Goal: Task Accomplishment & Management: Use online tool/utility

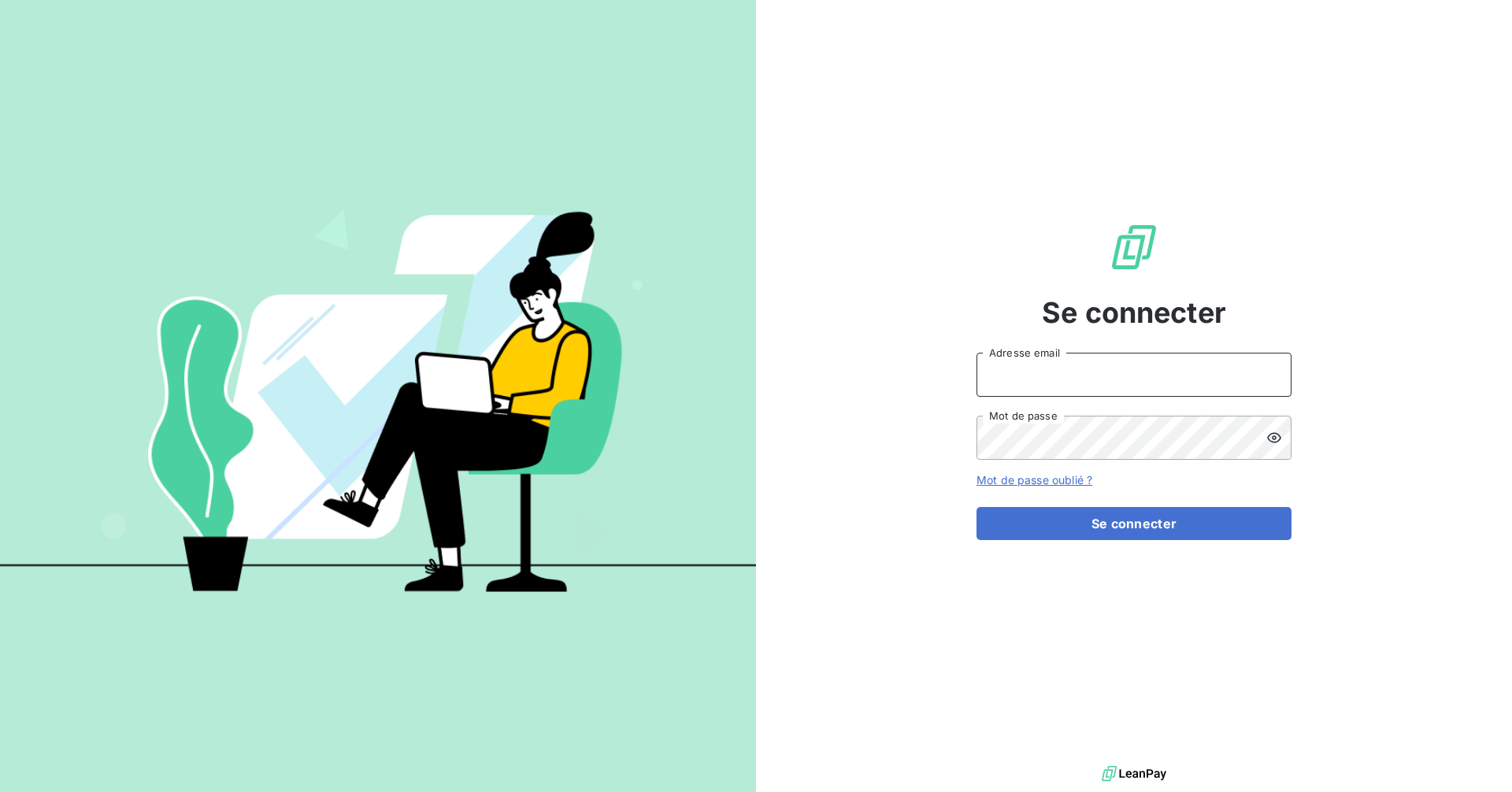
click at [1112, 377] on input "Adresse email" at bounding box center [1134, 374] width 315 height 44
type input "[EMAIL_ADDRESS][DOMAIN_NAME]"
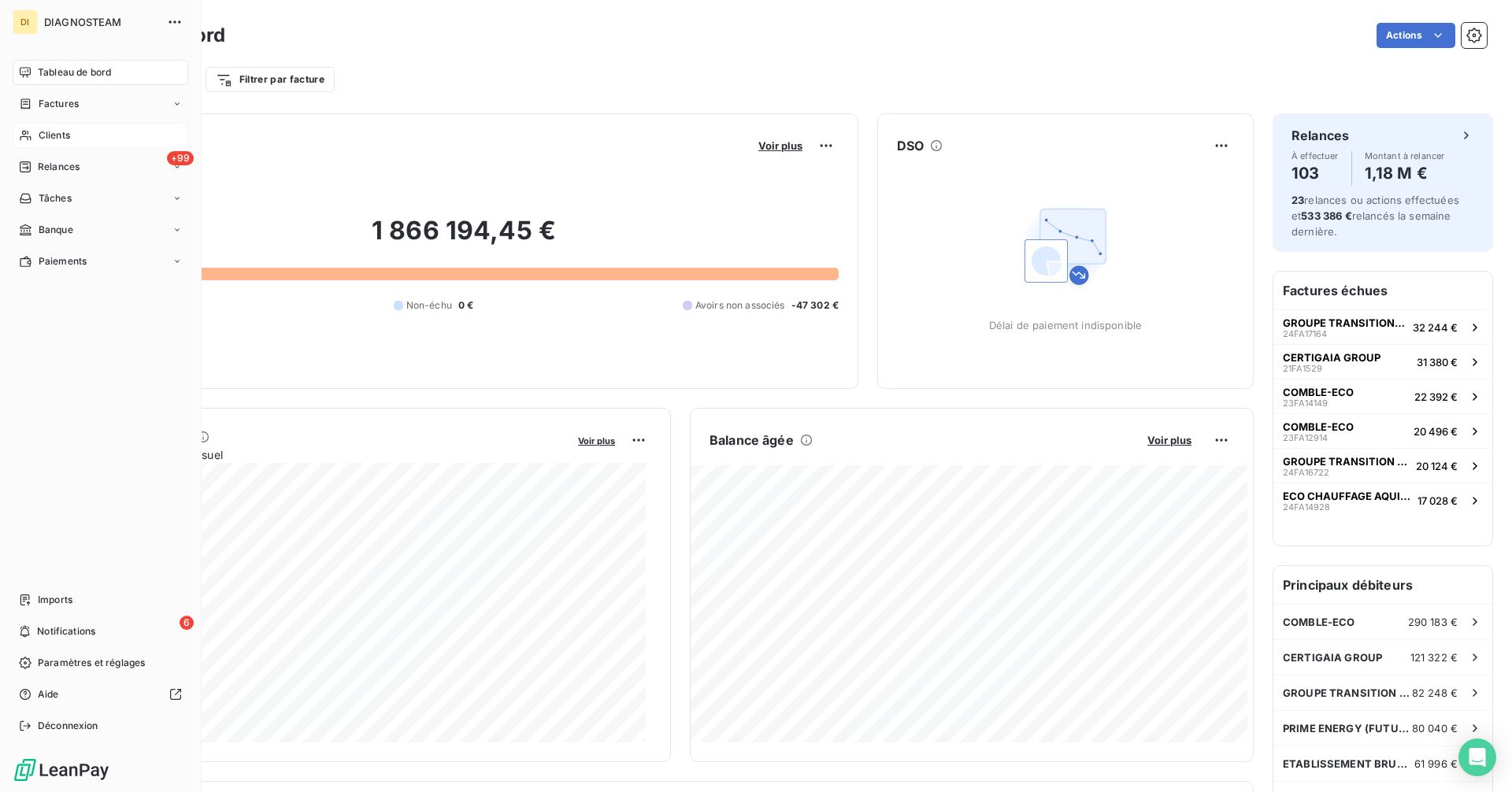
click at [34, 137] on div "Clients" at bounding box center [100, 135] width 175 height 25
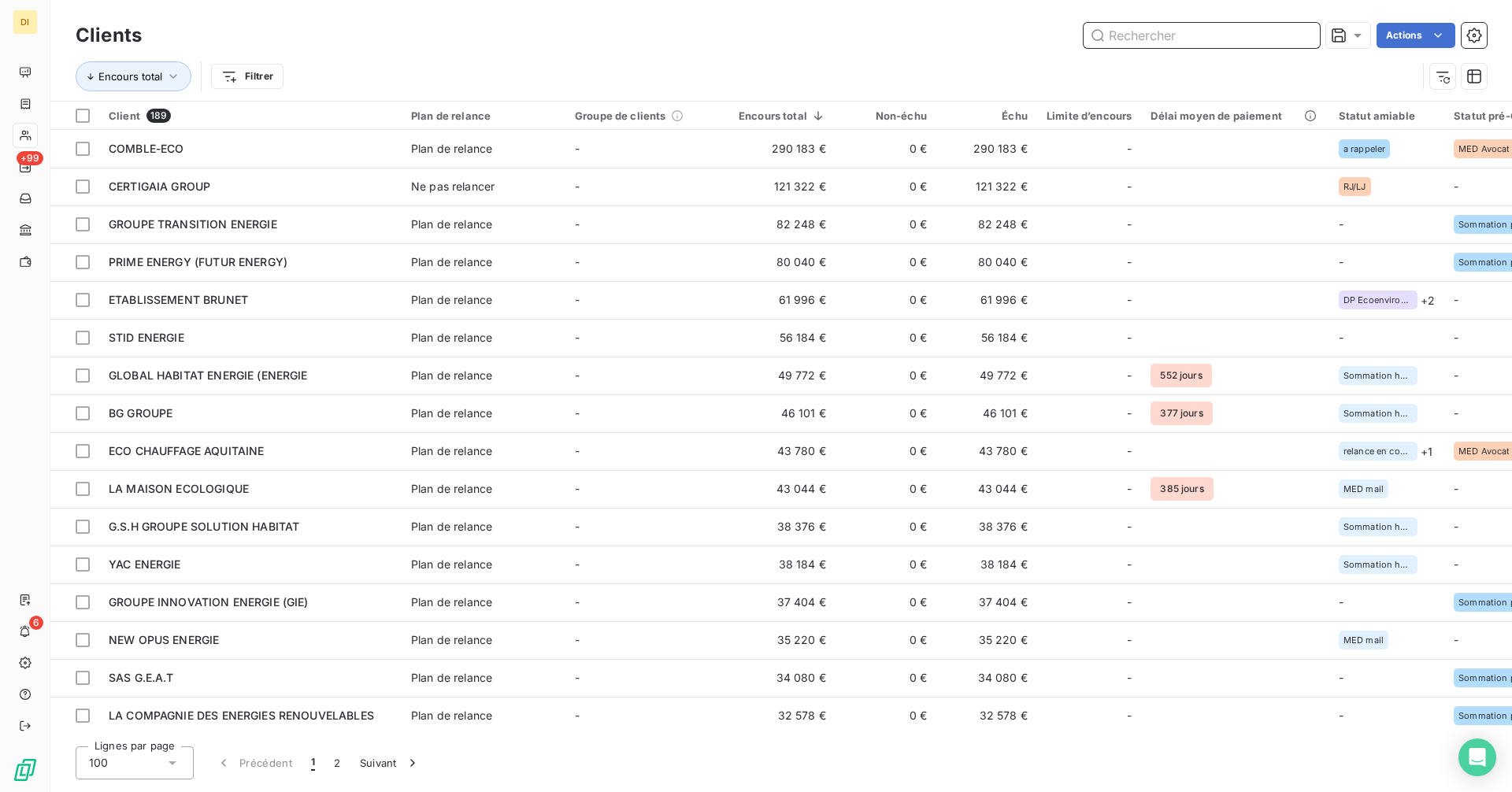
paste input "C.E.D.I - ARNAUD ENERGIE"
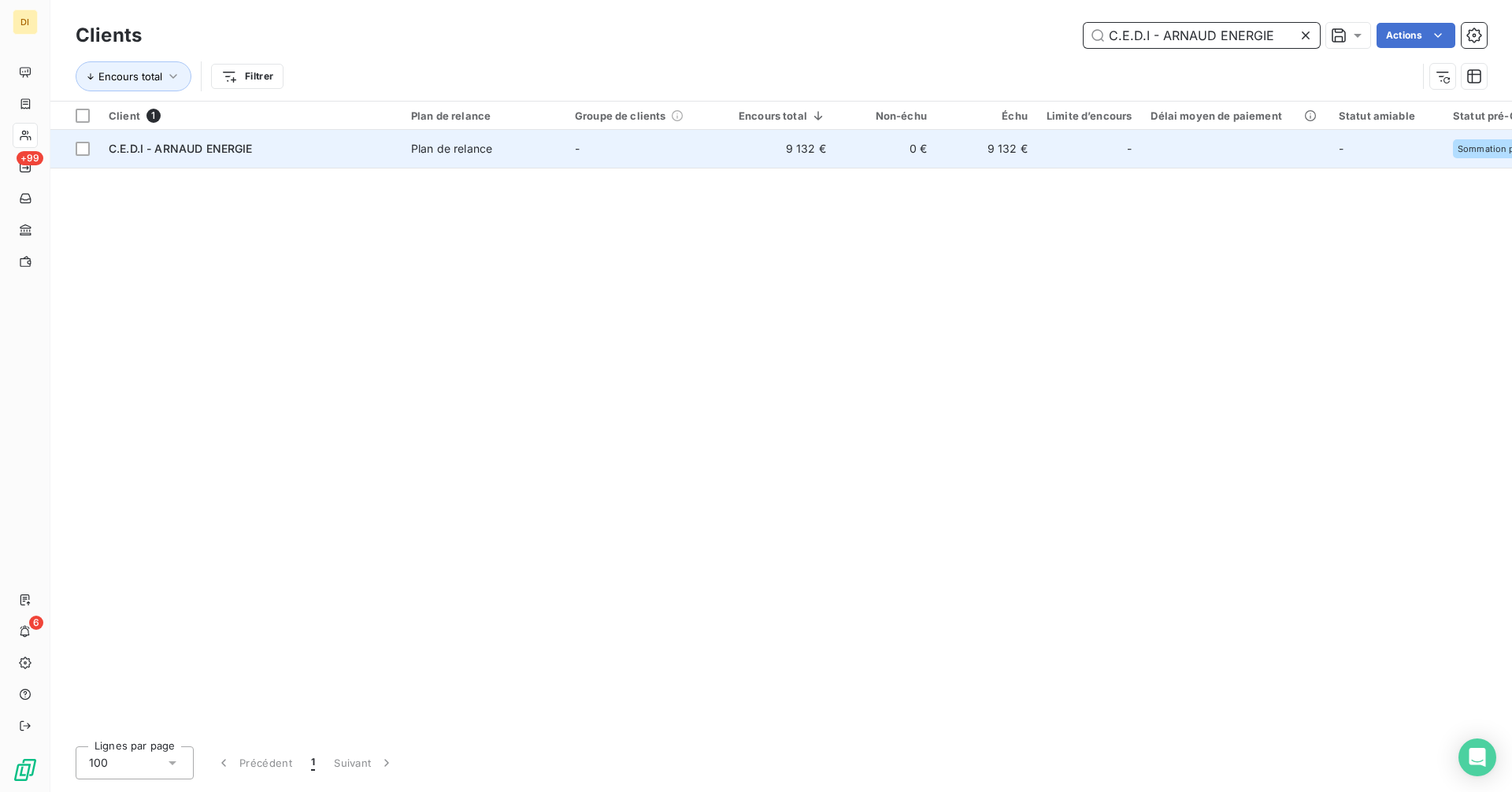
type input "C.E.D.I - ARNAUD ENERGIE"
click at [388, 151] on div "C.E.D.I - ARNAUD ENERGIE" at bounding box center [250, 148] width 284 height 16
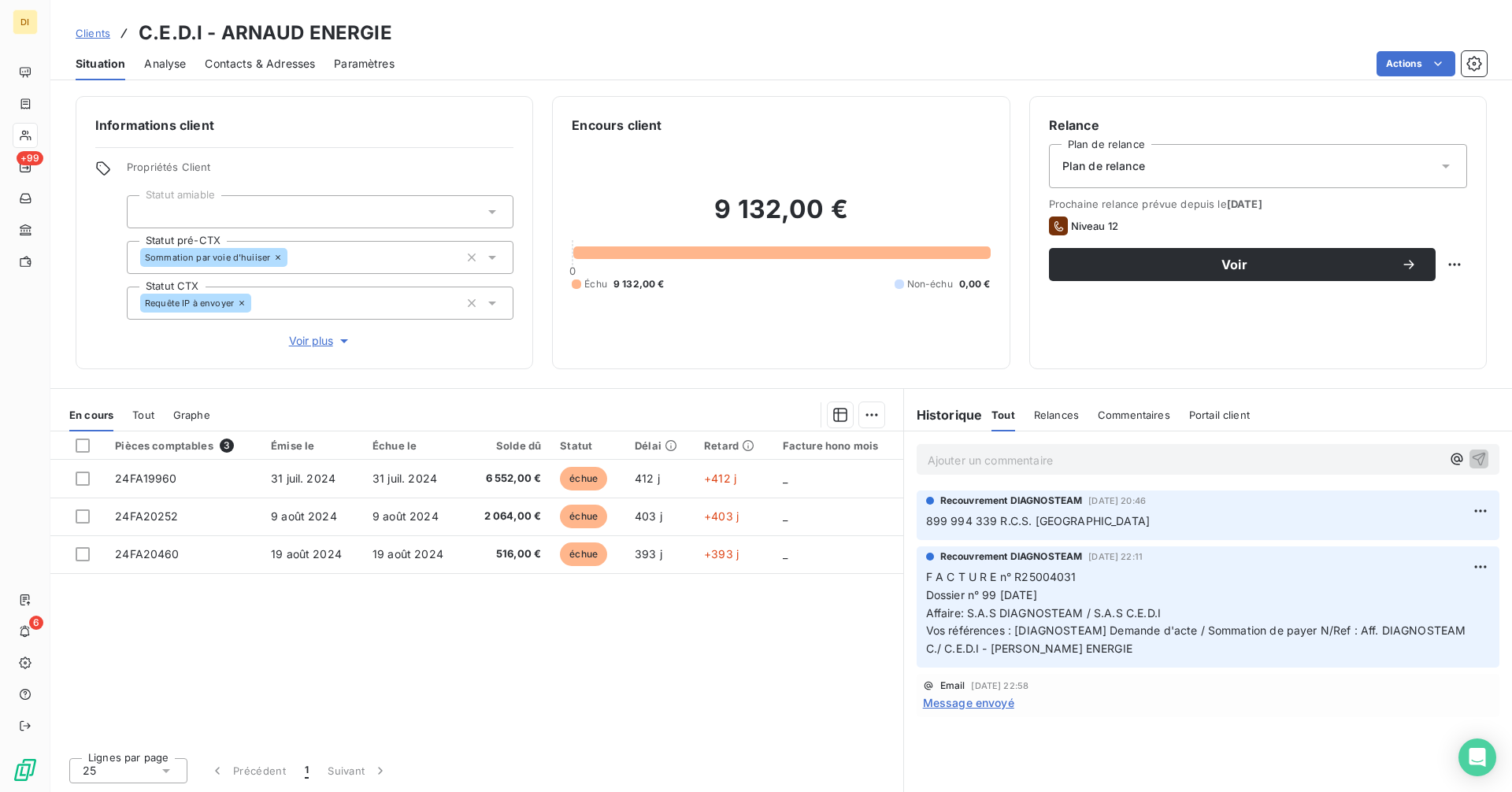
click at [245, 67] on span "Contacts & Adresses" at bounding box center [259, 64] width 110 height 16
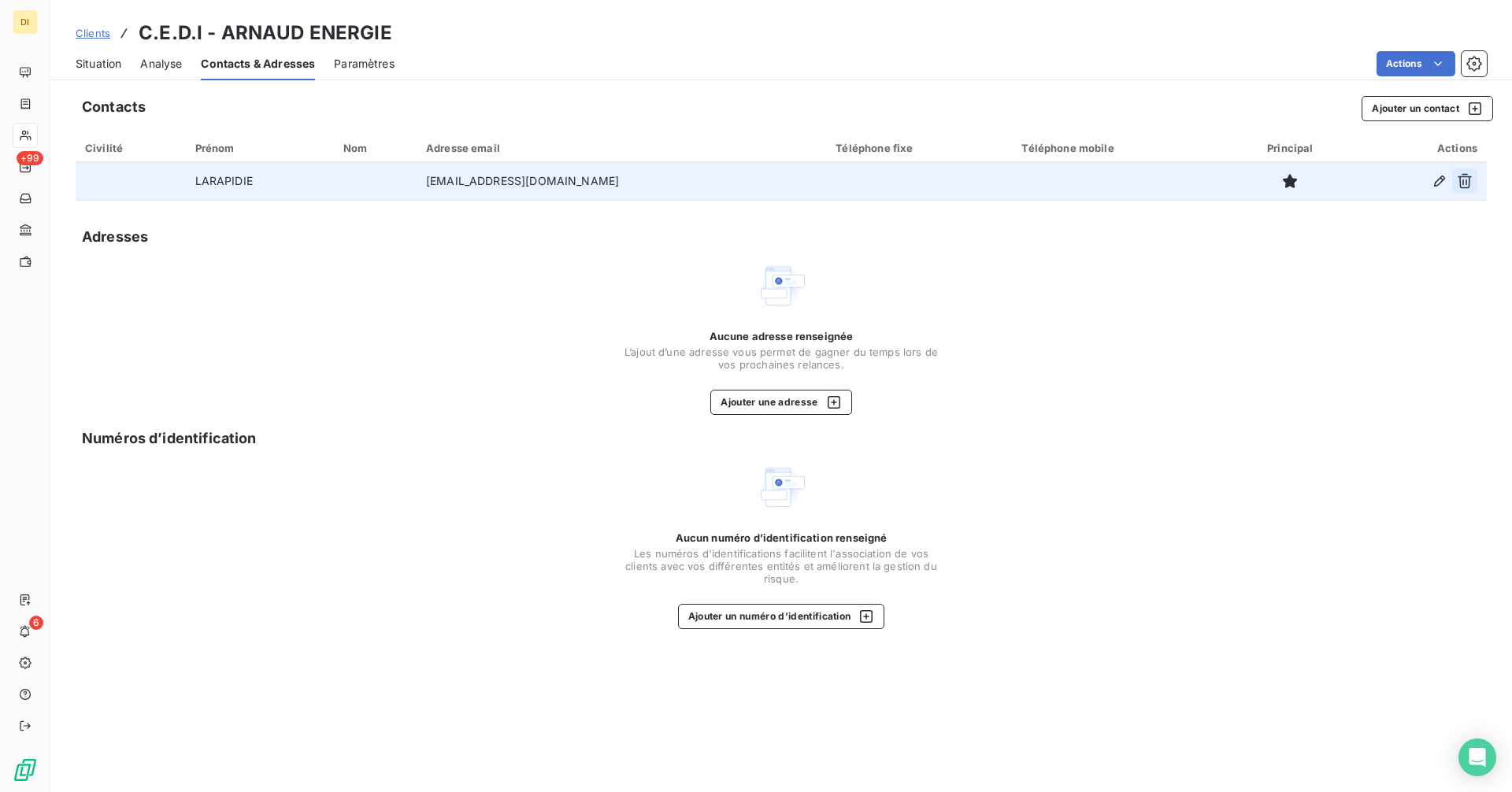
click at [1465, 176] on icon "button" at bounding box center [1464, 180] width 16 height 16
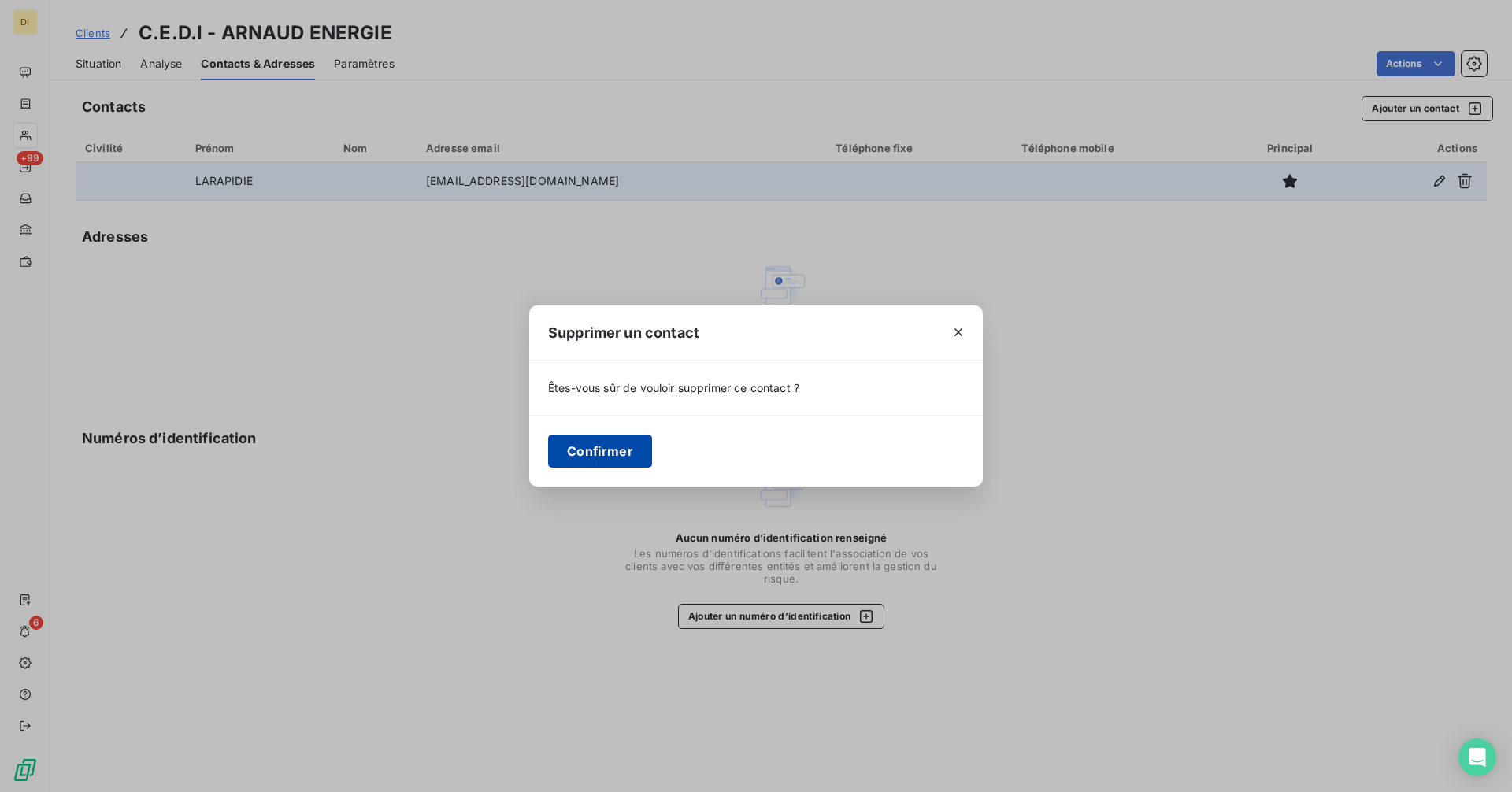
click at [606, 463] on button "Confirmer" at bounding box center [600, 451] width 104 height 33
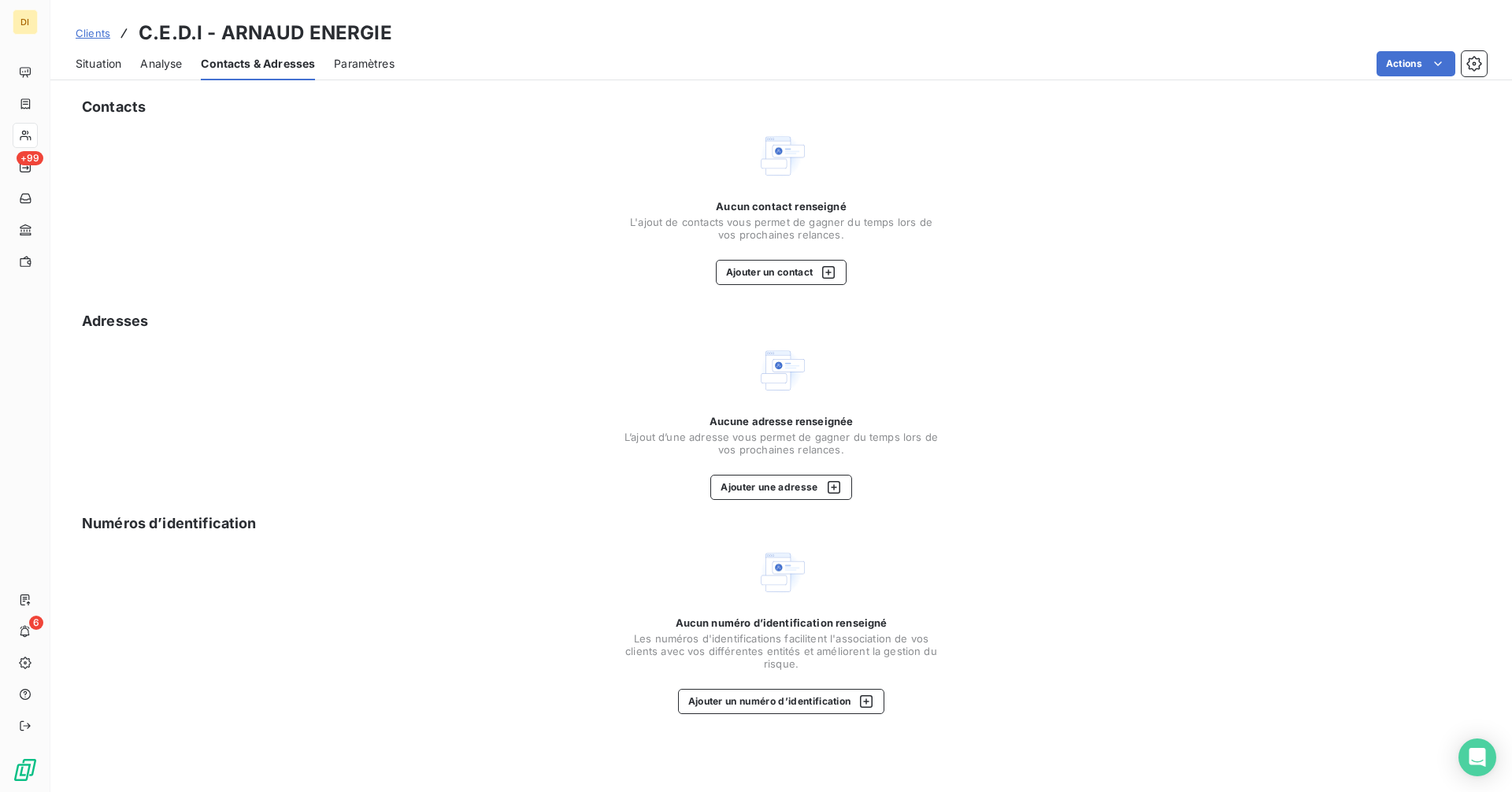
click at [105, 70] on span "Situation" at bounding box center [98, 64] width 46 height 16
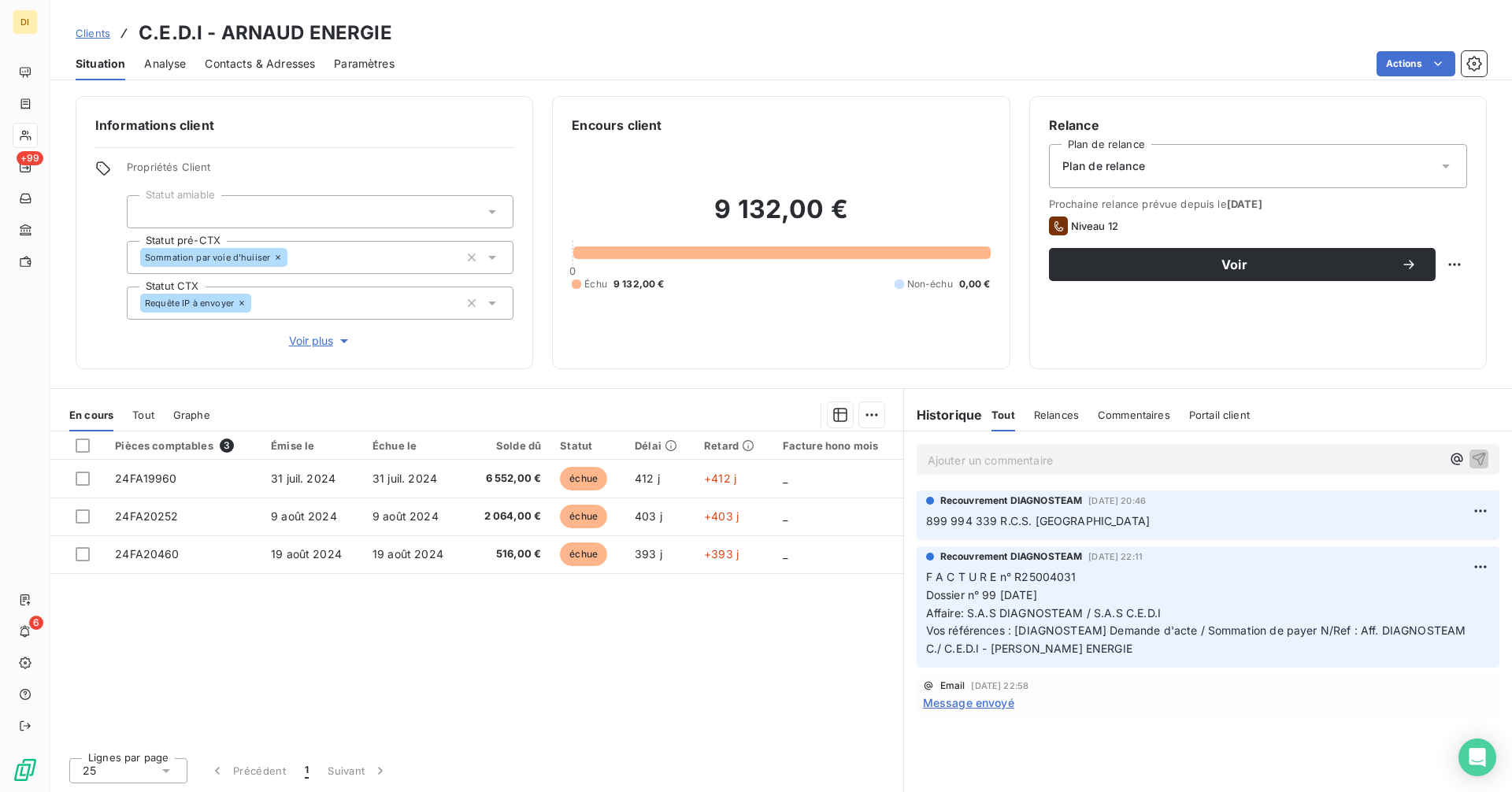
click at [305, 61] on span "Contacts & Adresses" at bounding box center [259, 64] width 110 height 16
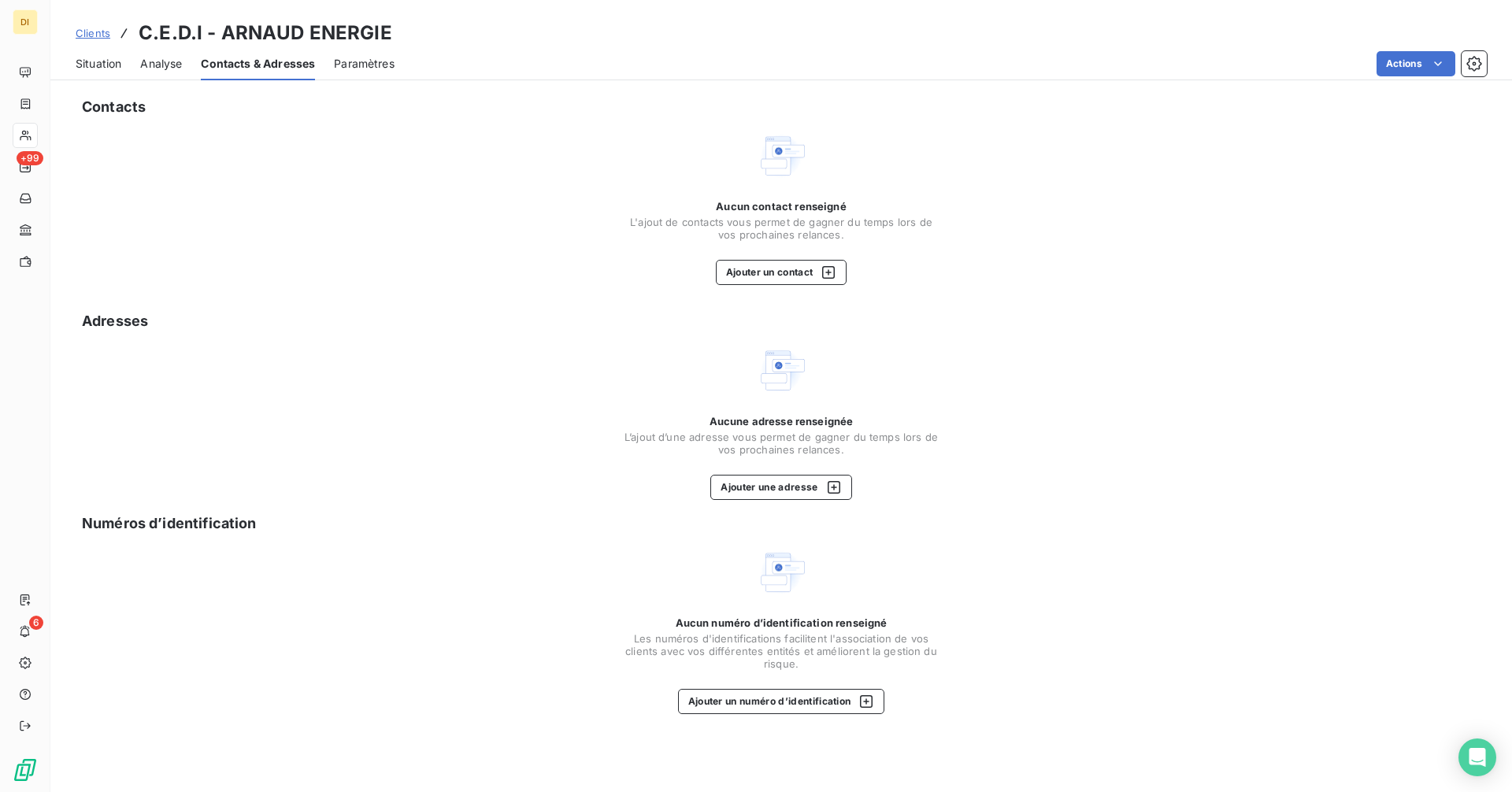
click at [116, 68] on span "Situation" at bounding box center [98, 64] width 46 height 16
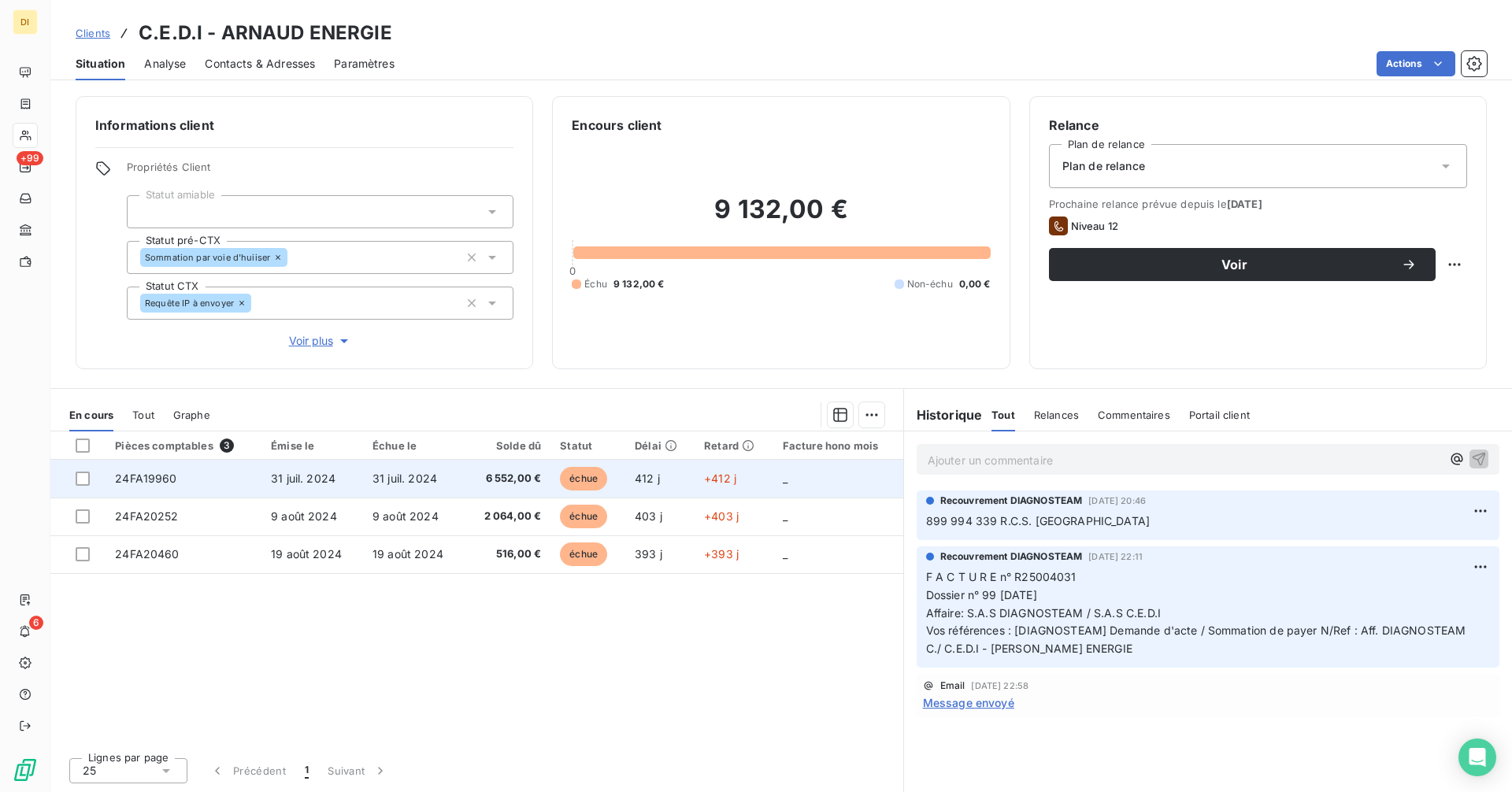
click at [404, 492] on td "31 juil. 2024" at bounding box center [414, 479] width 102 height 38
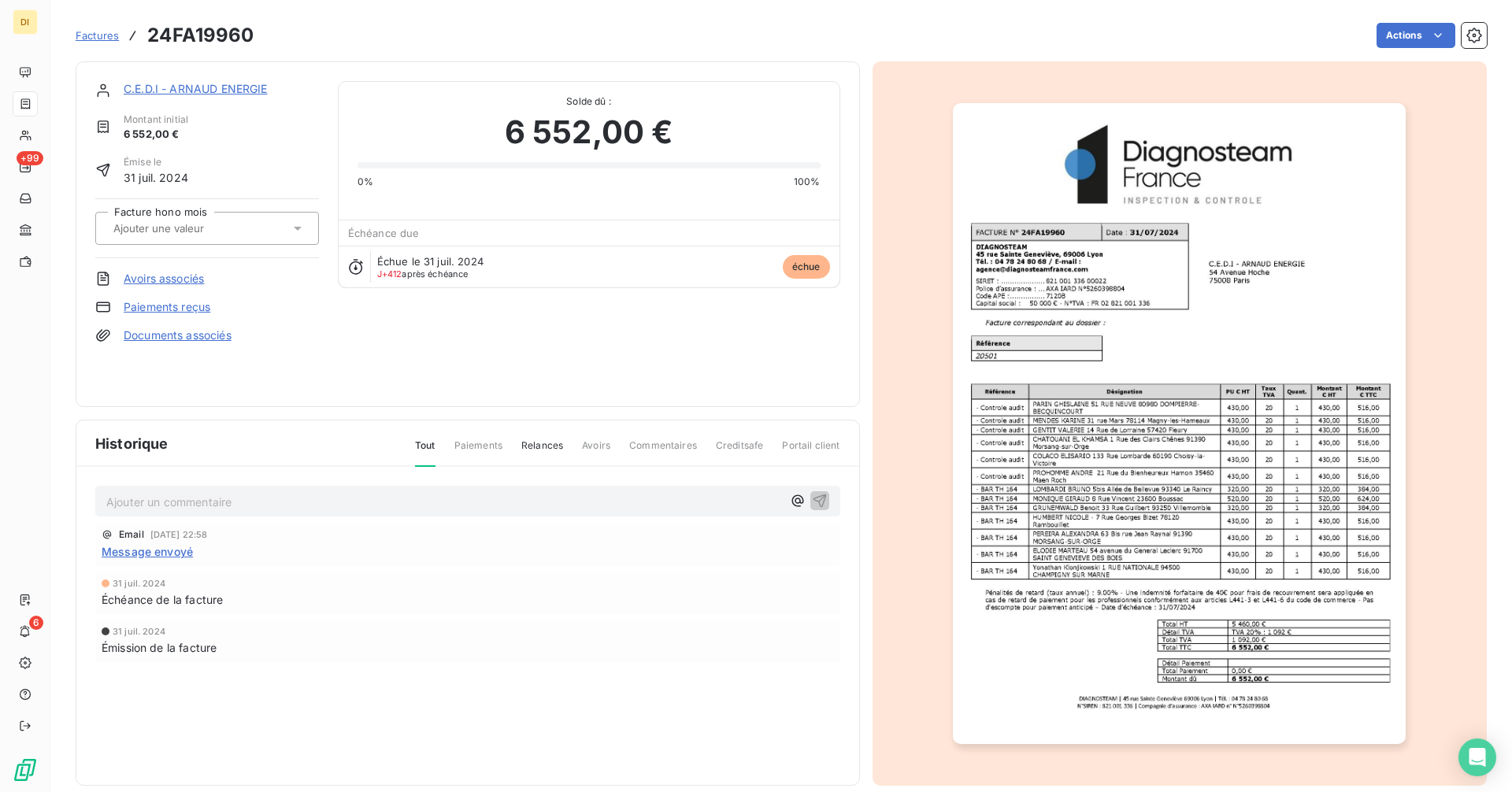
click at [205, 36] on h3 "24FA19960" at bounding box center [200, 36] width 106 height 28
copy h3 "24FA19960"
click at [189, 86] on link "C.E.D.I - ARNAUD ENERGIE" at bounding box center [195, 89] width 144 height 13
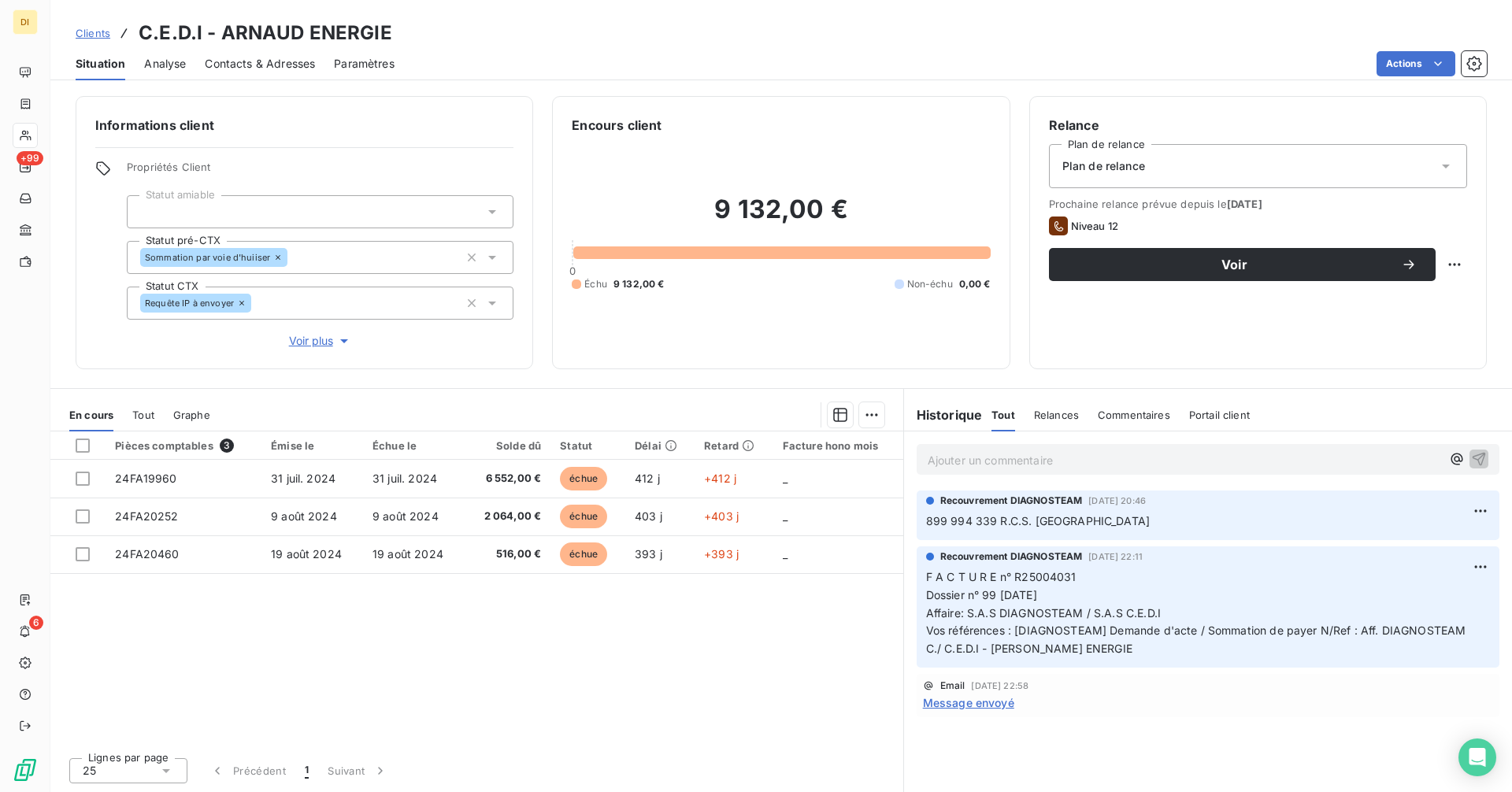
click at [235, 67] on span "Contacts & Adresses" at bounding box center [259, 64] width 110 height 16
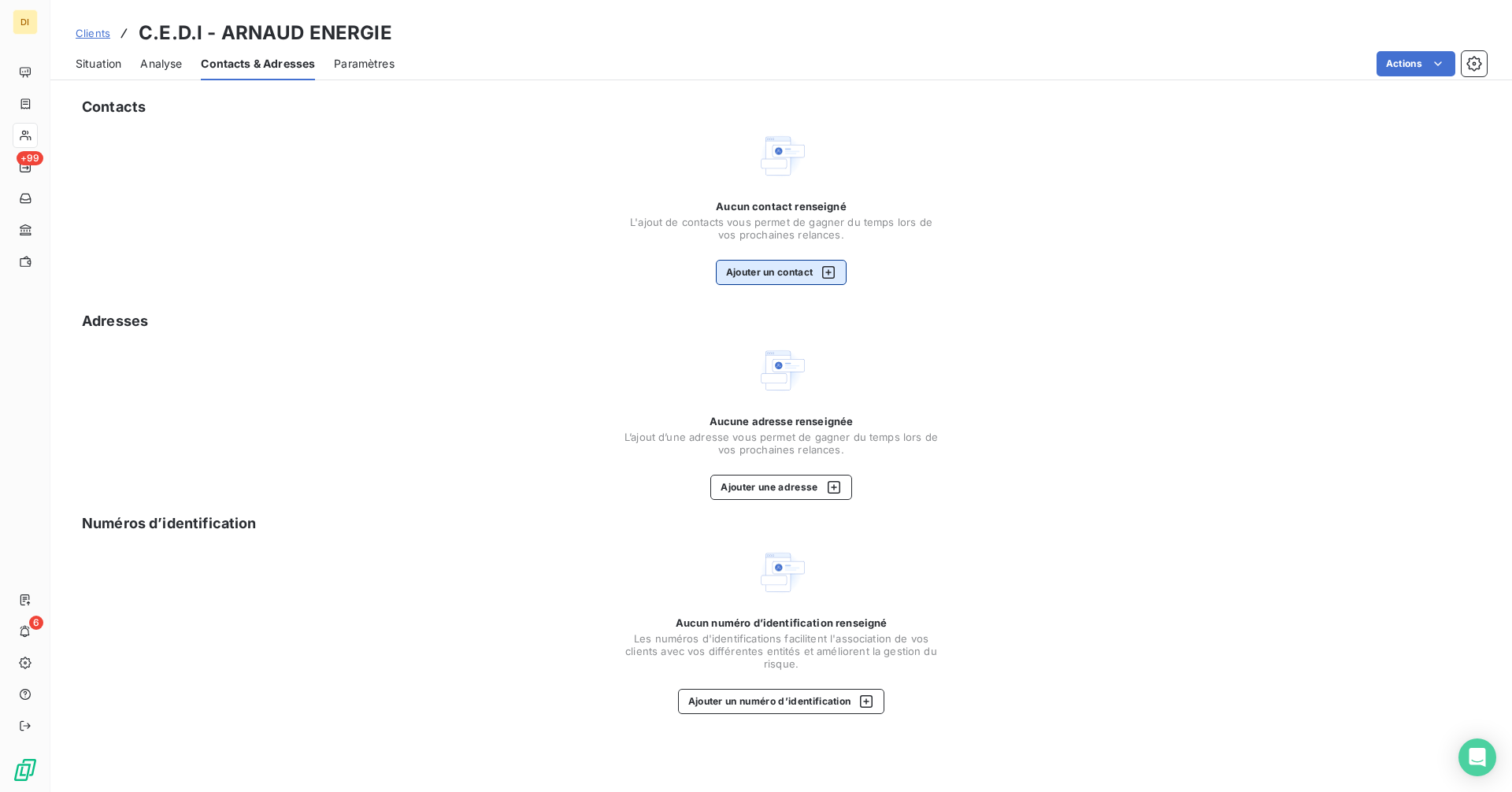
click at [812, 281] on button "Ajouter un contact" at bounding box center [781, 272] width 132 height 25
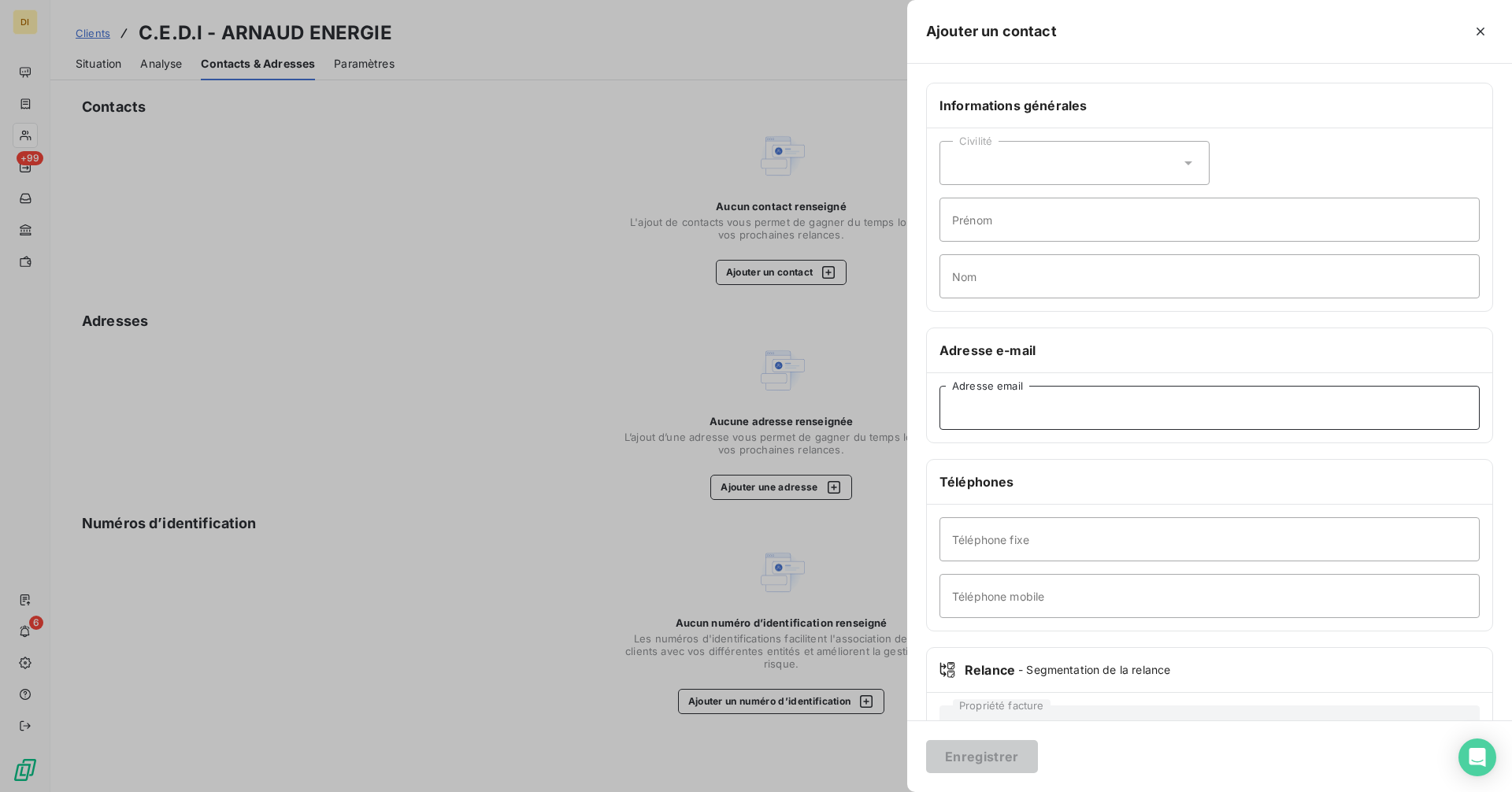
click at [1043, 405] on input "Adresse email" at bounding box center [1209, 407] width 540 height 44
paste input "[EMAIL_ADDRESS][DOMAIN_NAME];[EMAIL_ADDRESS][DOMAIN_NAME]"
type input "[EMAIL_ADDRESS][DOMAIN_NAME]"
click at [998, 761] on button "Enregistrer" at bounding box center [982, 756] width 112 height 33
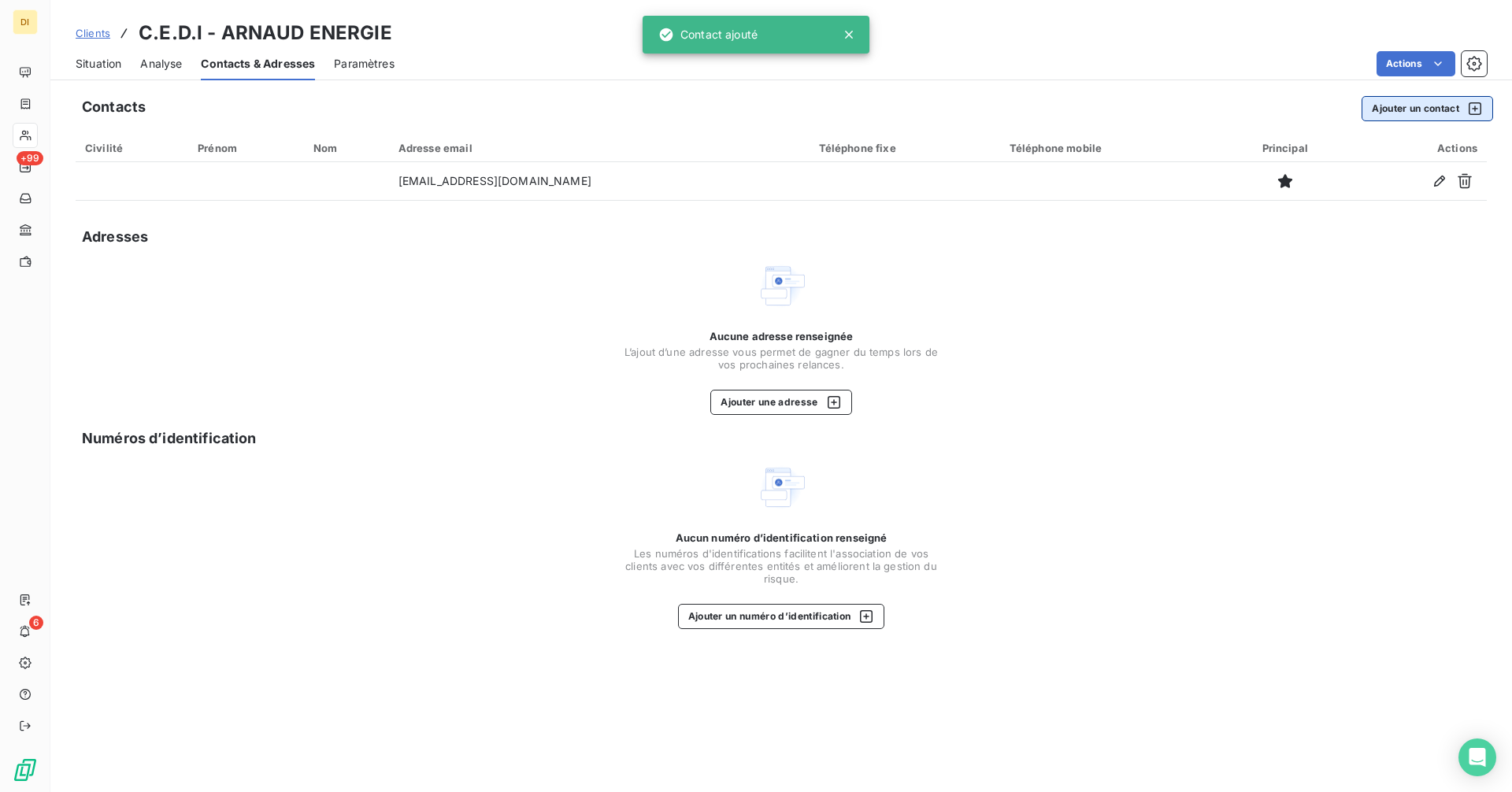
click at [1382, 108] on button "Ajouter un contact" at bounding box center [1427, 108] width 132 height 25
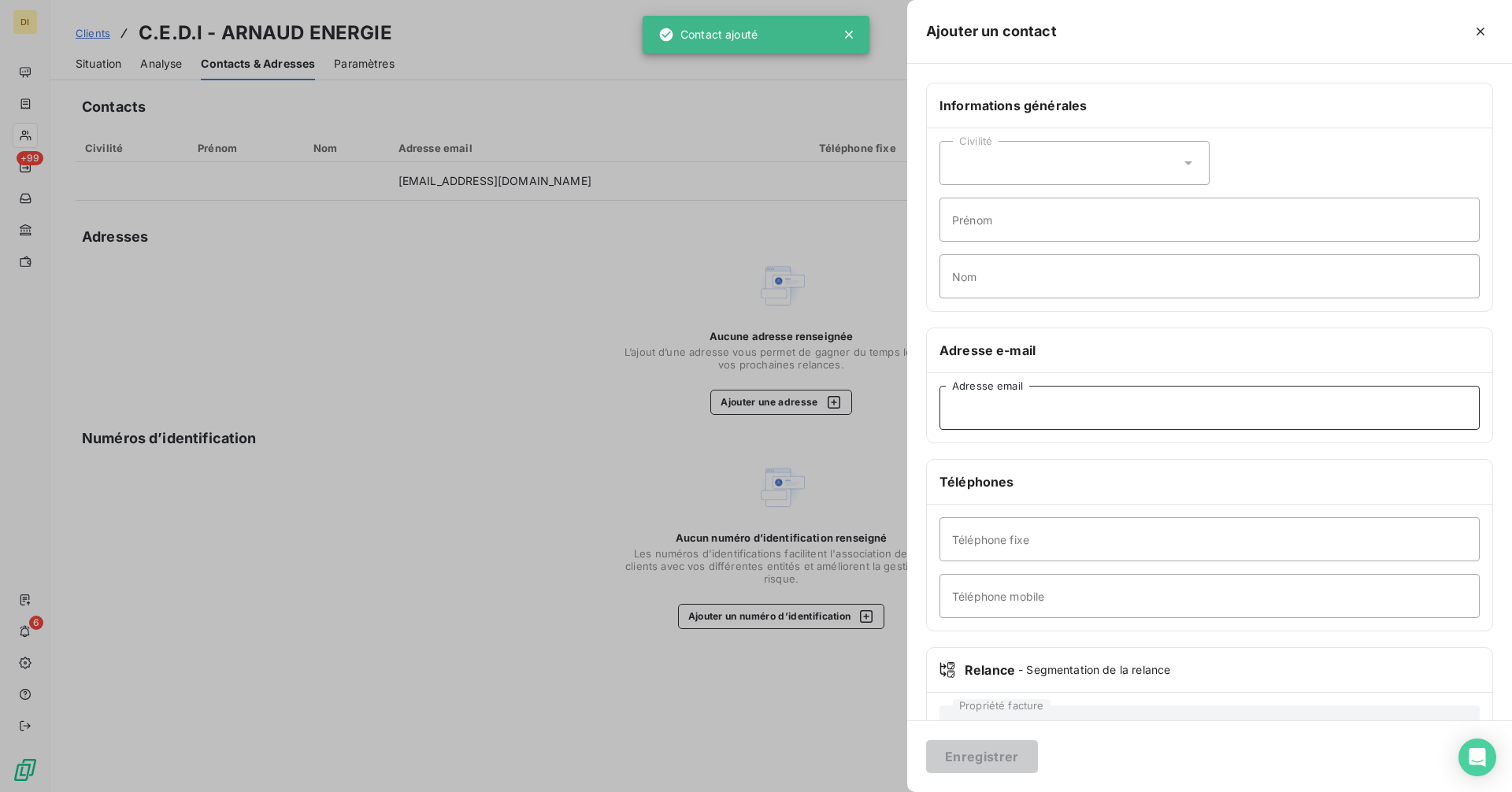
click at [1021, 417] on input "Adresse email" at bounding box center [1209, 407] width 540 height 44
paste input "[EMAIL_ADDRESS][DOMAIN_NAME]"
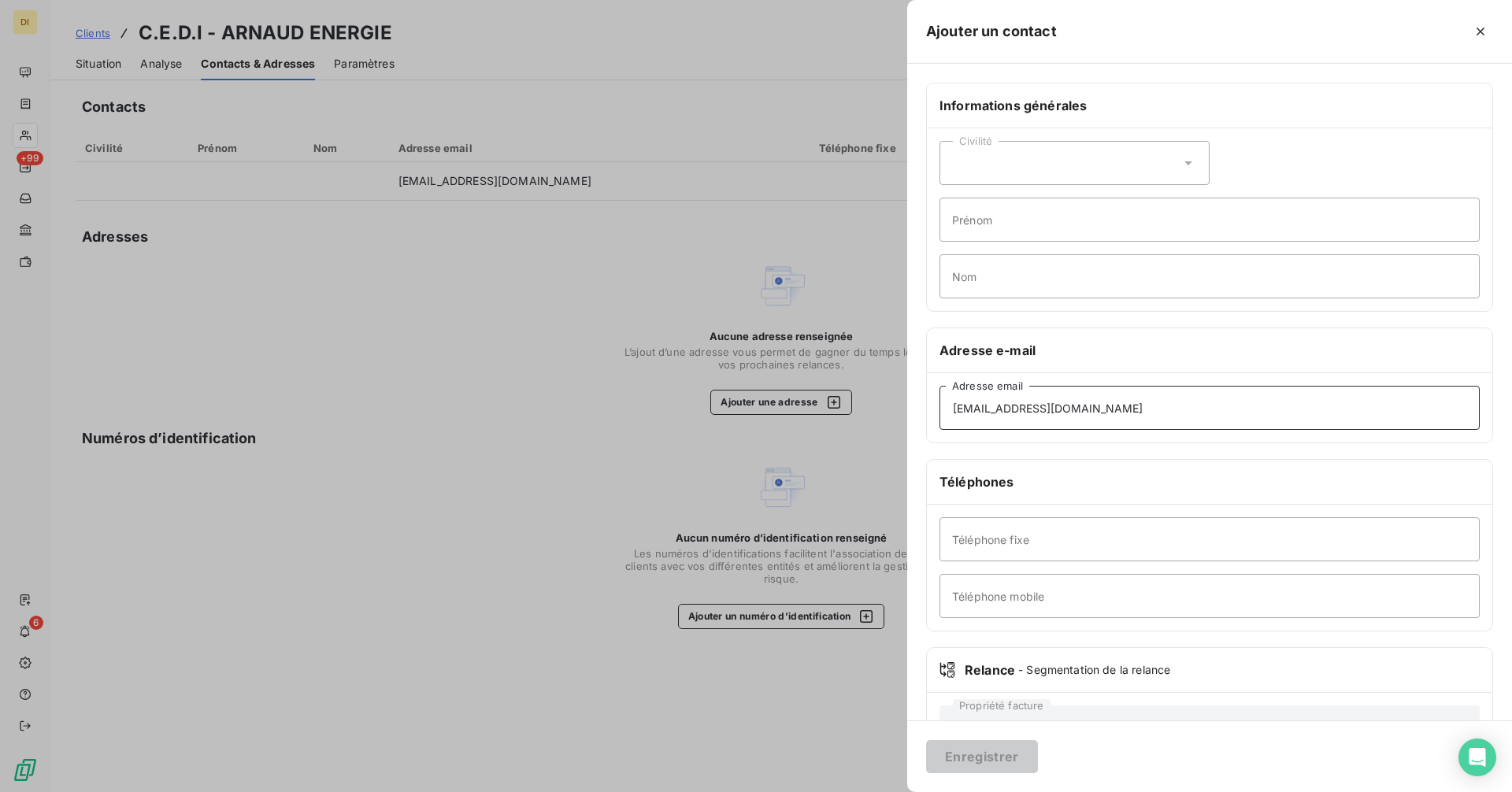
click at [954, 409] on input "[EMAIL_ADDRESS][DOMAIN_NAME]" at bounding box center [1209, 407] width 540 height 44
click at [1194, 406] on input "[EMAIL_ADDRESS][DOMAIN_NAME]" at bounding box center [1209, 407] width 540 height 44
click at [1017, 410] on input "[EMAIL_ADDRESS][DOMAIN_NAME]" at bounding box center [1209, 407] width 540 height 44
type input "[EMAIL_ADDRESS][DOMAIN_NAME]"
click at [1002, 766] on button "Enregistrer" at bounding box center [982, 756] width 112 height 33
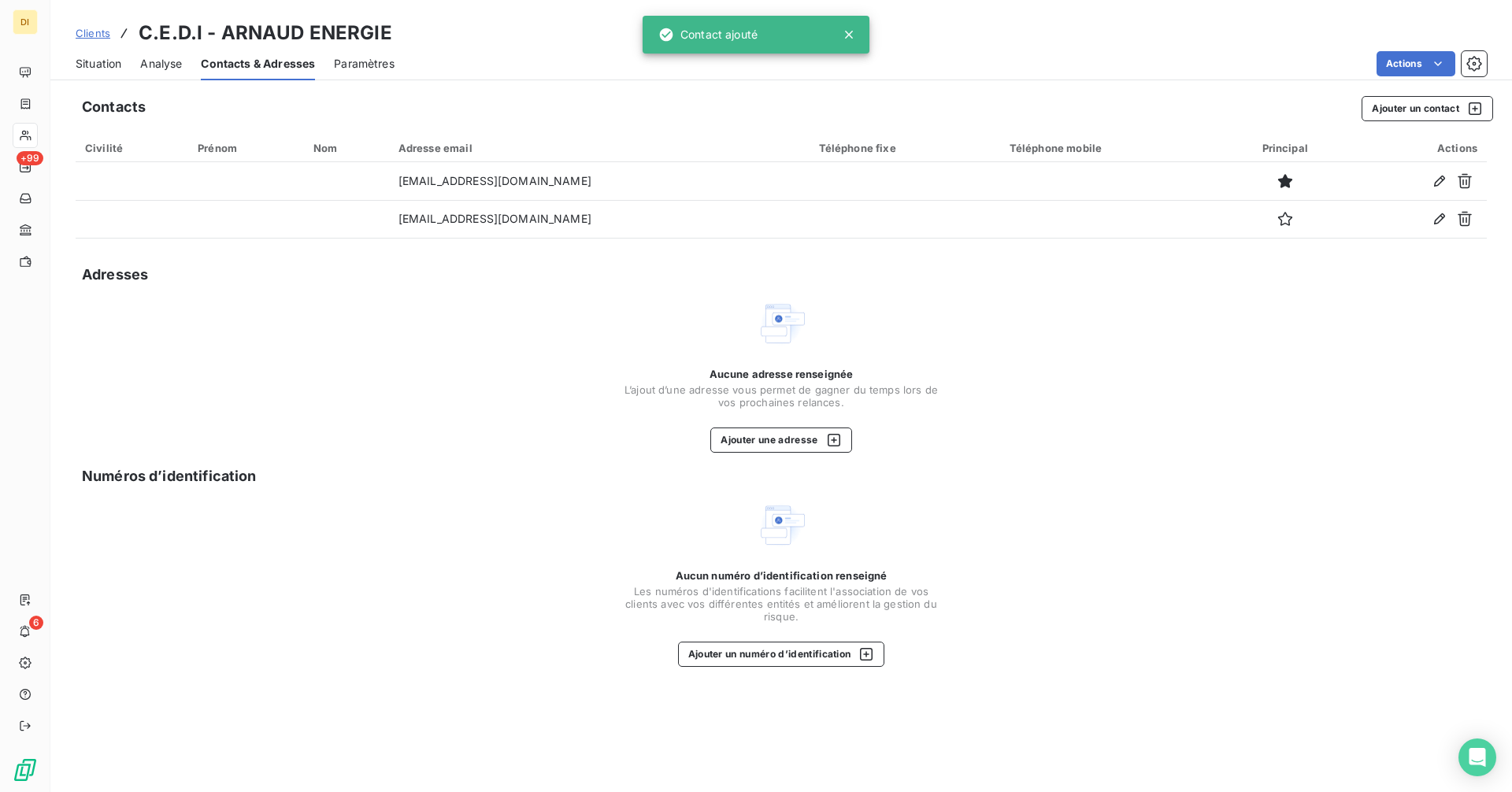
click at [106, 69] on span "Situation" at bounding box center [98, 64] width 46 height 16
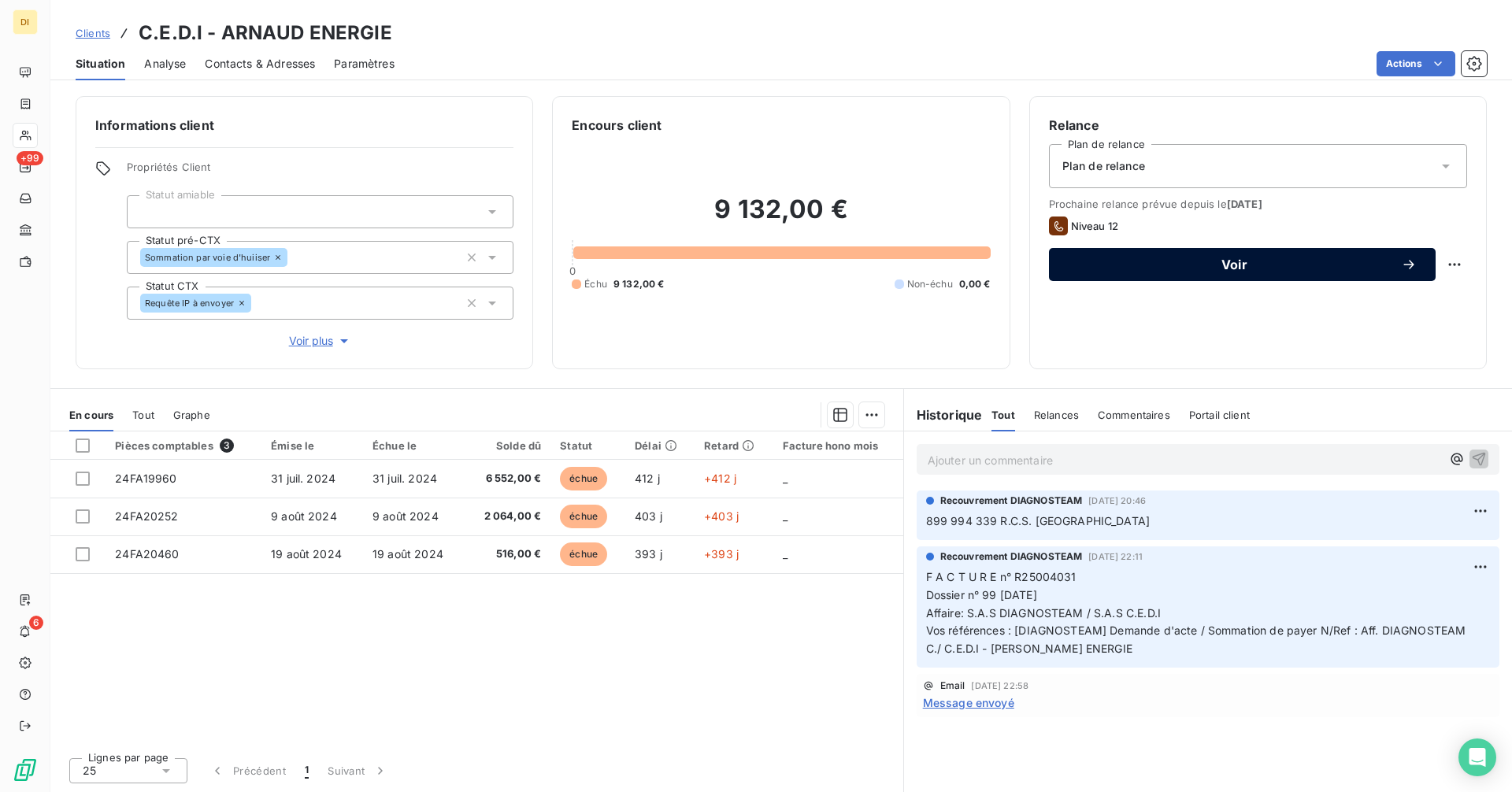
click at [1212, 266] on span "Voir" at bounding box center [1234, 264] width 333 height 12
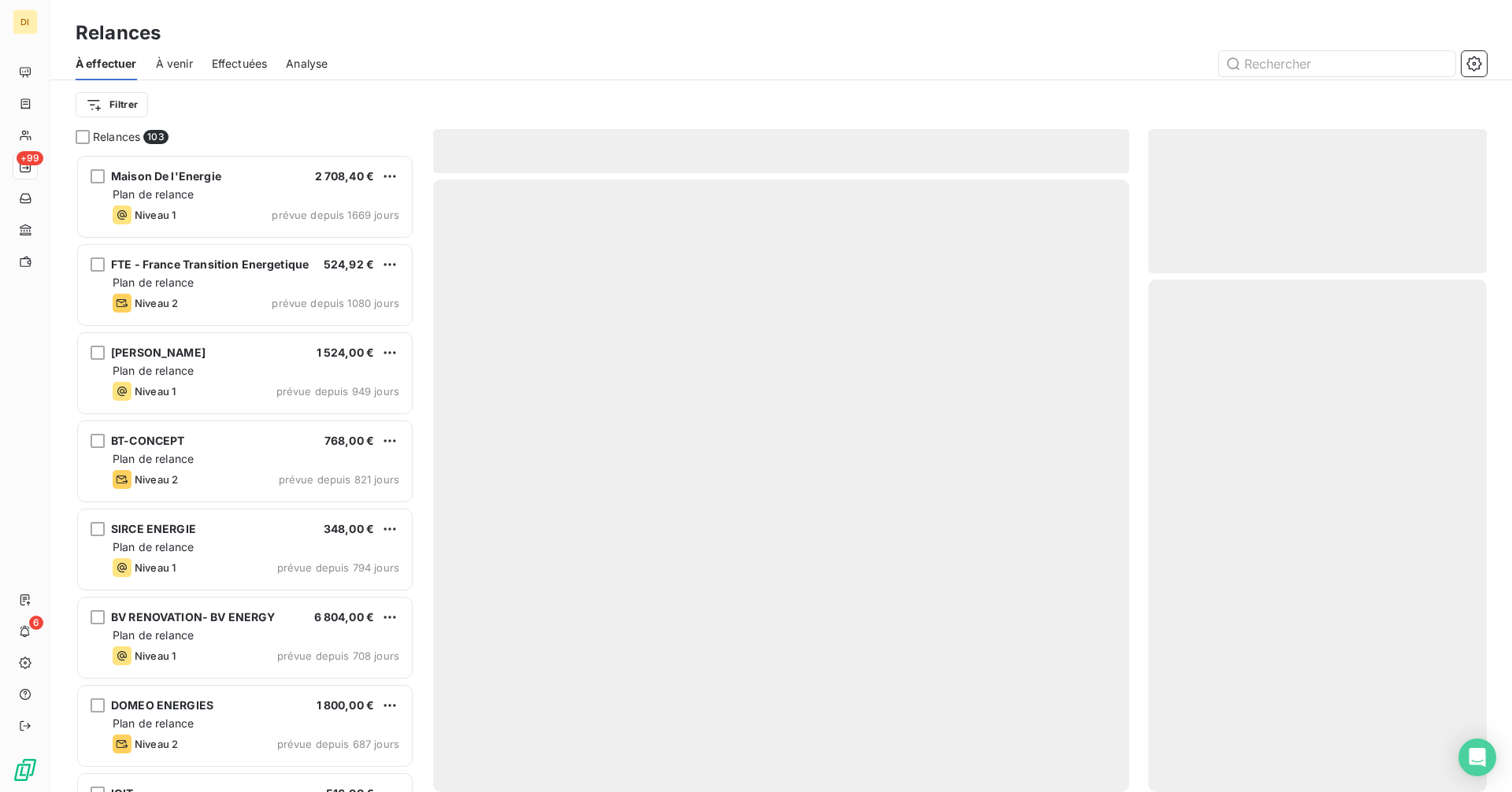
scroll to position [626, 327]
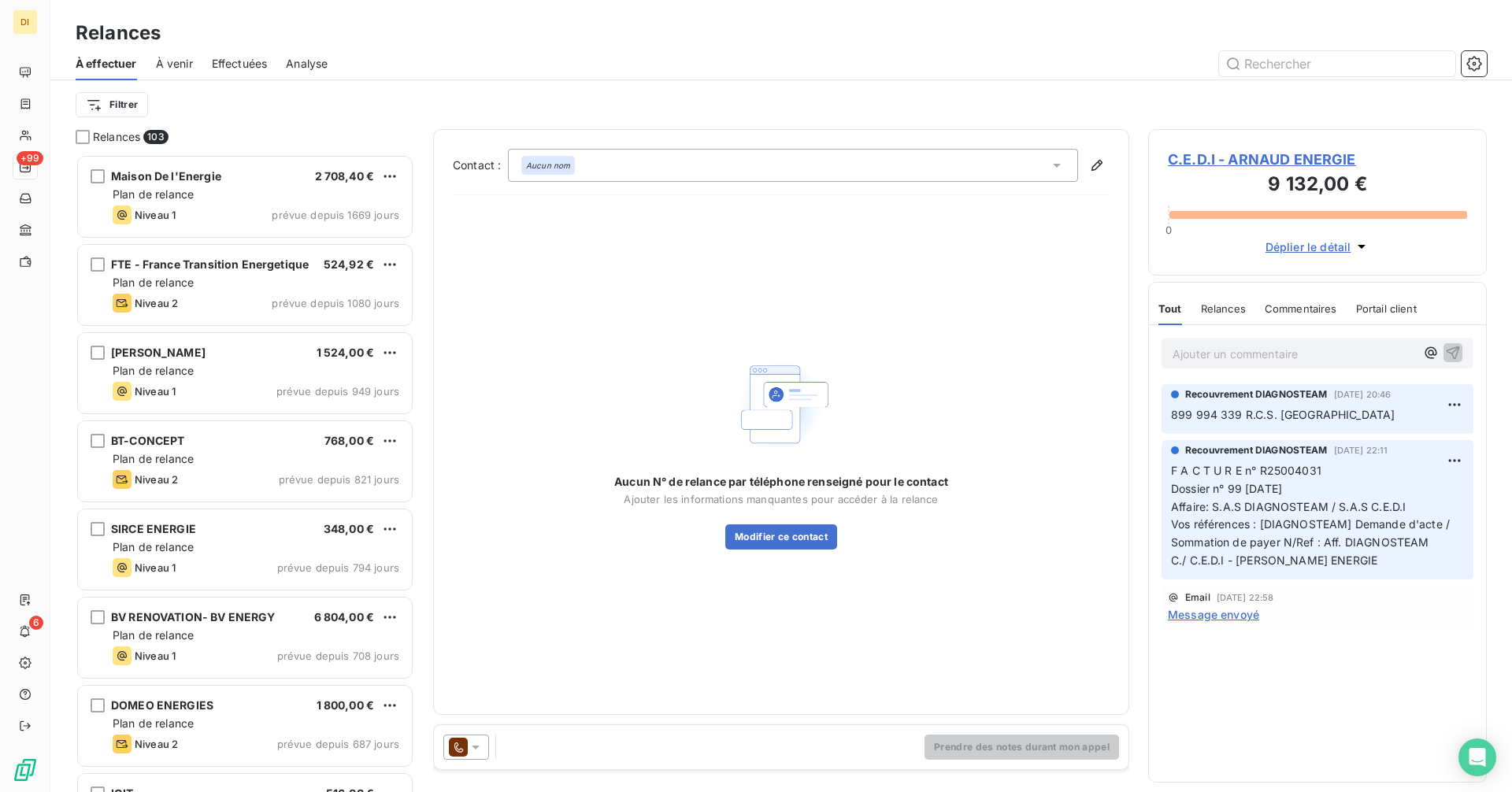
click at [476, 753] on icon at bounding box center [475, 746] width 16 height 16
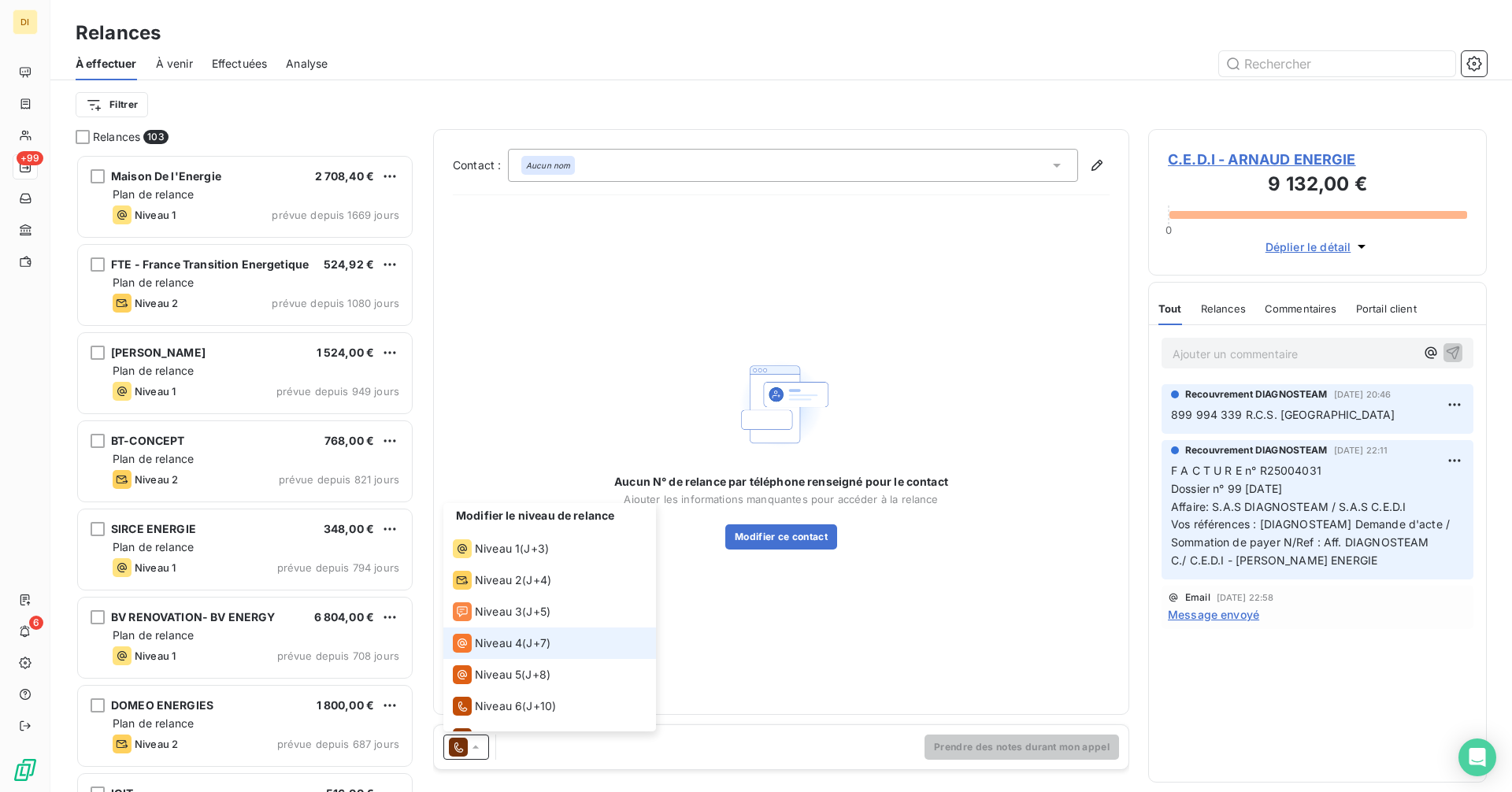
scroll to position [0, 0]
click at [506, 648] on span "Niveau 4" at bounding box center [498, 645] width 47 height 16
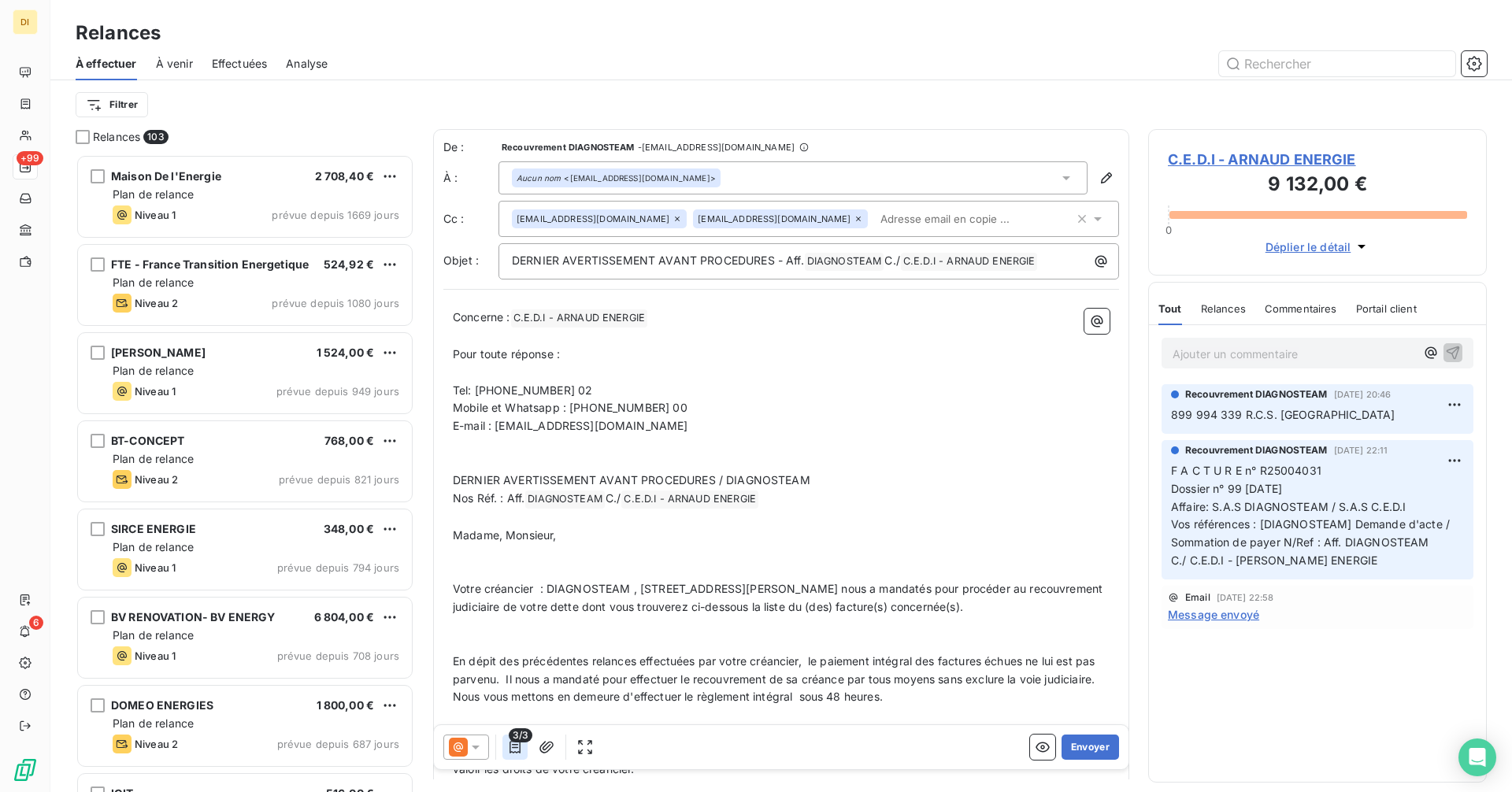
click at [514, 747] on icon "button" at bounding box center [515, 746] width 11 height 12
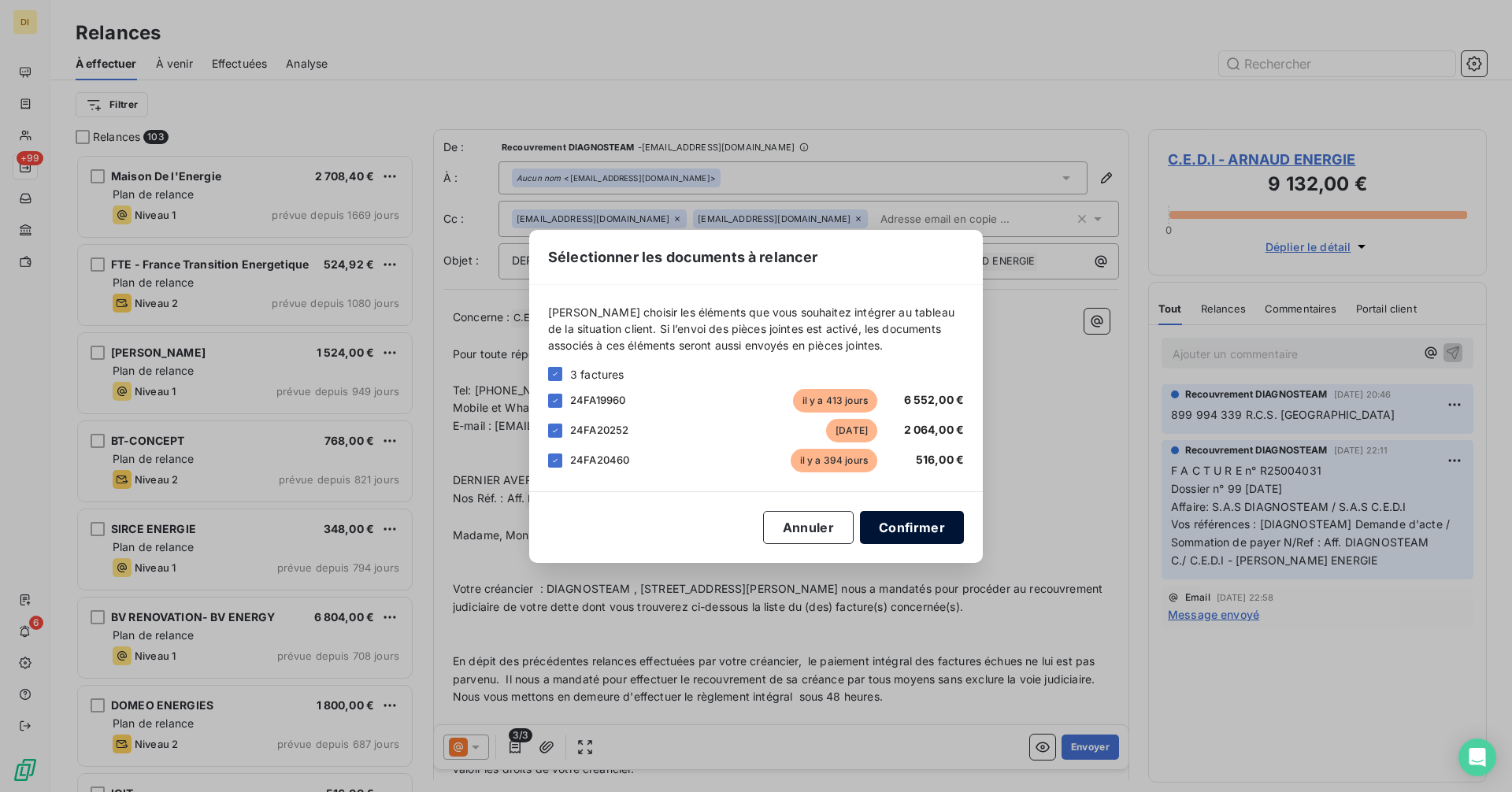
click at [901, 535] on button "Confirmer" at bounding box center [912, 528] width 104 height 33
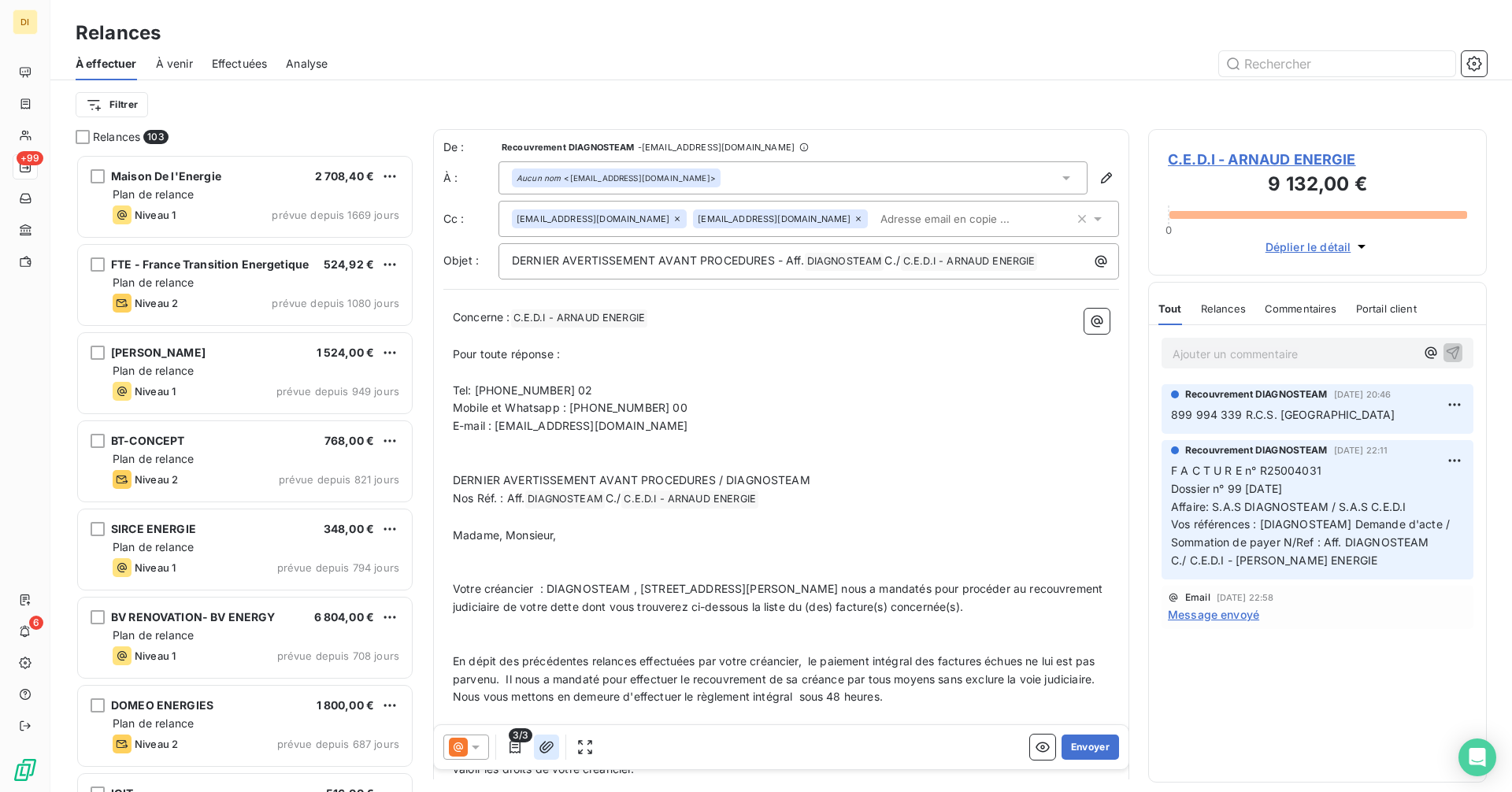
click at [543, 749] on icon "button" at bounding box center [546, 746] width 14 height 12
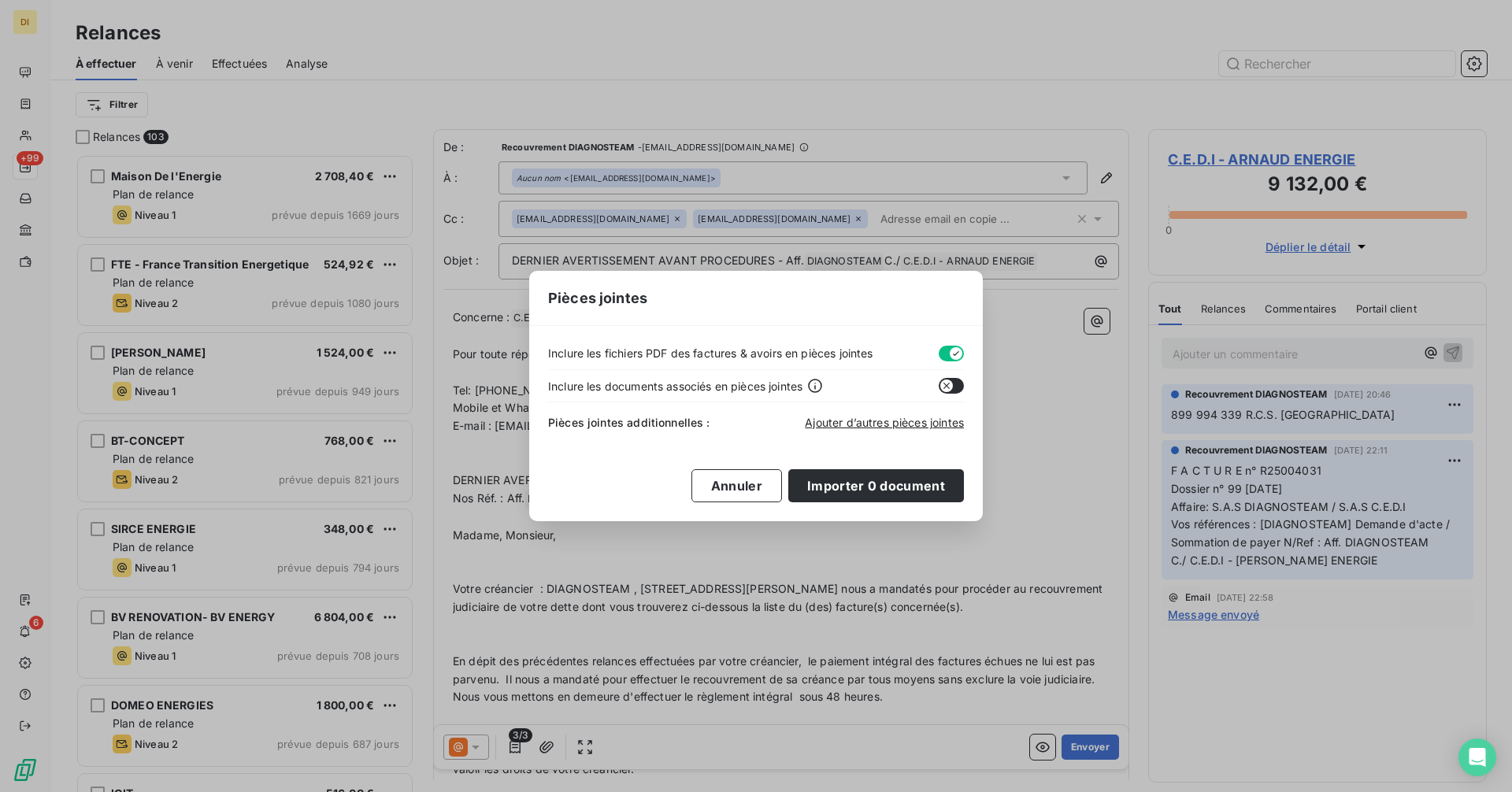
click at [950, 350] on icon "button" at bounding box center [956, 353] width 12 height 12
click at [905, 420] on span "Ajouter d’autres pièces jointes" at bounding box center [884, 422] width 159 height 13
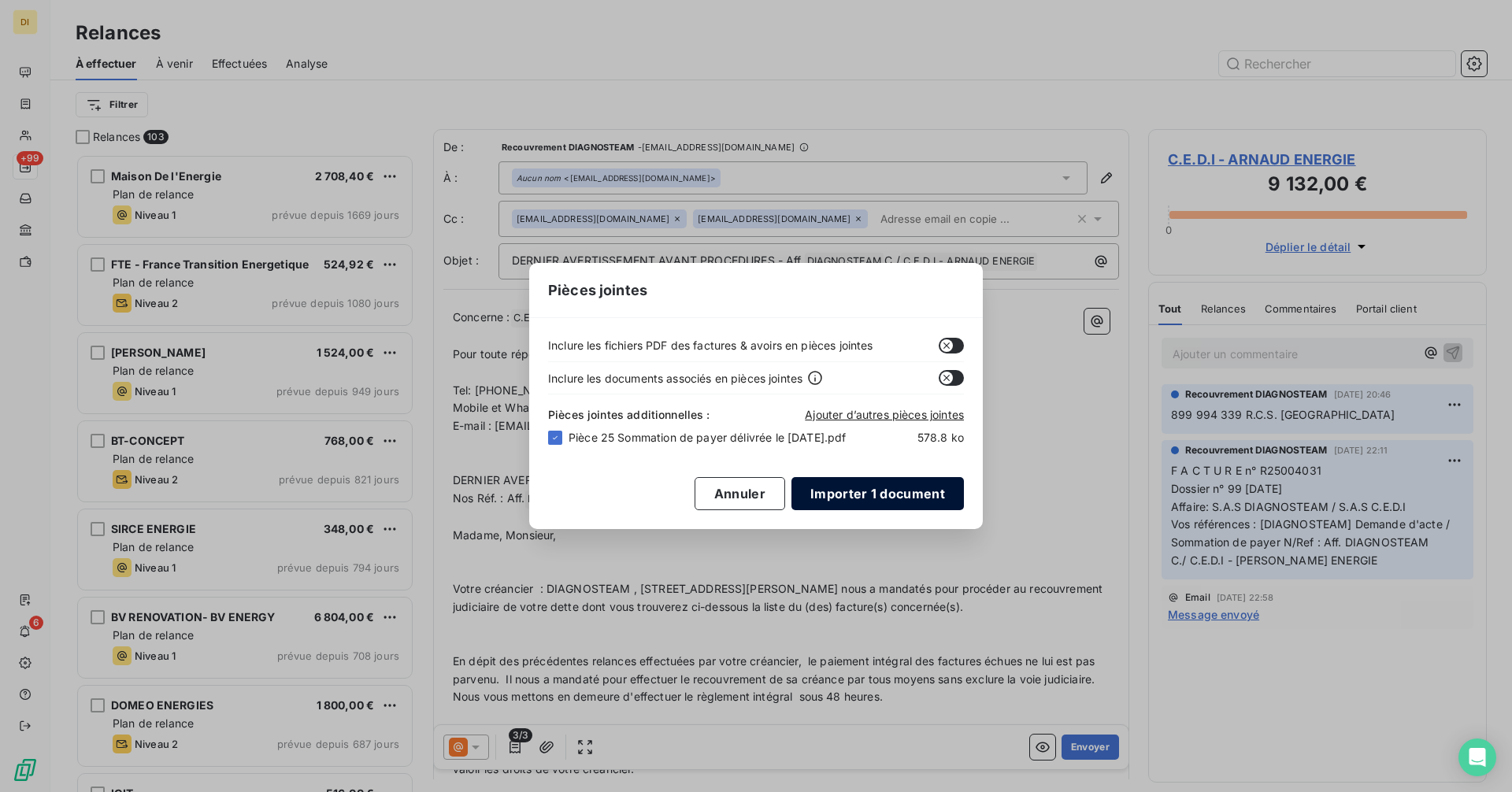
click at [850, 493] on button "Importer 1 document" at bounding box center [877, 494] width 172 height 33
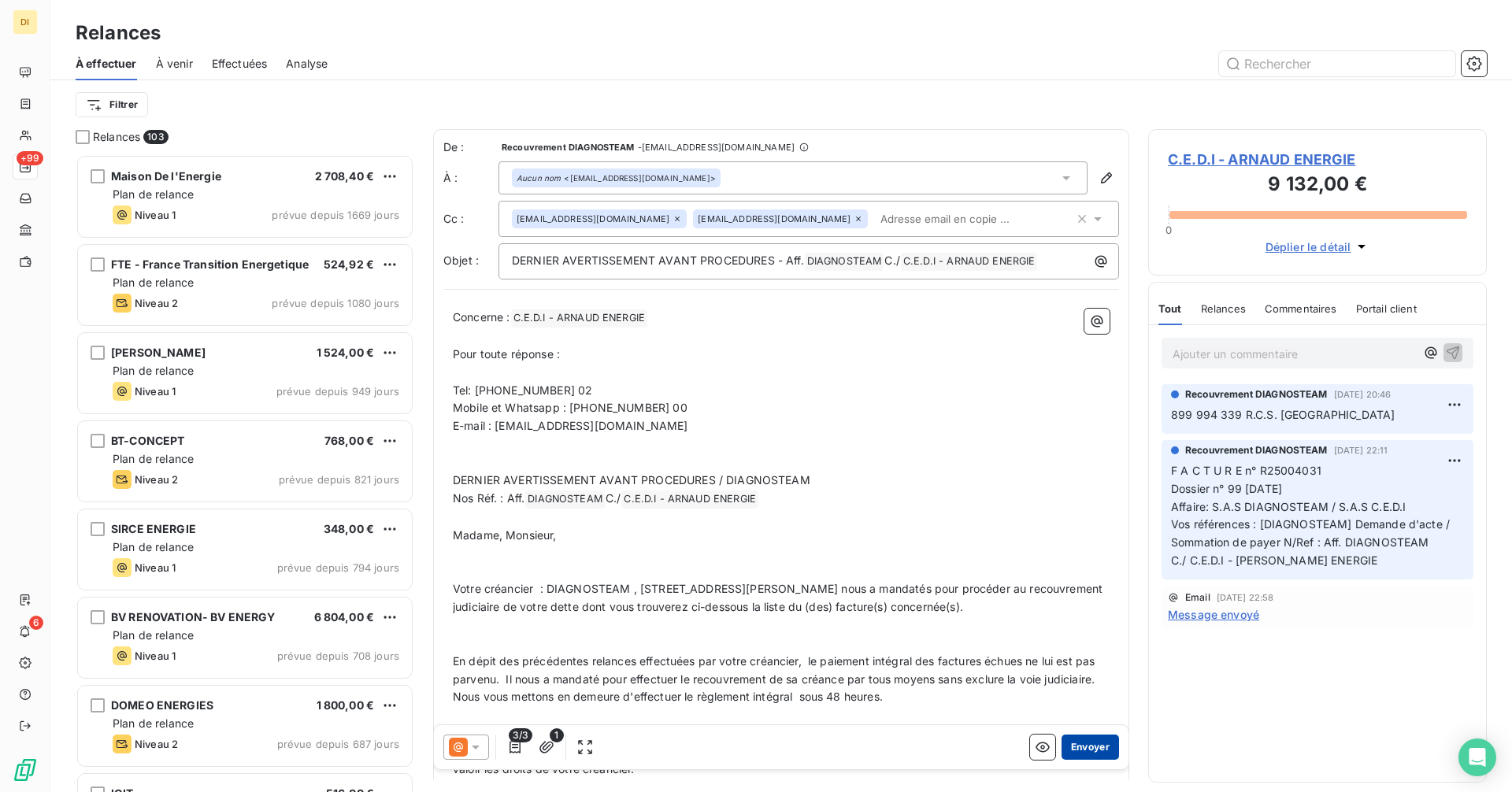
click at [1082, 746] on button "Envoyer" at bounding box center [1090, 747] width 57 height 25
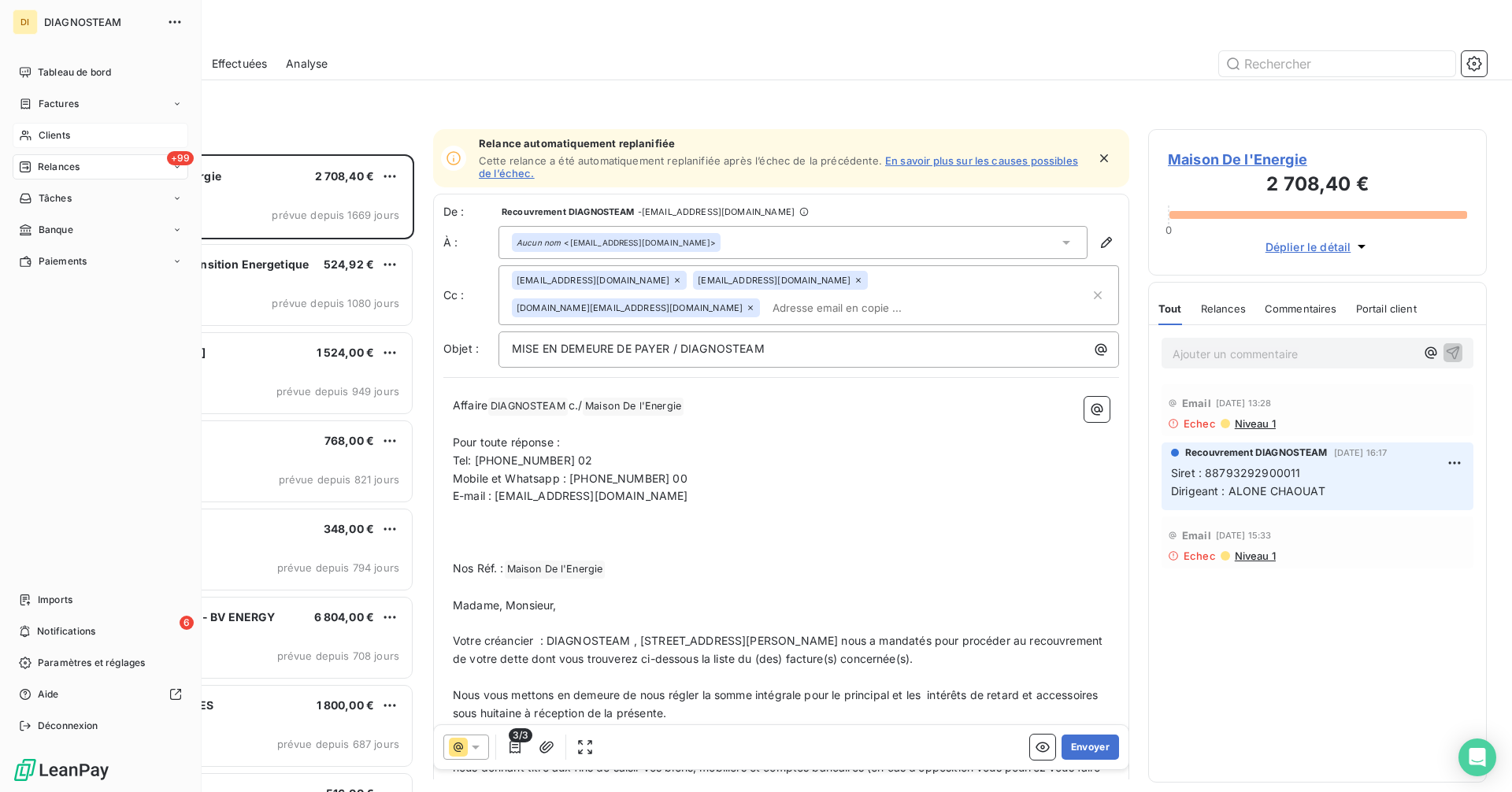
click at [60, 141] on span "Clients" at bounding box center [55, 135] width 31 height 14
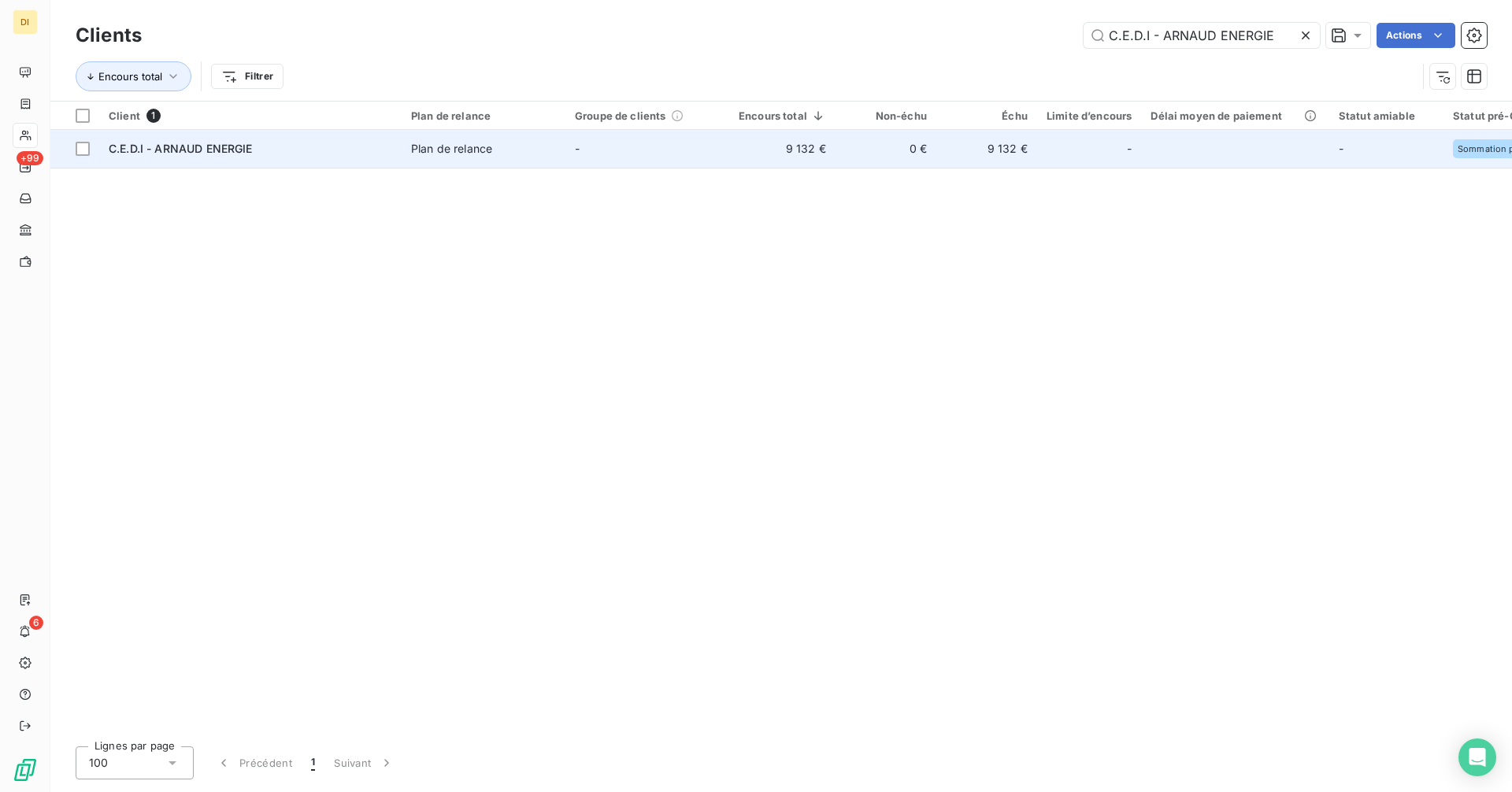
click at [794, 161] on td "9 132 €" at bounding box center [782, 149] width 106 height 38
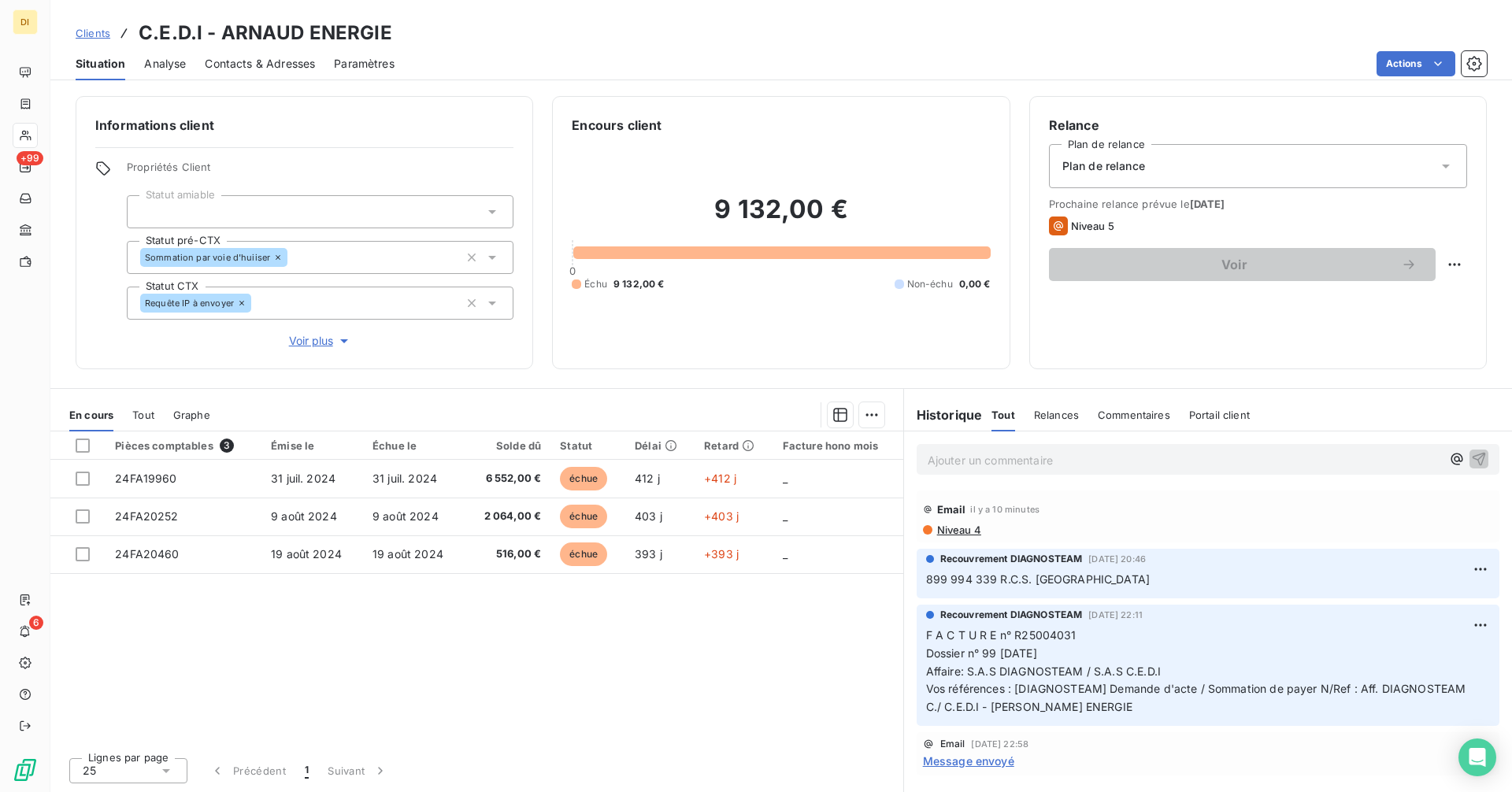
click at [583, 385] on div "Informations client Propriétés Client Statut amiable Statut pré-CTX Sommation p…" at bounding box center [781, 439] width 1462 height 706
drag, startPoint x: 569, startPoint y: 60, endPoint x: 545, endPoint y: 185, distance: 127.3
click at [545, 185] on div "Clients C.E.D.I - ARNAUD ENERGIE Situation Analyse Contacts & Adresses Paramètr…" at bounding box center [781, 396] width 1462 height 792
click at [545, 185] on div "Informations client Propriétés Client Statut amiable Statut pré-CTX Sommation p…" at bounding box center [781, 233] width 1462 height 273
click at [476, 195] on div at bounding box center [319, 212] width 386 height 33
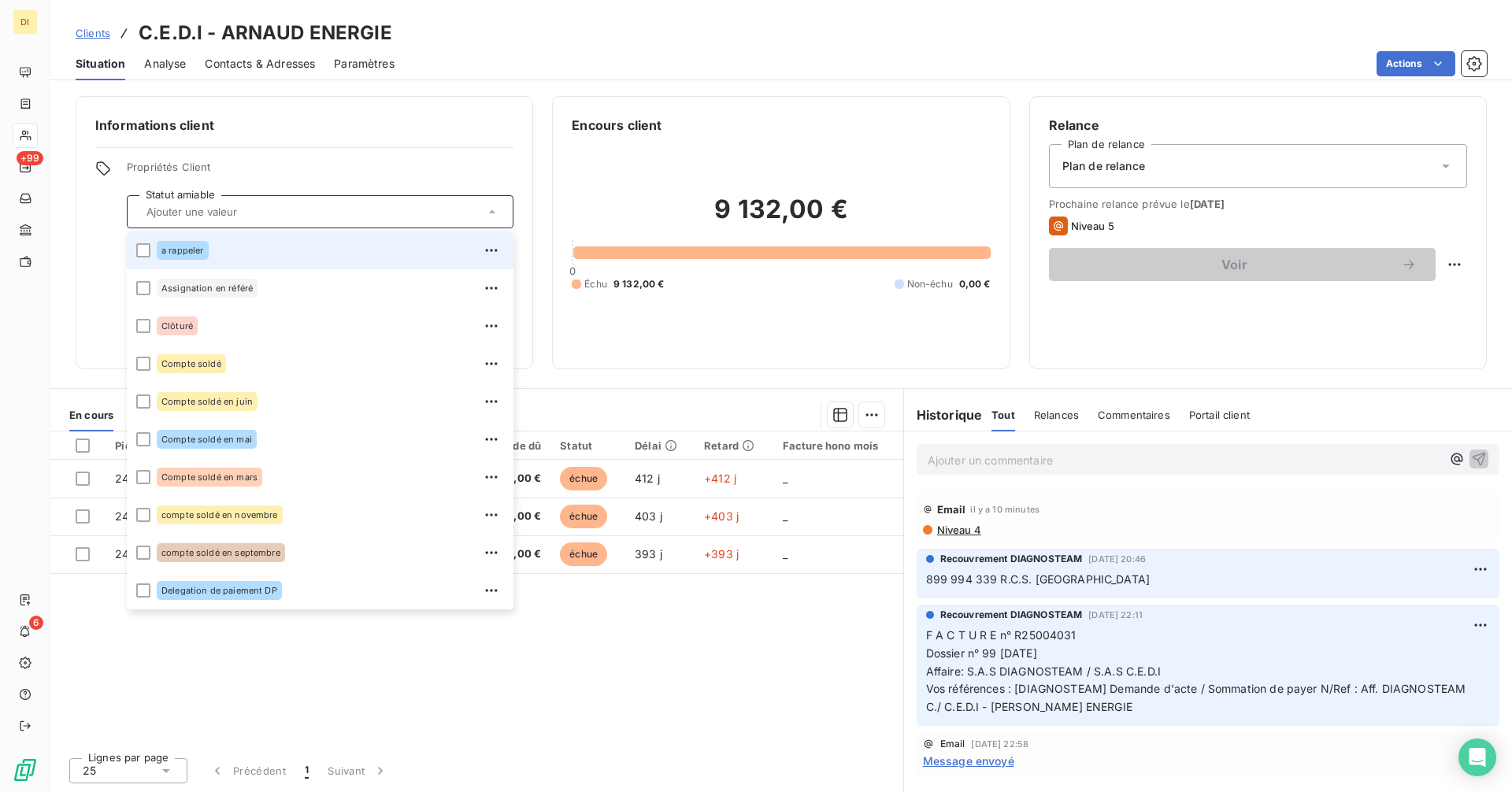
click at [465, 162] on span "Propriétés Client" at bounding box center [319, 171] width 386 height 22
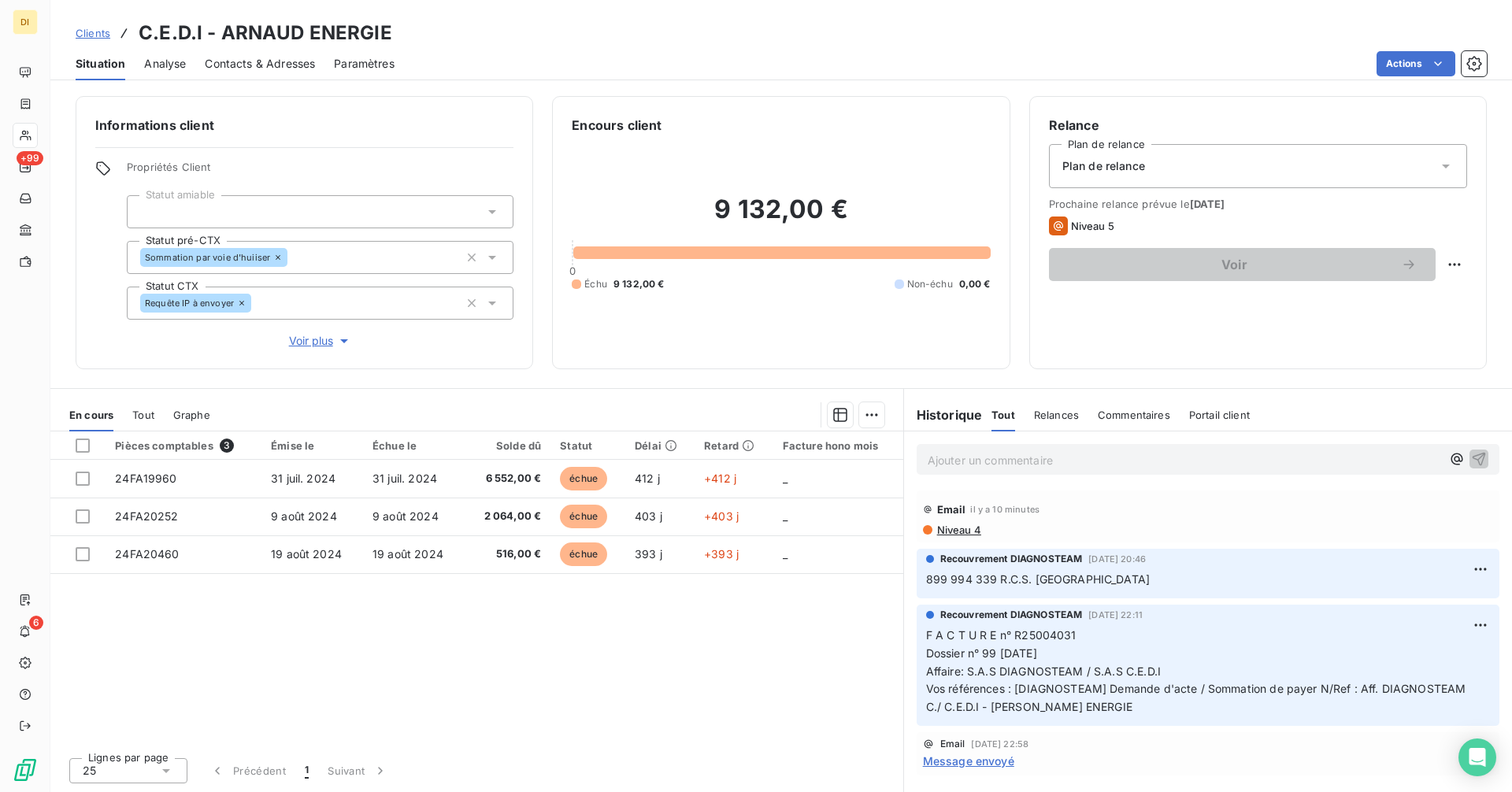
click at [316, 346] on span "Voir plus" at bounding box center [320, 340] width 63 height 16
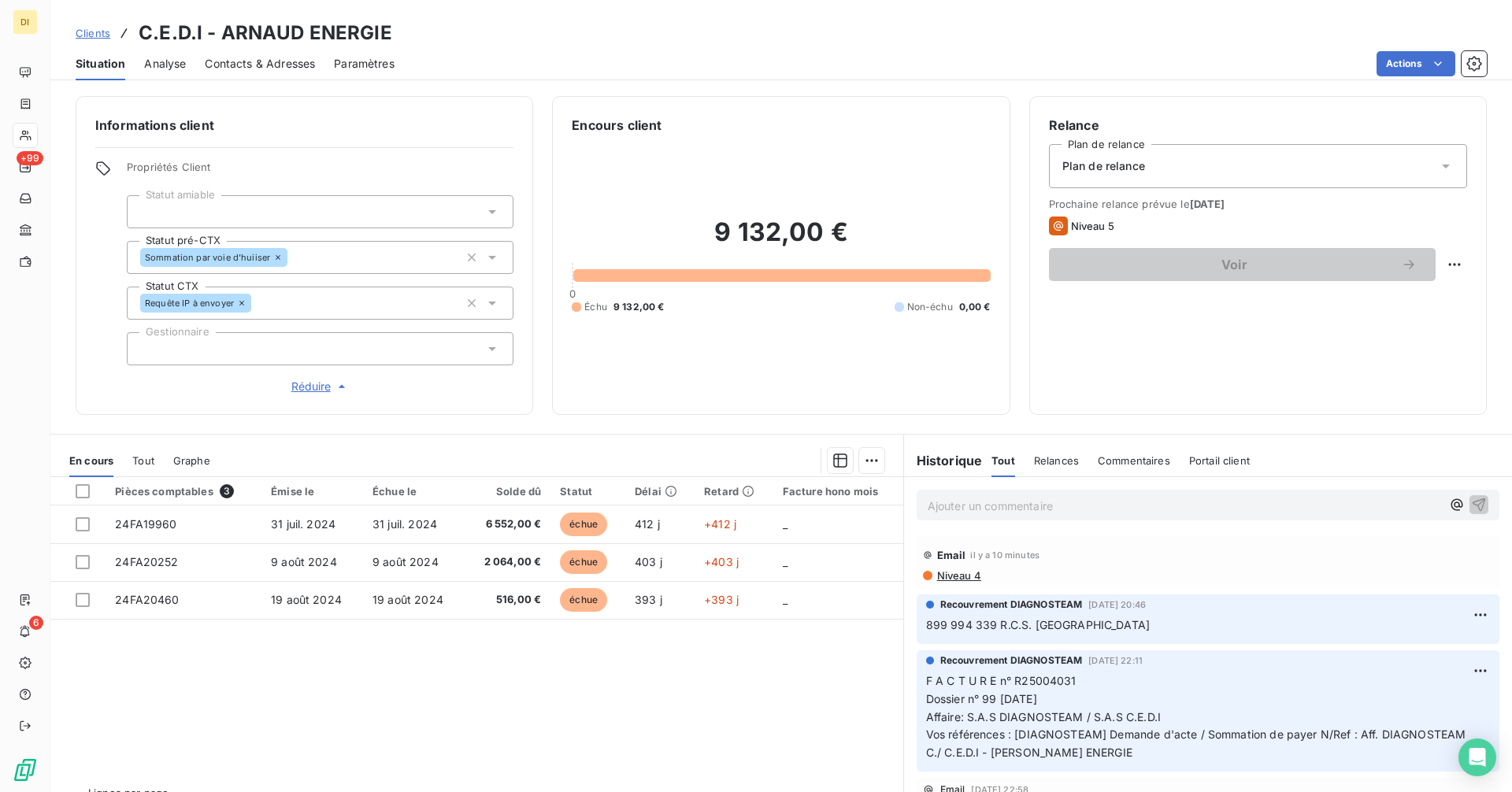
click at [95, 34] on span "Clients" at bounding box center [93, 32] width 35 height 12
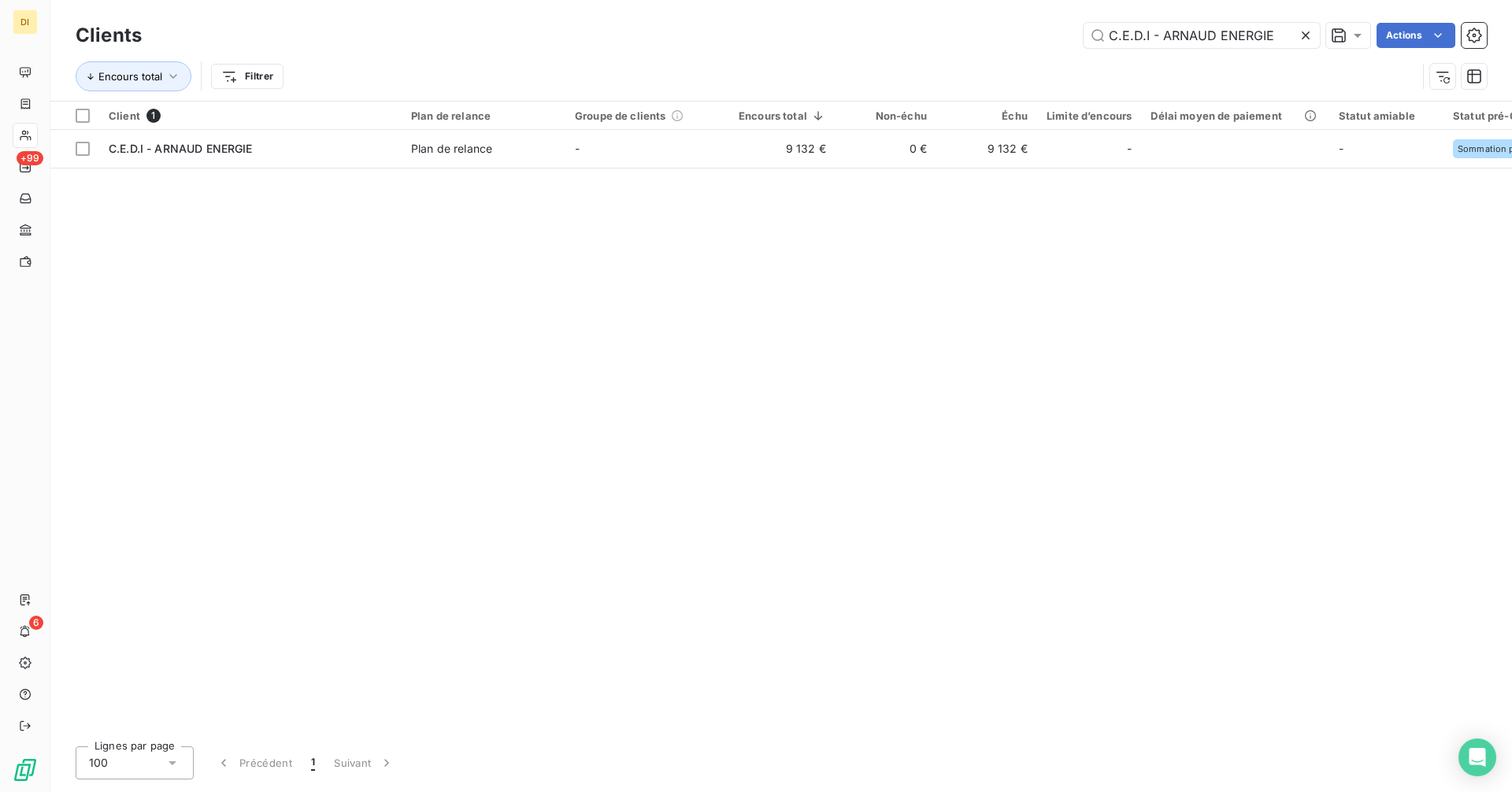
click at [1306, 39] on icon at bounding box center [1305, 35] width 16 height 16
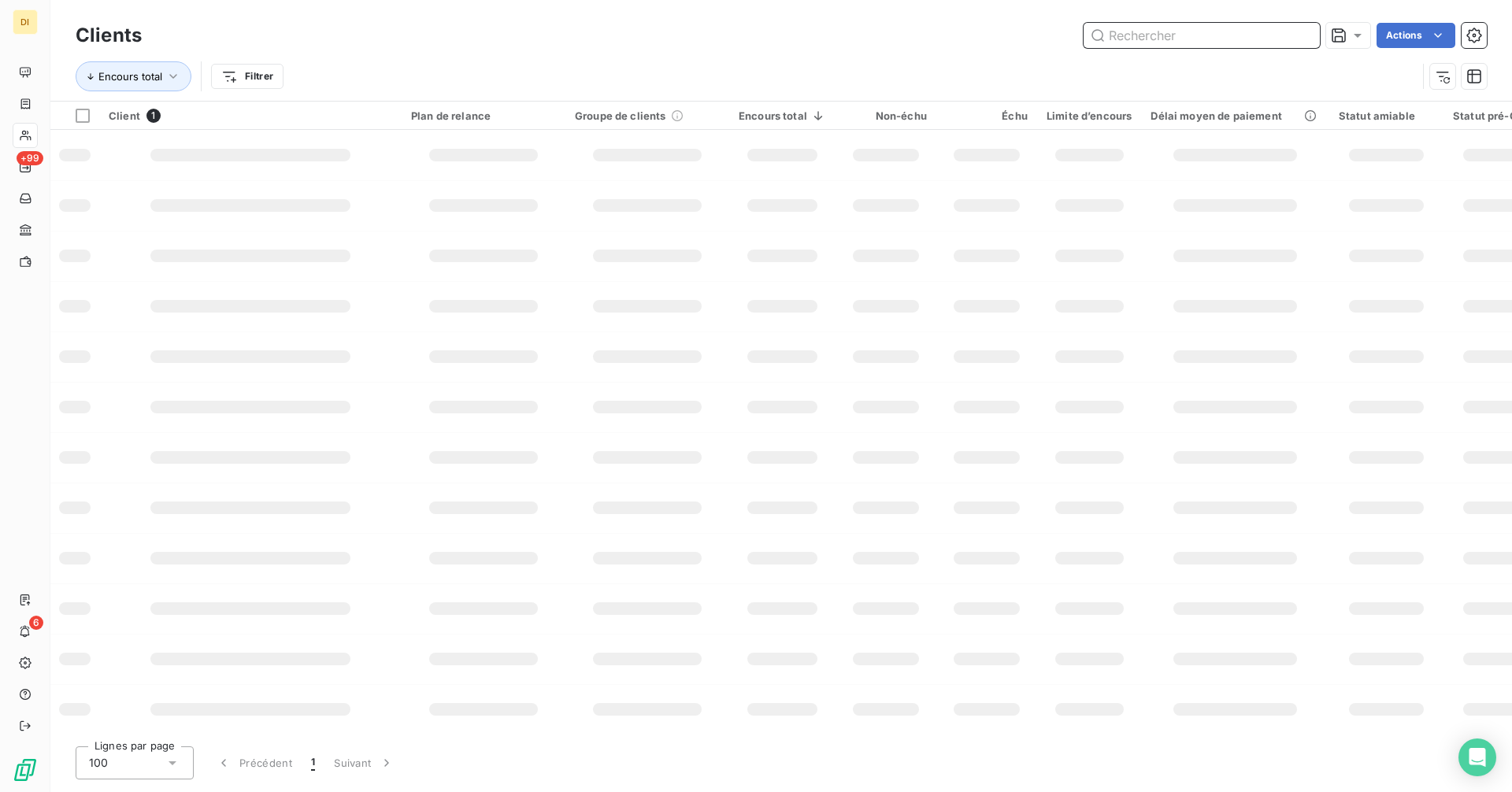
click at [1218, 41] on input "text" at bounding box center [1201, 36] width 236 height 25
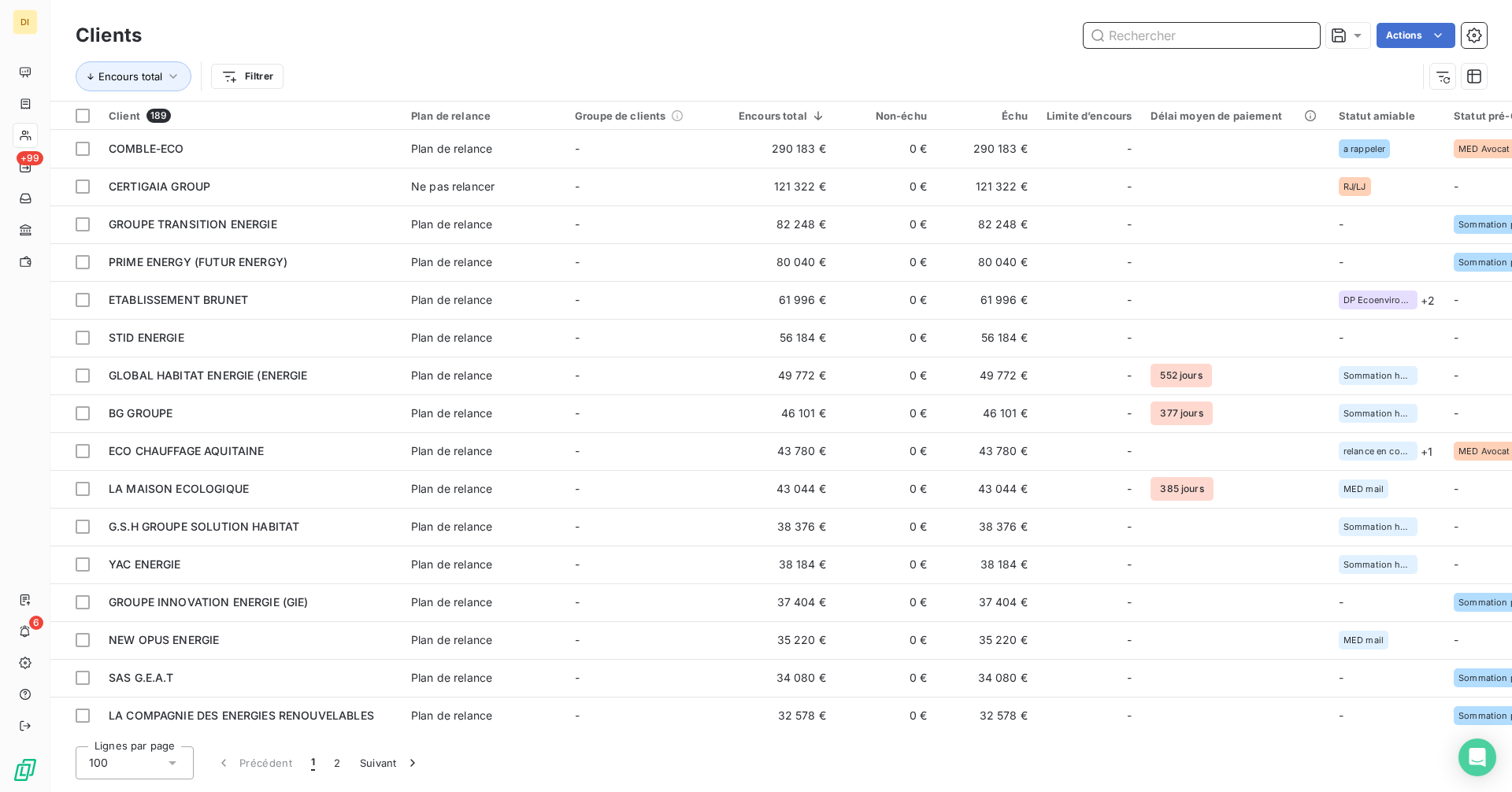
paste input "COP' SOLUTIONS"
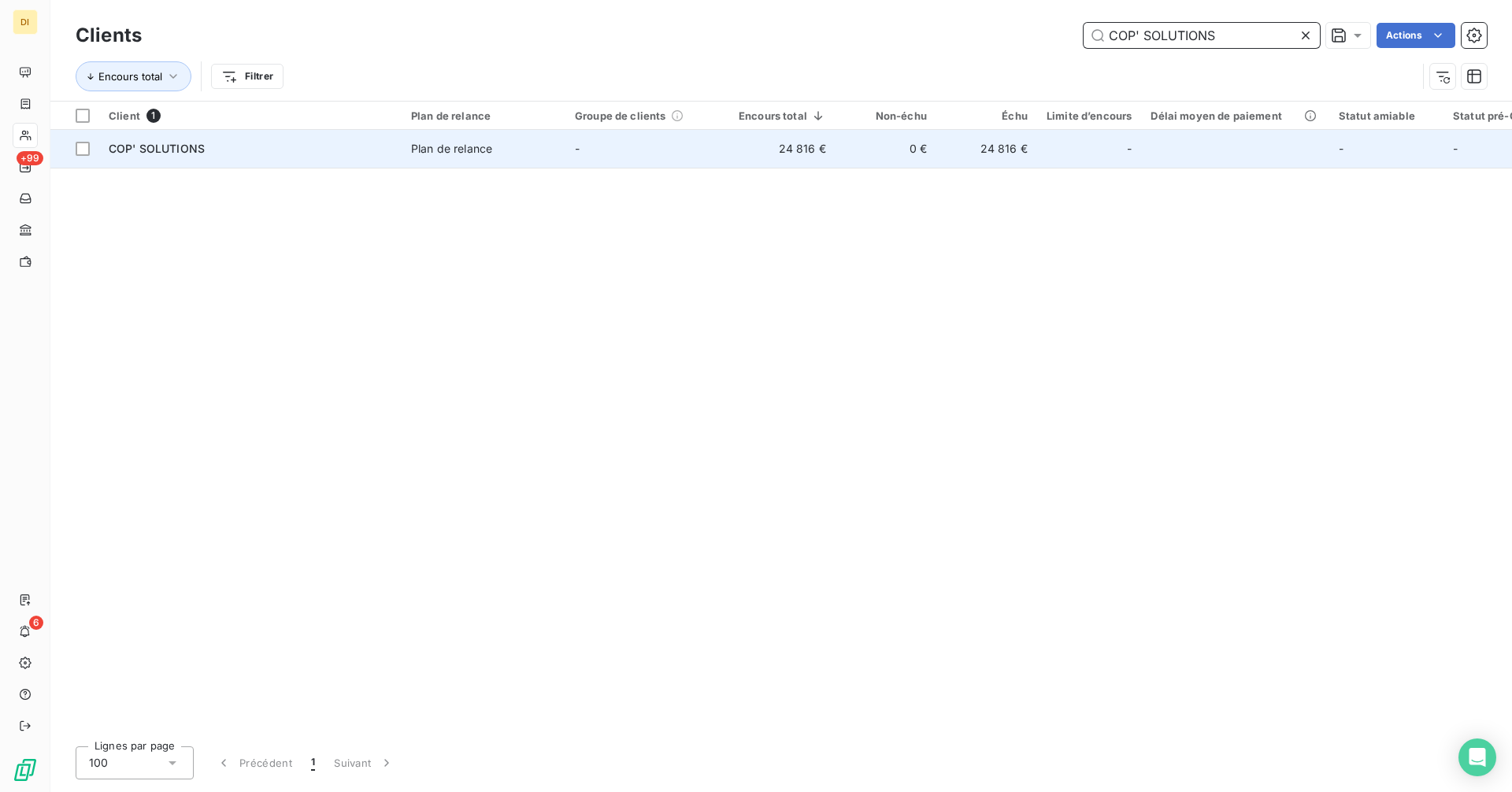
type input "COP' SOLUTIONS"
click at [545, 158] on td "Plan de relance" at bounding box center [483, 149] width 164 height 38
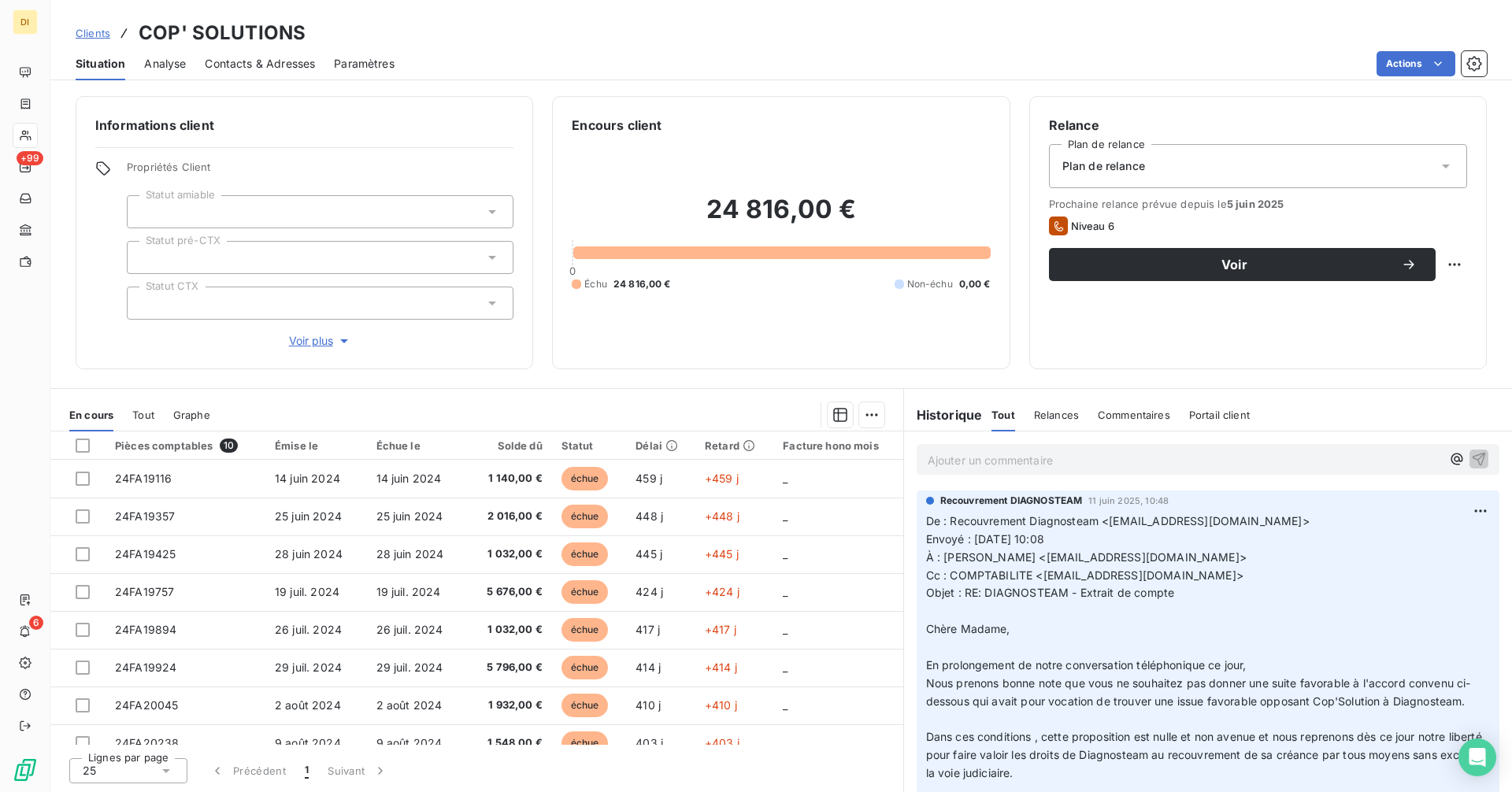
click at [292, 60] on span "Contacts & Adresses" at bounding box center [259, 64] width 110 height 16
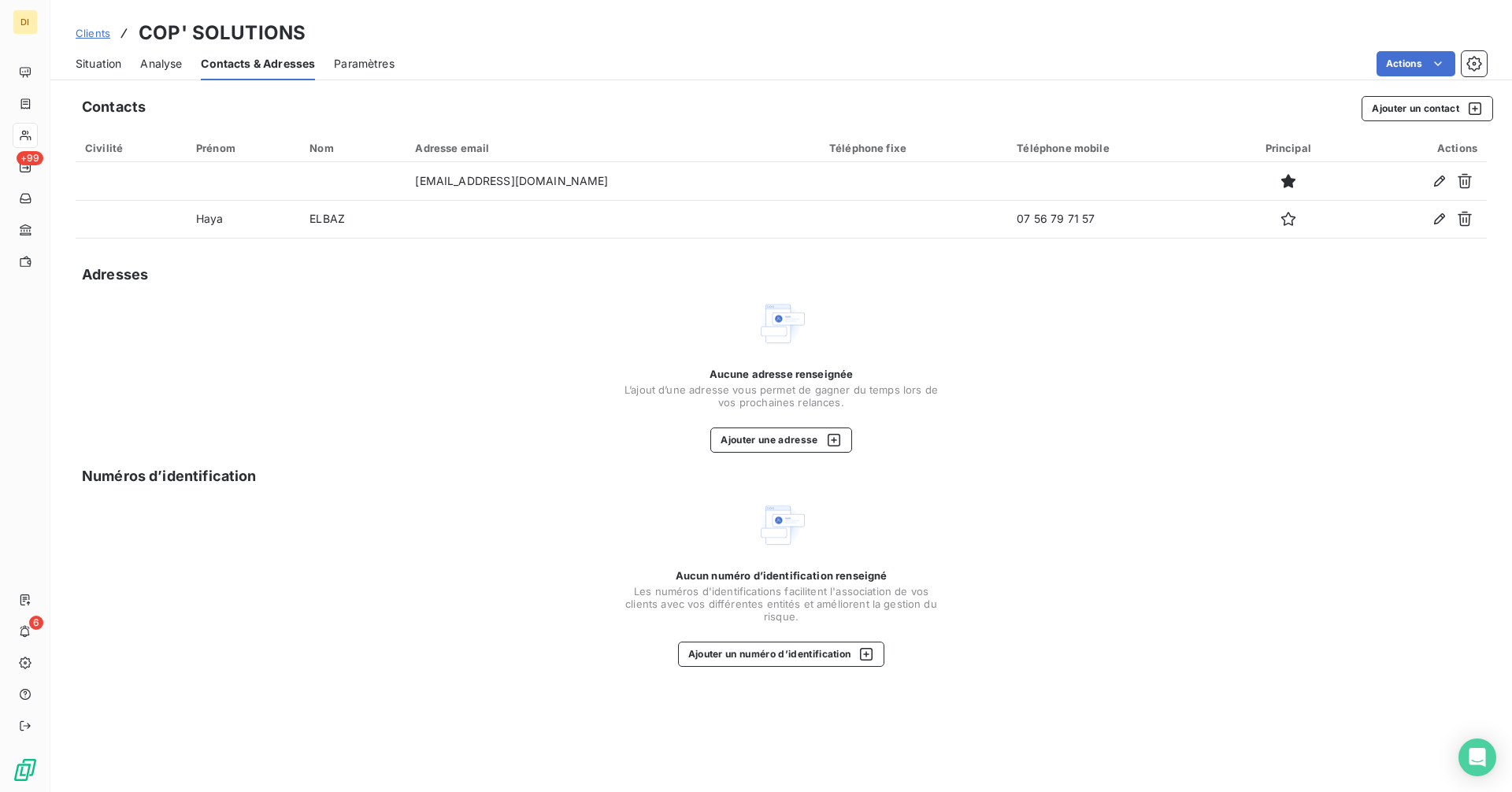
click at [101, 62] on span "Situation" at bounding box center [98, 64] width 46 height 16
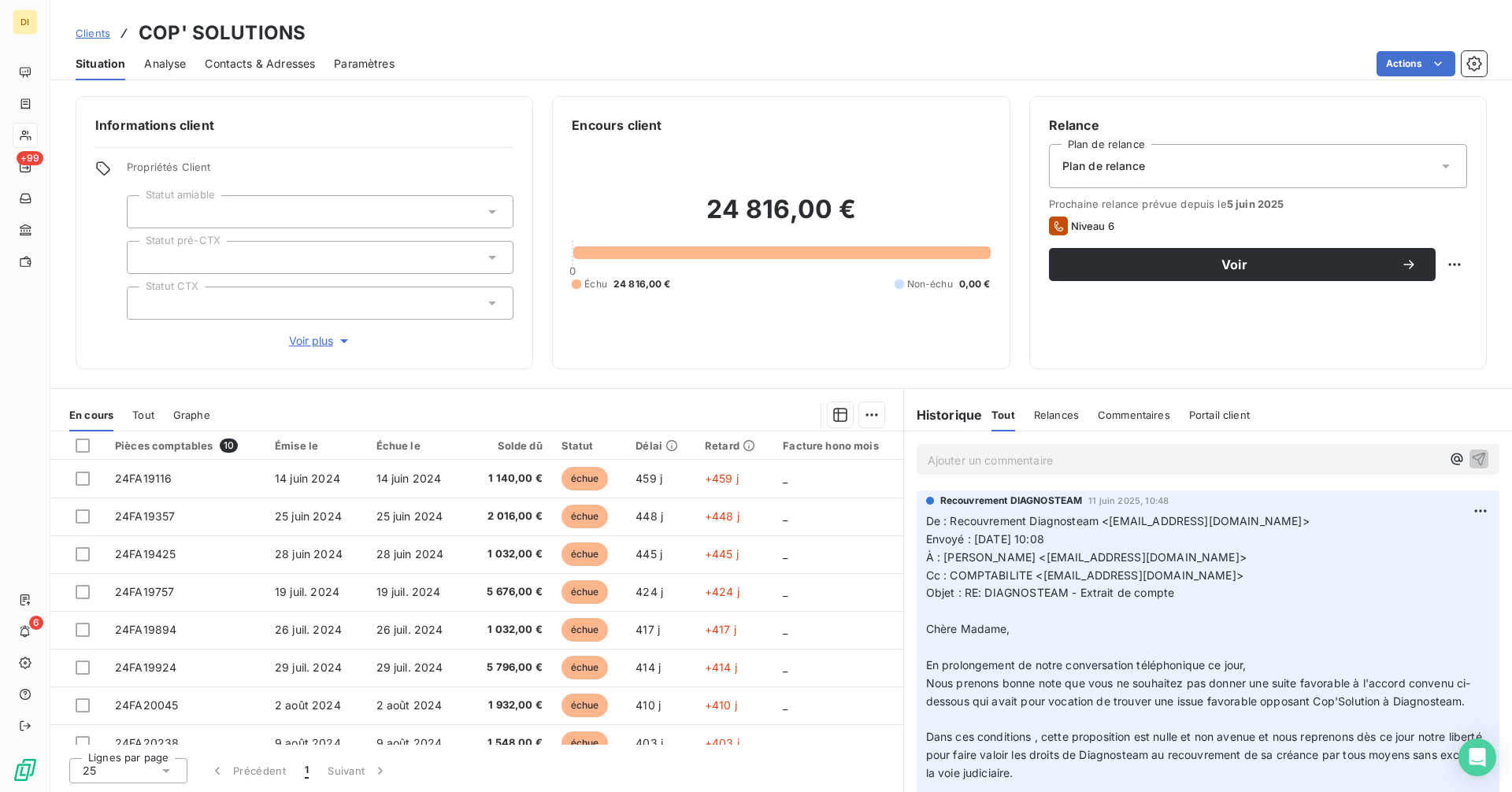
click at [1075, 564] on p "De : Recouvrement Diagnosteam <[EMAIL_ADDRESS][DOMAIN_NAME]> Envoyé : [DATE] 10…" at bounding box center [1207, 674] width 564 height 324
drag, startPoint x: 1122, startPoint y: 559, endPoint x: 1015, endPoint y: 557, distance: 107.0
click at [1015, 557] on span "À : [PERSON_NAME] <[EMAIL_ADDRESS][DOMAIN_NAME]>" at bounding box center [1086, 557] width 320 height 13
click at [947, 558] on span "À : [PERSON_NAME] <[EMAIL_ADDRESS][DOMAIN_NAME]>" at bounding box center [1086, 557] width 320 height 13
copy span "[PERSON_NAME] <[EMAIL_ADDRESS][DOMAIN_NAME]"
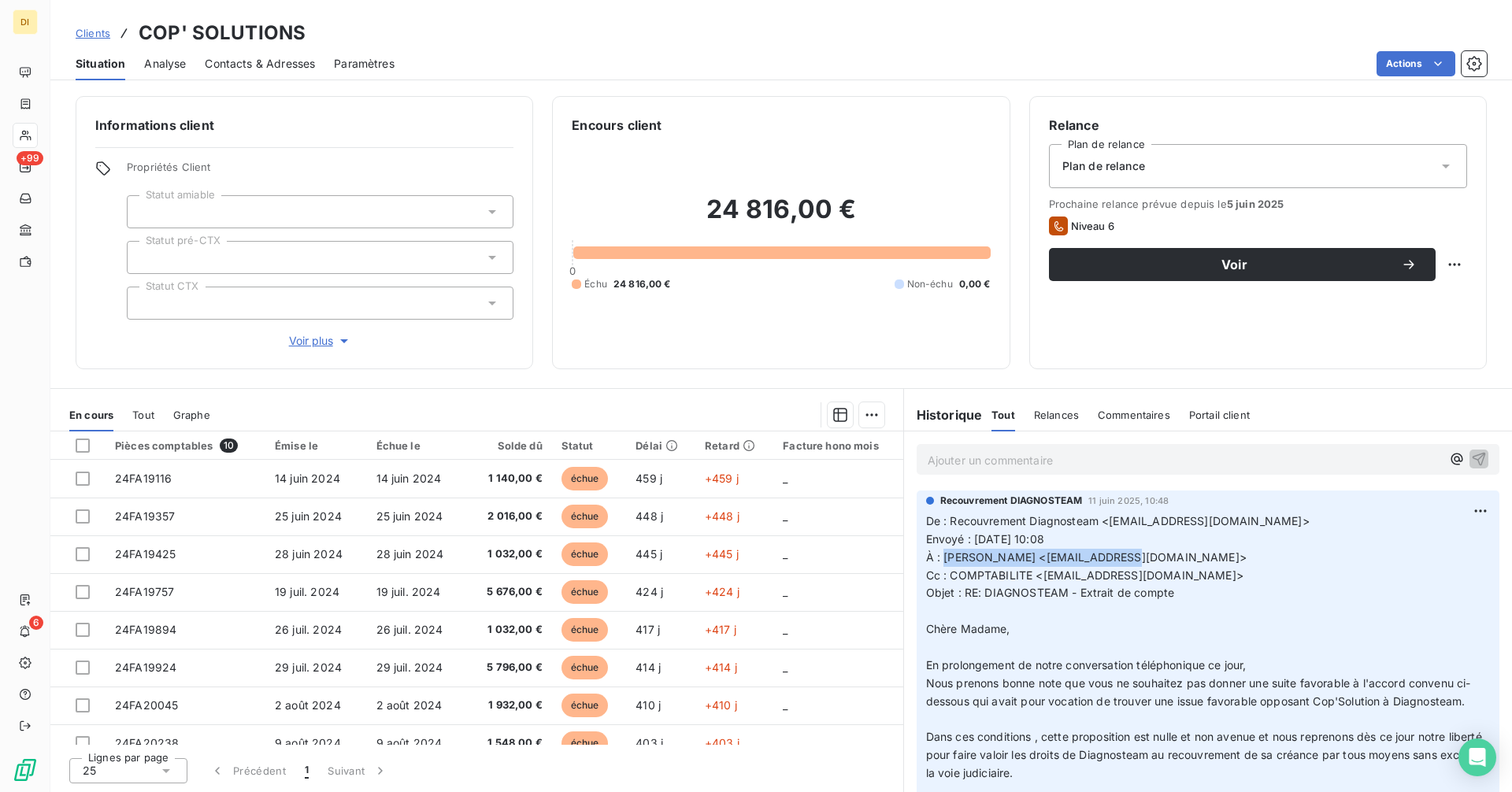
drag, startPoint x: 263, startPoint y: 65, endPoint x: 352, endPoint y: 85, distance: 91.2
click at [266, 67] on span "Contacts & Adresses" at bounding box center [259, 64] width 110 height 16
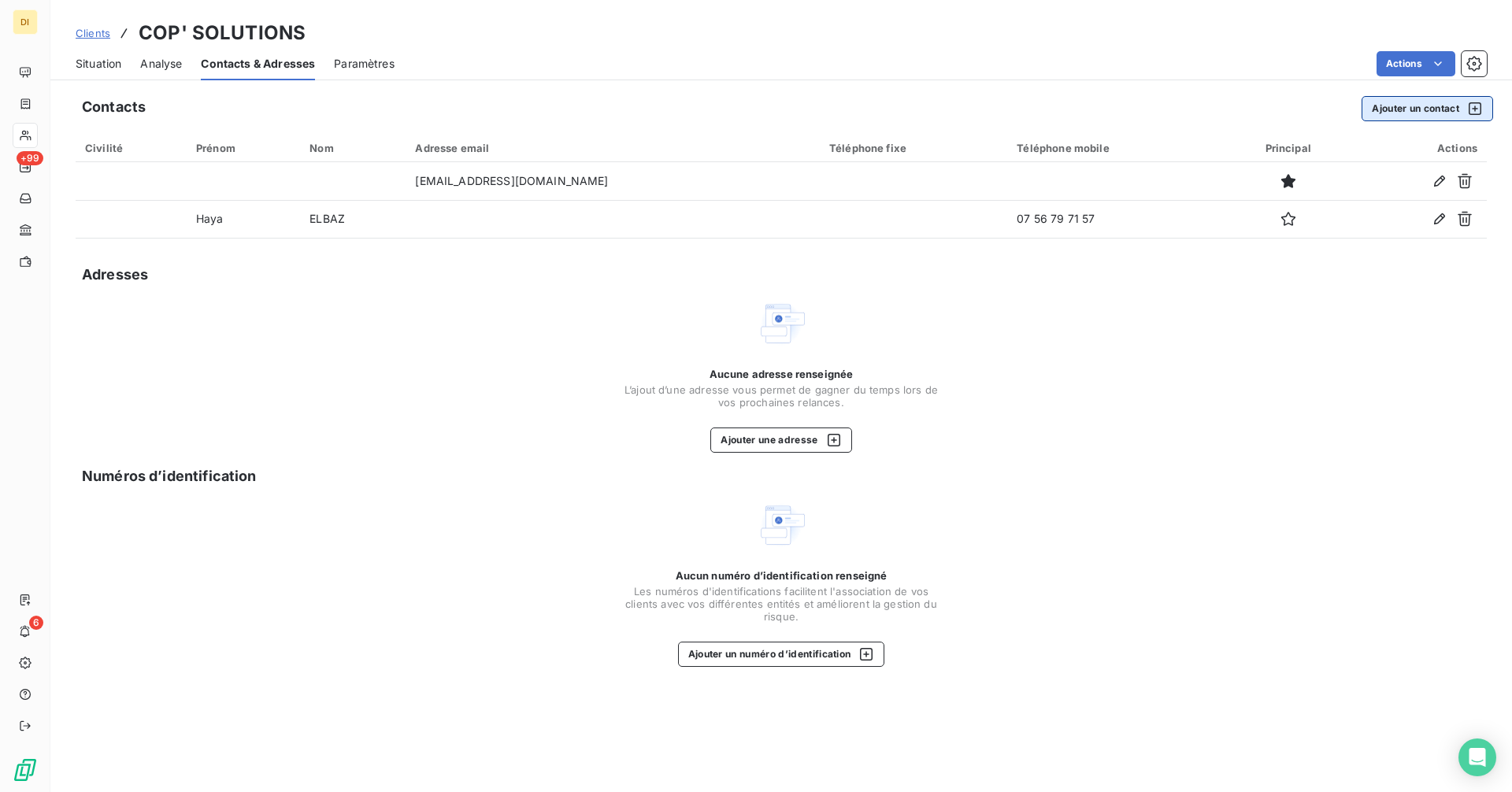
click at [1420, 114] on button "Ajouter un contact" at bounding box center [1427, 108] width 132 height 25
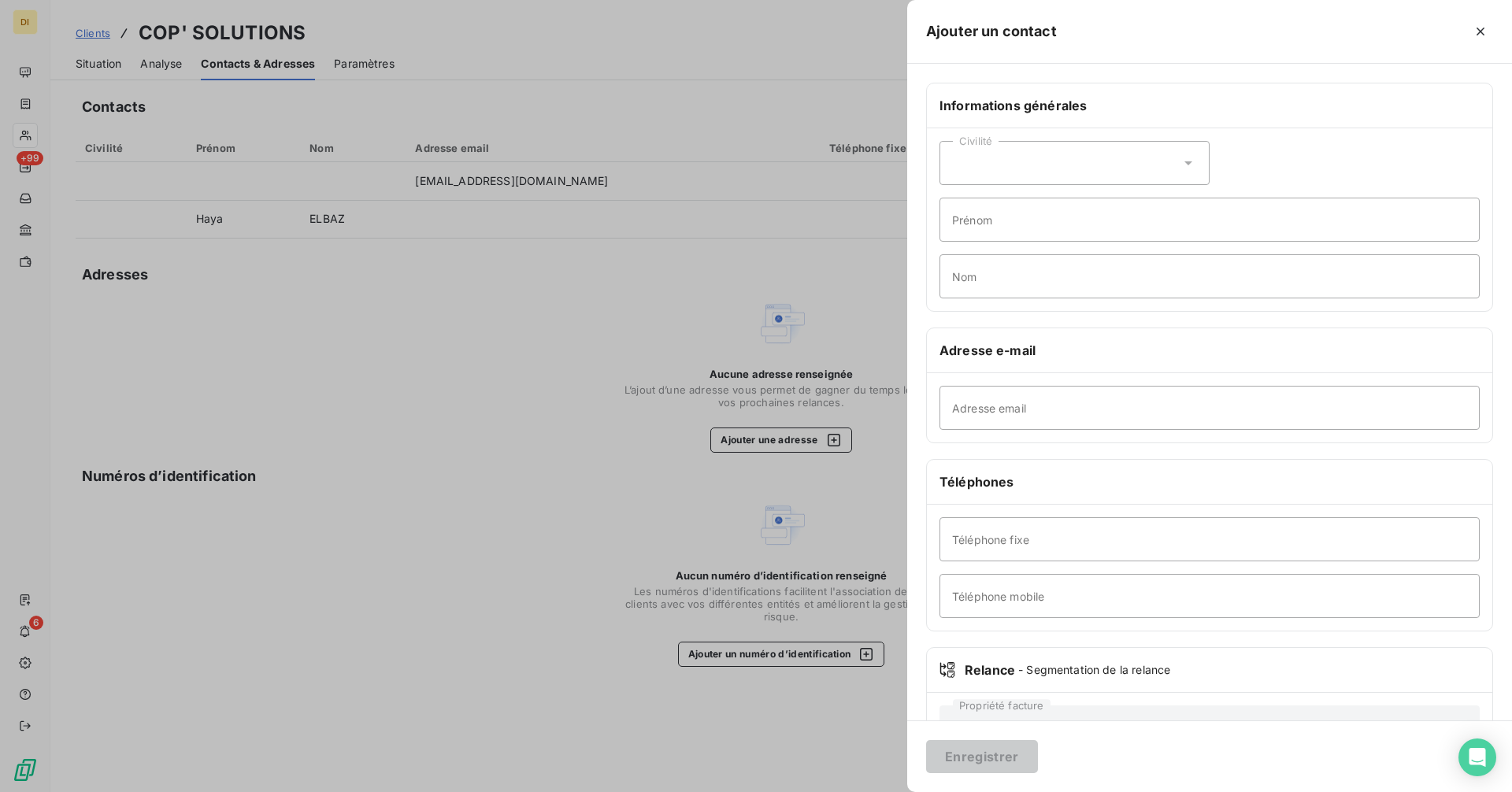
click at [771, 233] on div at bounding box center [756, 396] width 1512 height 792
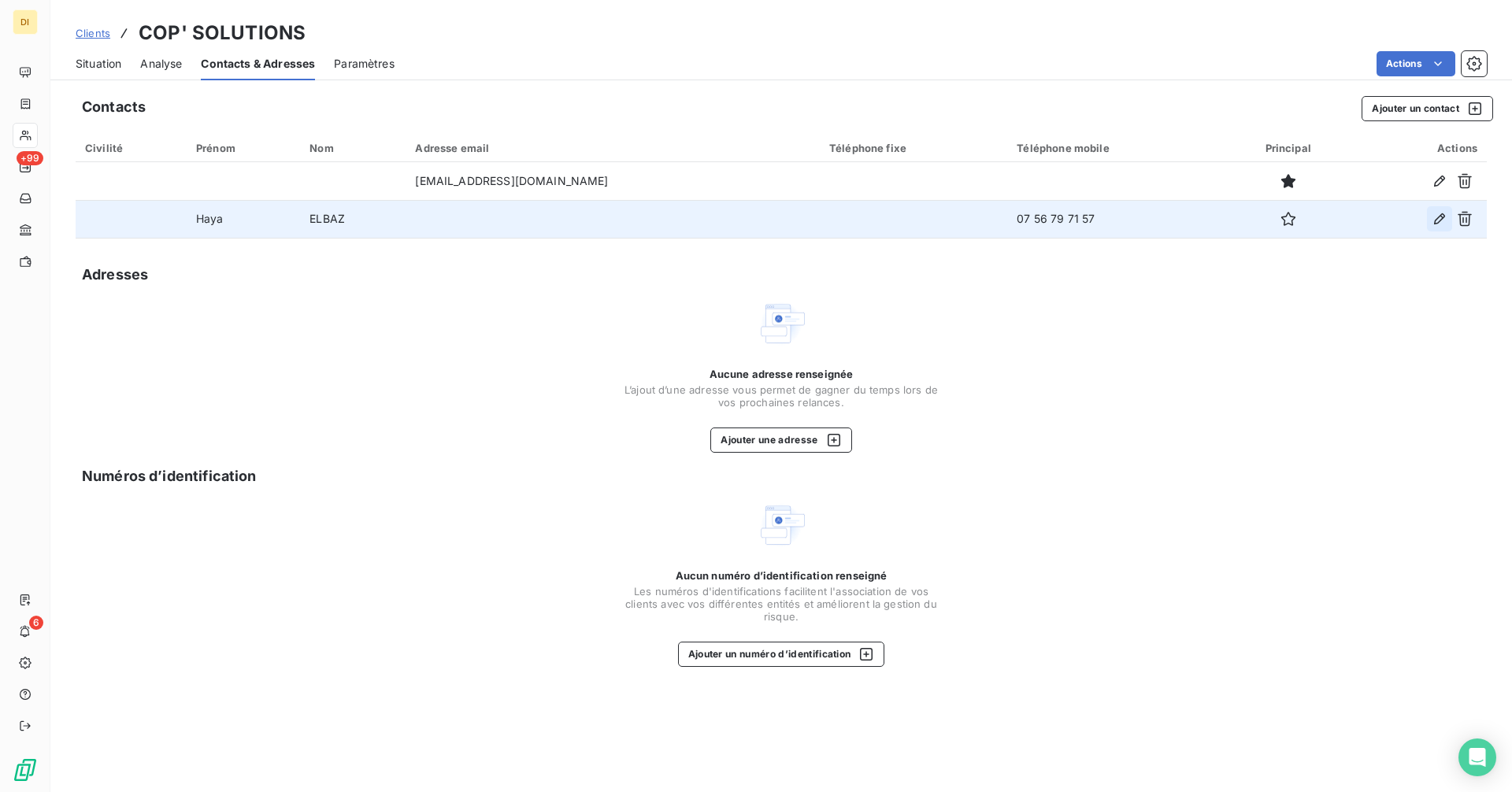
click at [1437, 222] on icon "button" at bounding box center [1439, 218] width 16 height 16
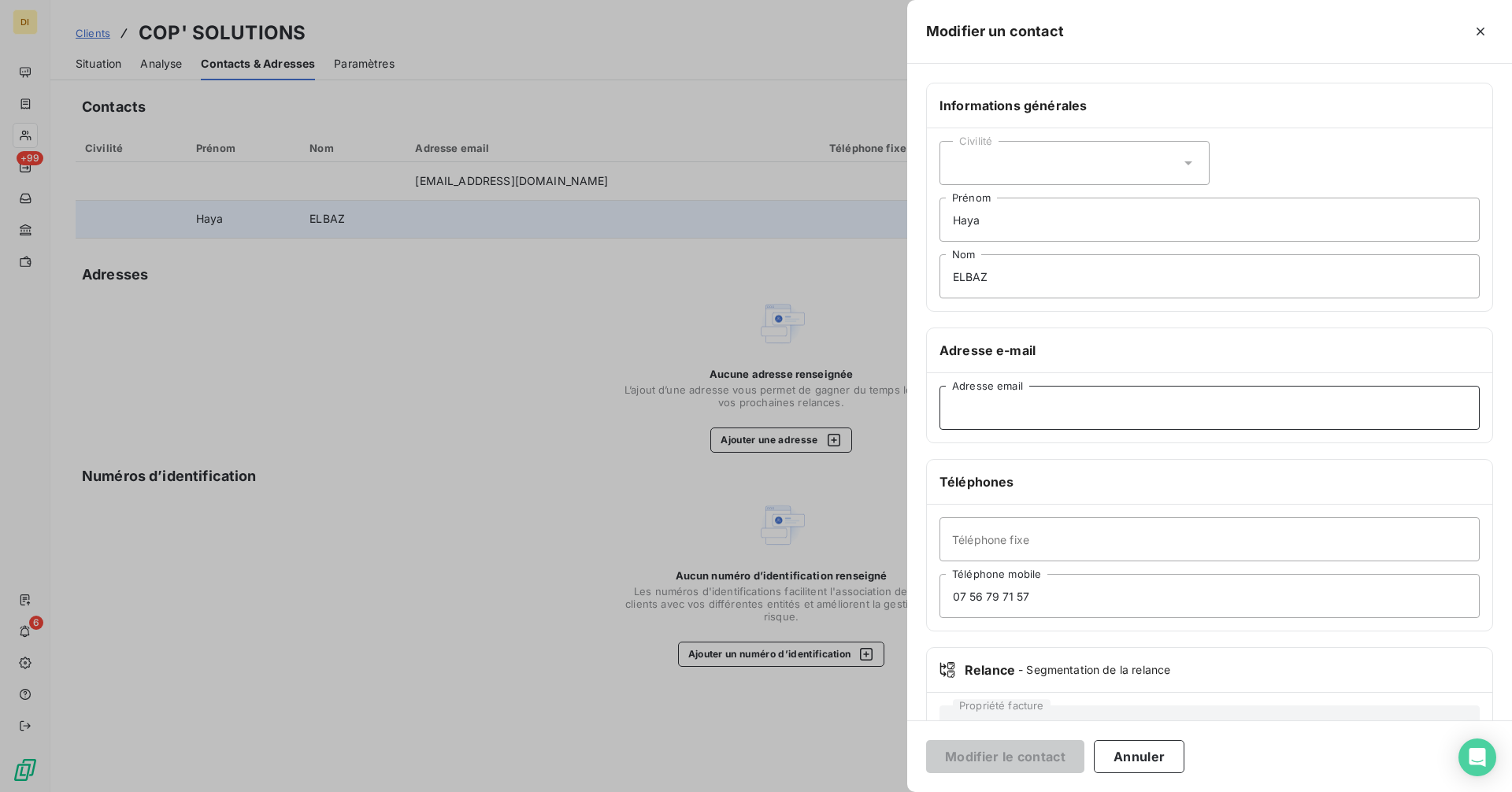
click at [1047, 406] on input "Adresse email" at bounding box center [1209, 407] width 540 height 44
paste input "[PERSON_NAME] <[EMAIL_ADDRESS][DOMAIN_NAME]"
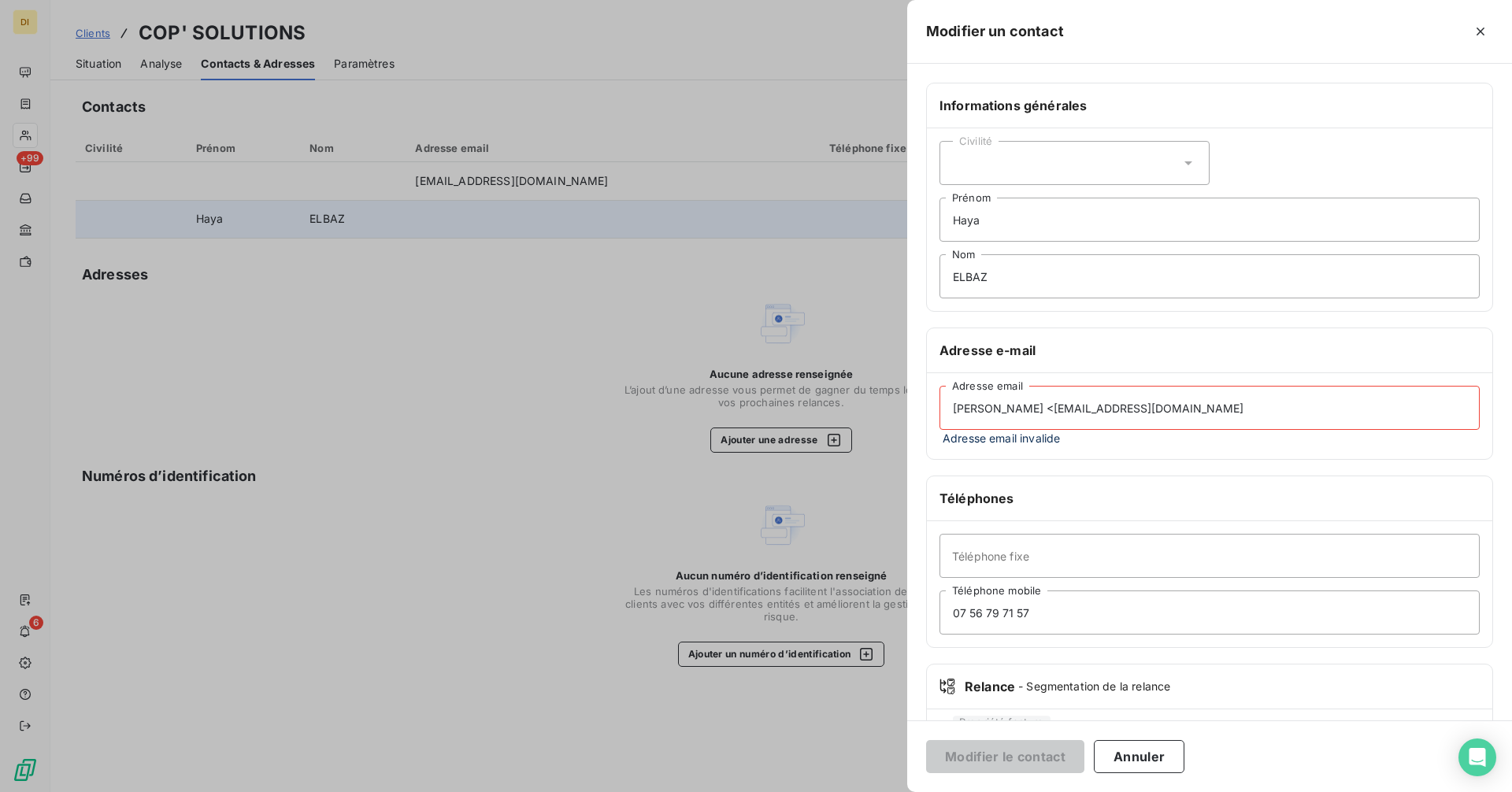
click at [1019, 410] on input "[PERSON_NAME] <[EMAIL_ADDRESS][DOMAIN_NAME]" at bounding box center [1209, 407] width 540 height 44
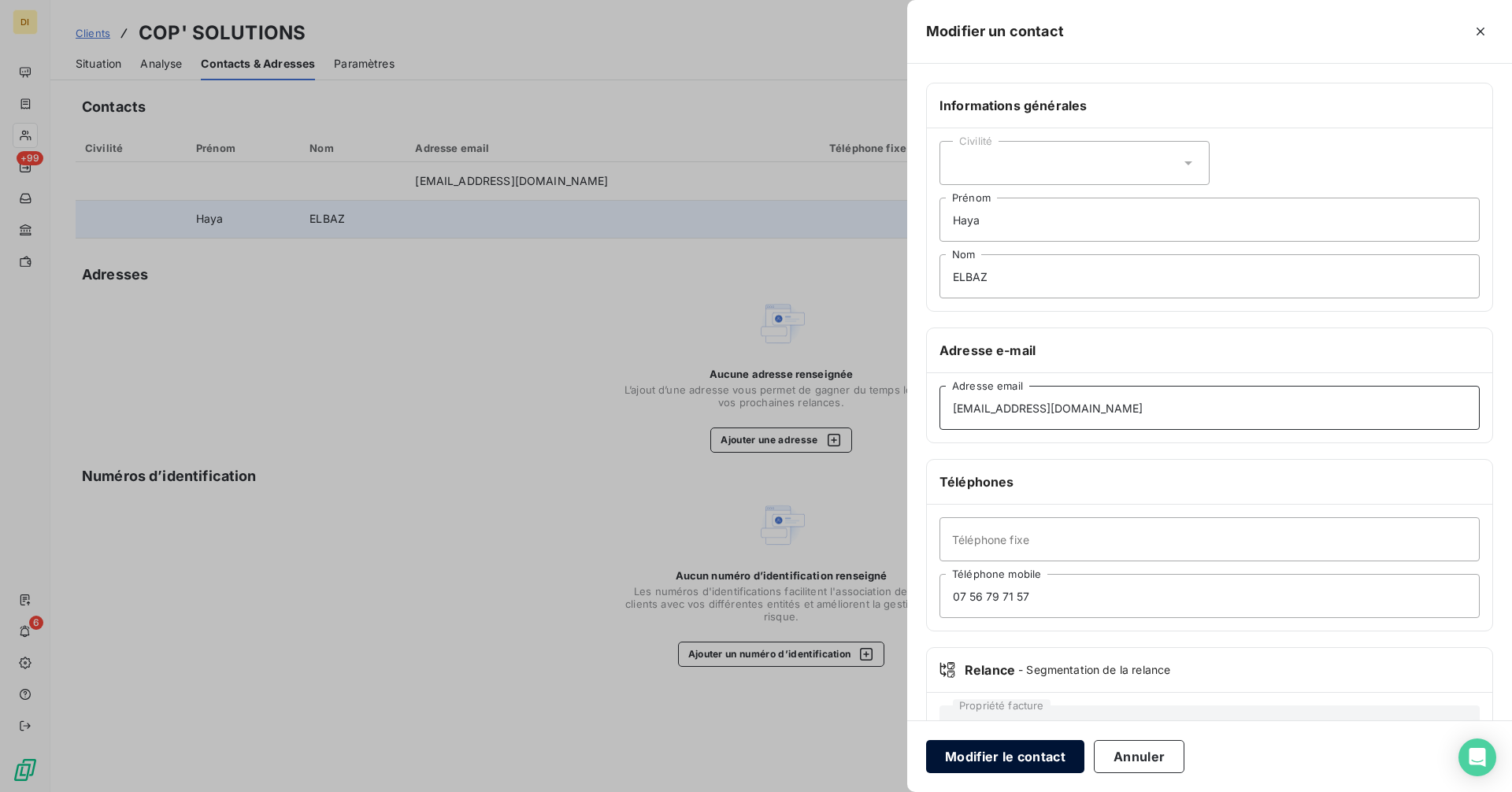
type input "[EMAIL_ADDRESS][DOMAIN_NAME]"
click at [1019, 746] on button "Modifier le contact" at bounding box center [1005, 756] width 158 height 33
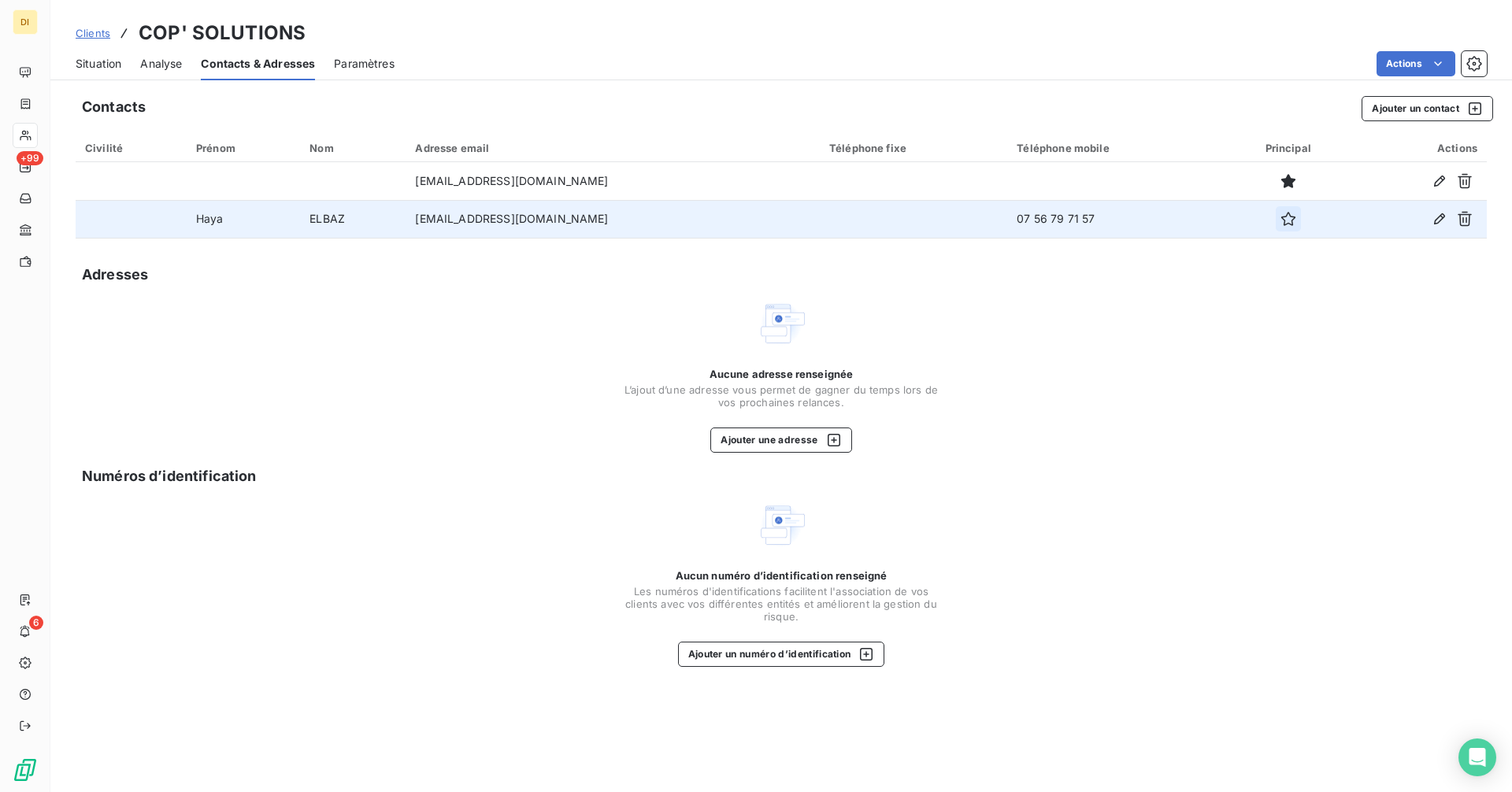
click at [1280, 214] on icon "button" at bounding box center [1288, 218] width 16 height 16
click at [79, 56] on span "Situation" at bounding box center [98, 64] width 46 height 16
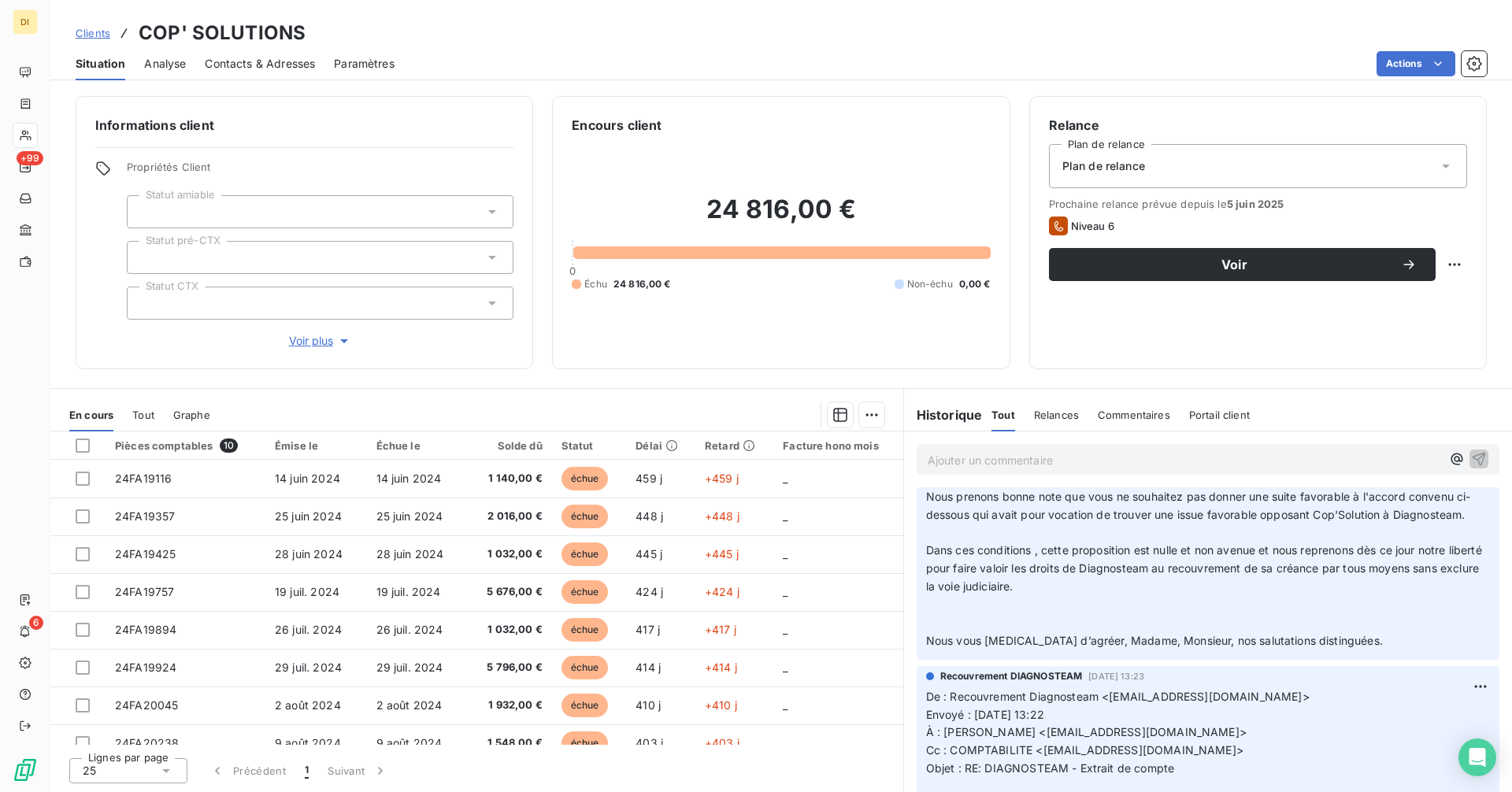
scroll to position [184, 0]
click at [92, 37] on span "Clients" at bounding box center [93, 32] width 35 height 12
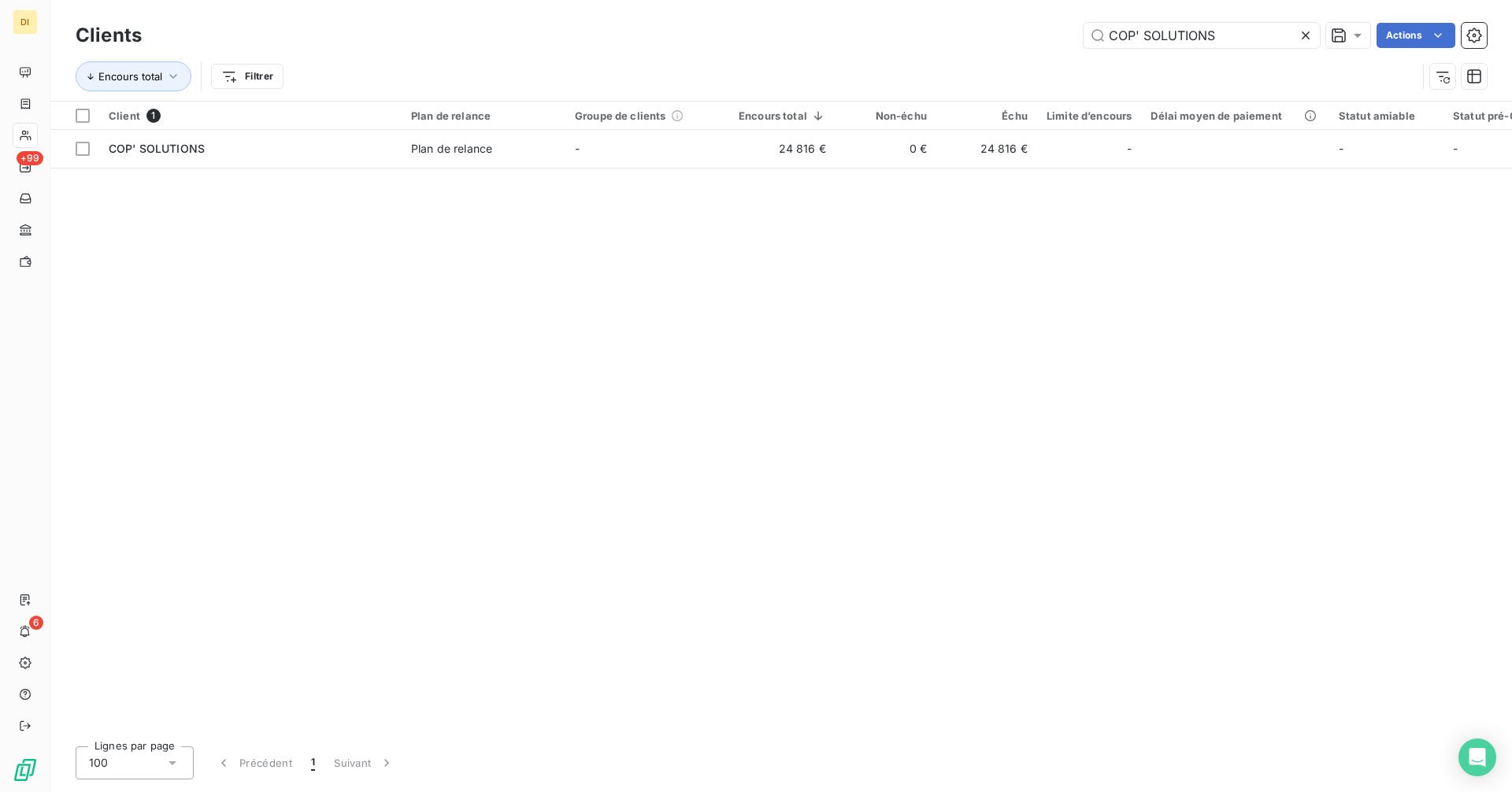
drag, startPoint x: 1226, startPoint y: 33, endPoint x: 926, endPoint y: 50, distance: 300.5
click at [926, 50] on div "Clients COP' SOLUTIONS Actions" at bounding box center [780, 36] width 1411 height 33
type input "DOMEO ENERGIES"
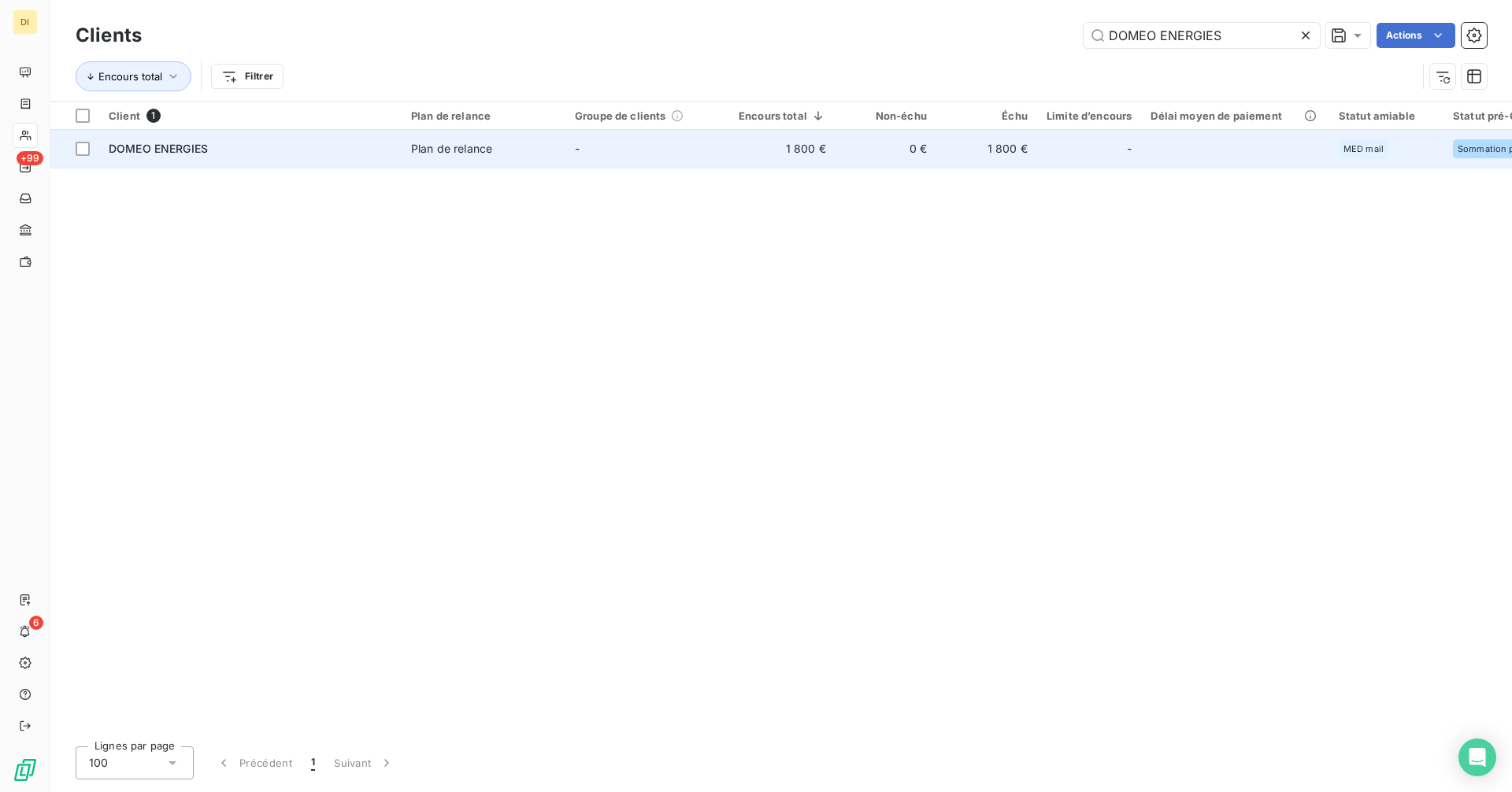
click at [655, 151] on td "-" at bounding box center [647, 149] width 164 height 38
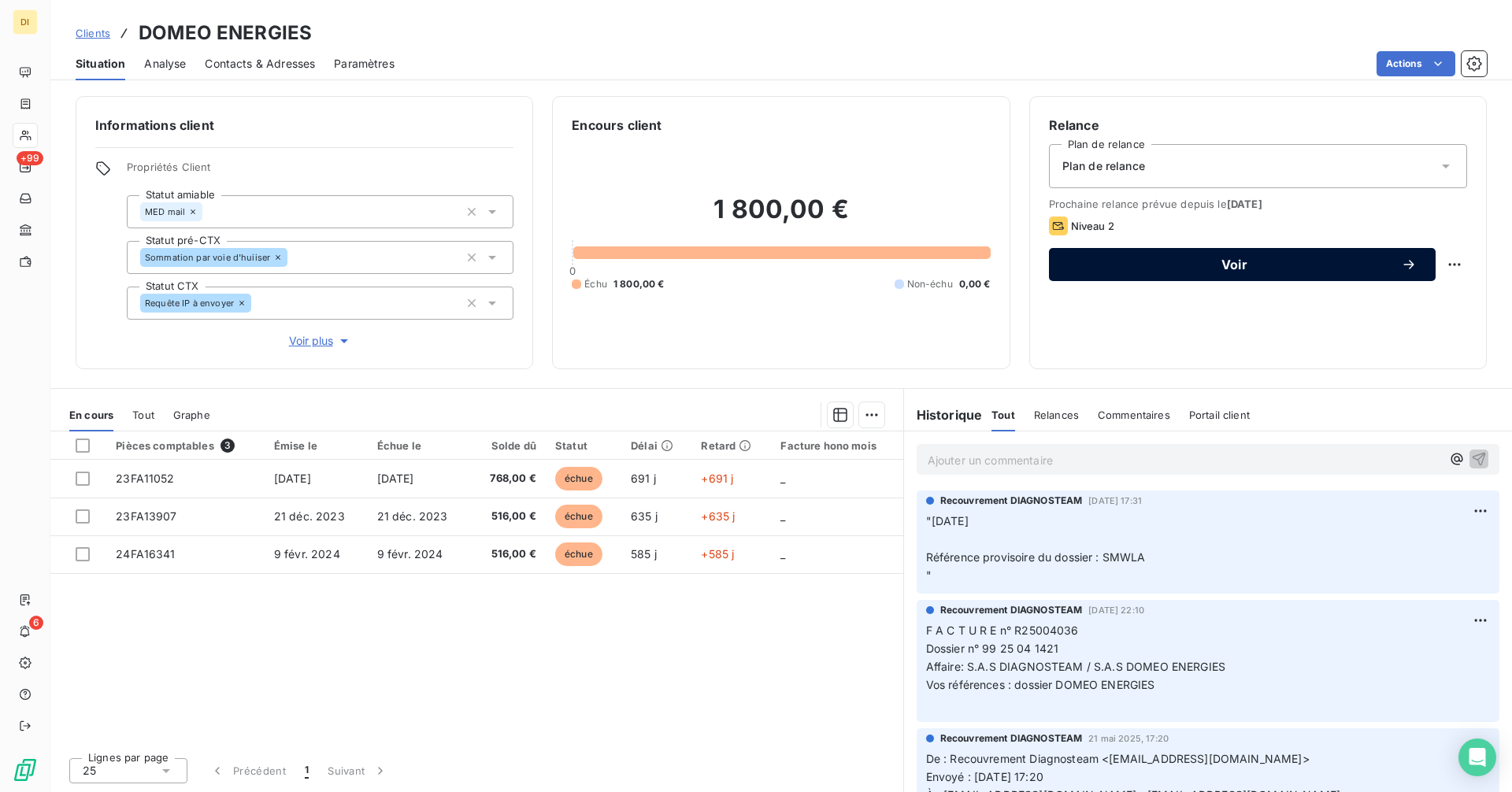
click at [1137, 269] on span "Voir" at bounding box center [1234, 264] width 333 height 12
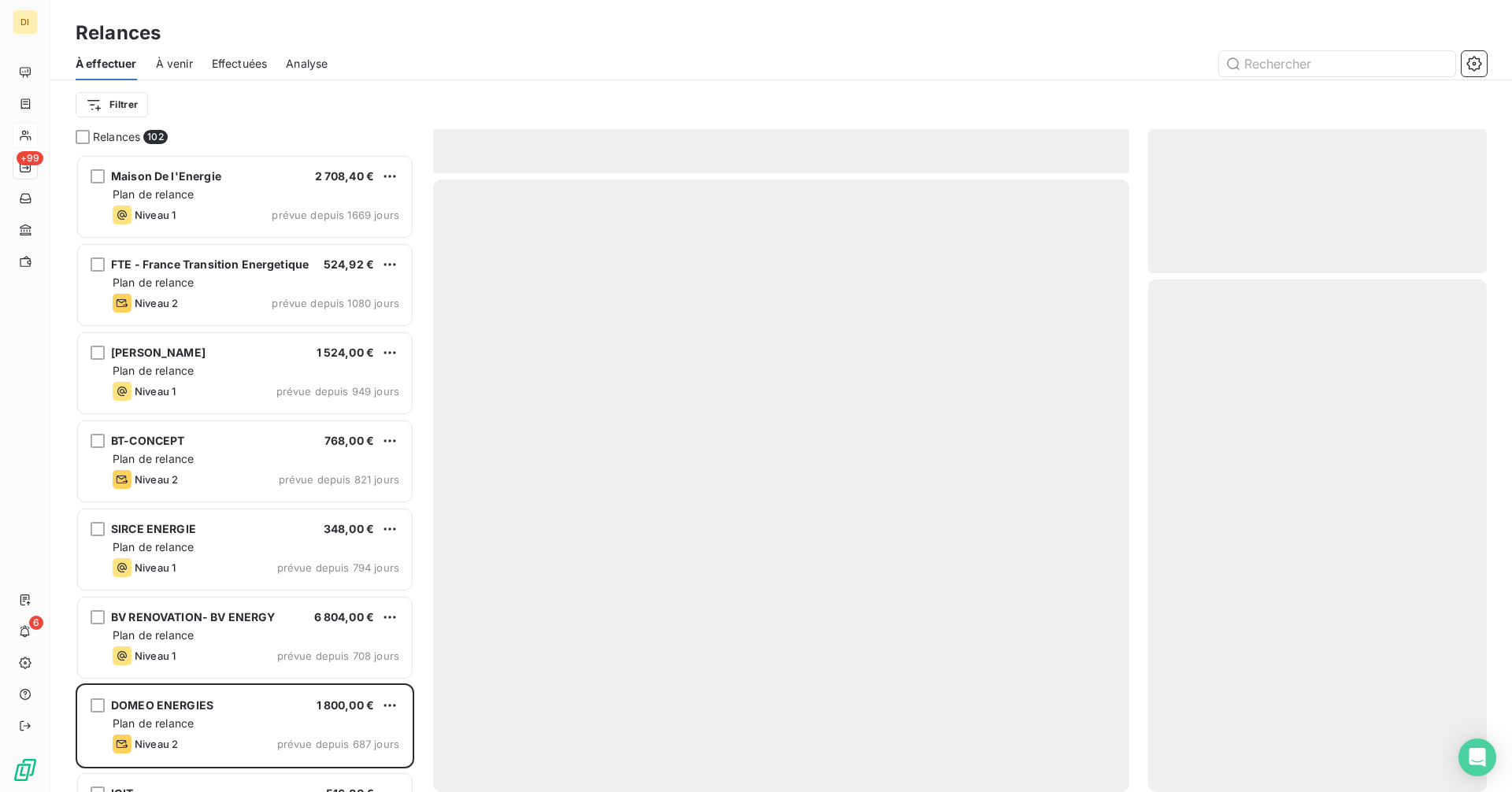
scroll to position [626, 327]
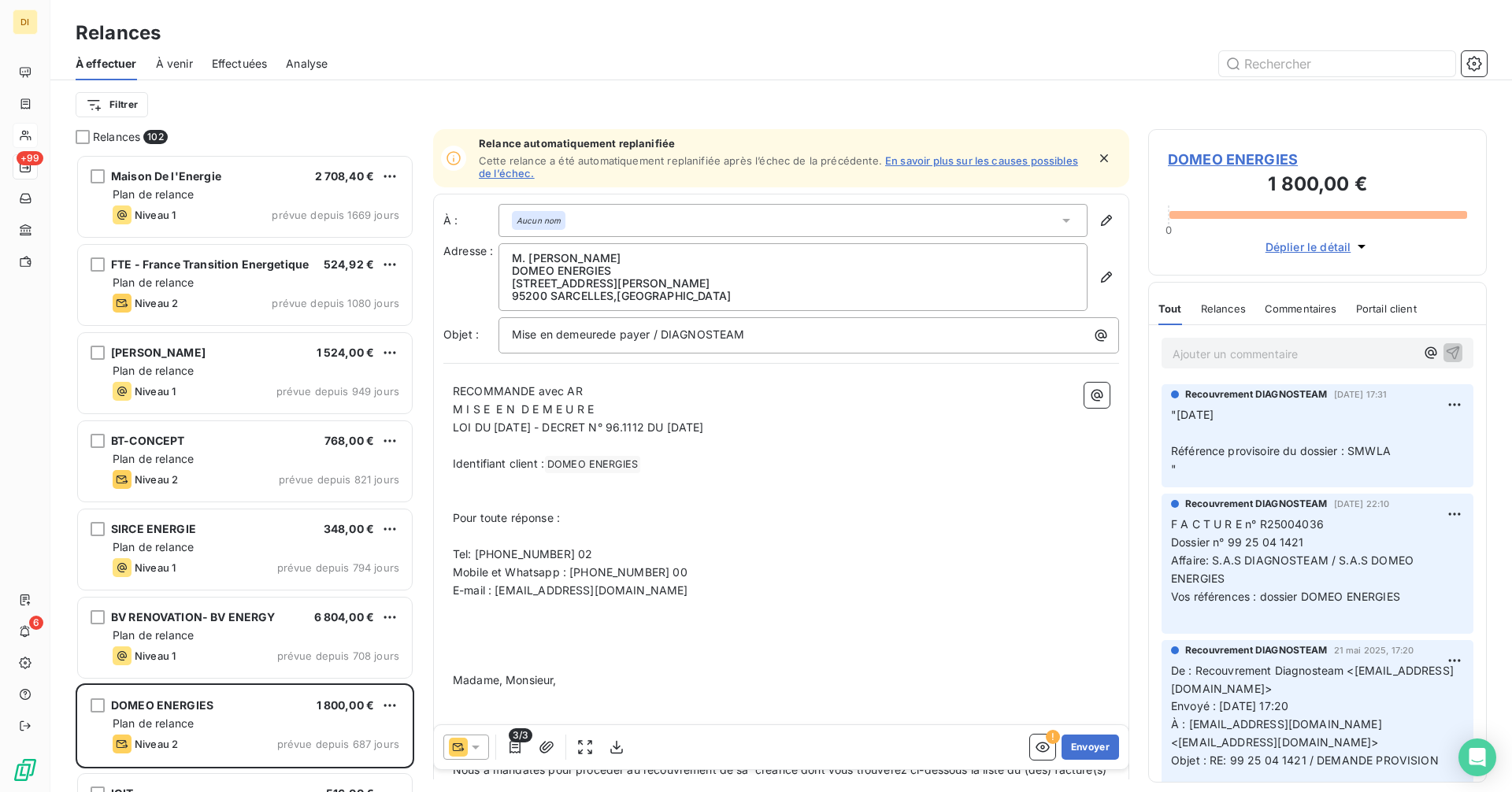
click at [469, 746] on icon at bounding box center [475, 746] width 16 height 16
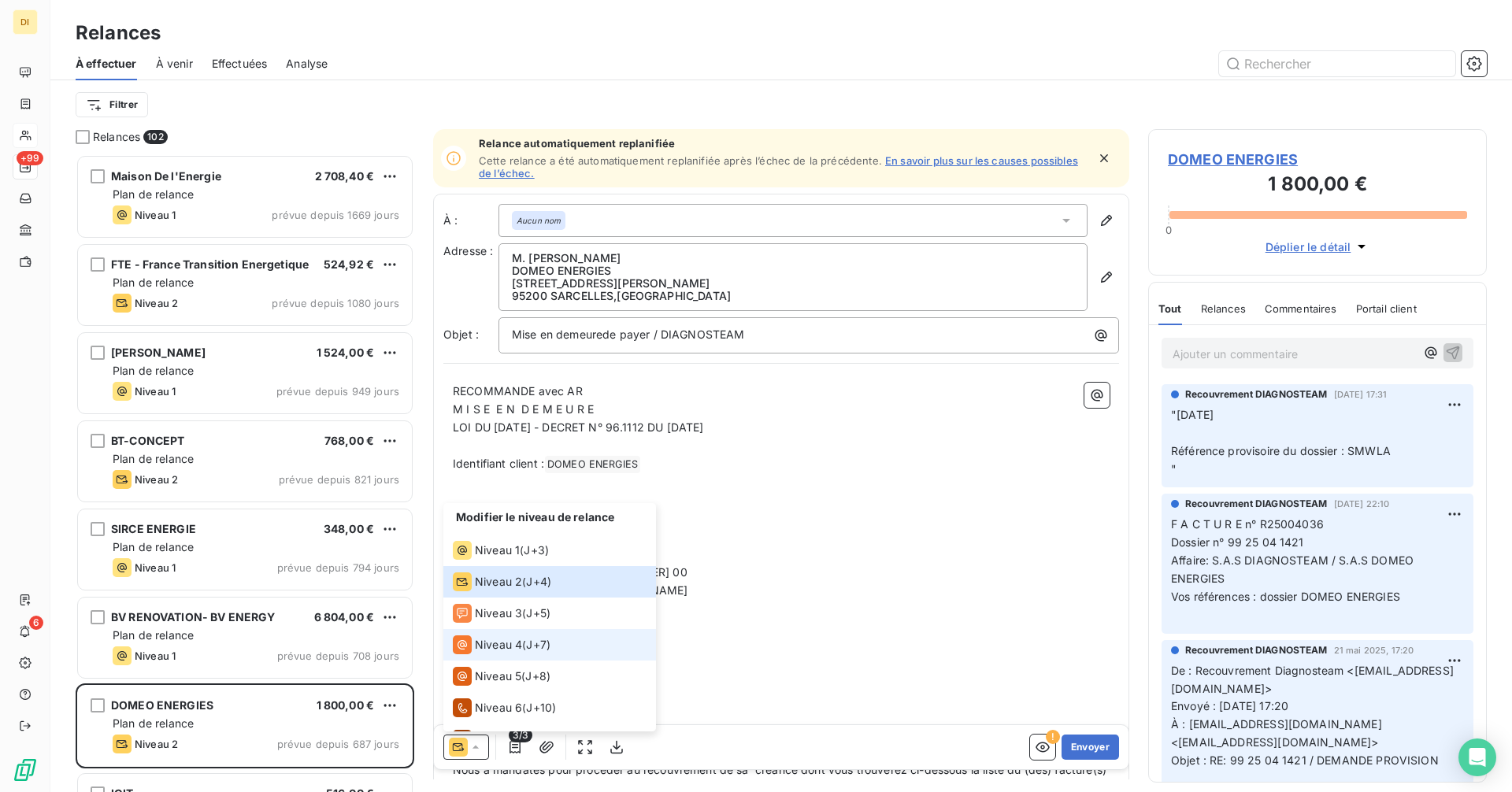
click at [505, 649] on span "Niveau 4" at bounding box center [498, 645] width 47 height 16
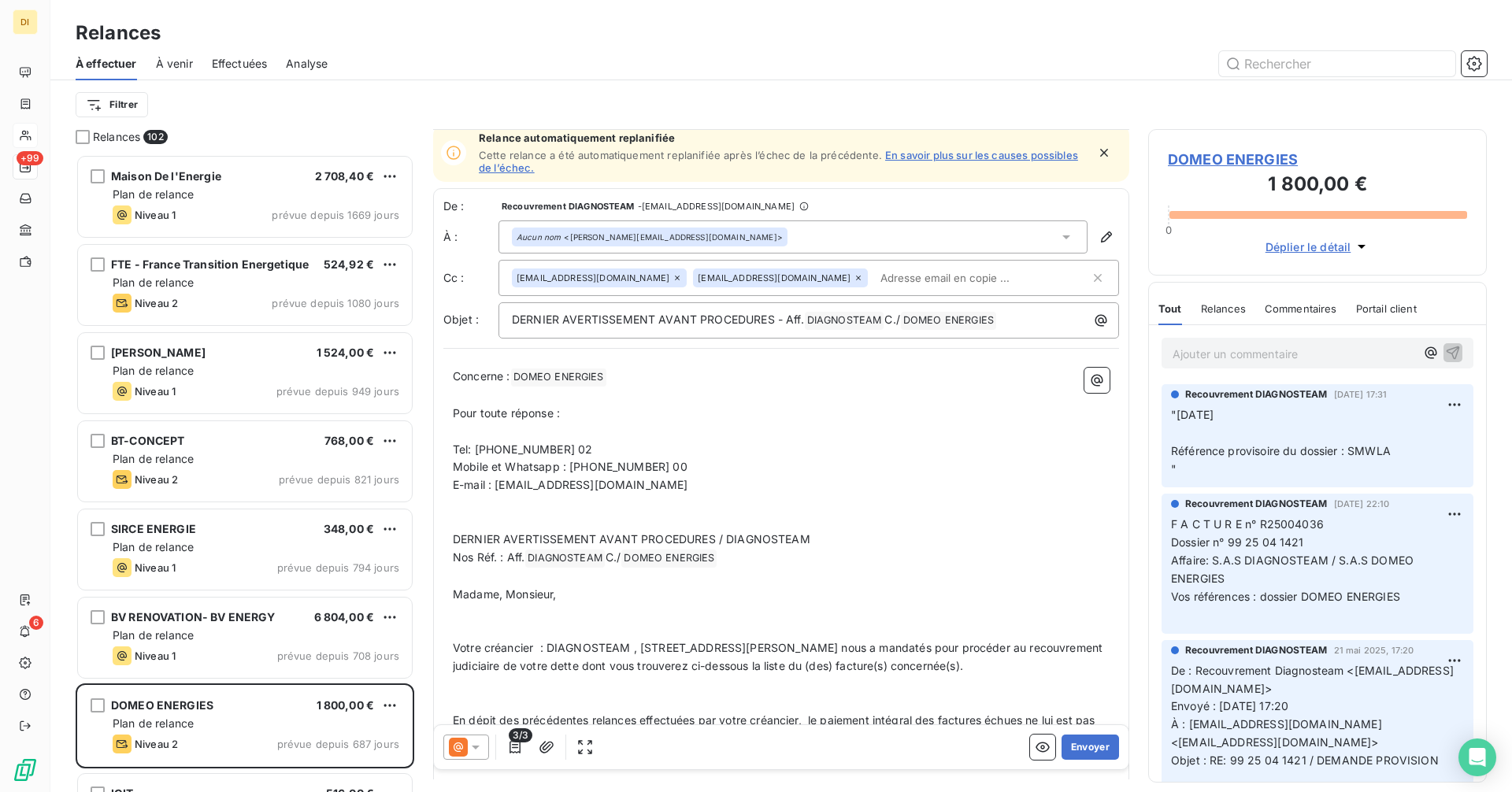
scroll to position [0, 0]
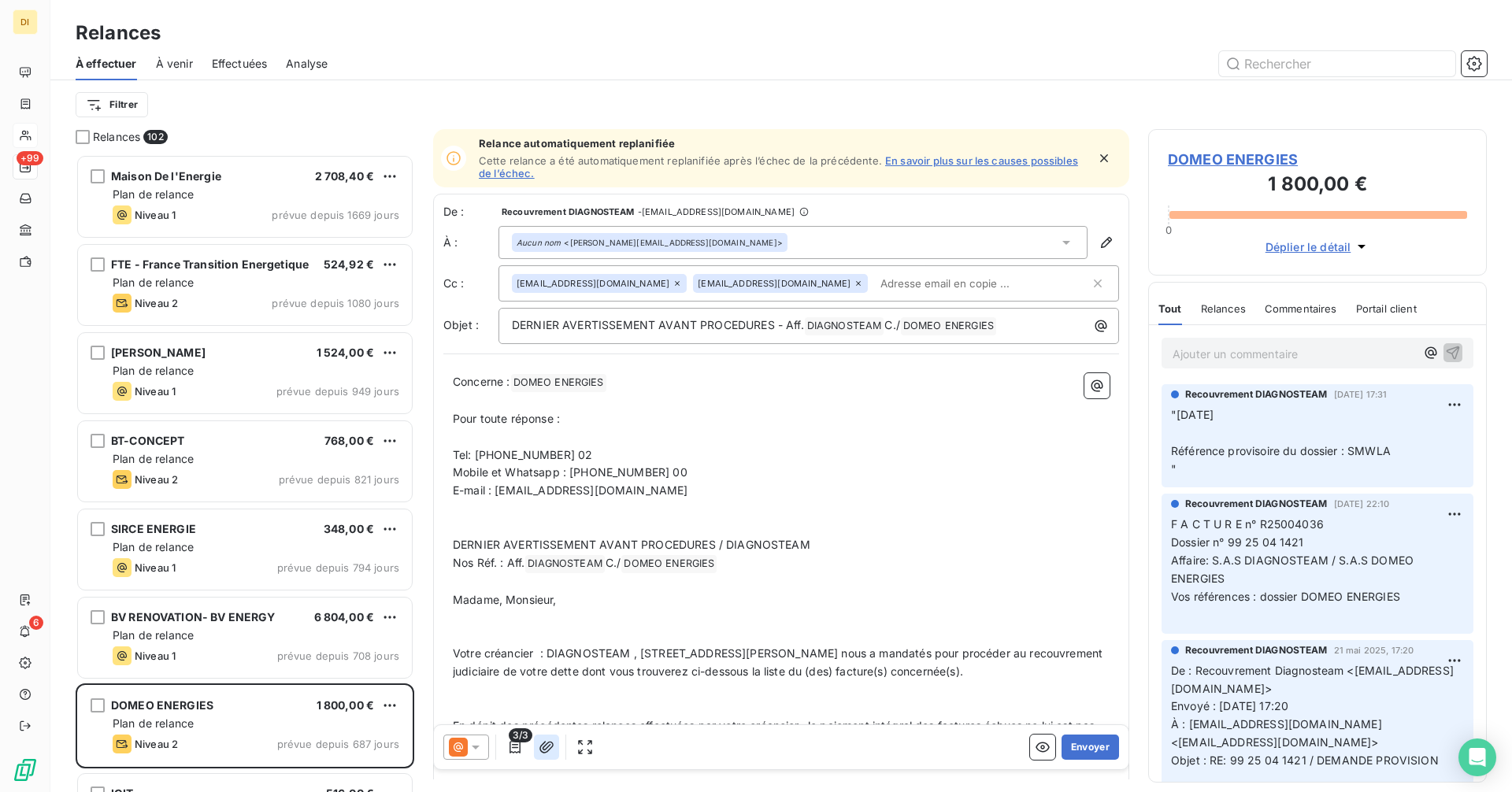
click at [553, 751] on icon "button" at bounding box center [546, 746] width 16 height 16
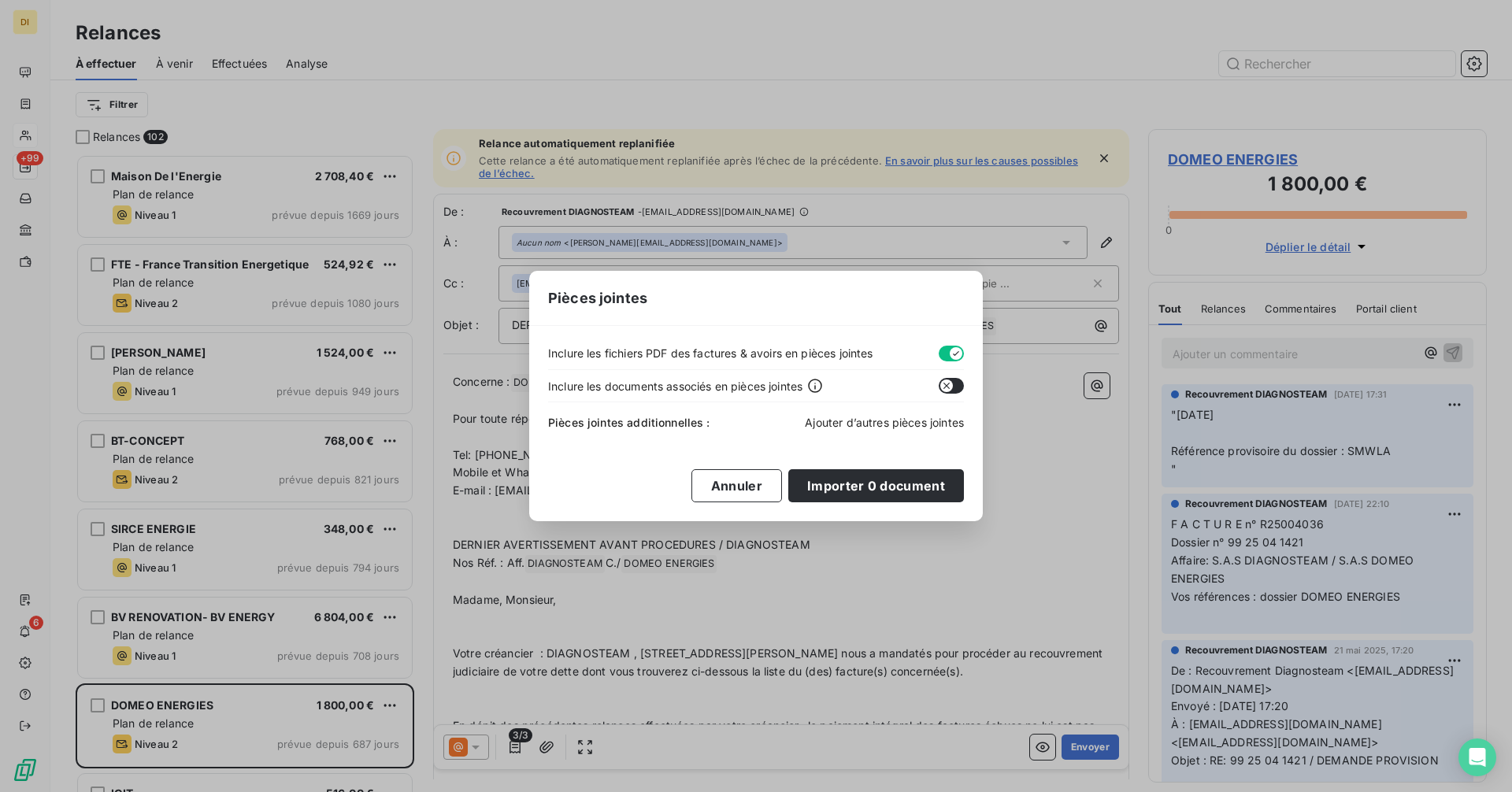
click at [842, 417] on span "Ajouter d’autres pièces jointes" at bounding box center [884, 422] width 159 height 13
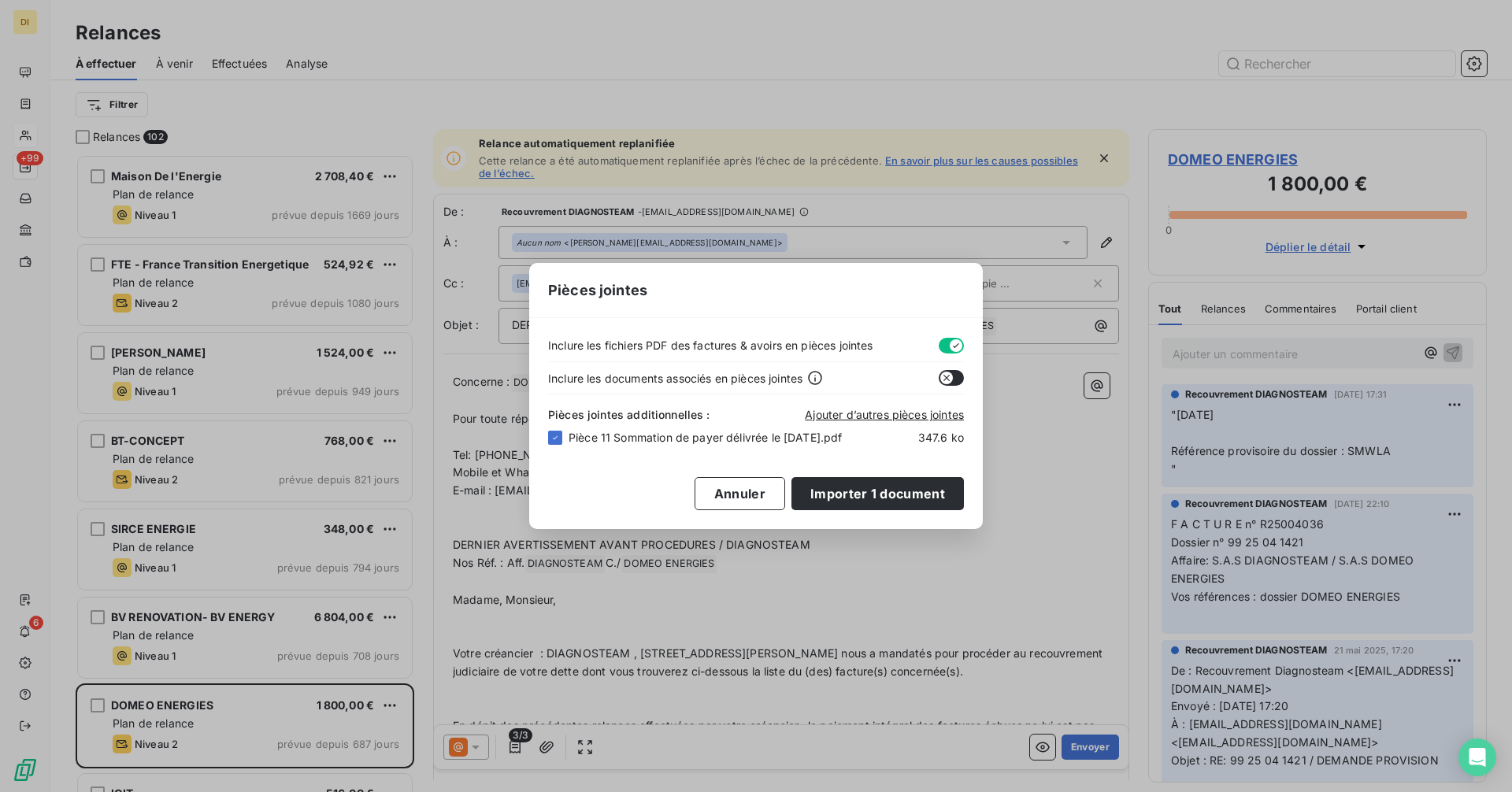
click at [948, 338] on button "button" at bounding box center [951, 345] width 25 height 16
click at [890, 503] on button "Importer 1 document" at bounding box center [877, 494] width 172 height 33
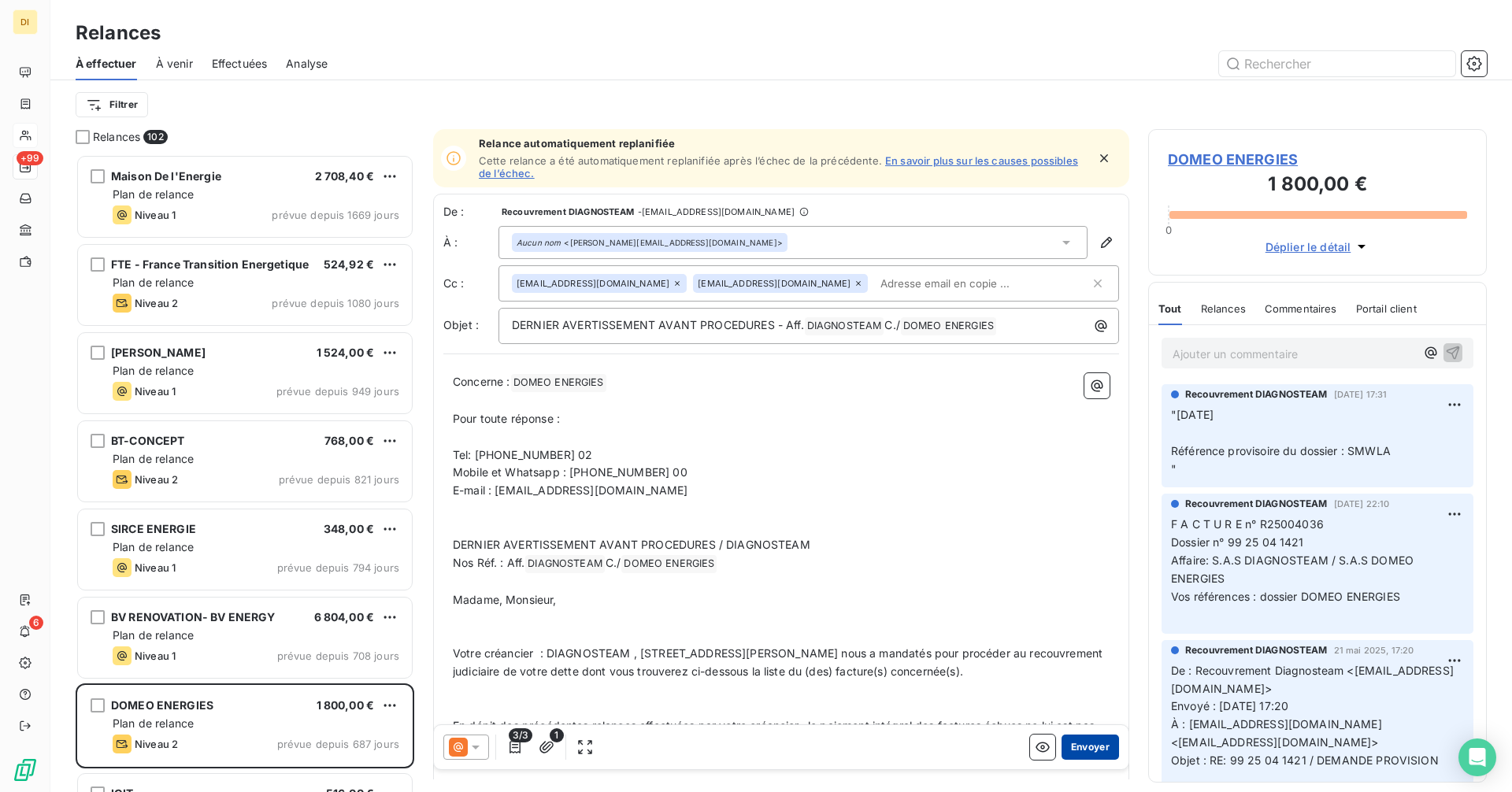
click at [1087, 742] on button "Envoyer" at bounding box center [1090, 747] width 57 height 25
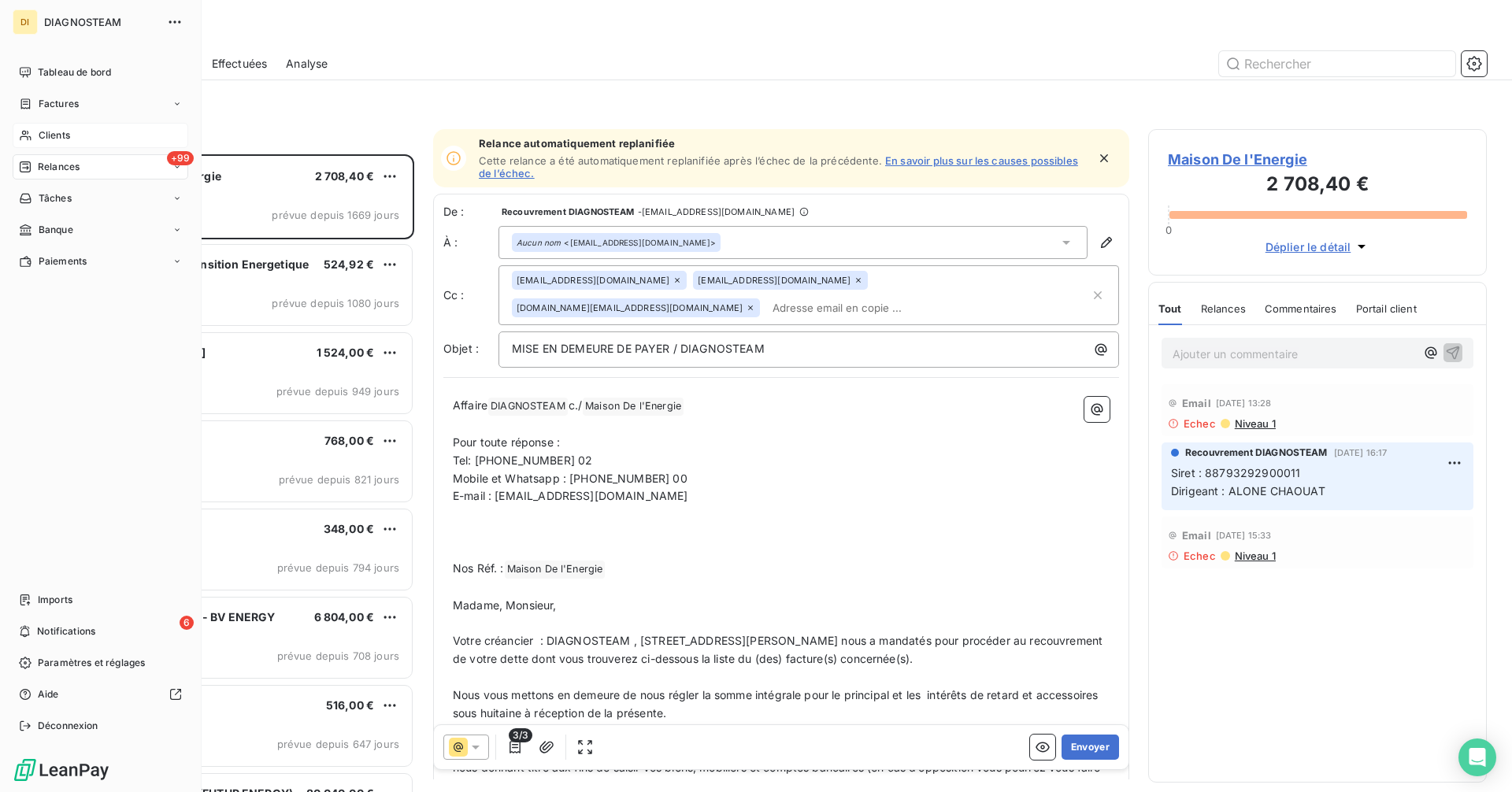
click at [43, 136] on span "Clients" at bounding box center [55, 135] width 31 height 14
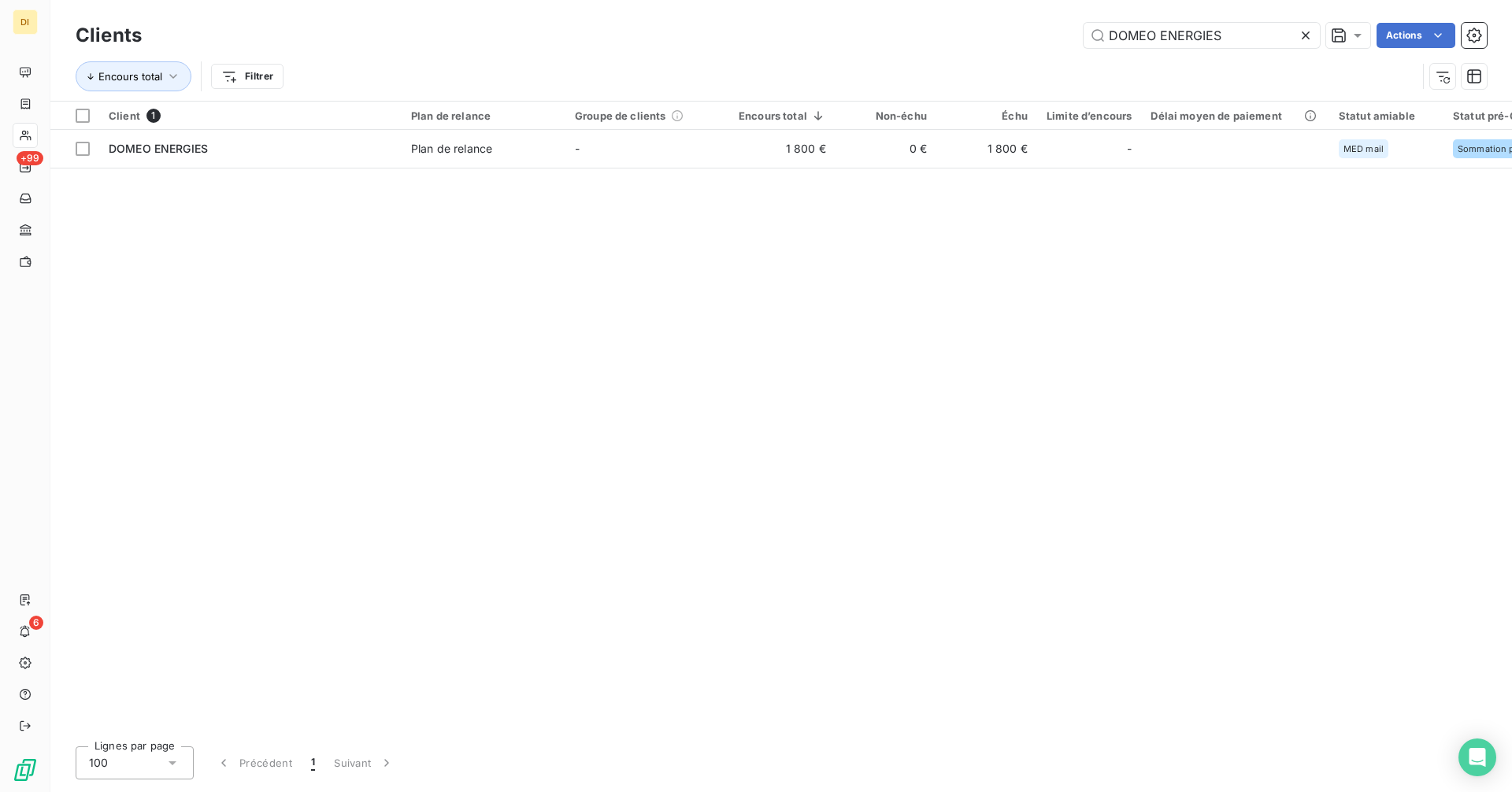
click at [1299, 34] on icon at bounding box center [1305, 35] width 16 height 16
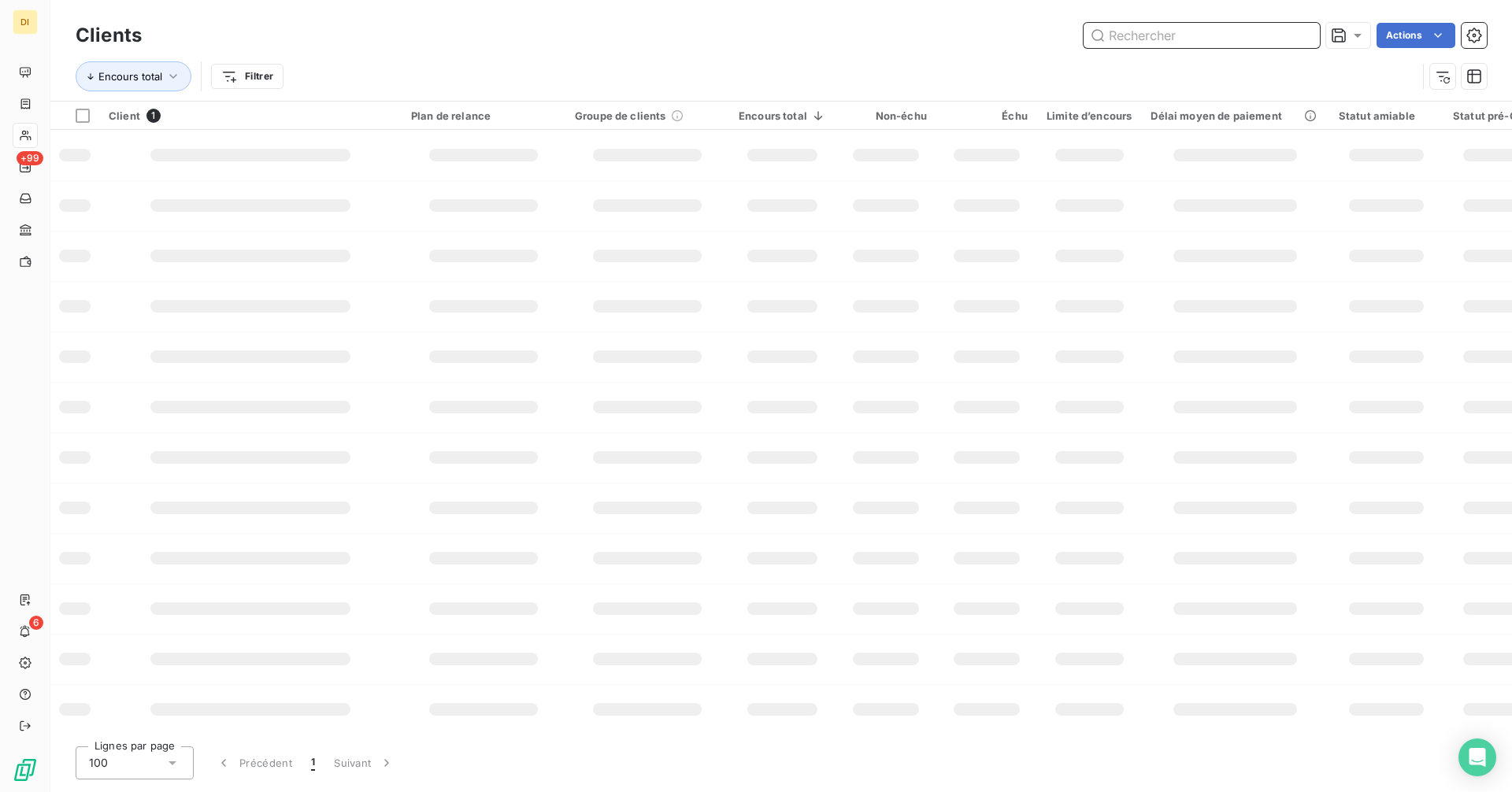
click at [1236, 34] on input "text" at bounding box center [1201, 36] width 236 height 25
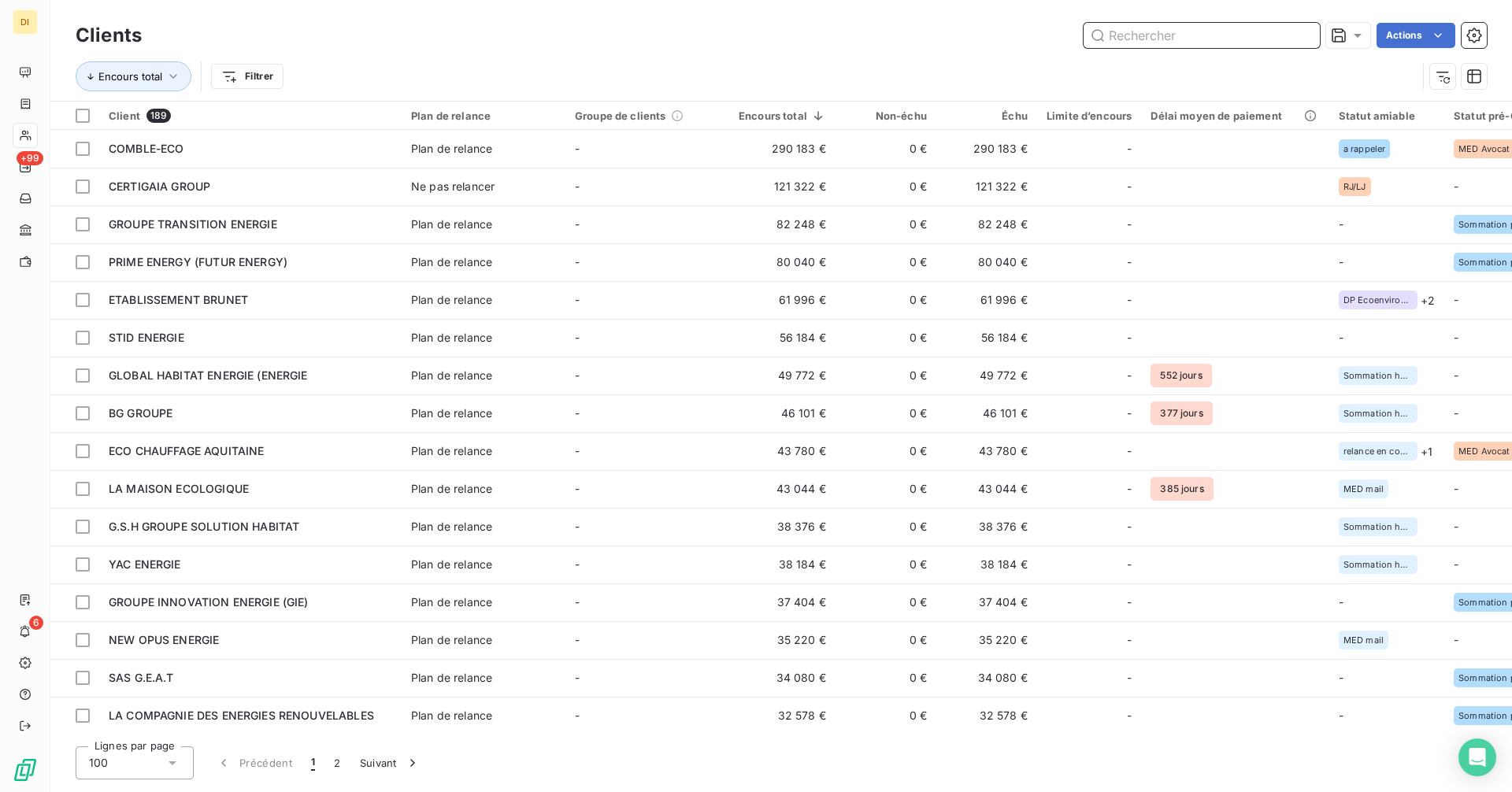
paste input "ECO RENOVATION FRANCE - CONCEPT CREATION"
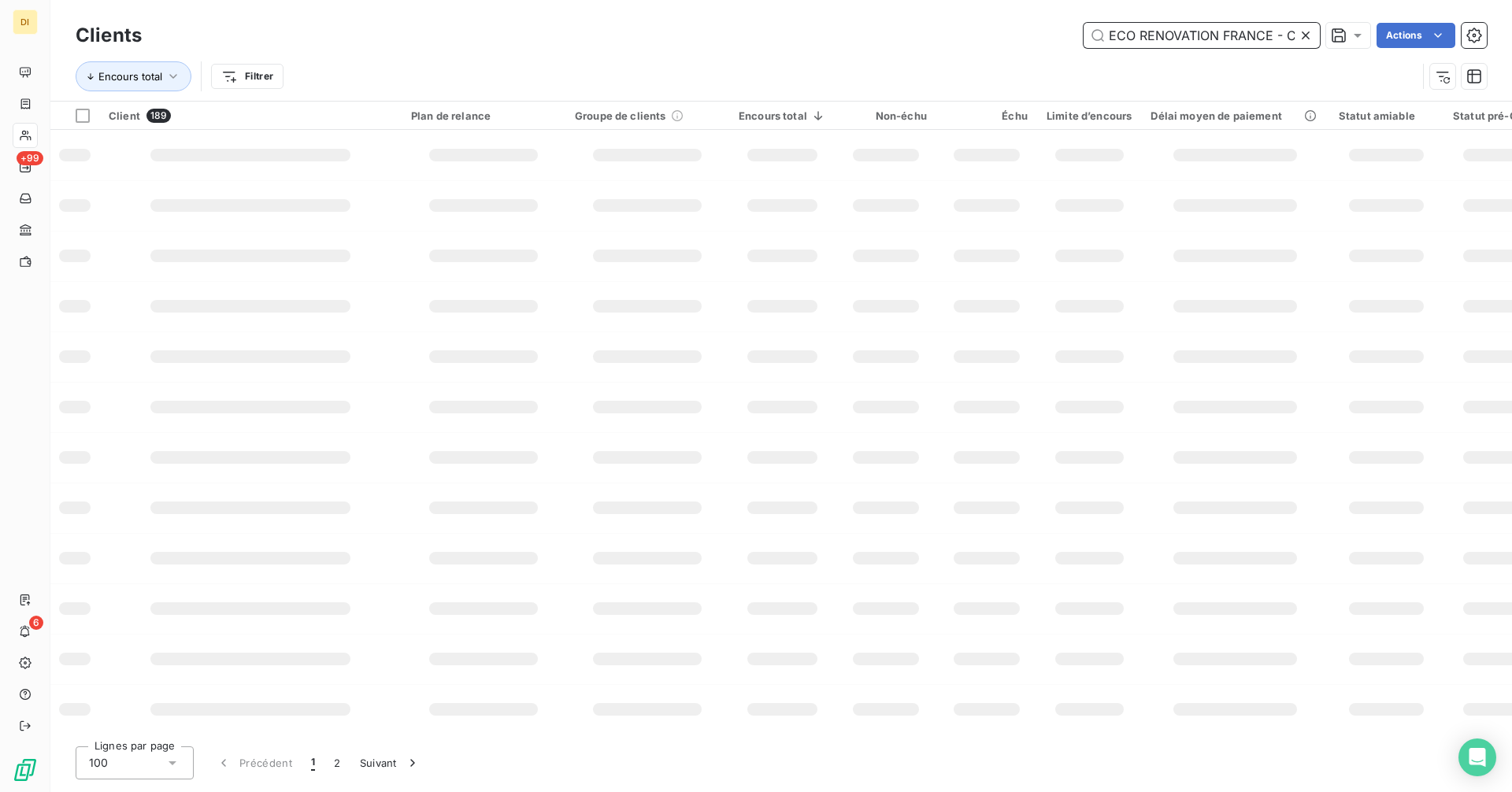
scroll to position [0, 119]
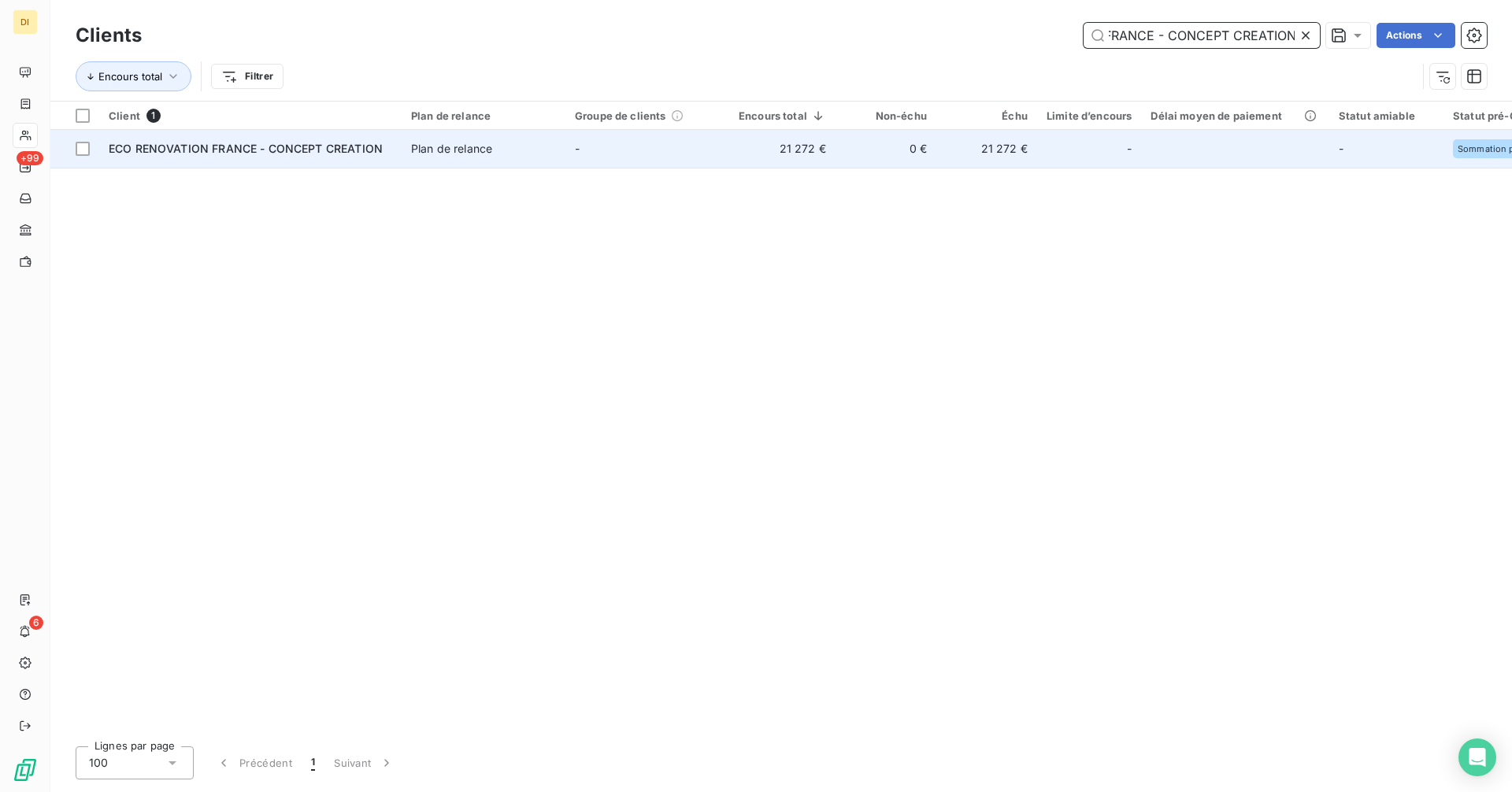
type input "ECO RENOVATION FRANCE - CONCEPT CREATION"
click at [566, 146] on td "-" at bounding box center [647, 149] width 164 height 38
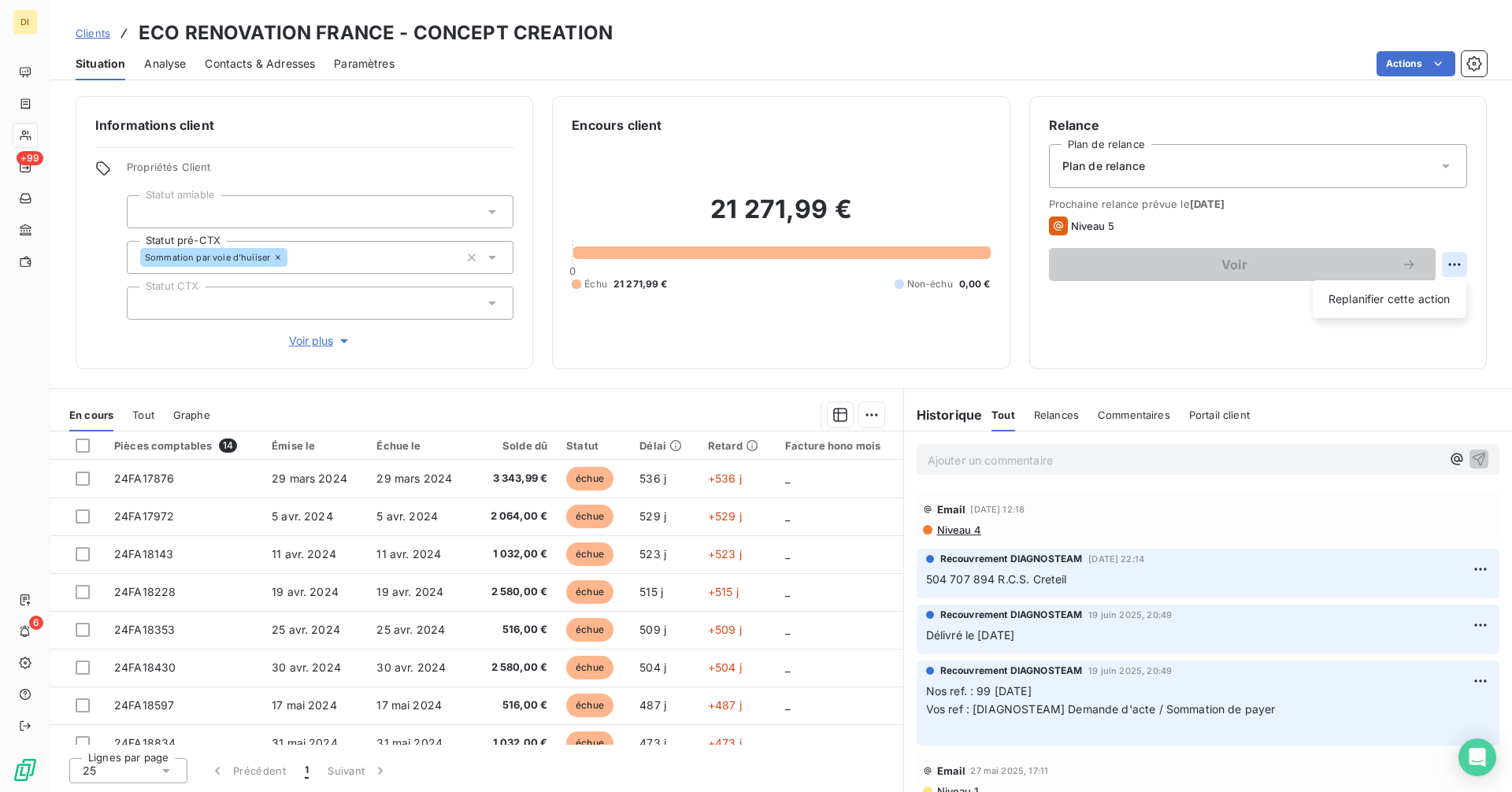
click at [1447, 262] on html "DI +99 6 Clients ECO RENOVATION FRANCE - CONCEPT CREATION Situation Analyse Con…" at bounding box center [756, 396] width 1512 height 792
click at [965, 532] on html "DI +99 6 Clients ECO RENOVATION FRANCE - CONCEPT CREATION Situation Analyse Con…" at bounding box center [756, 396] width 1512 height 792
click at [965, 532] on span "Niveau 4" at bounding box center [958, 530] width 46 height 12
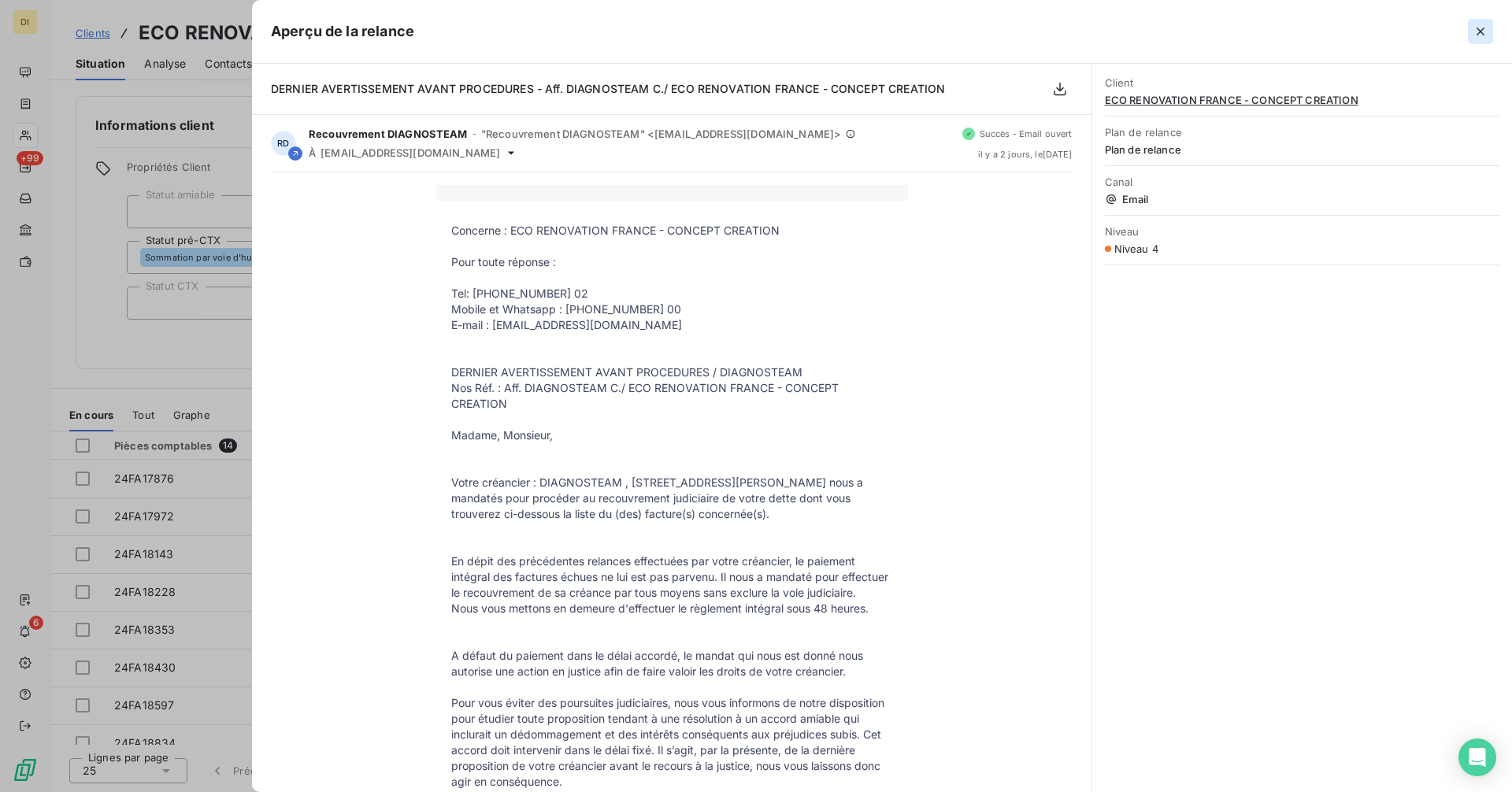
click at [1487, 34] on icon "button" at bounding box center [1480, 31] width 16 height 16
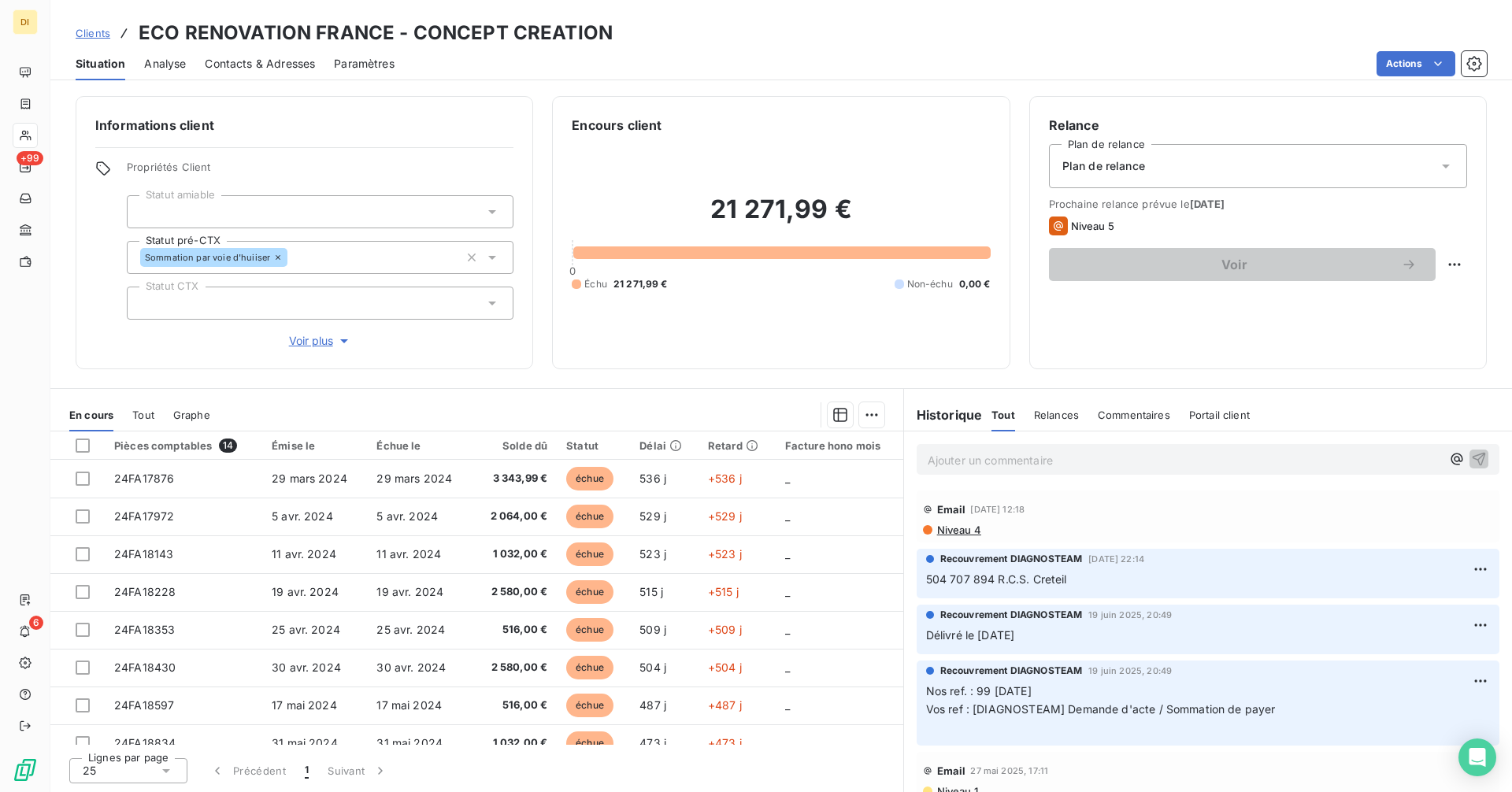
click at [958, 526] on span "Niveau 4" at bounding box center [958, 530] width 46 height 12
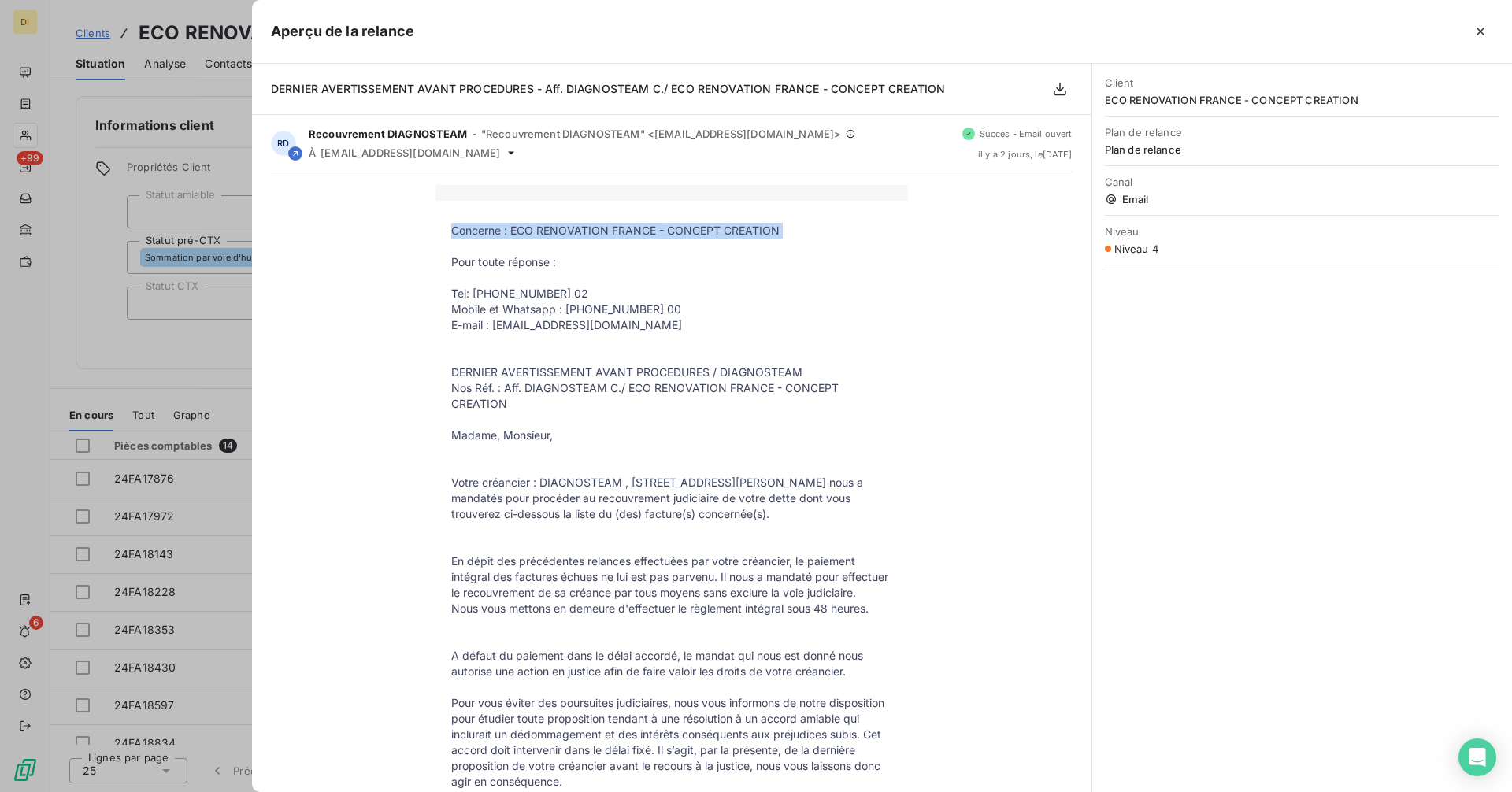
drag, startPoint x: 799, startPoint y: 221, endPoint x: 545, endPoint y: 238, distance: 254.6
click at [551, 242] on p at bounding box center [671, 246] width 441 height 16
drag, startPoint x: 507, startPoint y: 228, endPoint x: 771, endPoint y: 223, distance: 264.0
click at [771, 223] on p "Concerne : ECO RENOVATION FRANCE - CONCEPT CREATION" at bounding box center [671, 230] width 441 height 16
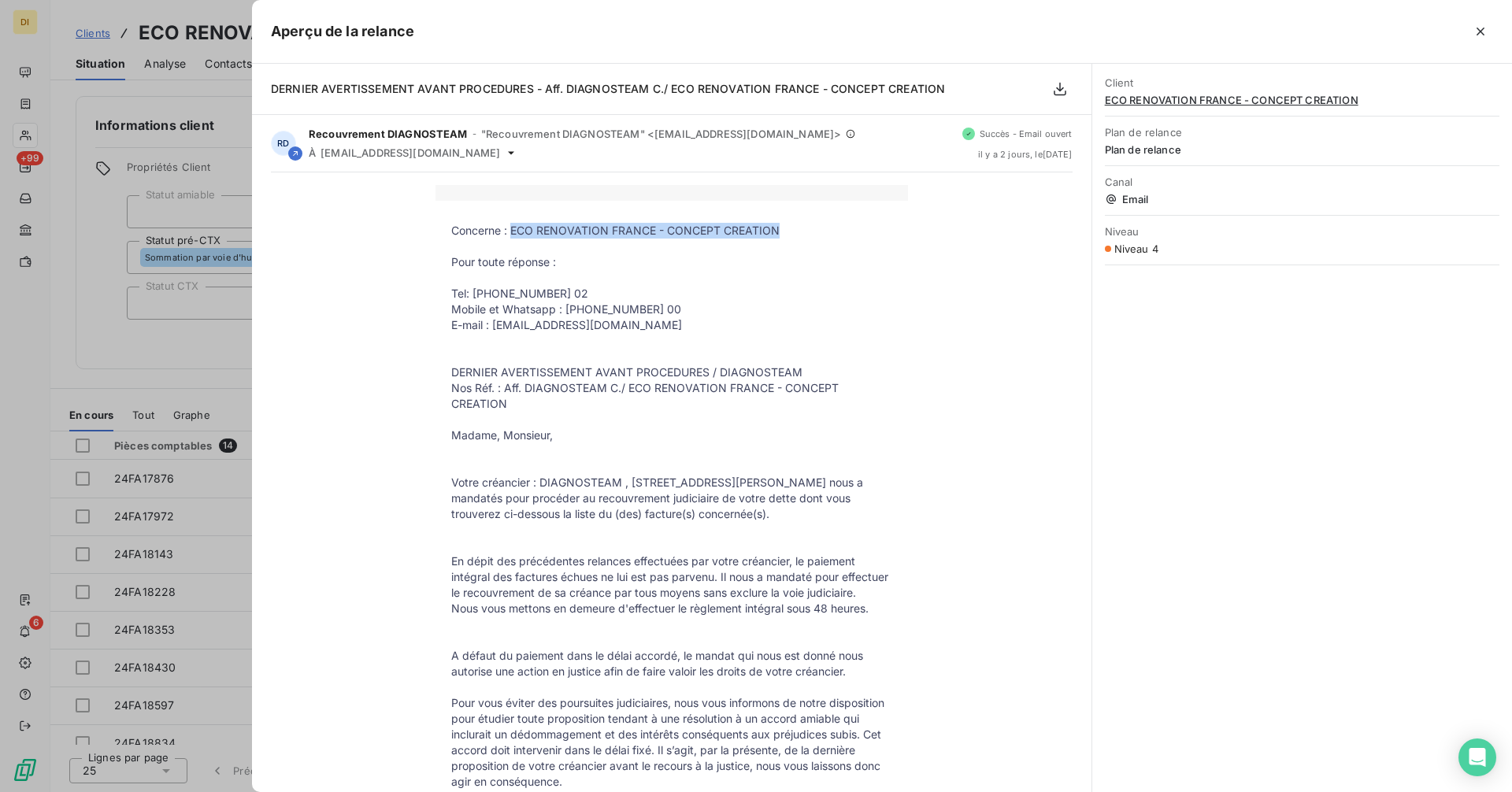
click at [761, 223] on p "Concerne : ECO RENOVATION FRANCE - CONCEPT CREATION" at bounding box center [671, 230] width 441 height 16
click at [550, 232] on p "Concerne : ECO RENOVATION FRANCE - CONCEPT CREATION" at bounding box center [671, 230] width 441 height 16
click at [511, 236] on p "Concerne : ECO RENOVATION FRANCE - CONCEPT CREATION" at bounding box center [671, 230] width 441 height 16
click at [506, 230] on p "Concerne : ECO RENOVATION FRANCE - CONCEPT CREATION" at bounding box center [671, 230] width 441 height 16
click at [771, 228] on p "Concerne : ECO RENOVATION FRANCE - CONCEPT CREATION" at bounding box center [671, 230] width 441 height 16
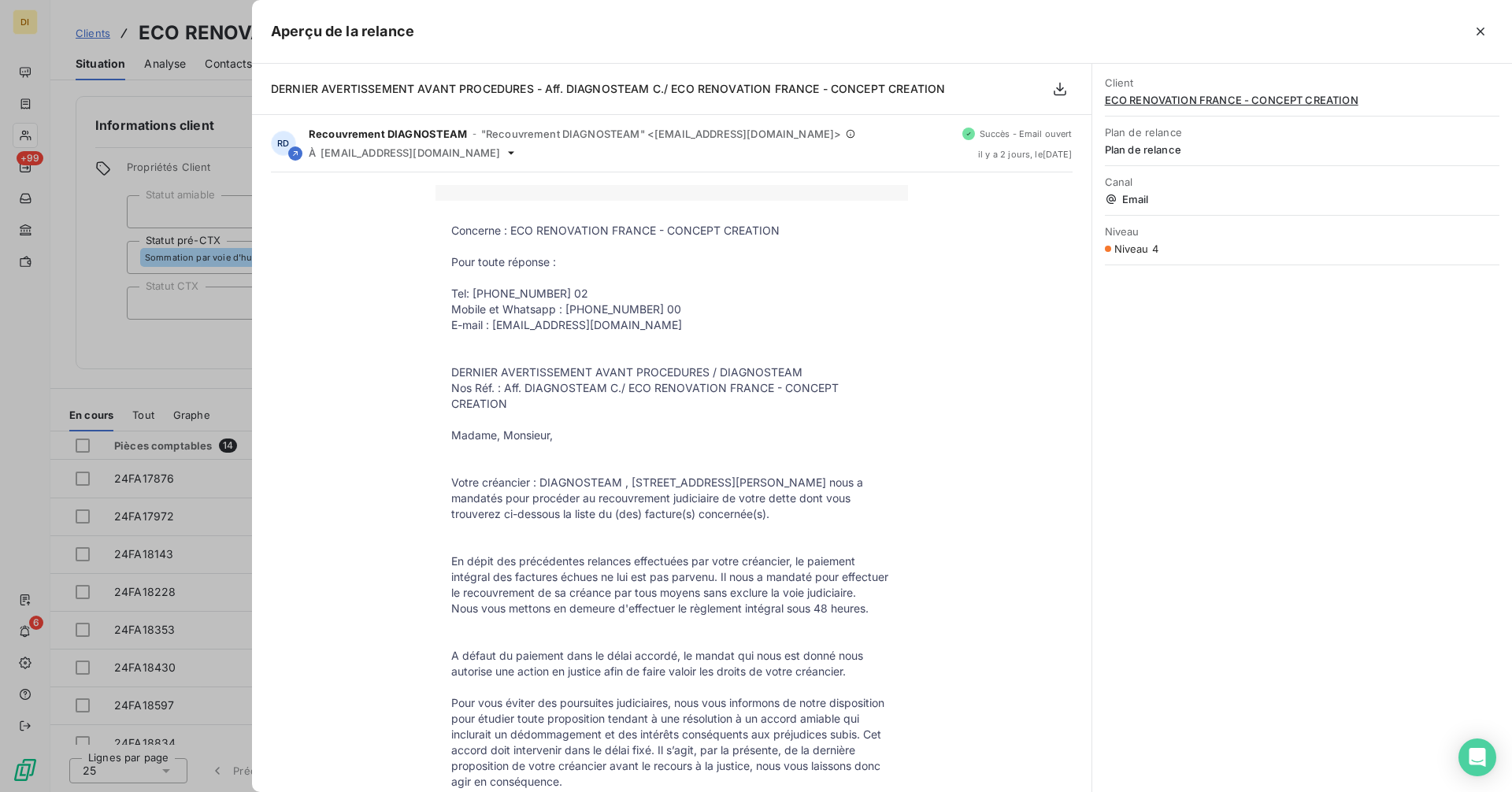
click at [771, 228] on p "Concerne : ECO RENOVATION FRANCE - CONCEPT CREATION" at bounding box center [671, 230] width 441 height 16
drag, startPoint x: 771, startPoint y: 228, endPoint x: 745, endPoint y: 228, distance: 26.0
click at [745, 228] on p "Concerne : ECO RENOVATION FRANCE - CONCEPT CREATION" at bounding box center [671, 230] width 441 height 16
copy tbody "Concerne : ECO RENOVATION FRANCE - CONCEPT CREATION"
click at [1473, 33] on icon "button" at bounding box center [1480, 31] width 16 height 16
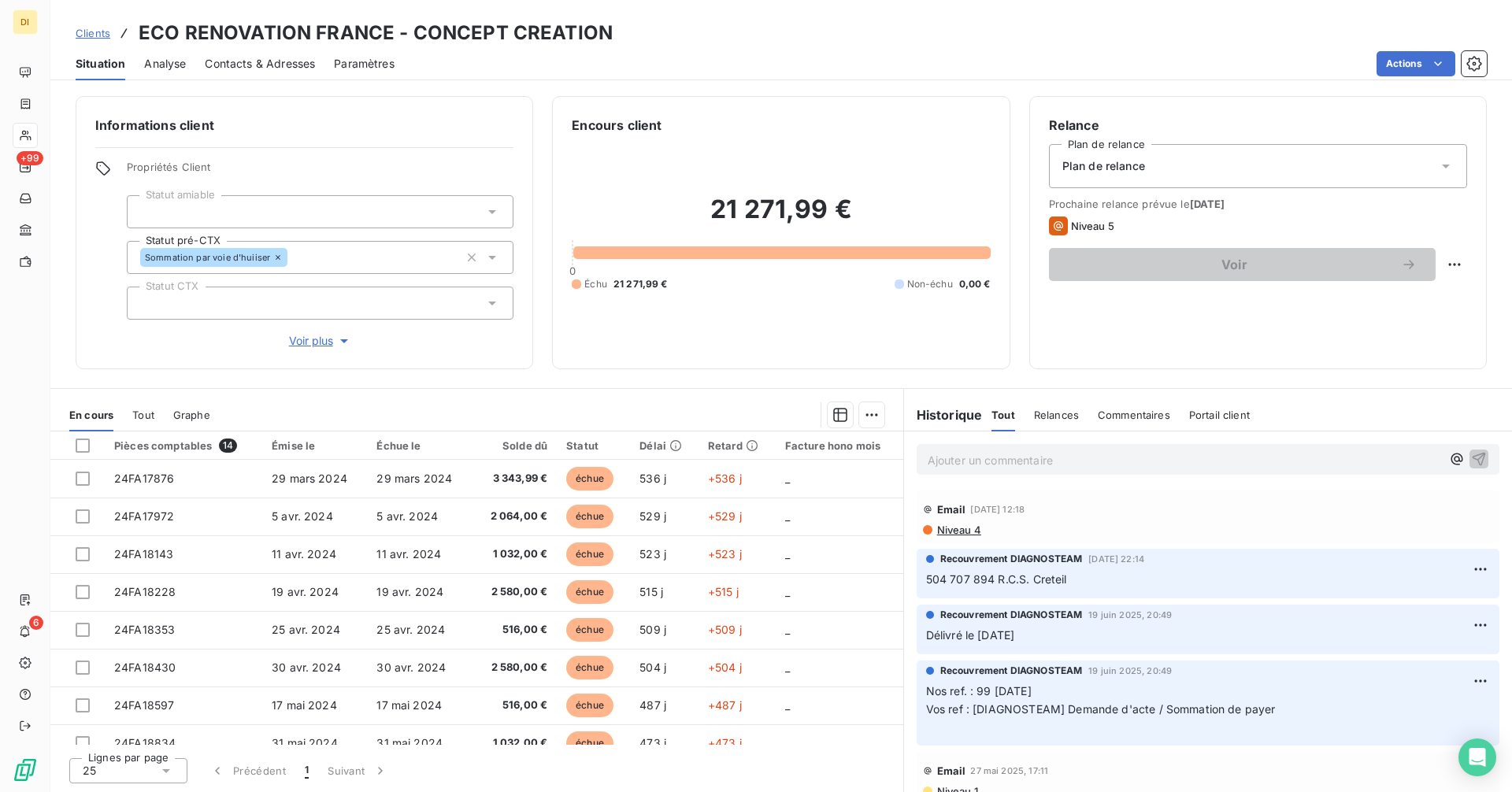
click at [93, 34] on span "Clients" at bounding box center [93, 32] width 35 height 12
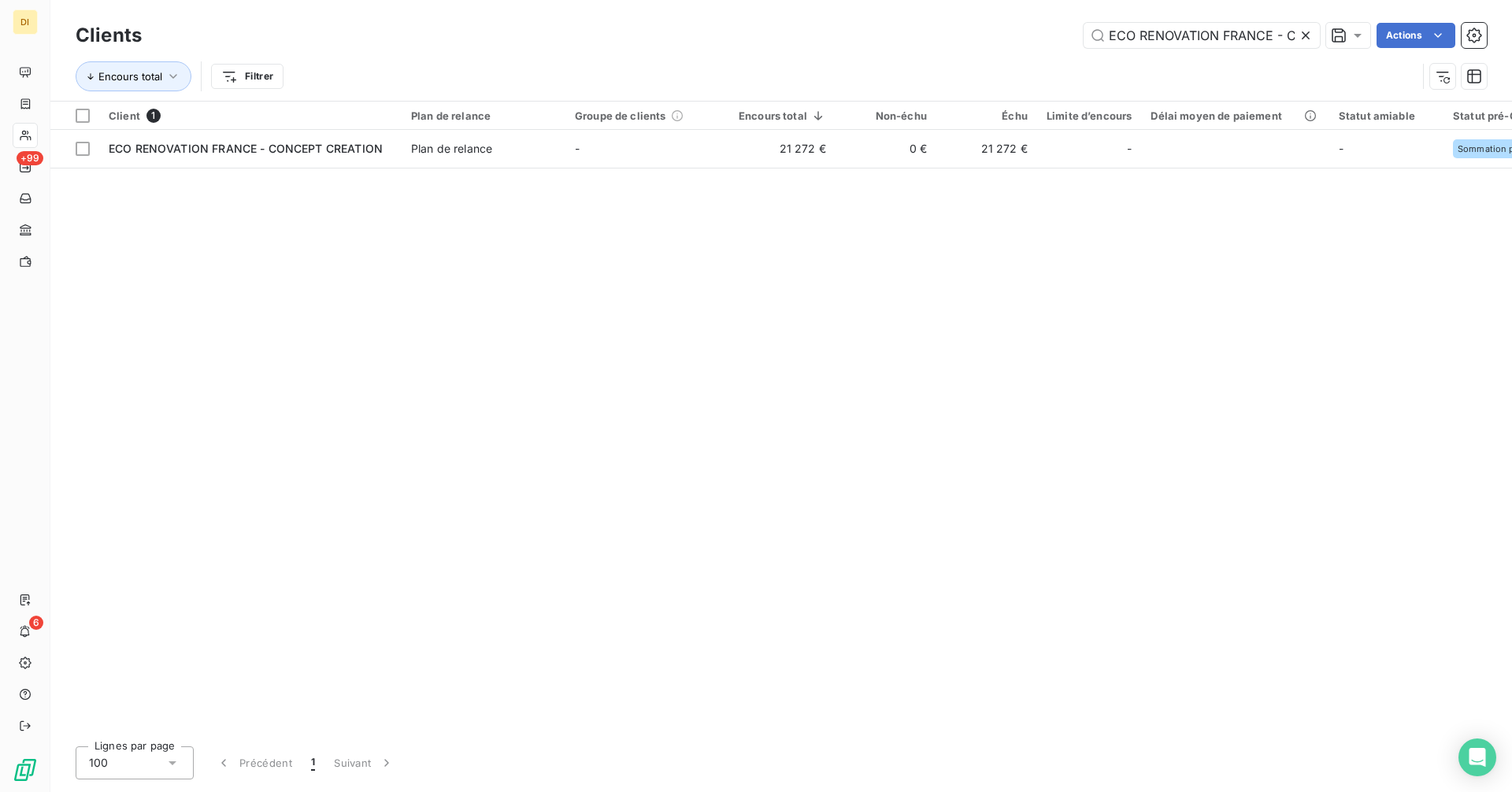
click at [1307, 35] on icon at bounding box center [1305, 35] width 16 height 16
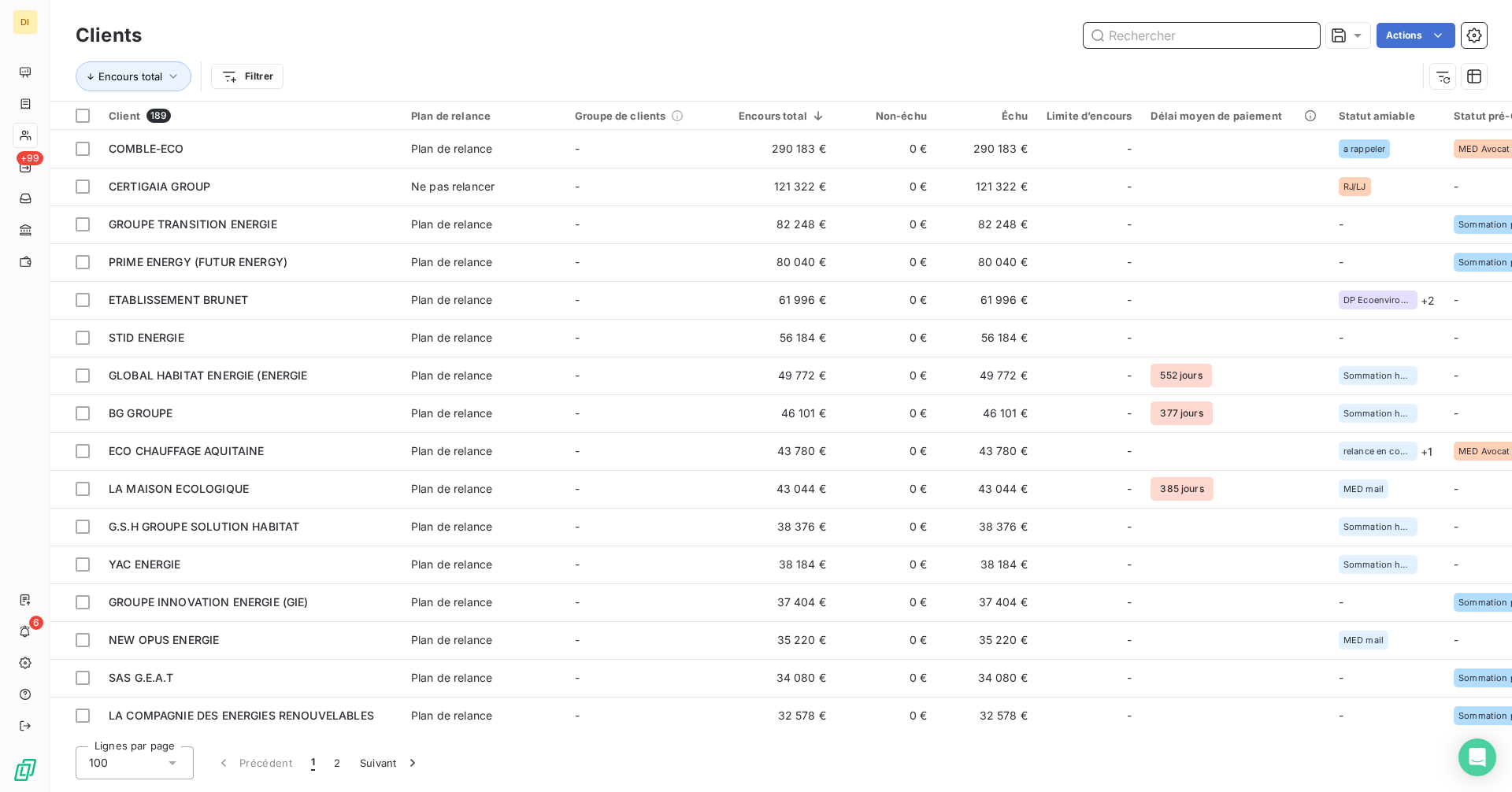
click at [1246, 41] on input "text" at bounding box center [1201, 36] width 236 height 25
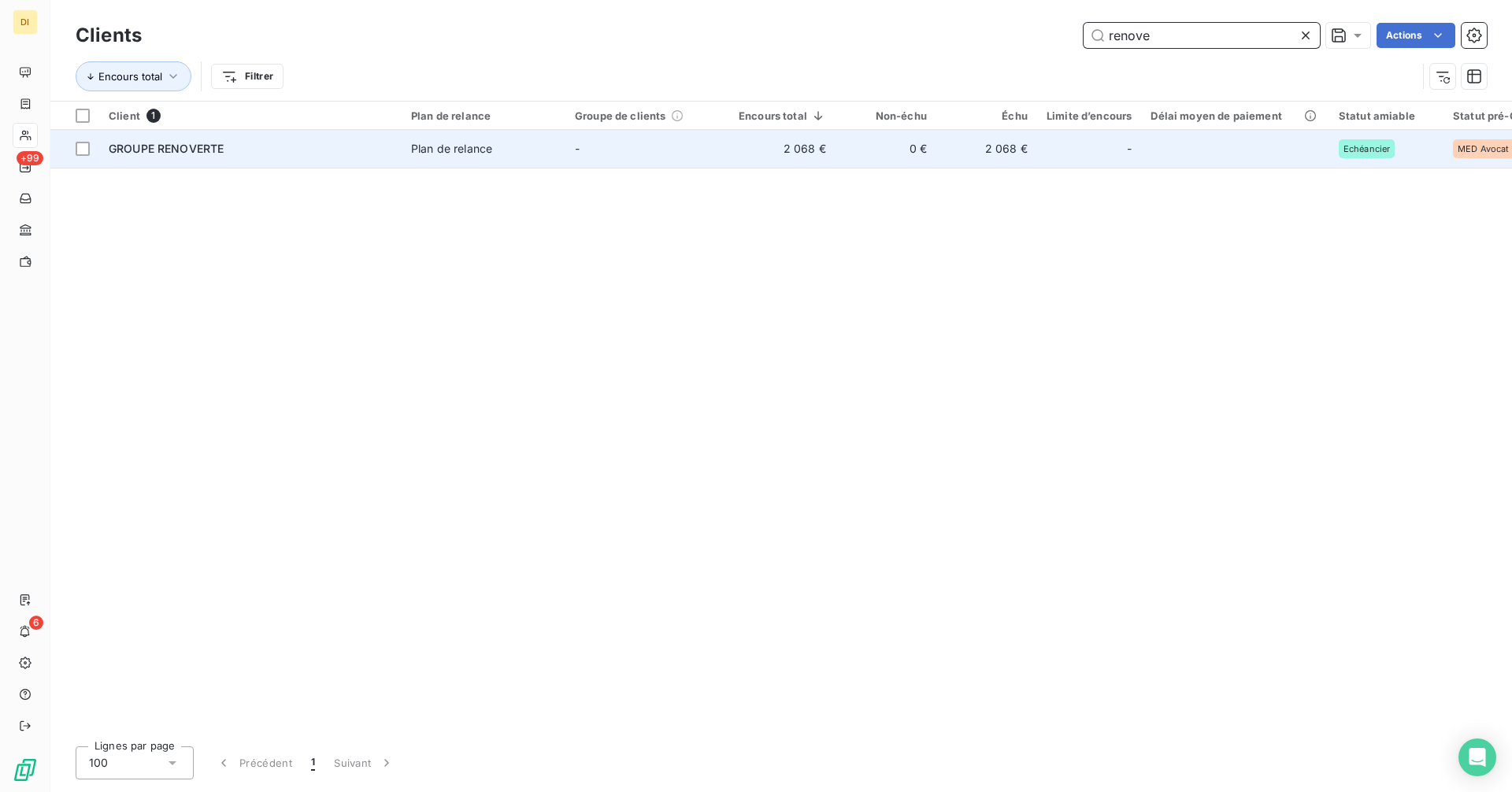
type input "renove"
click at [1015, 151] on td "2 068 €" at bounding box center [986, 149] width 101 height 38
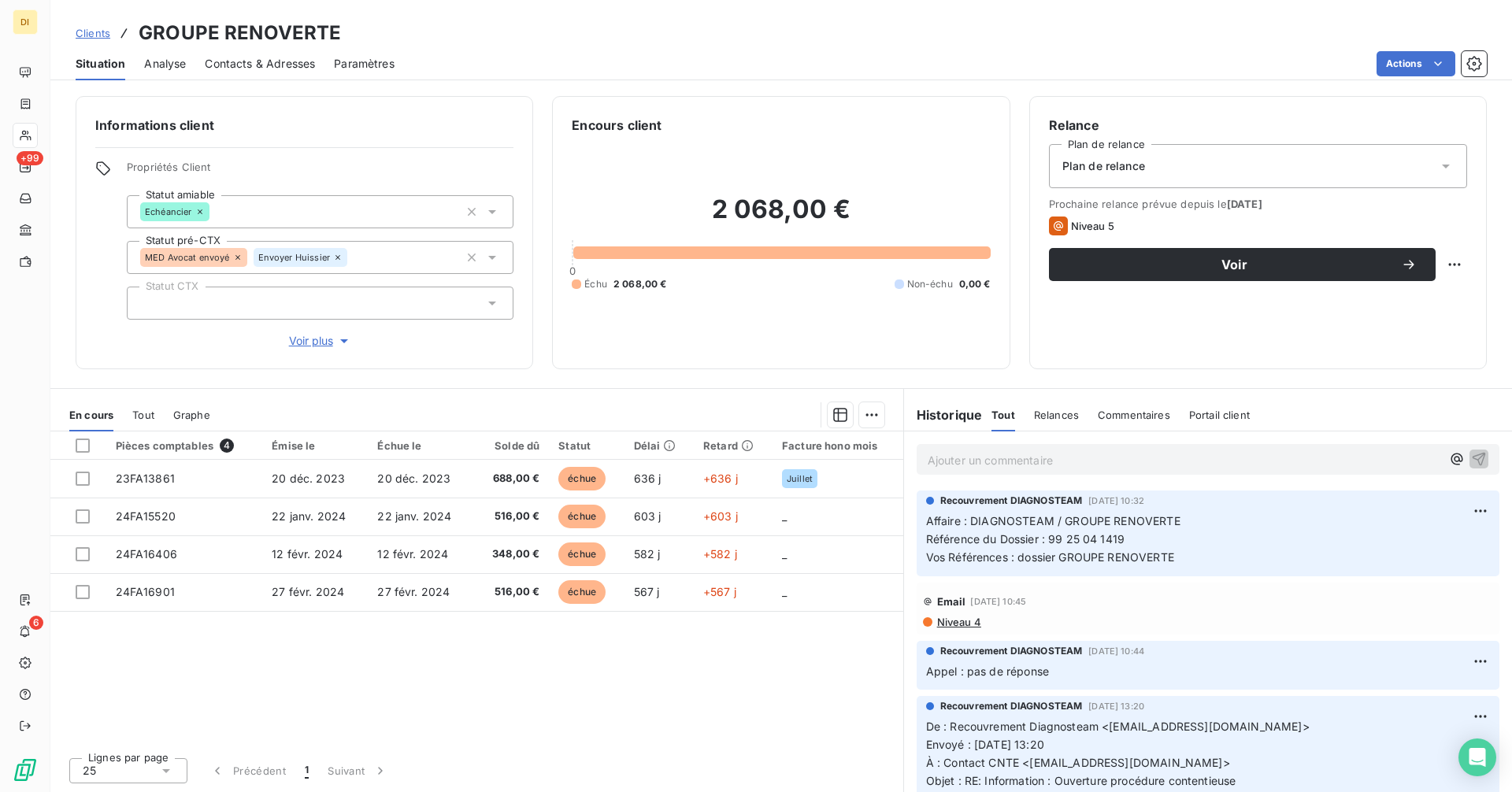
click at [971, 626] on span "Niveau 4" at bounding box center [958, 622] width 46 height 12
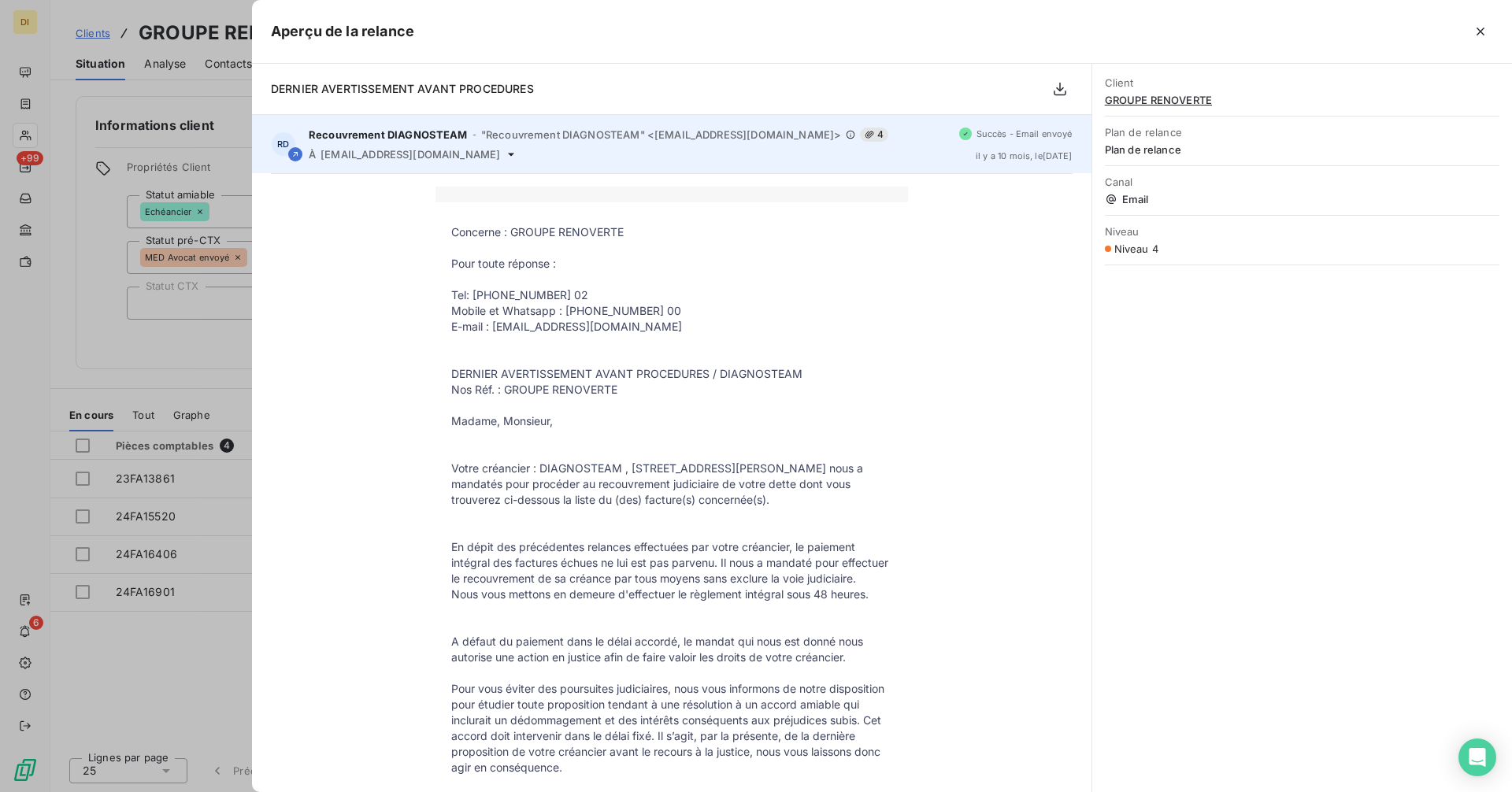
click at [906, 127] on div "RD Recouvrement DIAGNOSTEAM - "Recouvrement DIAGNOSTEAM" <[EMAIL_ADDRESS][DOMAI…" at bounding box center [671, 144] width 839 height 58
click at [888, 135] on span "4" at bounding box center [874, 134] width 28 height 14
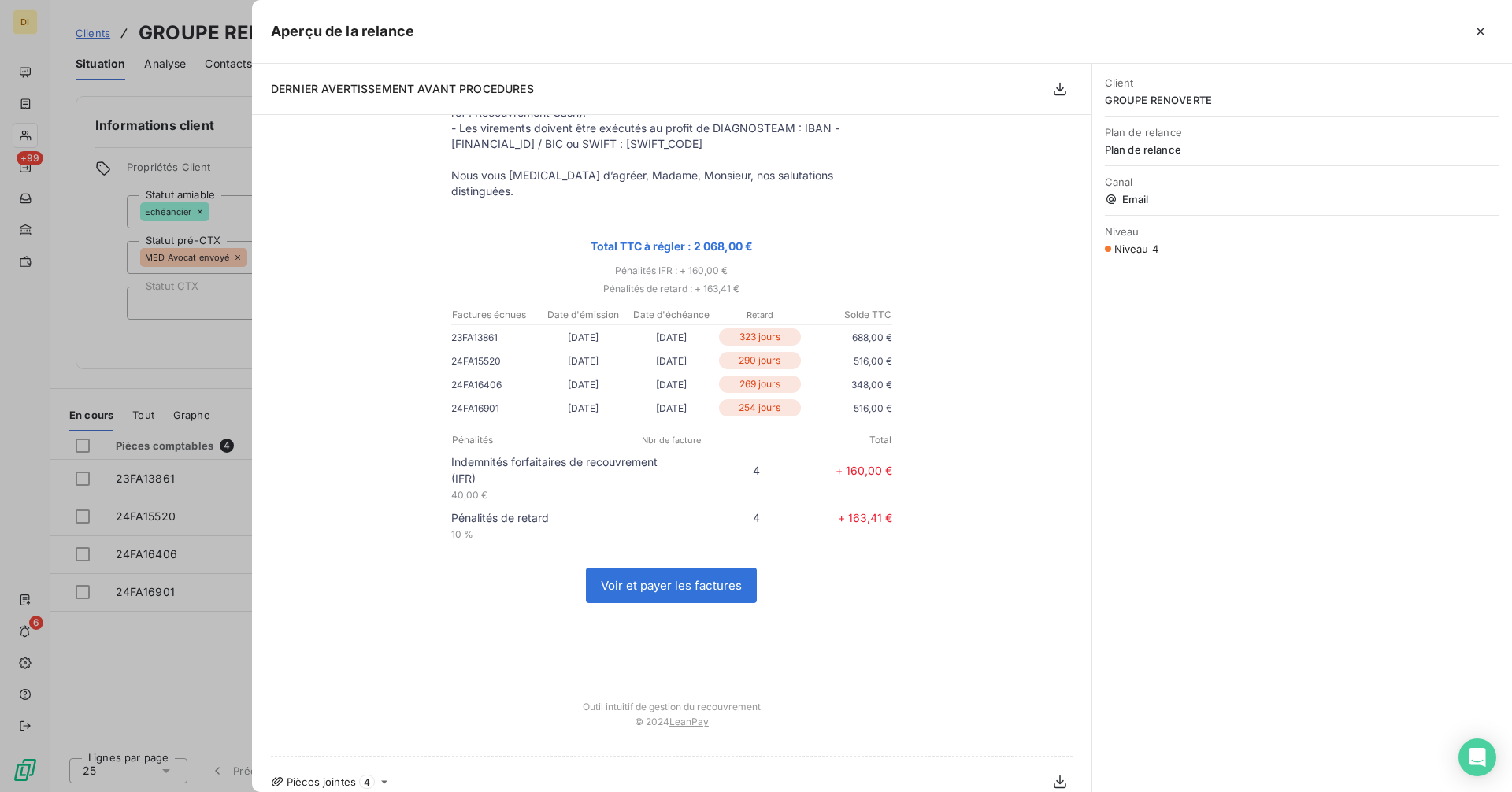
scroll to position [782, 0]
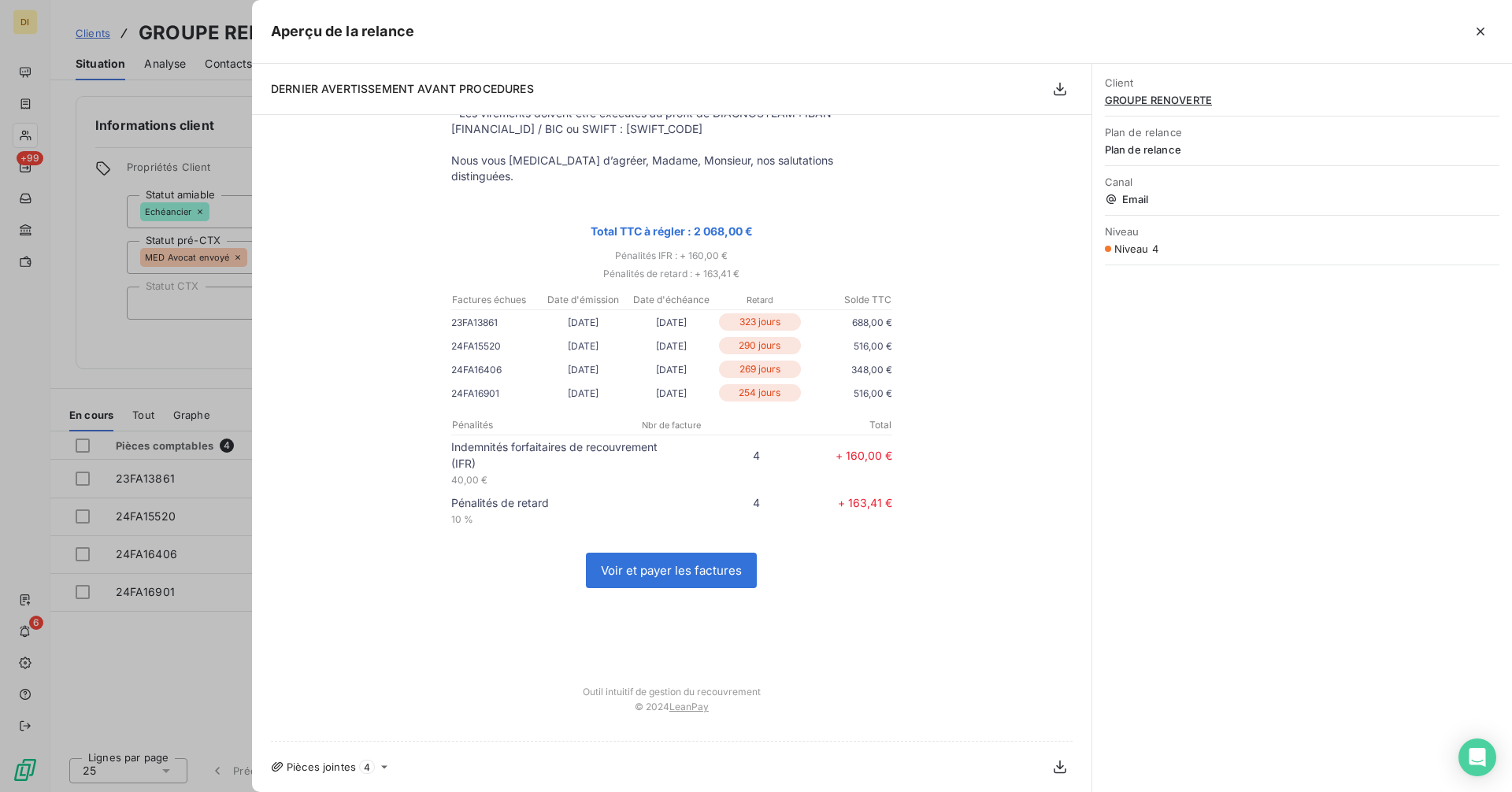
click at [385, 765] on icon at bounding box center [384, 766] width 12 height 12
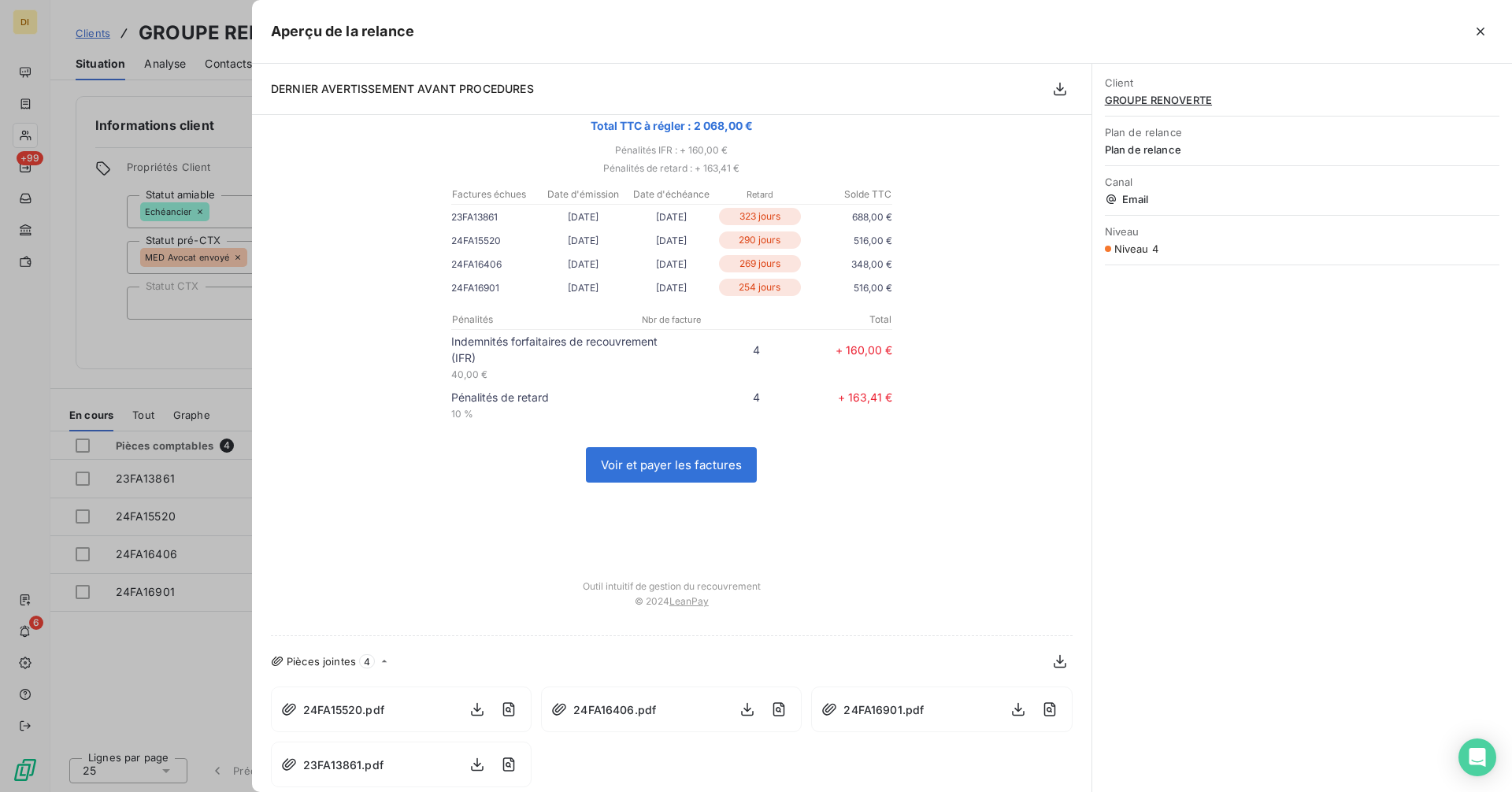
scroll to position [895, 0]
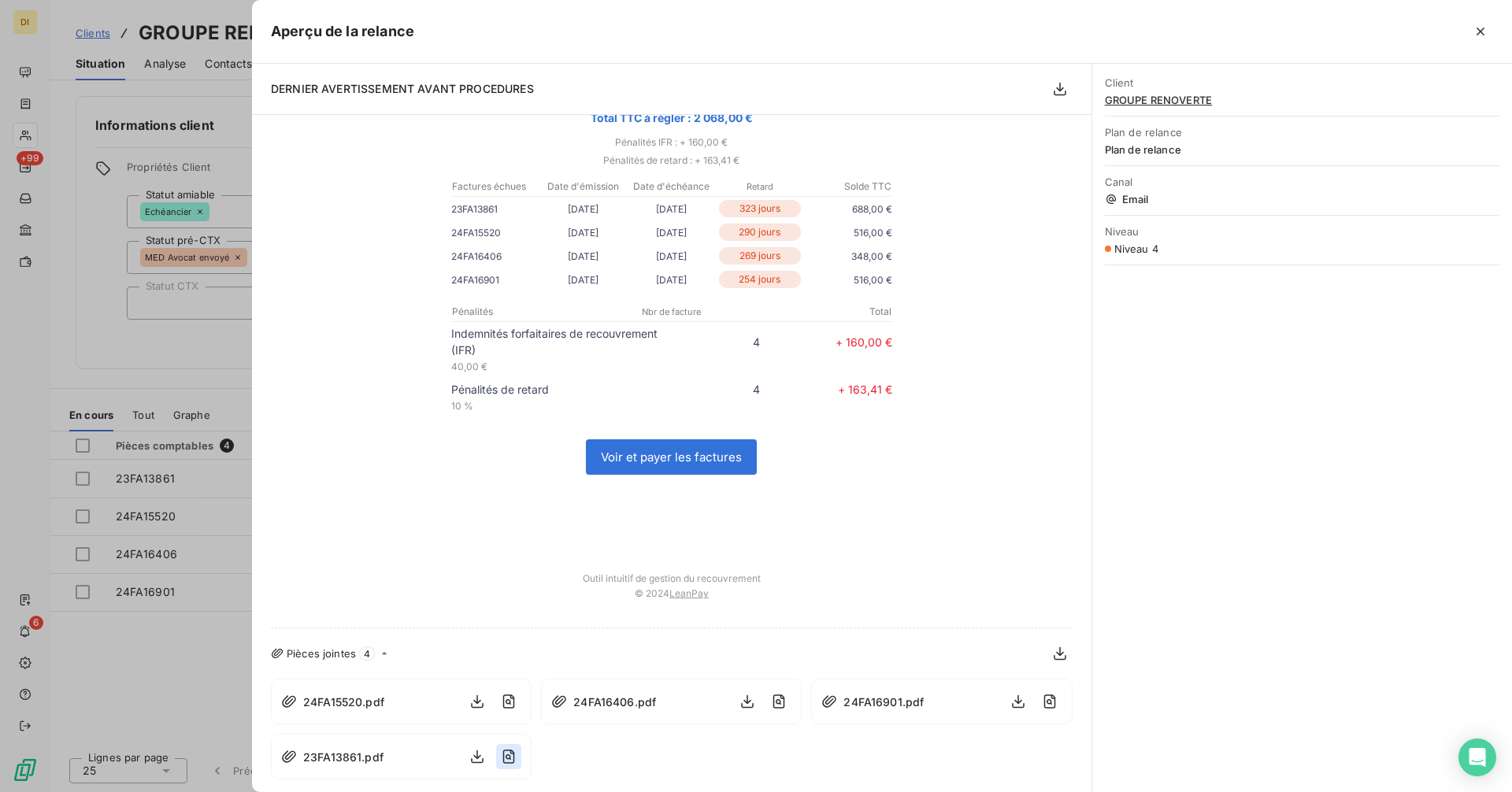
click at [506, 756] on icon "button" at bounding box center [508, 757] width 6 height 6
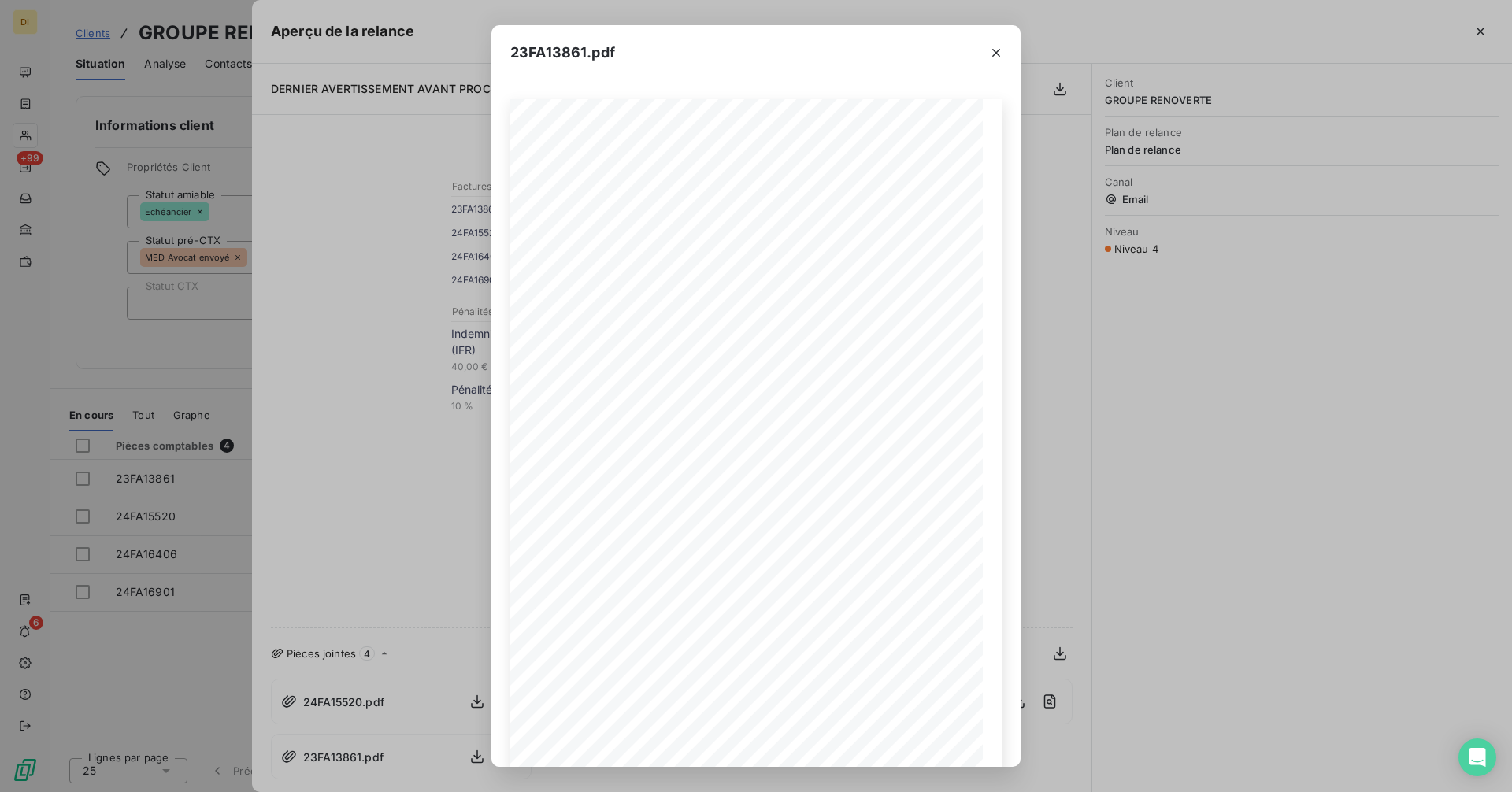
click at [396, 648] on div "23FA13861.pdf DIAGNOSTEAM | [STREET_ADDRESS][PERSON_NAME] | Tél. : [PHONE_NUMBE…" at bounding box center [756, 396] width 1512 height 792
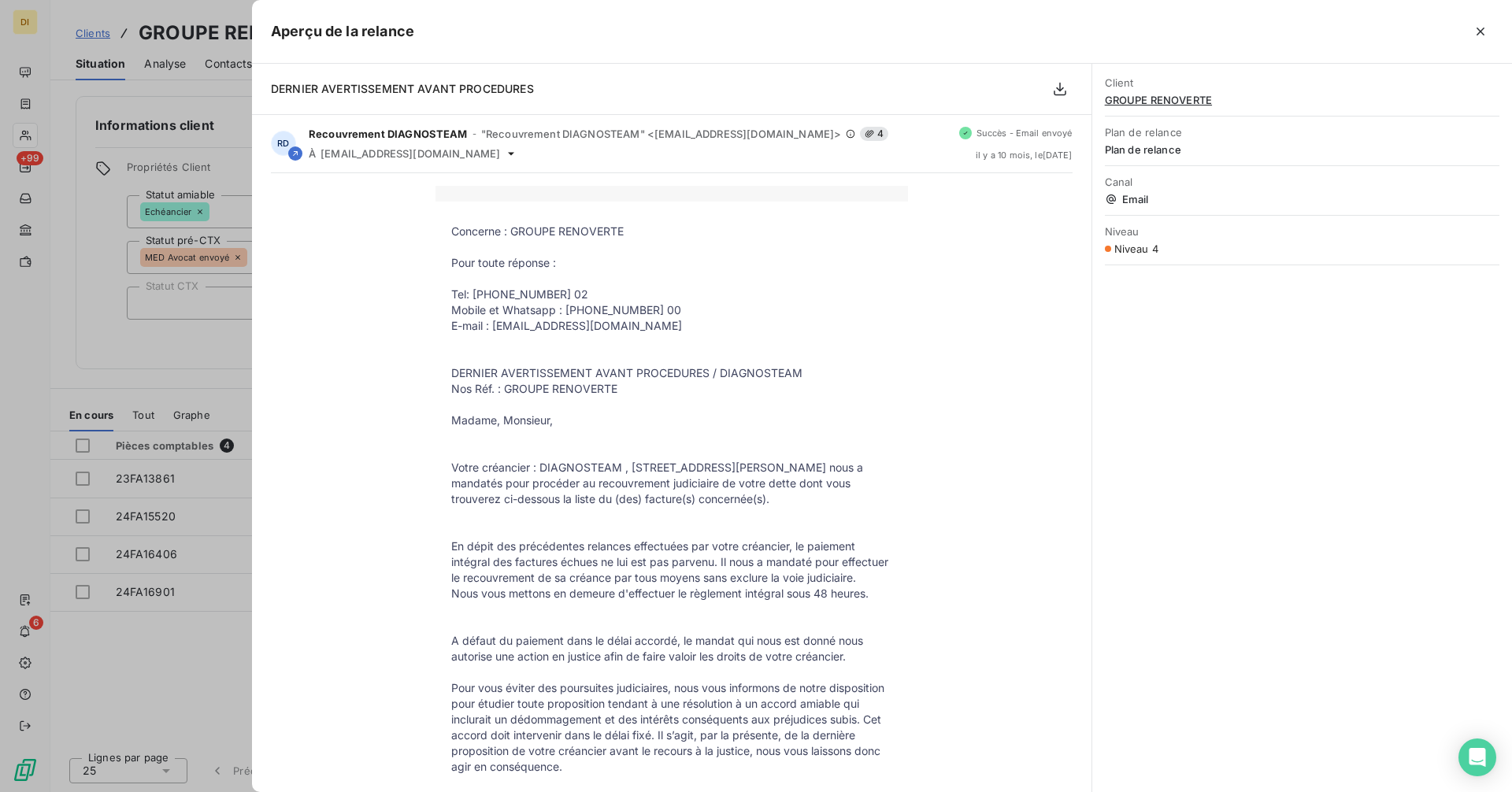
scroll to position [0, 0]
click at [214, 366] on div at bounding box center [756, 396] width 1512 height 792
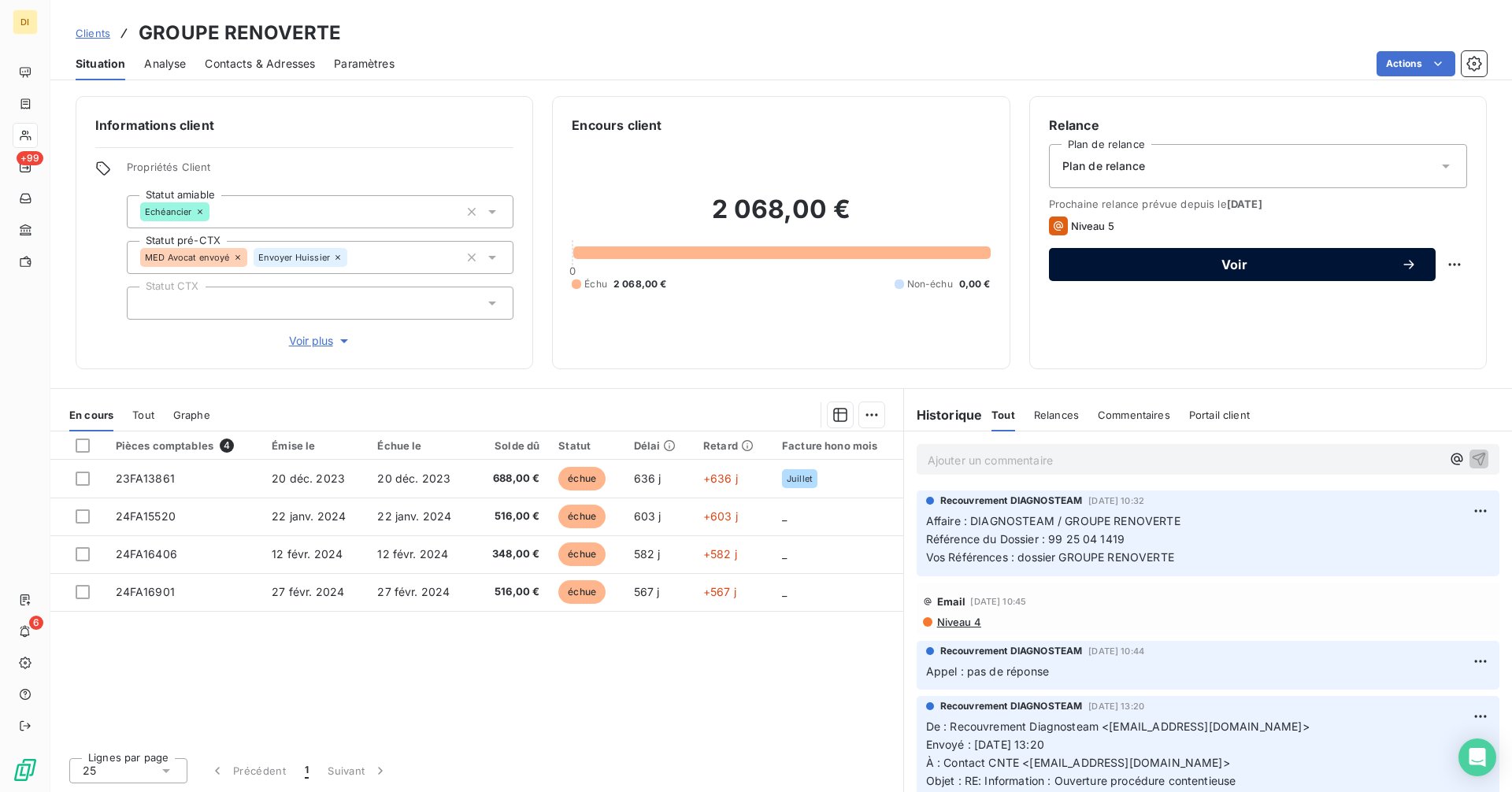
click at [1167, 269] on span "Voir" at bounding box center [1234, 264] width 333 height 12
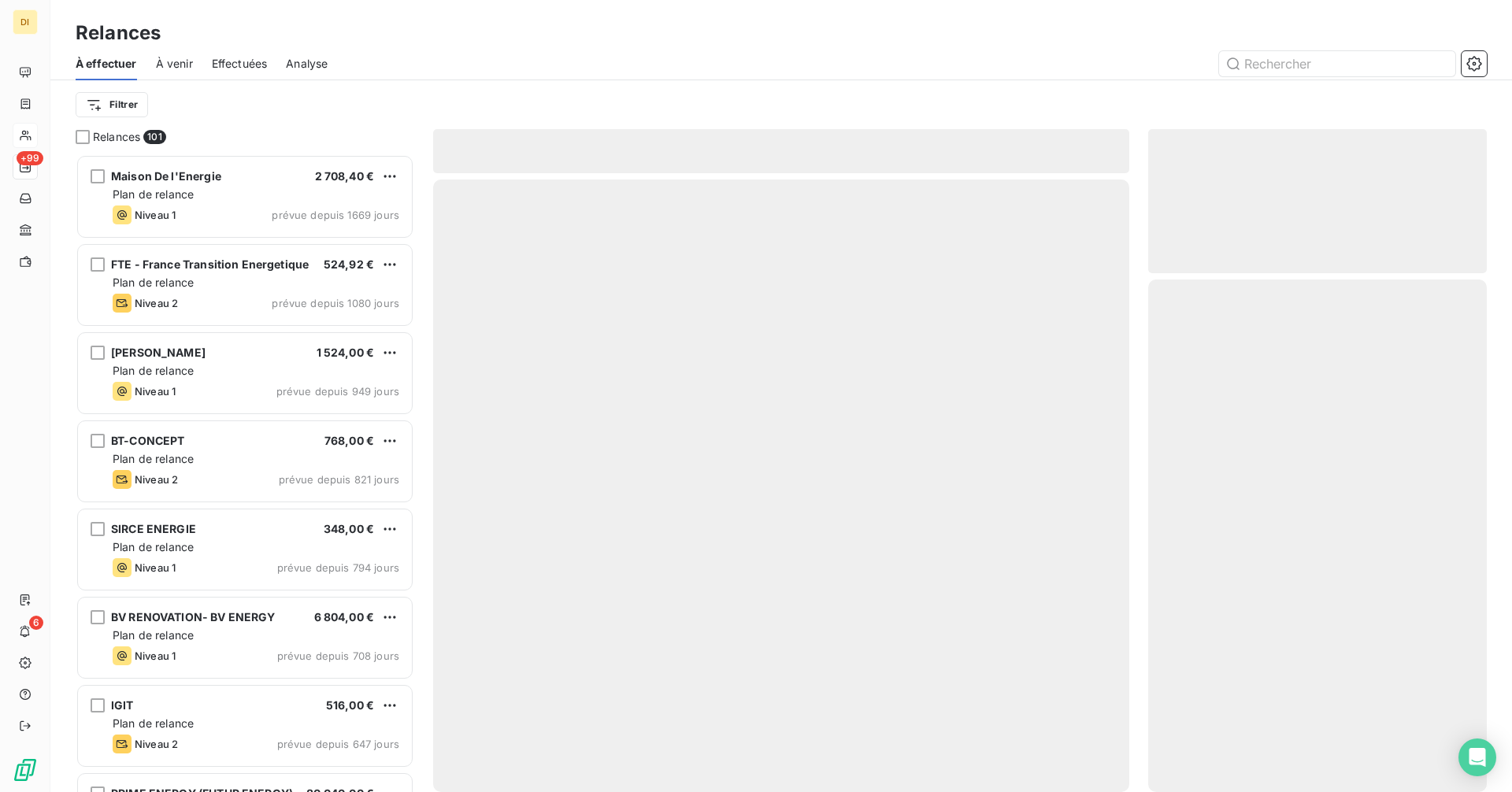
scroll to position [626, 327]
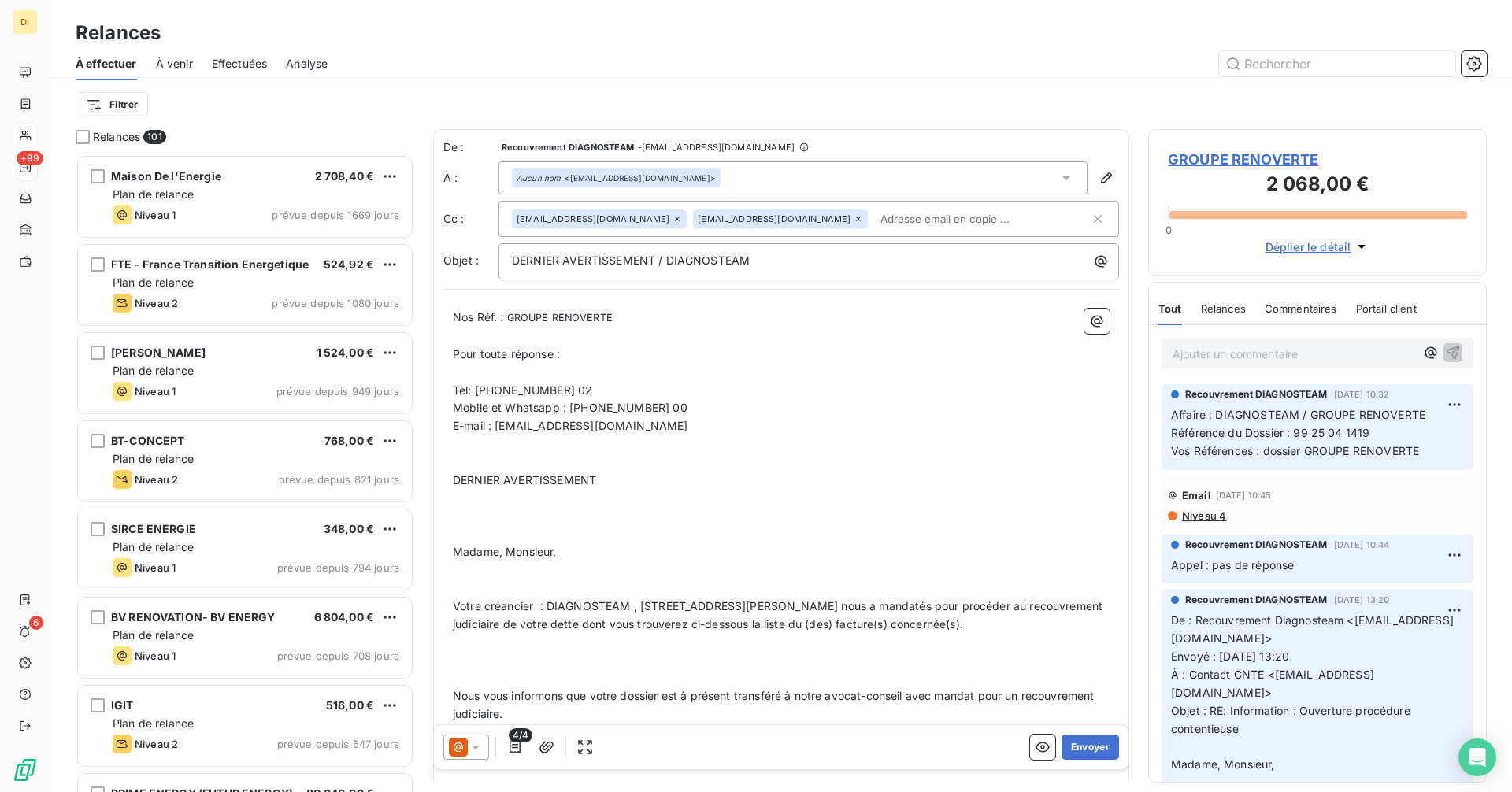
click at [474, 752] on icon at bounding box center [475, 746] width 16 height 16
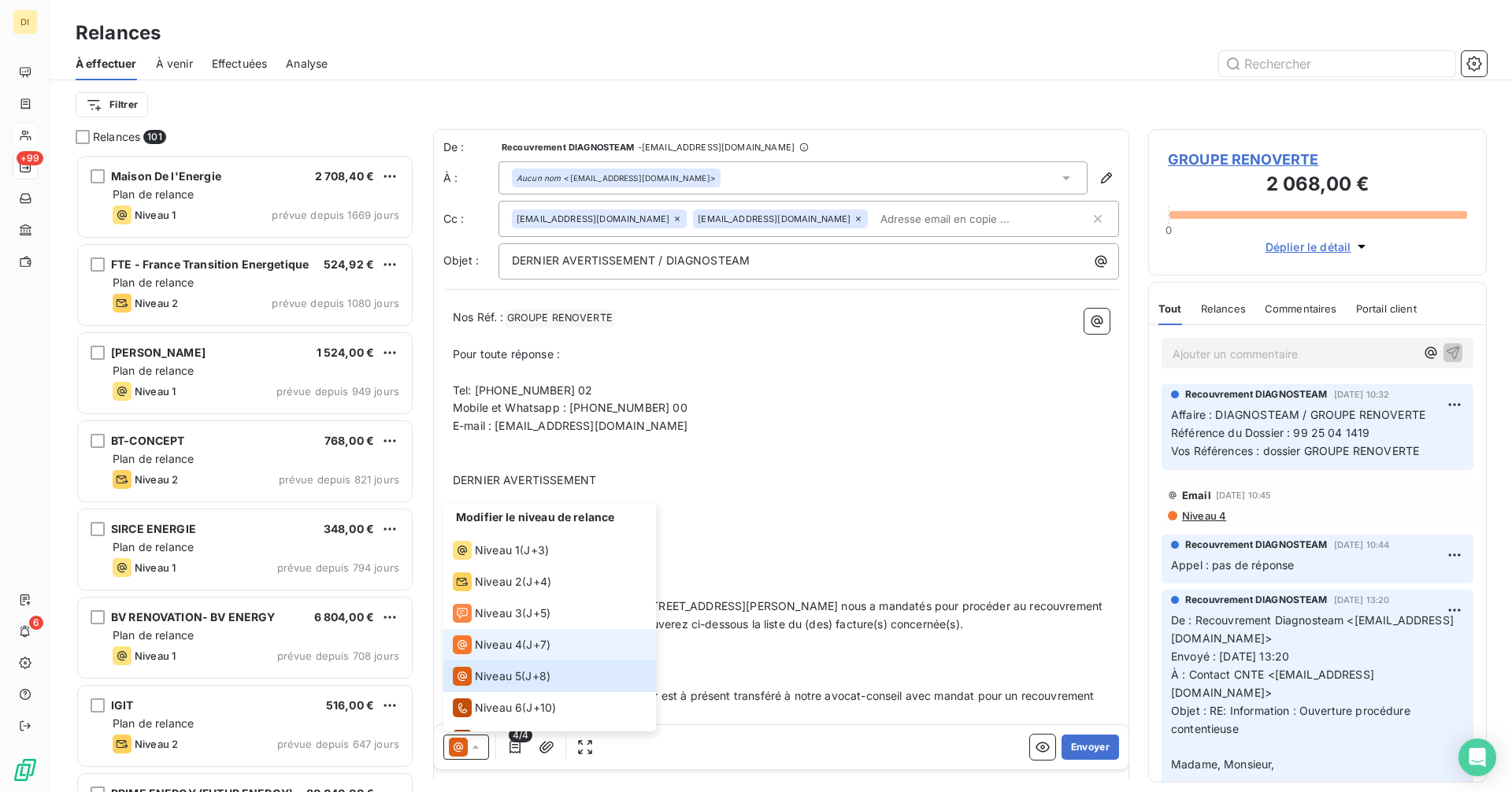
click at [508, 644] on span "Niveau 4" at bounding box center [498, 645] width 47 height 16
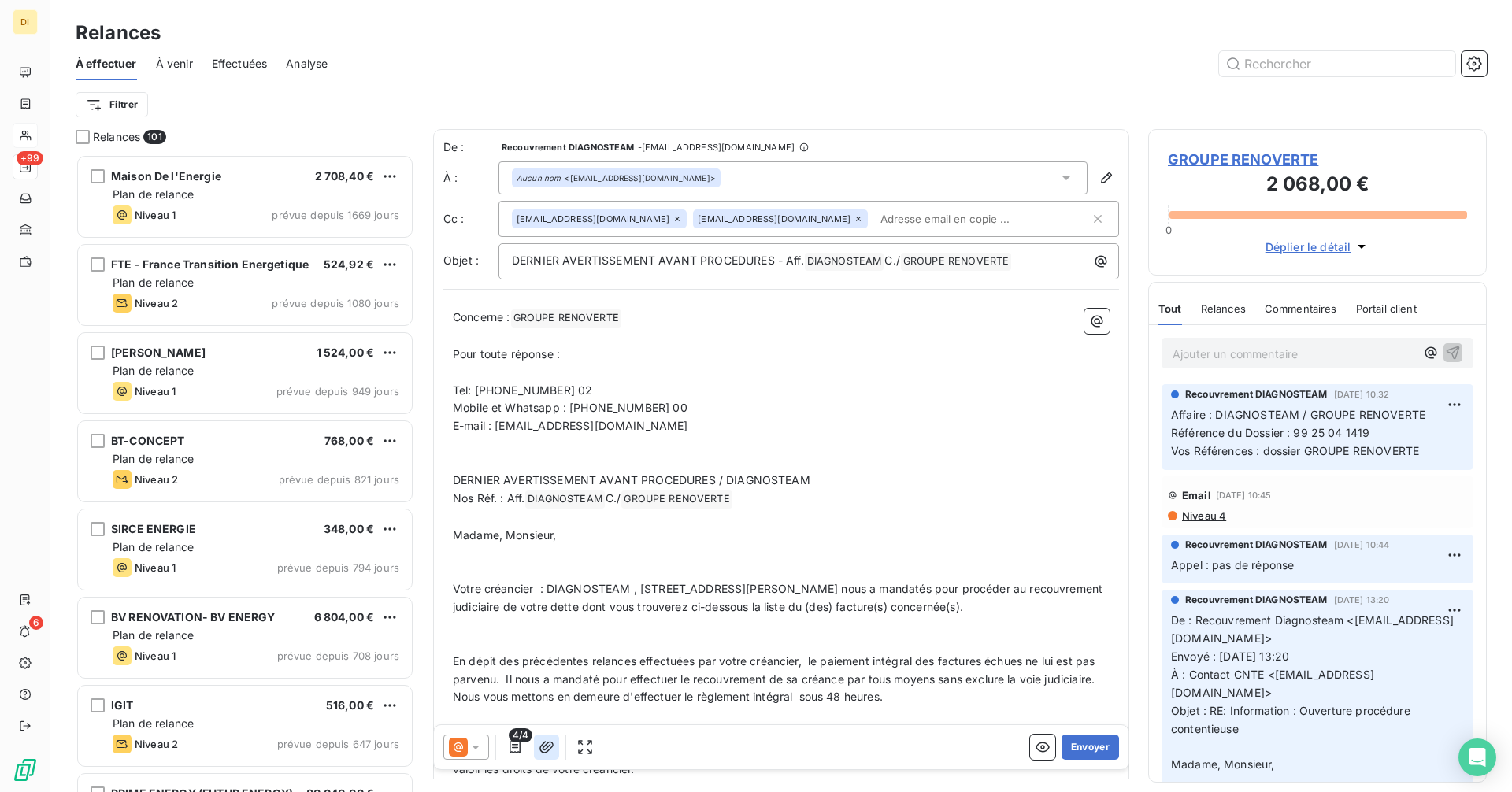
click at [540, 743] on icon "button" at bounding box center [546, 746] width 16 height 16
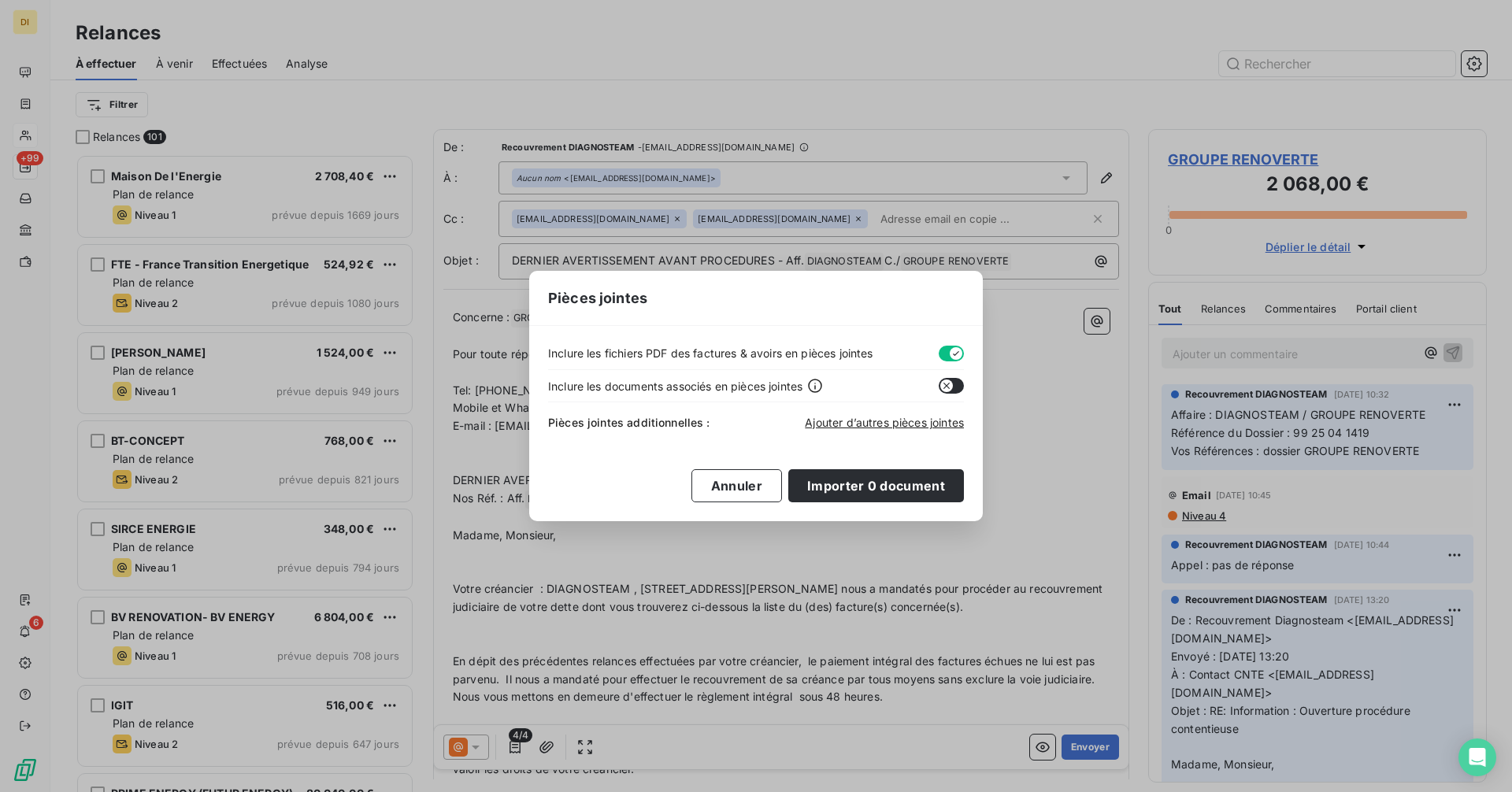
click at [949, 353] on button "button" at bounding box center [951, 353] width 25 height 16
click at [916, 423] on span "Ajouter d’autres pièces jointes" at bounding box center [884, 422] width 159 height 13
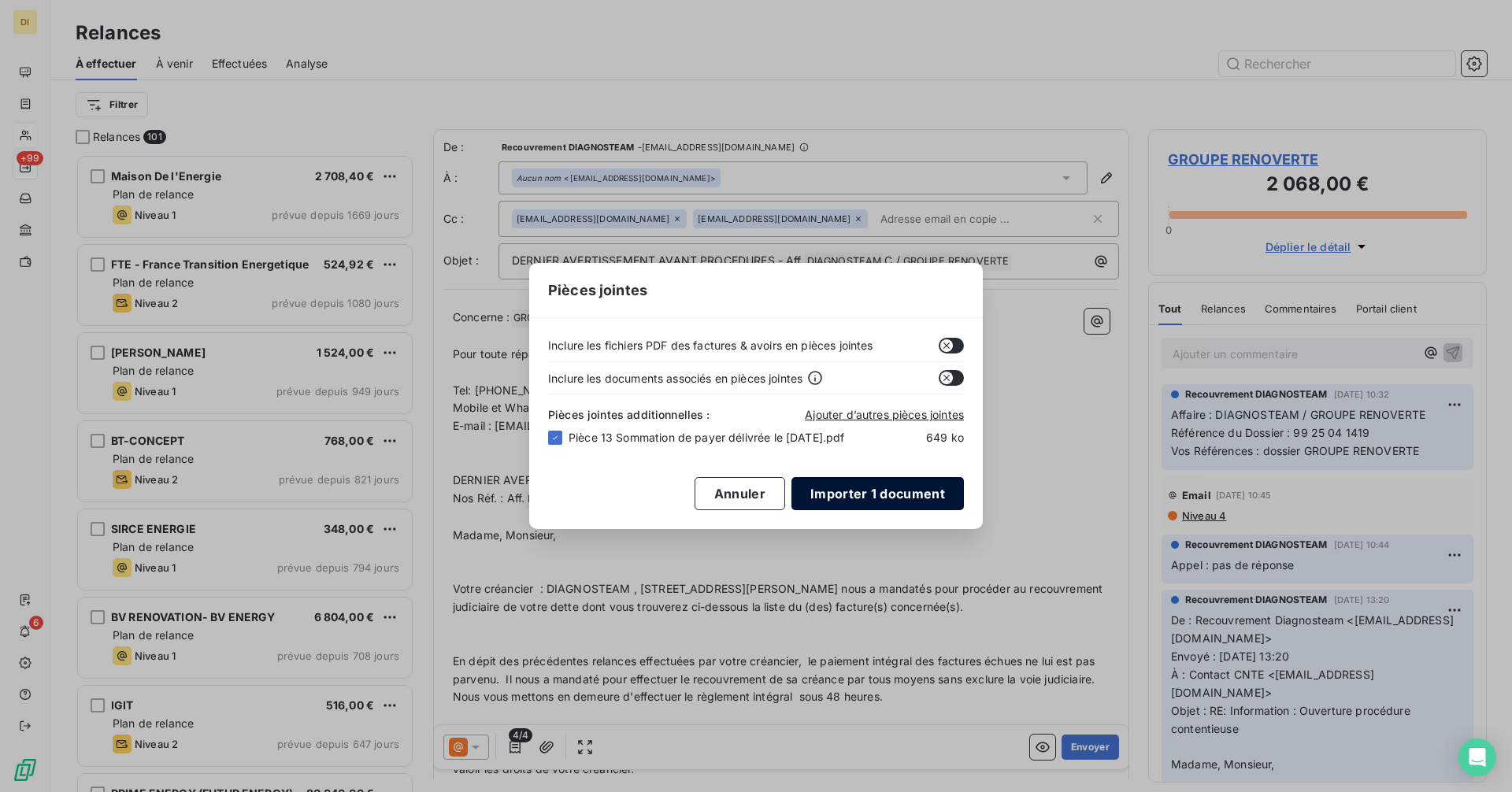
click at [845, 506] on button "Importer 1 document" at bounding box center [877, 494] width 172 height 33
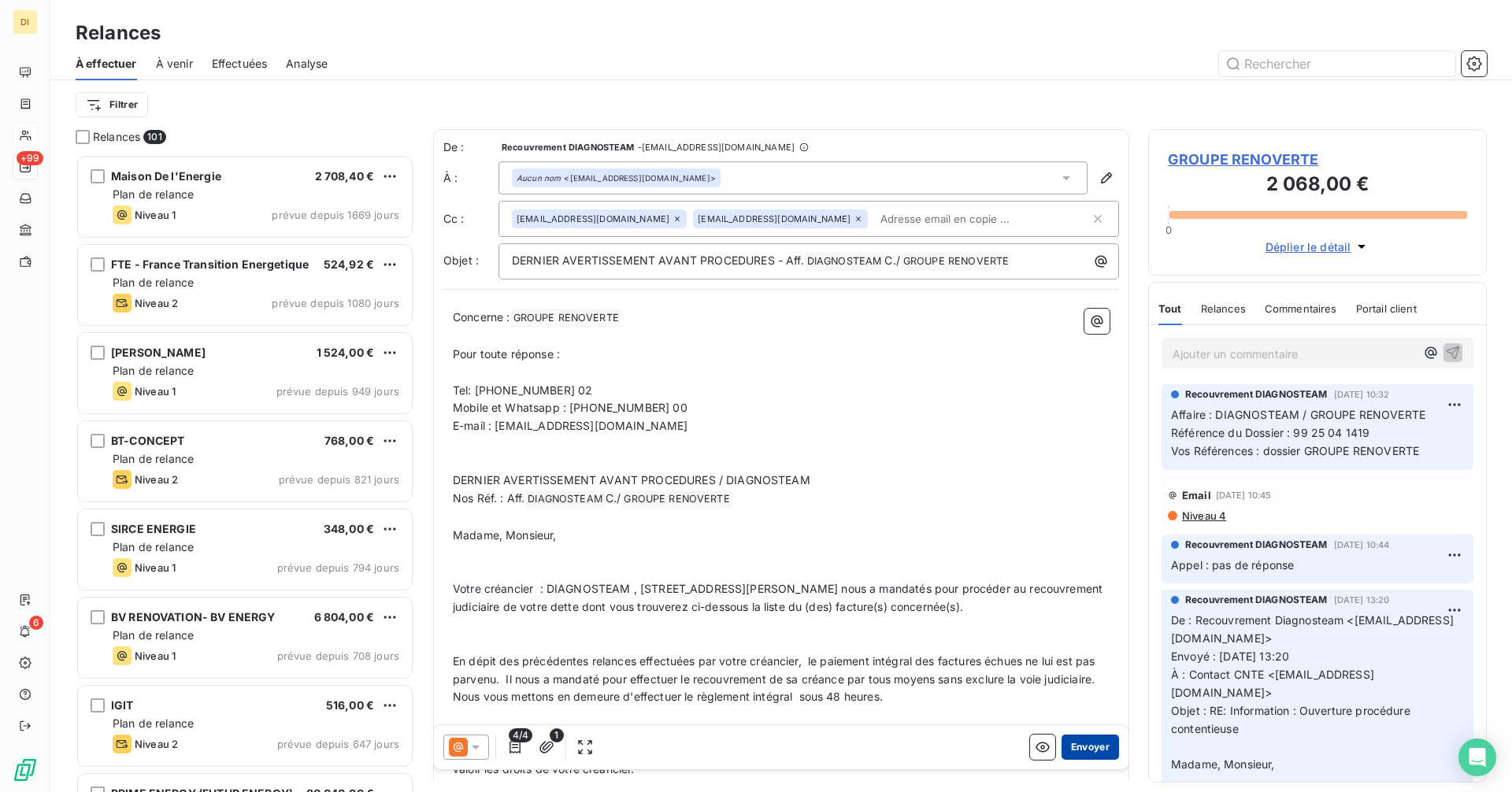
click at [1086, 749] on button "Envoyer" at bounding box center [1090, 747] width 57 height 25
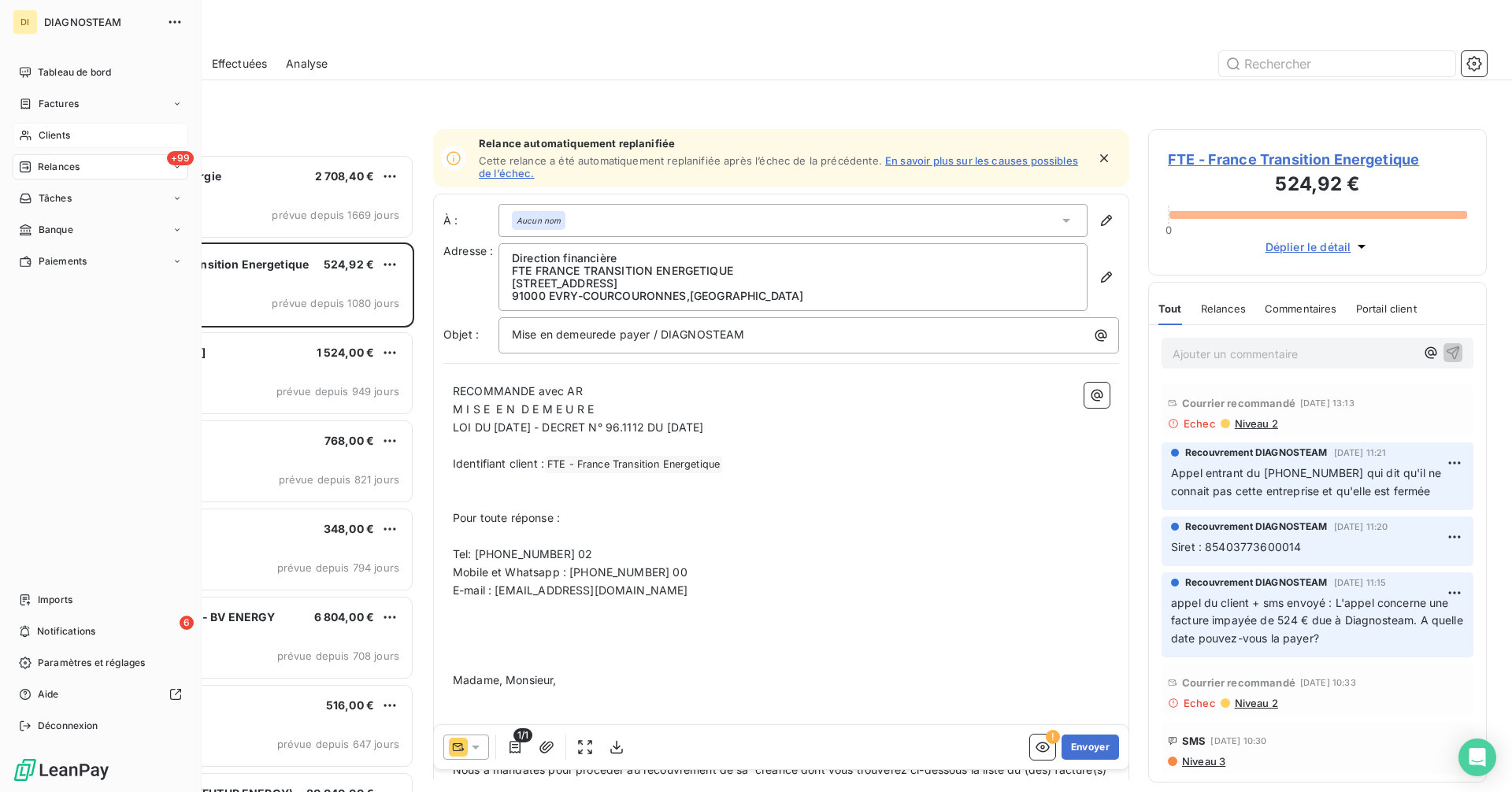
click at [60, 127] on div "Clients" at bounding box center [100, 135] width 175 height 25
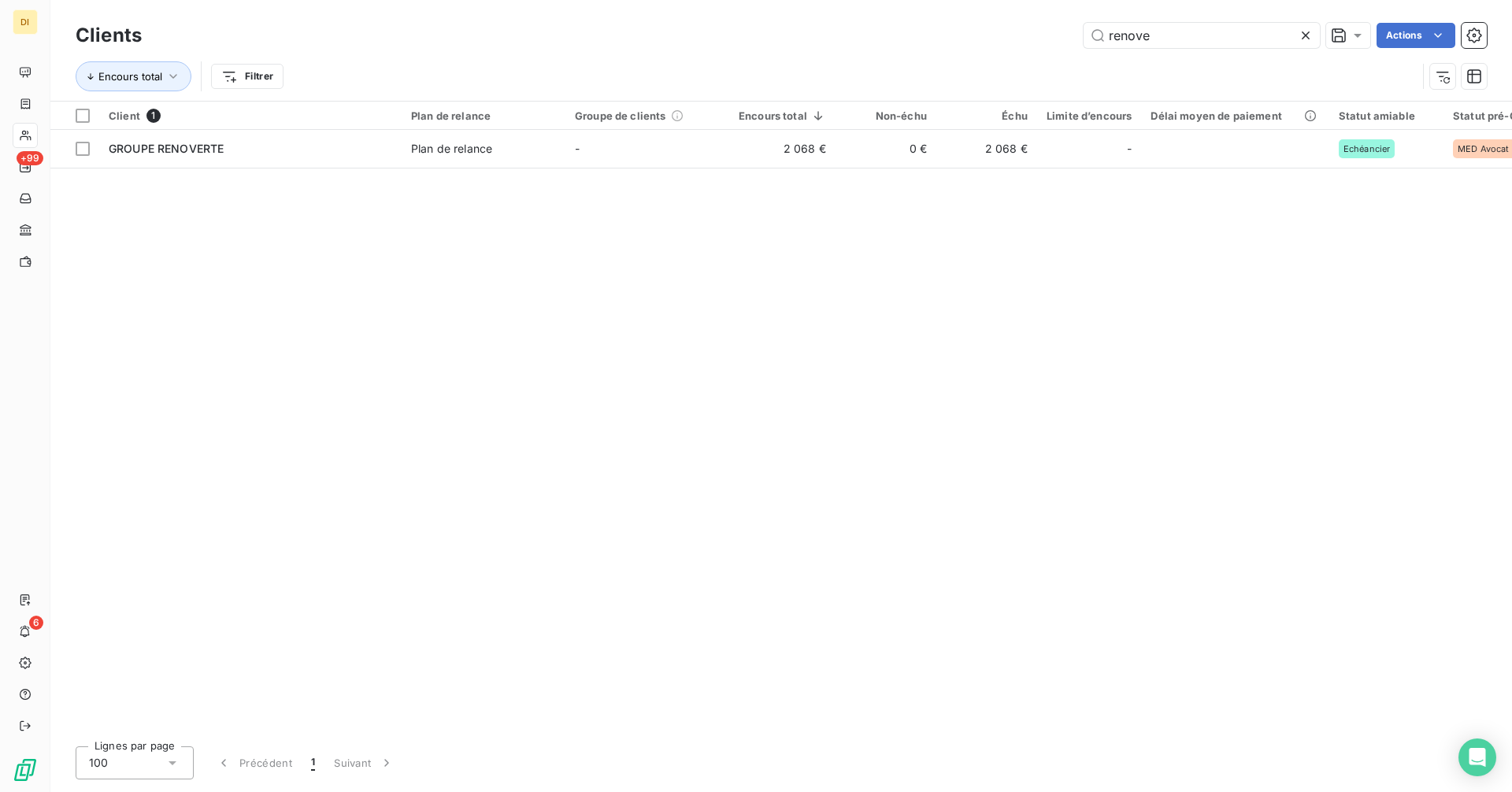
drag, startPoint x: 1150, startPoint y: 38, endPoint x: 1025, endPoint y: 43, distance: 125.1
click at [1025, 43] on div "renove Actions" at bounding box center [823, 36] width 1326 height 25
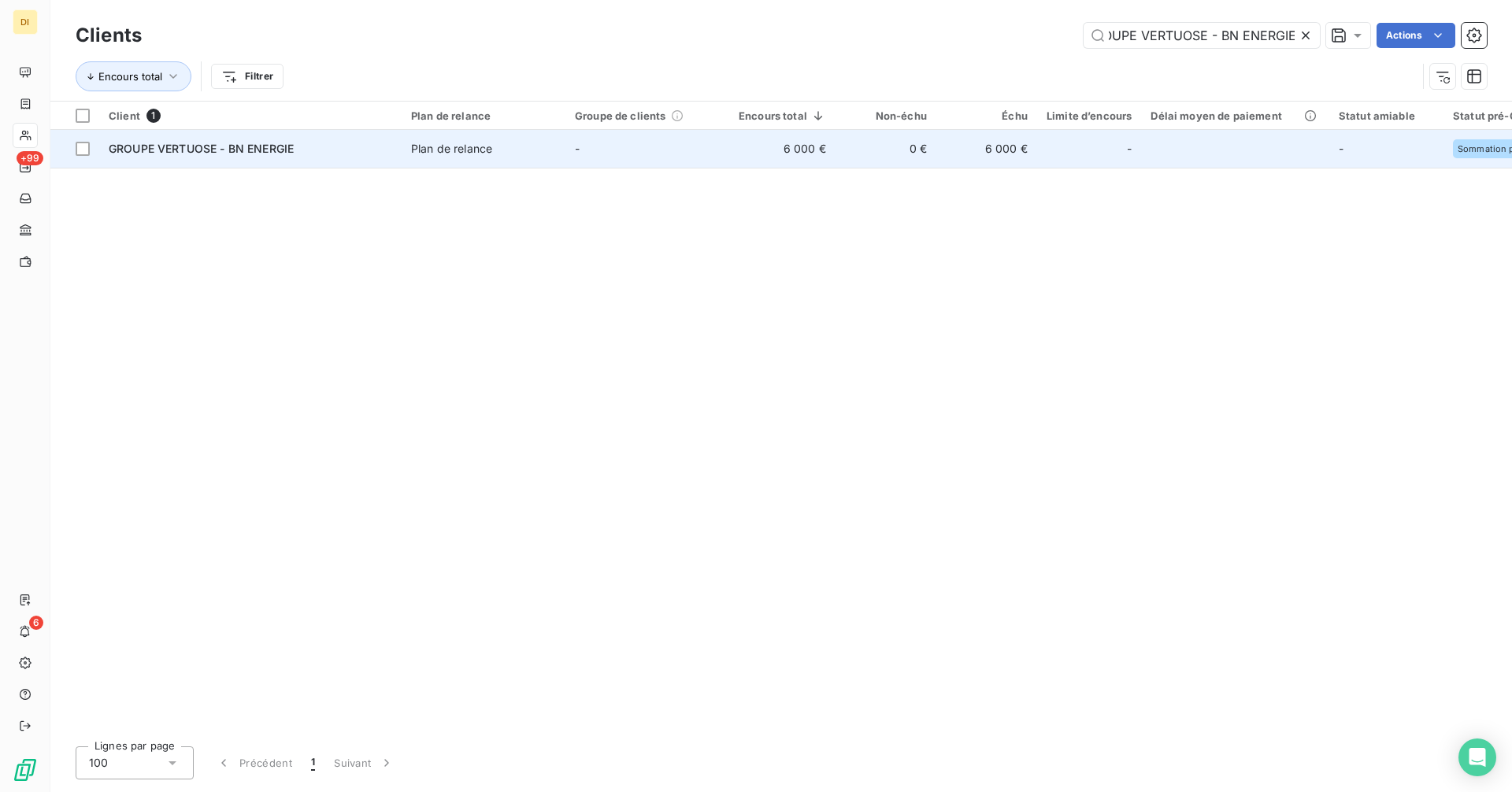
type input "GROUPE VERTUOSE - BN ENERGIE"
click at [393, 150] on td "GROUPE VERTUOSE - BN ENERGIE" at bounding box center [250, 149] width 302 height 38
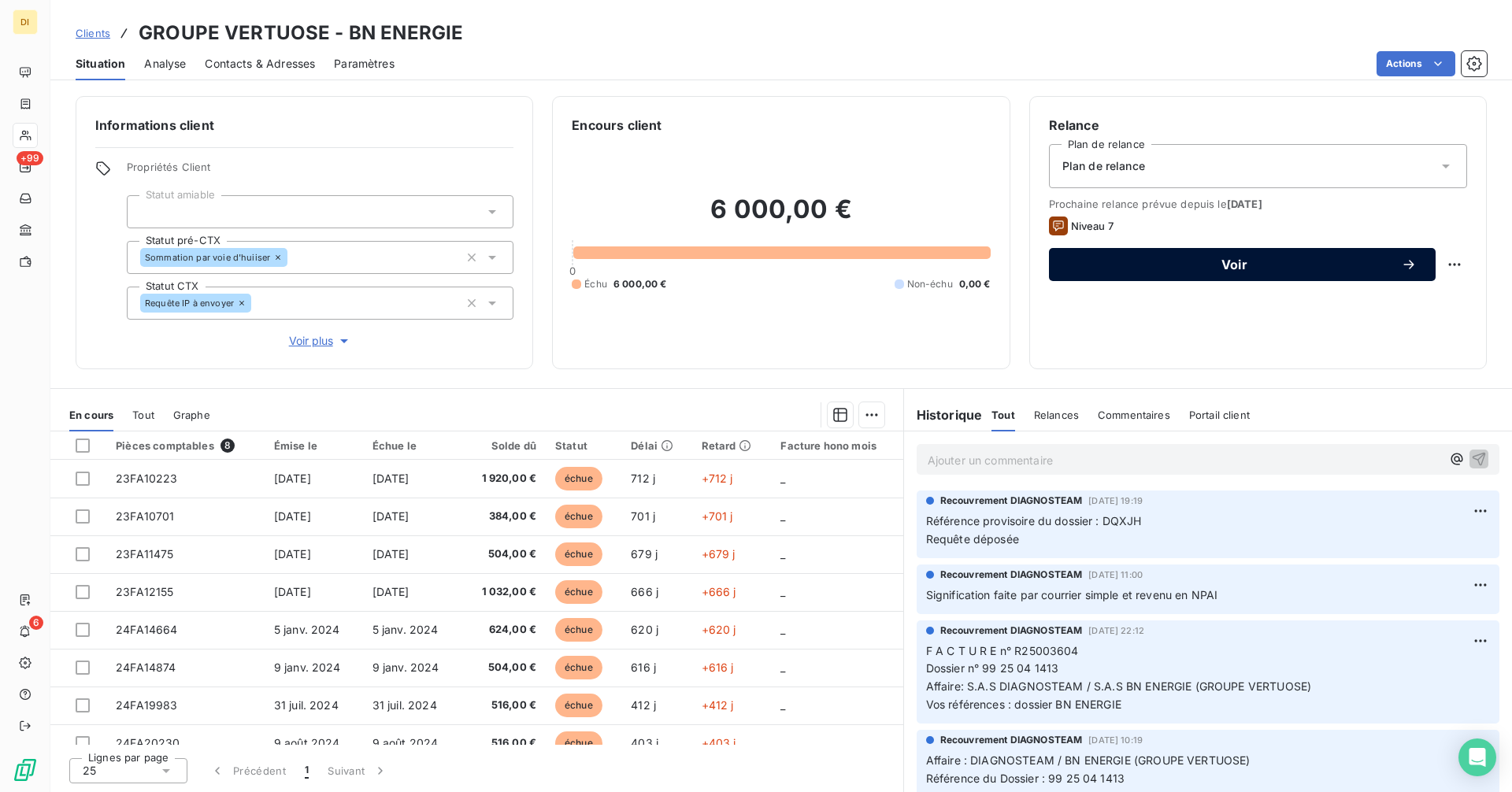
click at [1326, 270] on span "Voir" at bounding box center [1234, 264] width 333 height 12
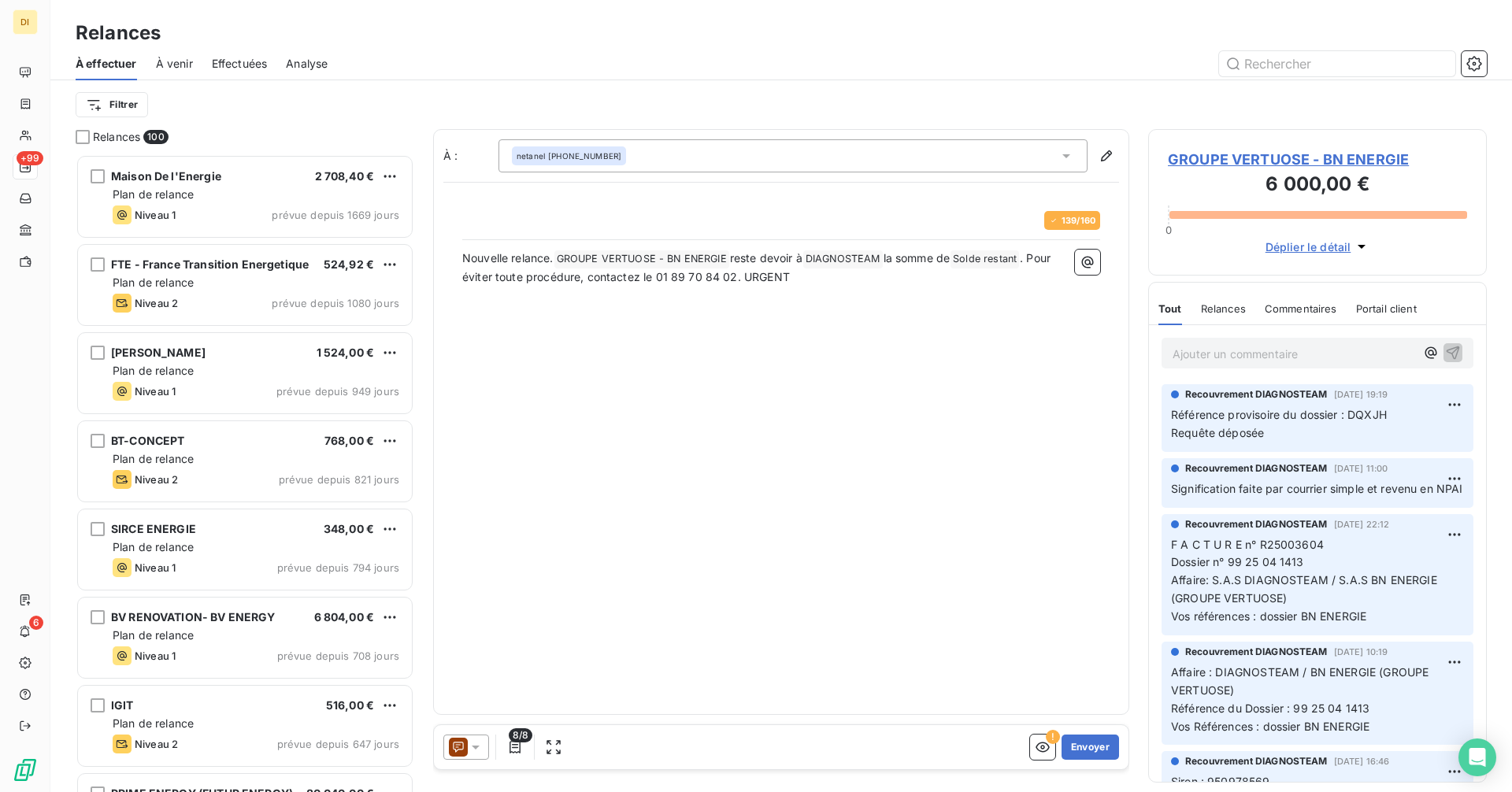
scroll to position [626, 327]
click at [473, 751] on icon at bounding box center [475, 746] width 16 height 16
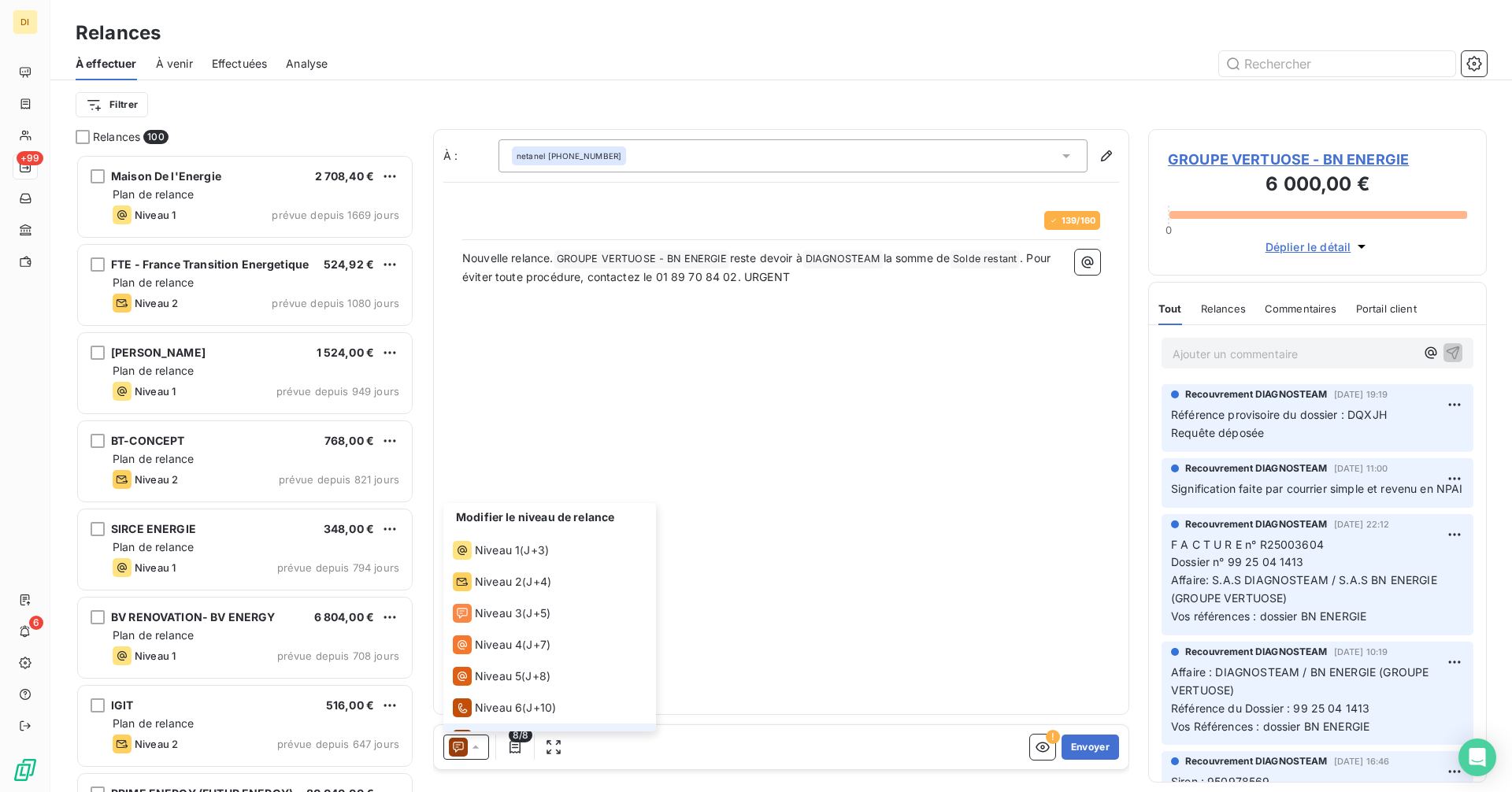
scroll to position [24, 0]
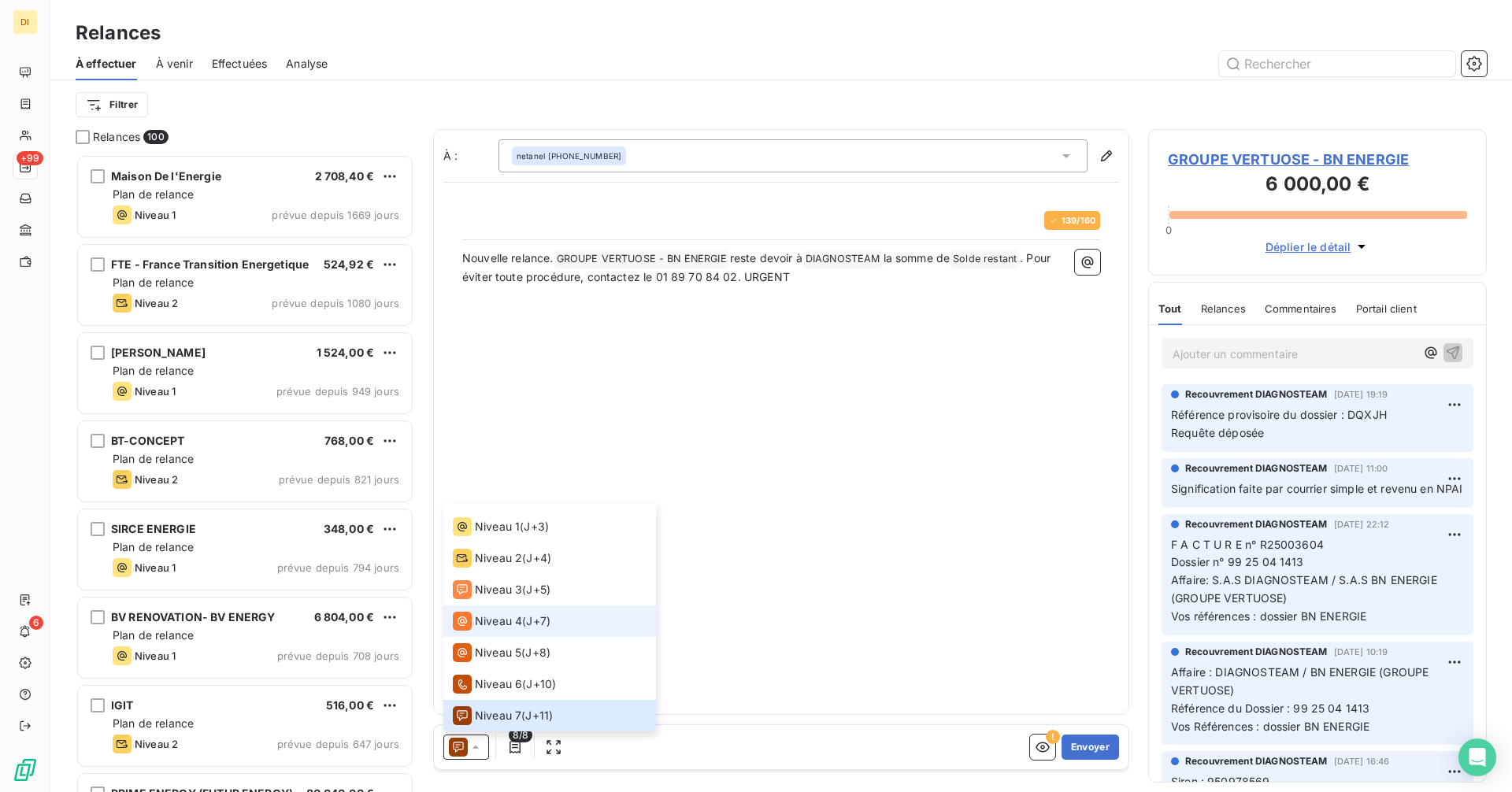
click at [492, 613] on span "Niveau 4" at bounding box center [498, 621] width 47 height 16
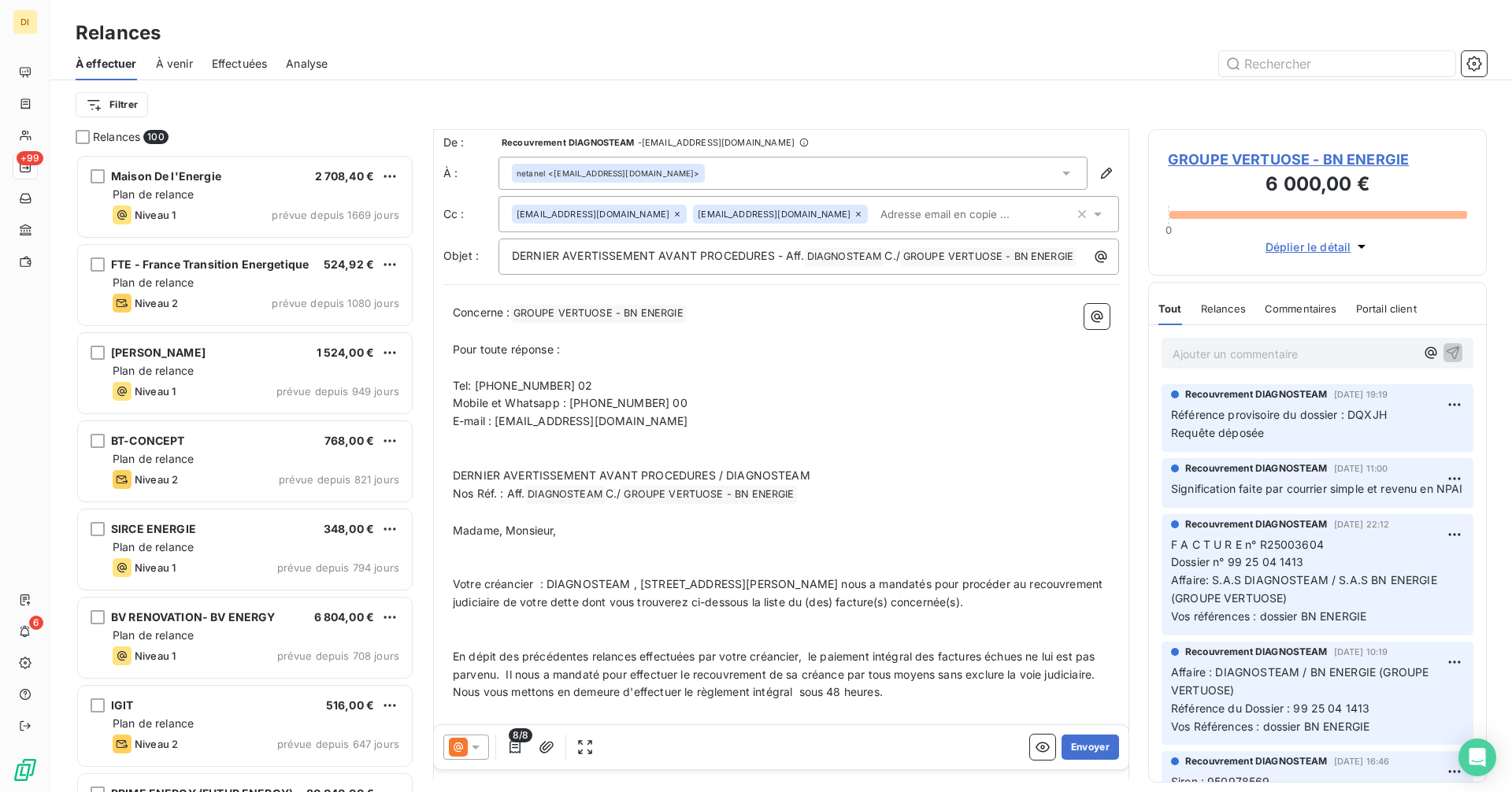
scroll to position [7, 0]
click at [550, 742] on icon "button" at bounding box center [546, 746] width 14 height 12
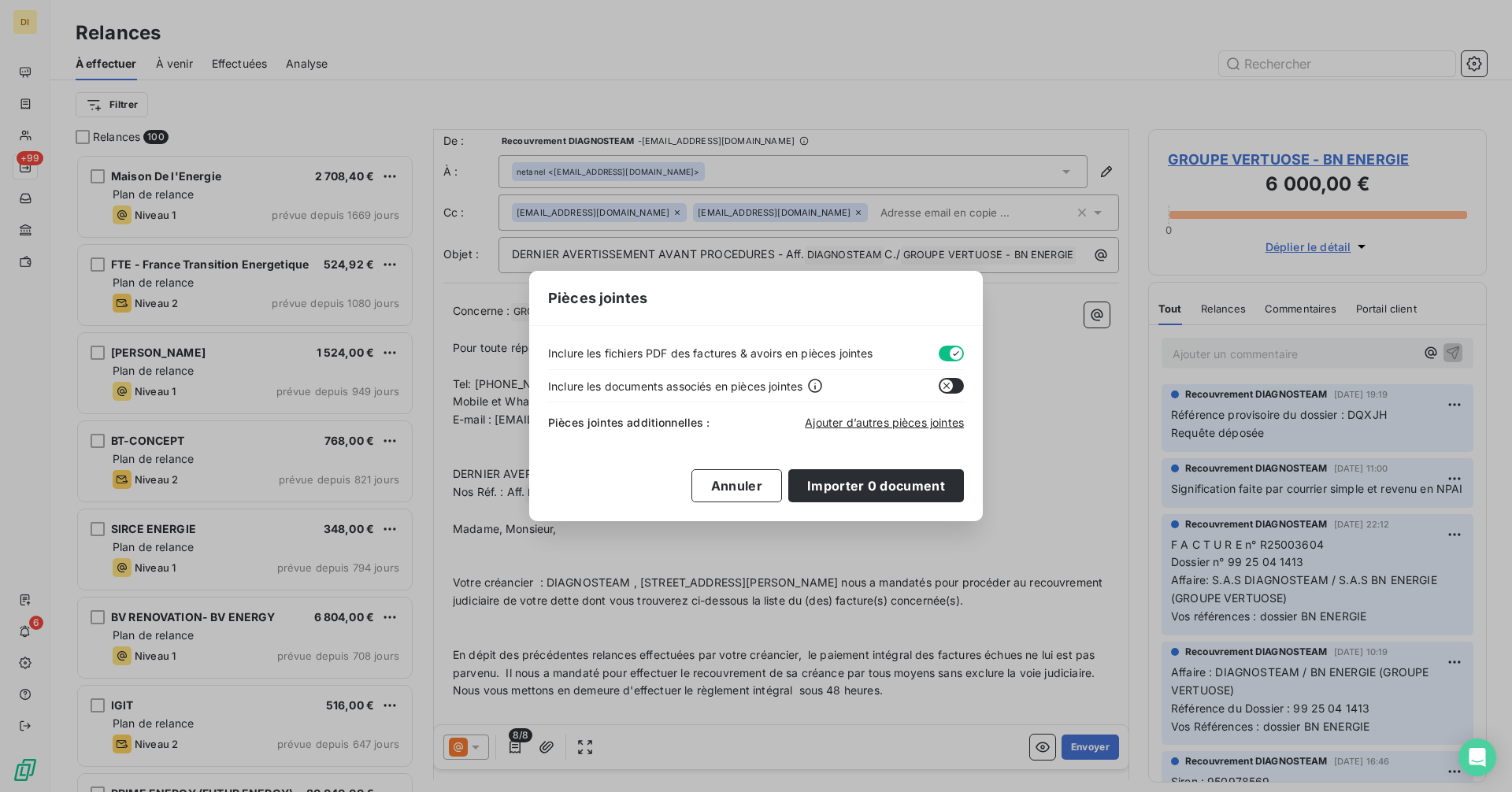
click at [949, 346] on button "button" at bounding box center [951, 353] width 25 height 16
click at [879, 421] on span "Ajouter d’autres pièces jointes" at bounding box center [884, 422] width 159 height 13
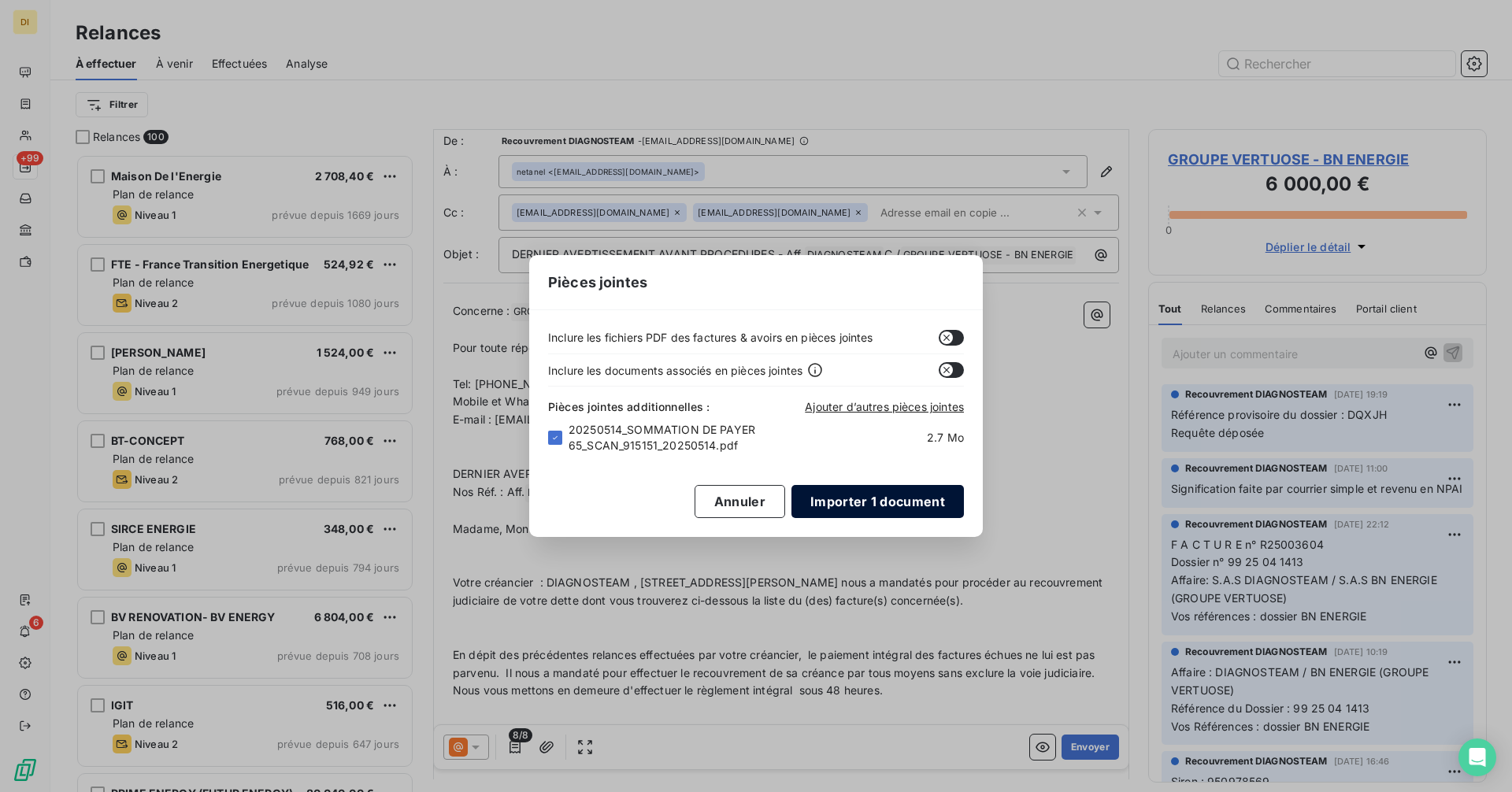
click at [895, 494] on button "Importer 1 document" at bounding box center [877, 502] width 172 height 33
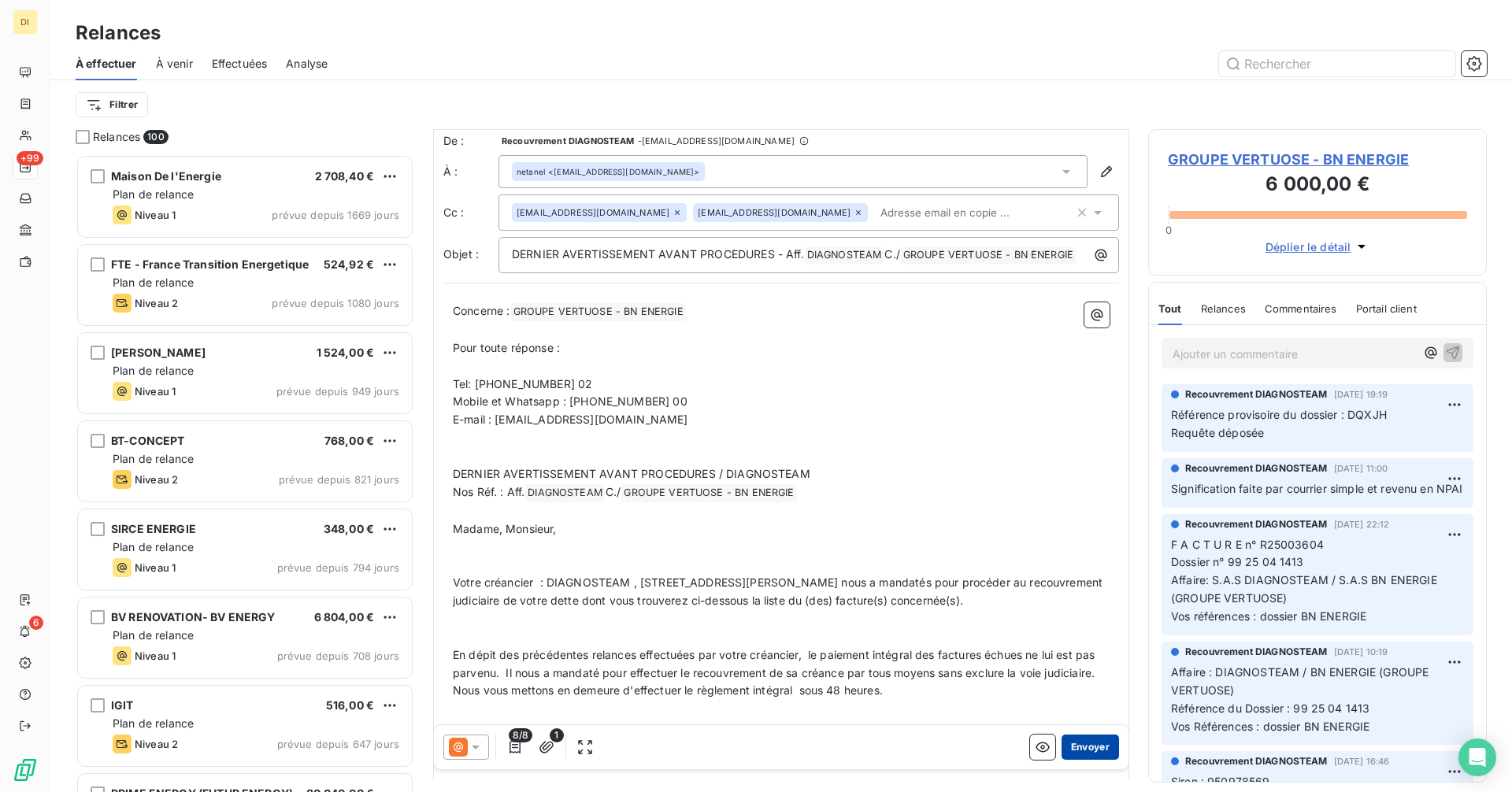
click at [1088, 745] on button "Envoyer" at bounding box center [1090, 747] width 57 height 25
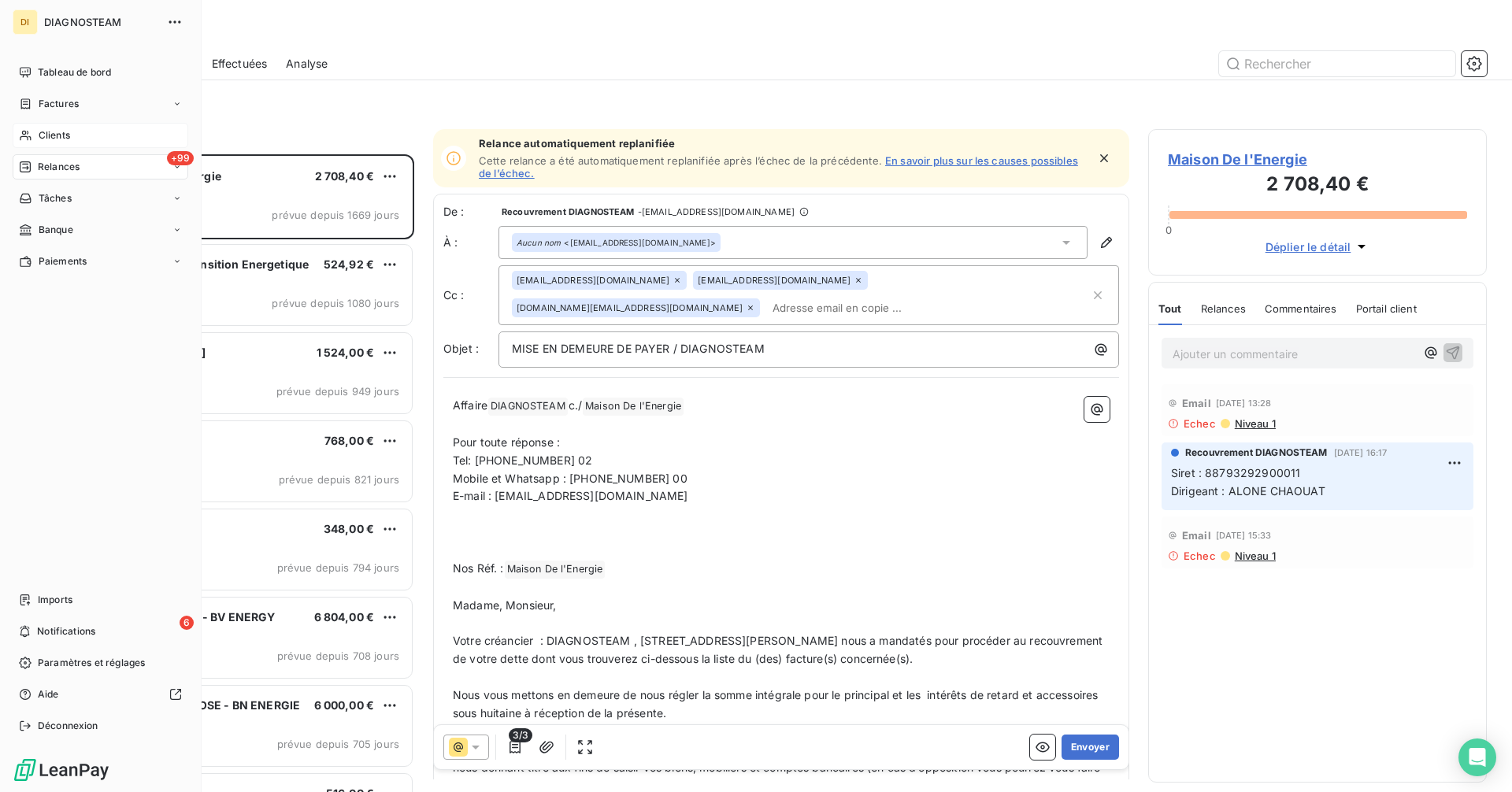
click at [57, 135] on span "Clients" at bounding box center [55, 135] width 31 height 14
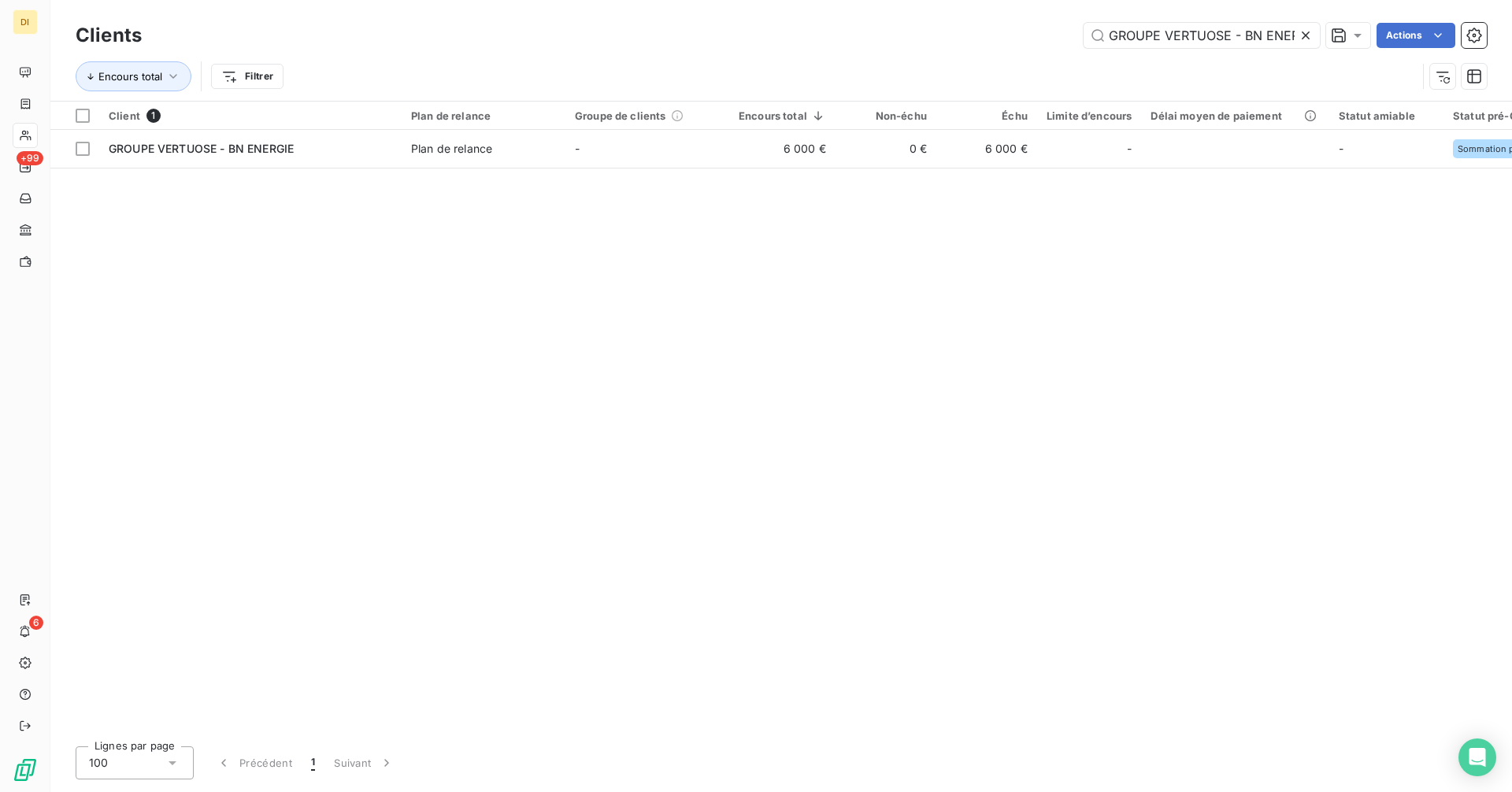
click at [1305, 38] on icon at bounding box center [1305, 35] width 16 height 16
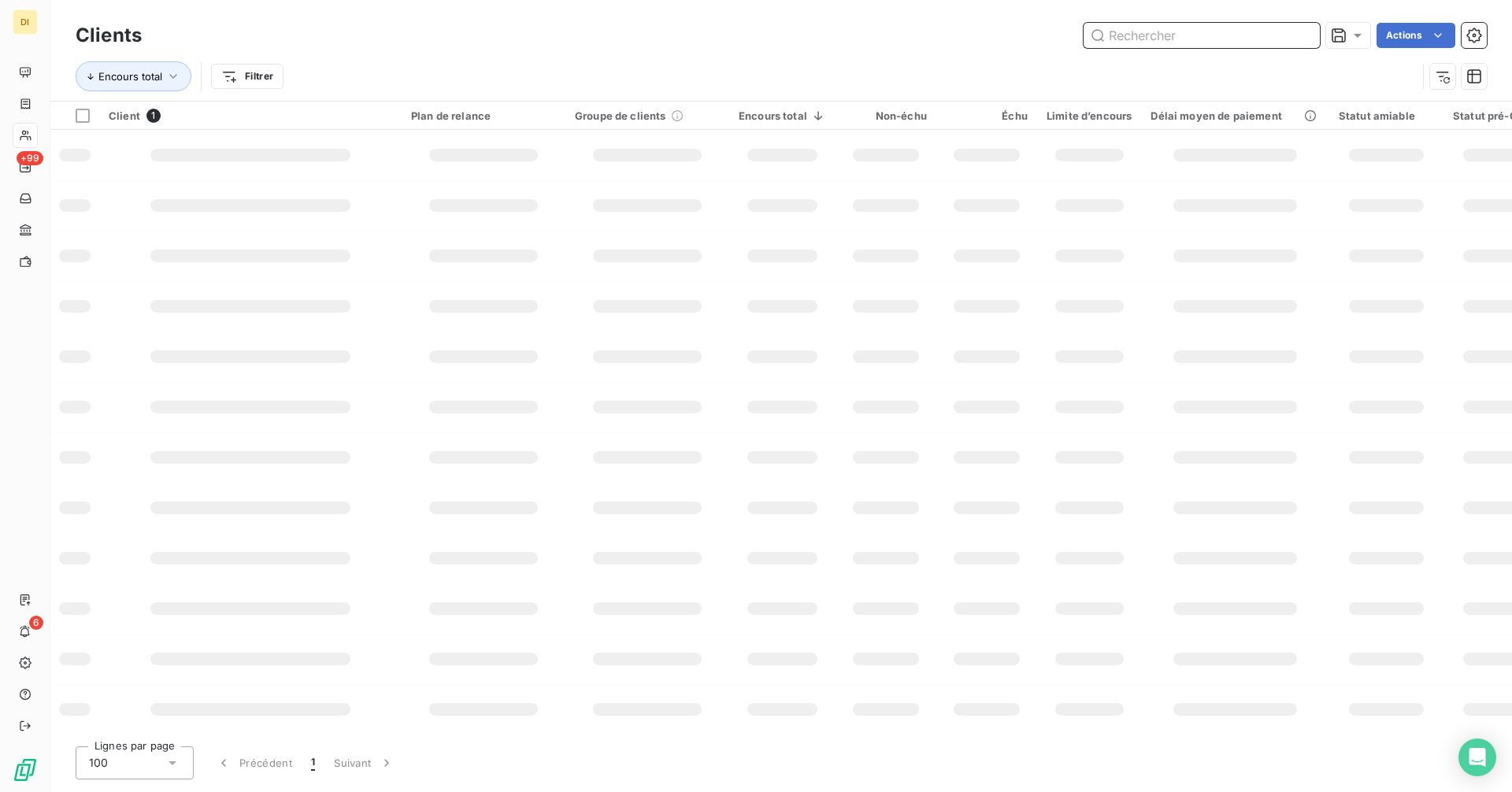
click at [1223, 36] on input "text" at bounding box center [1201, 36] width 236 height 25
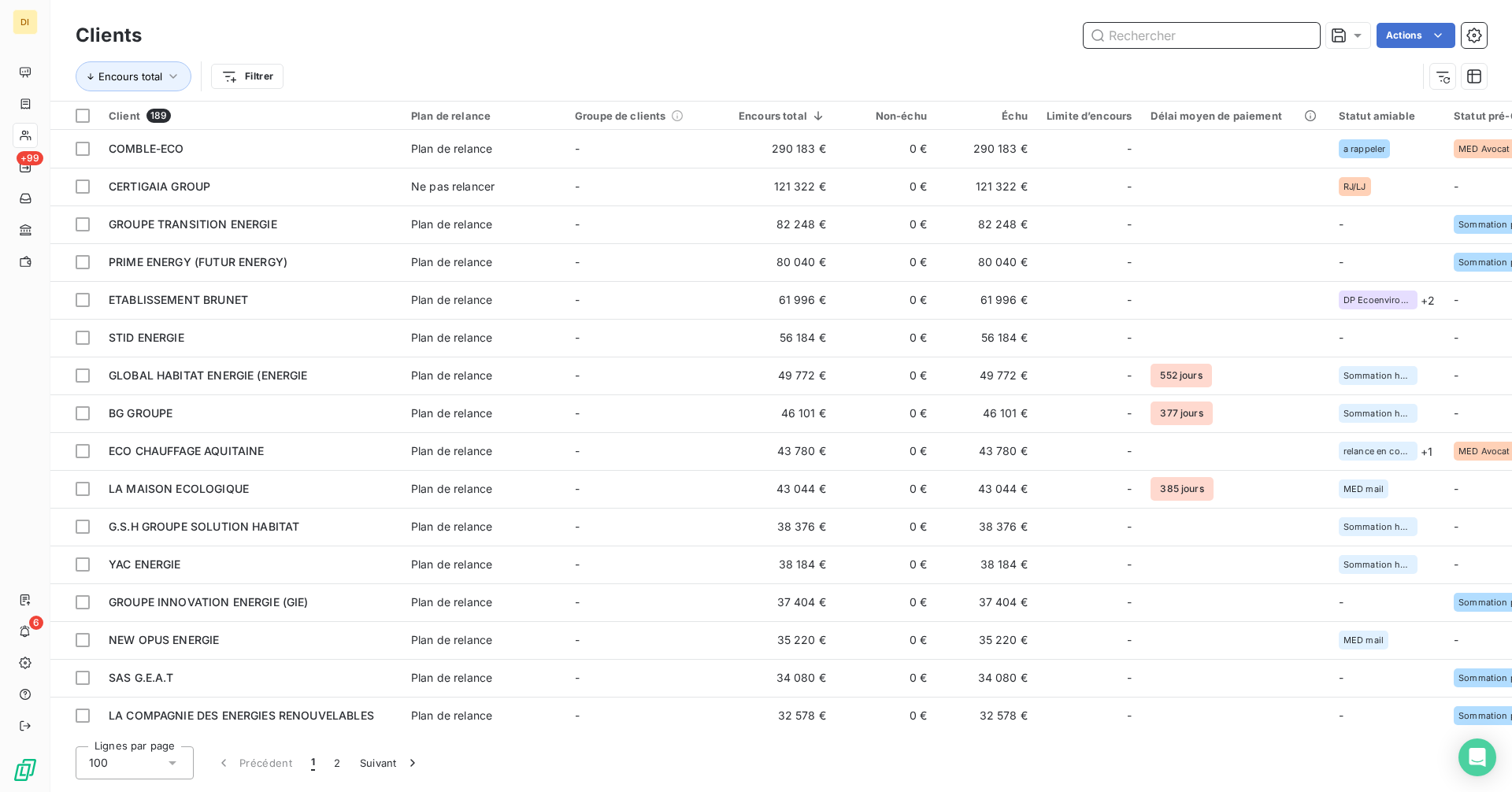
paste input "PRIORITE ENVIRONNEMENT"
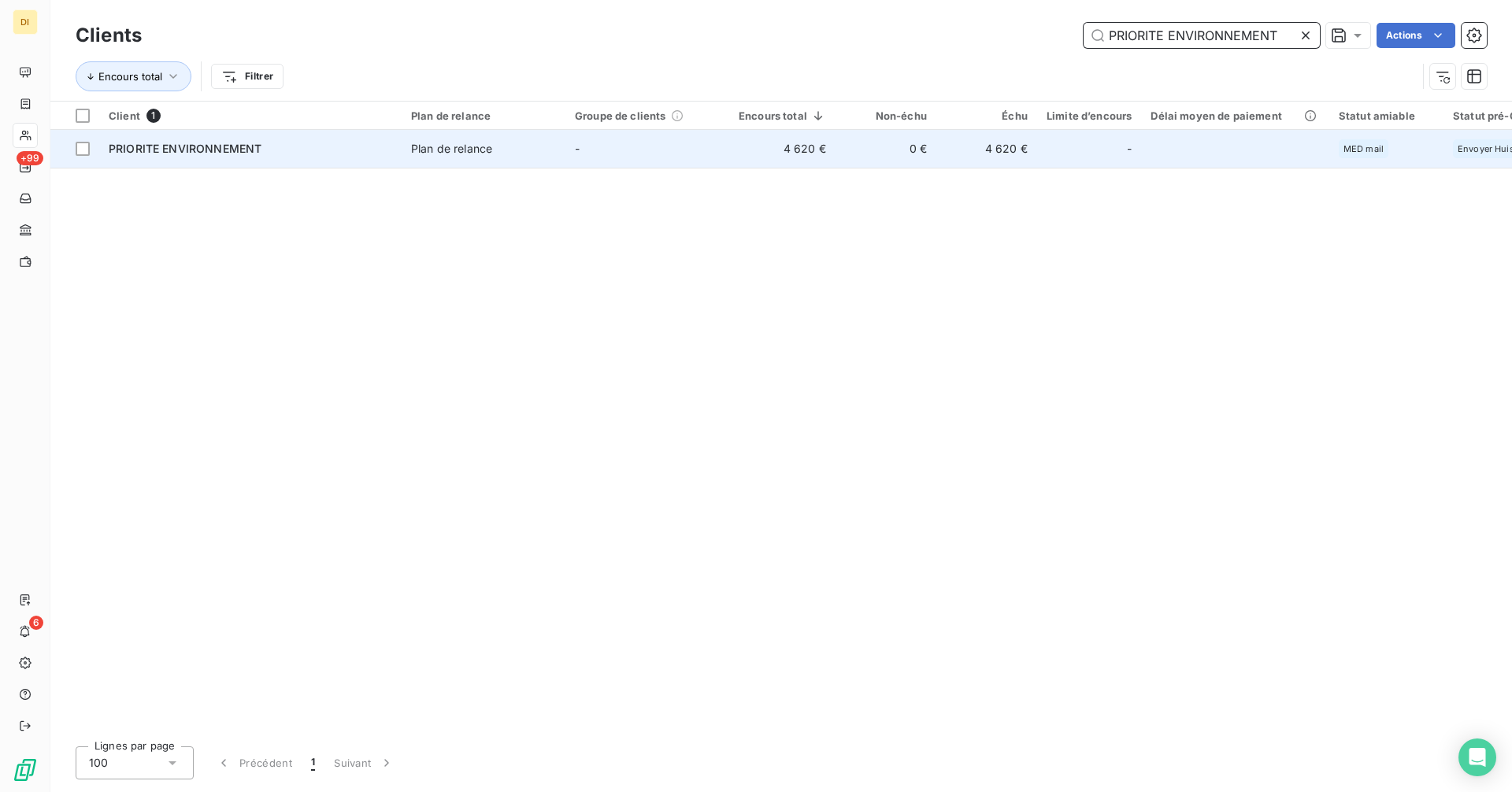
type input "PRIORITE ENVIRONNEMENT"
click at [281, 137] on td "PRIORITE ENVIRONNEMENT" at bounding box center [250, 149] width 302 height 38
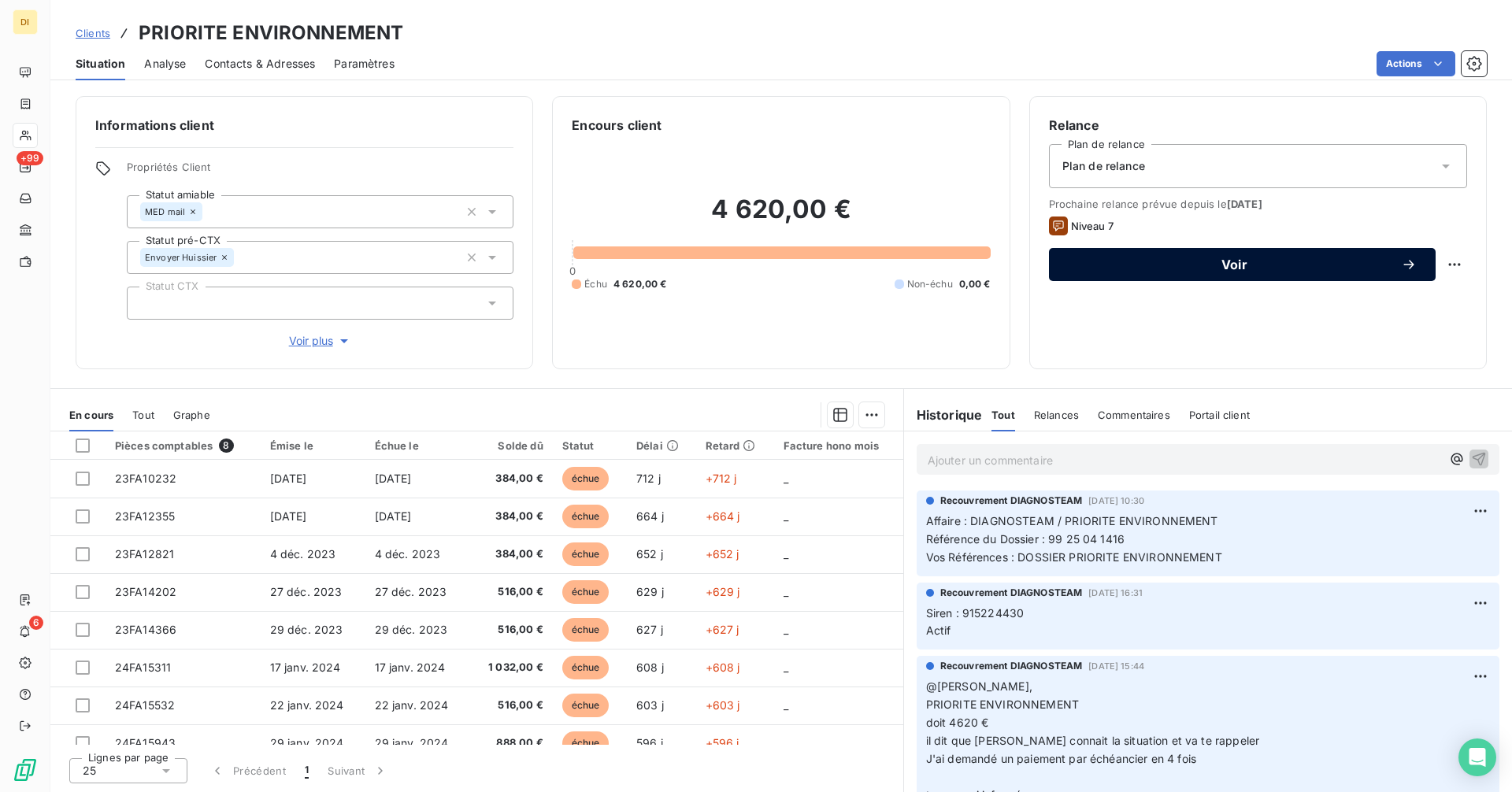
click at [1223, 267] on span "Voir" at bounding box center [1234, 264] width 333 height 12
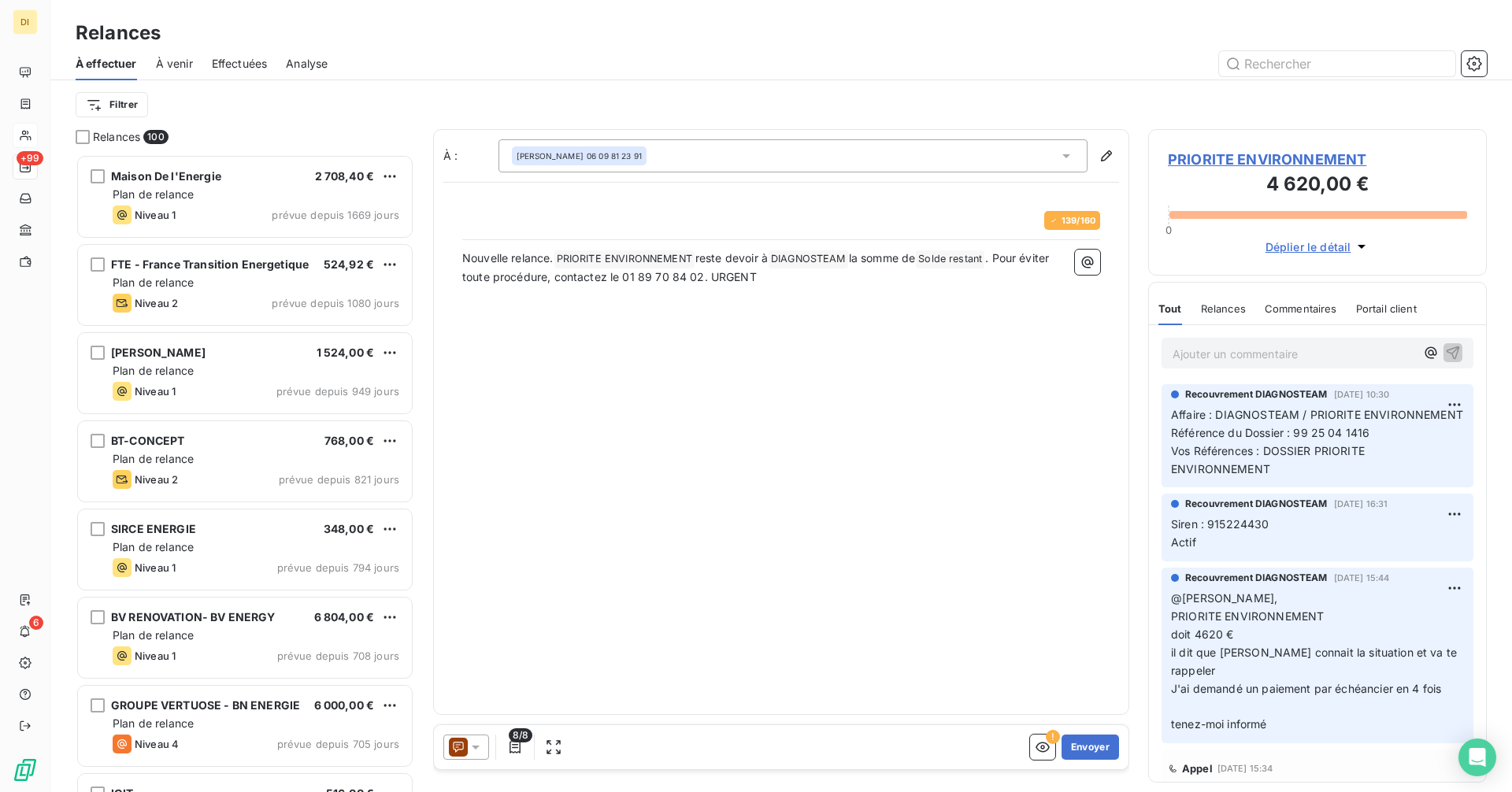
scroll to position [626, 327]
click at [467, 747] on icon at bounding box center [458, 747] width 19 height 19
click at [458, 748] on icon at bounding box center [458, 747] width 19 height 19
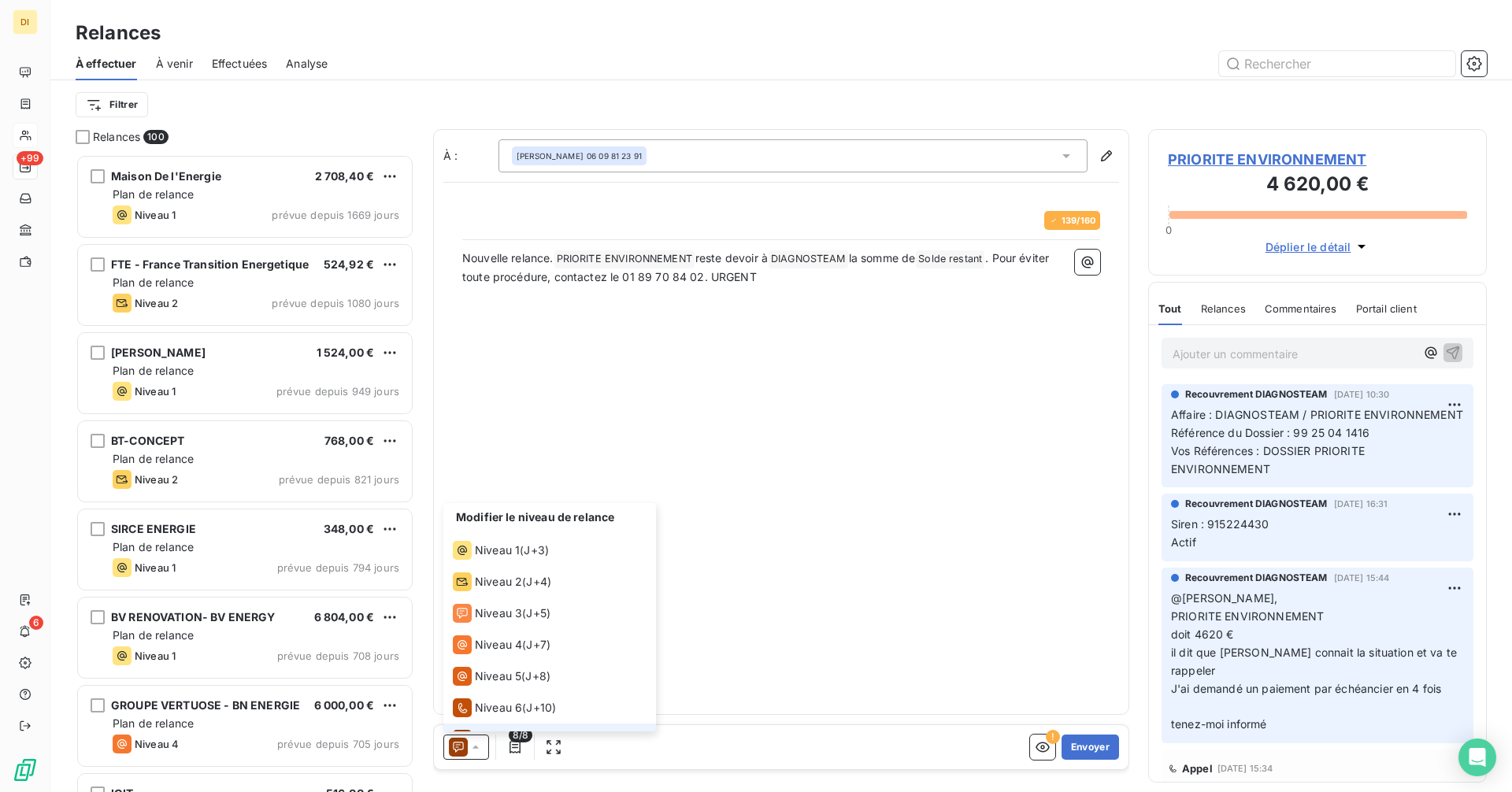
scroll to position [24, 0]
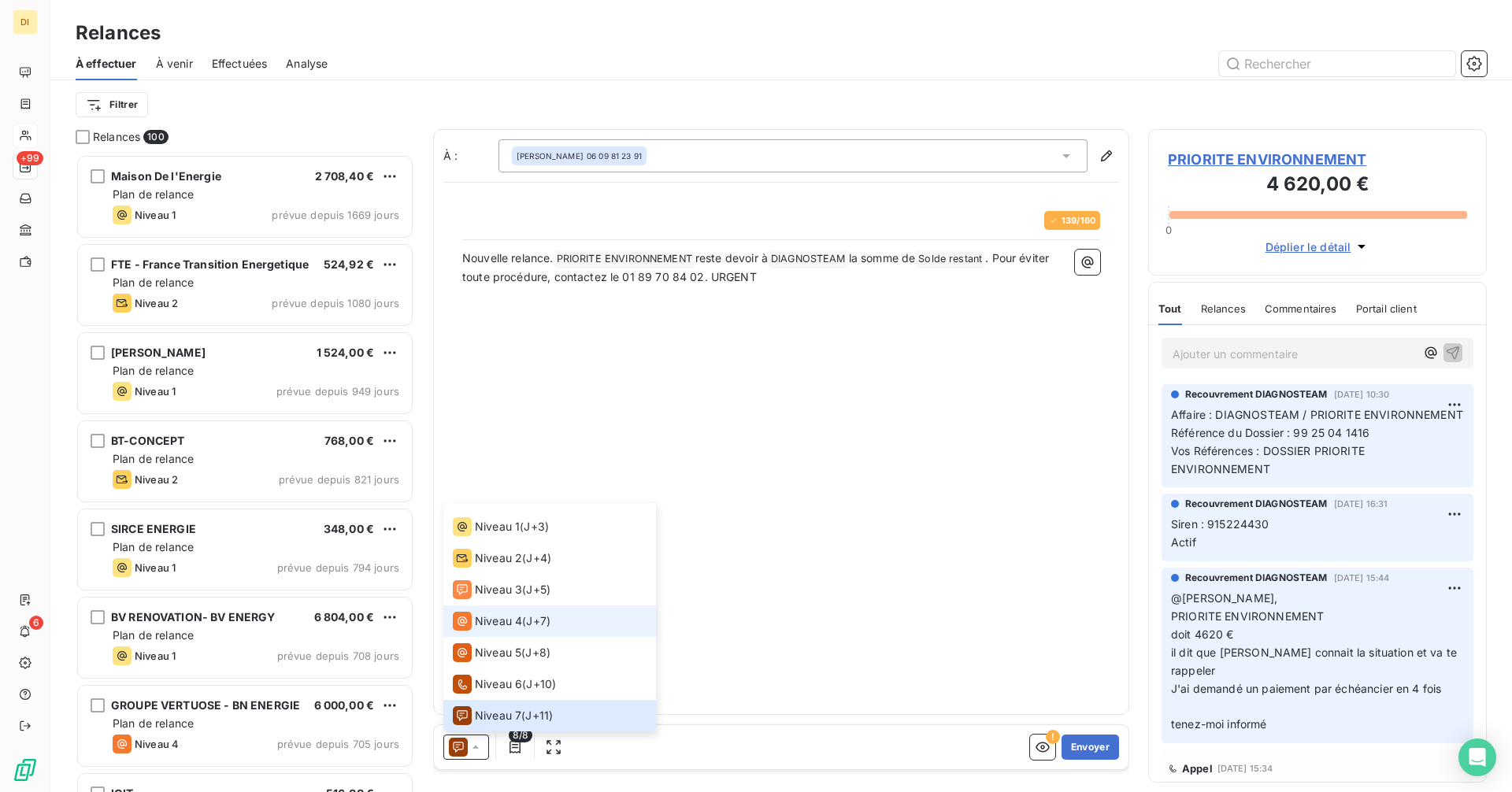
click at [511, 625] on span "Niveau 4" at bounding box center [498, 621] width 47 height 16
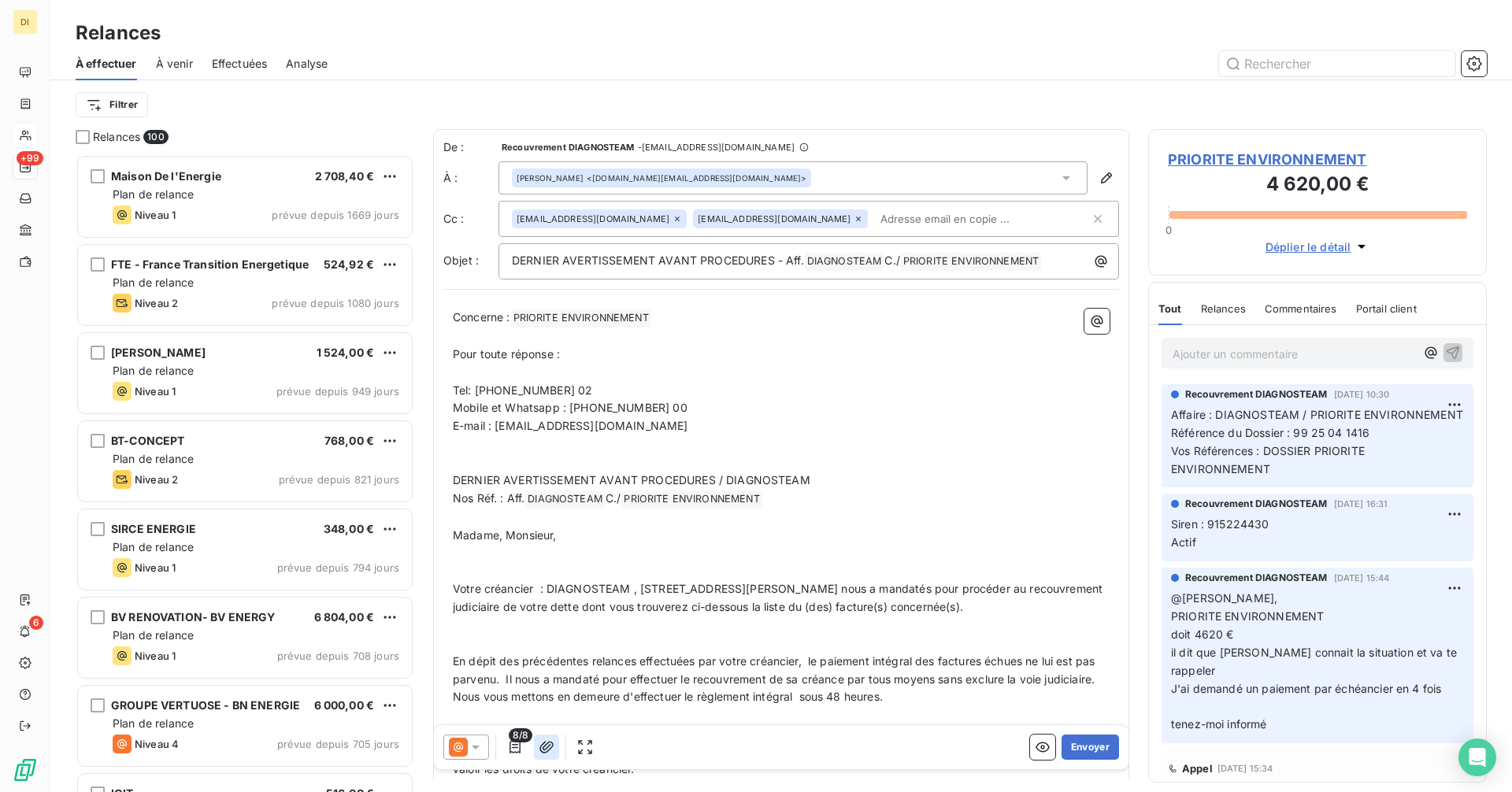
click at [546, 747] on icon "button" at bounding box center [546, 746] width 16 height 16
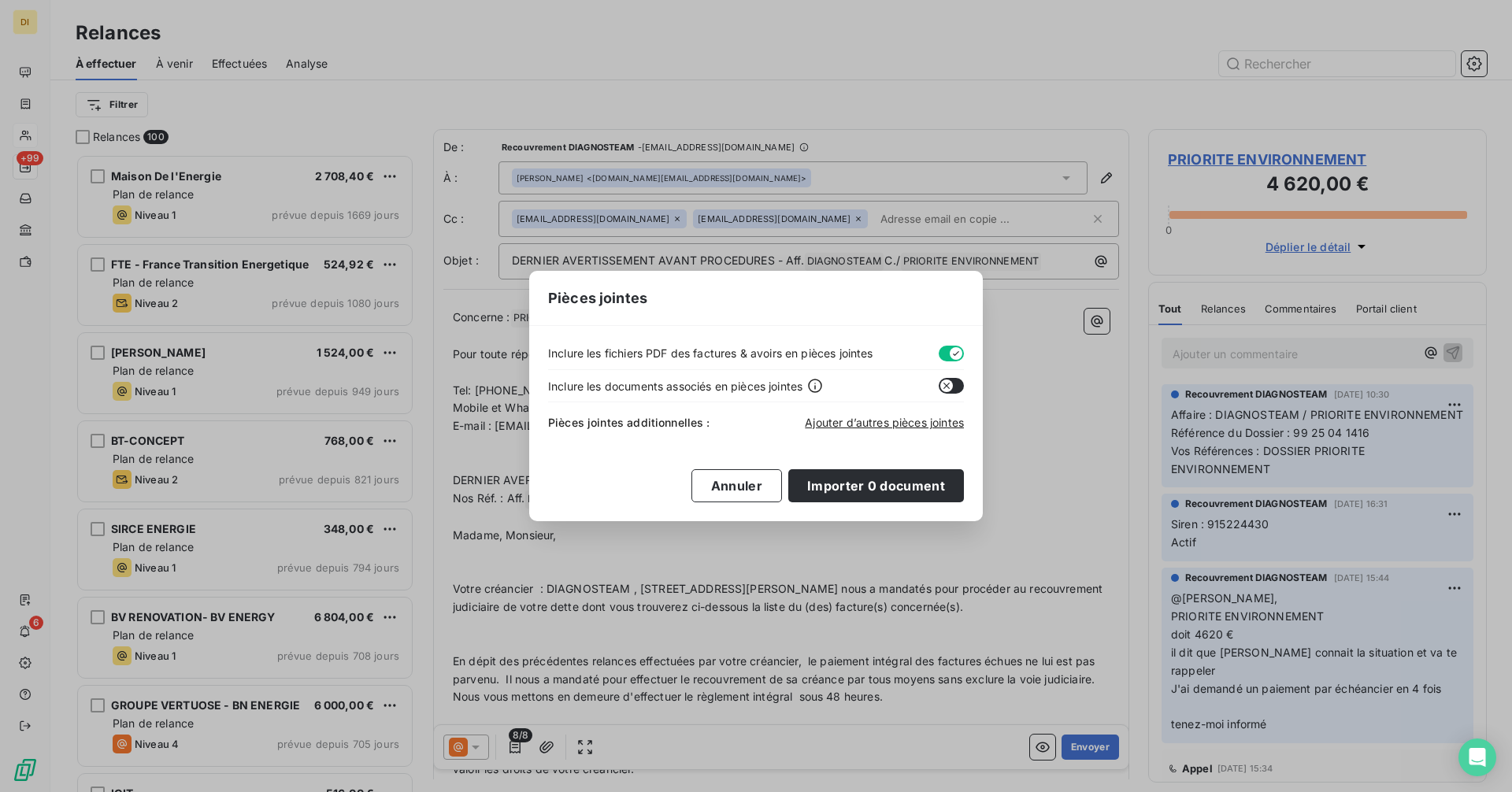
click at [950, 349] on icon "button" at bounding box center [956, 353] width 12 height 12
click at [881, 426] on span "Ajouter d’autres pièces jointes" at bounding box center [884, 422] width 159 height 13
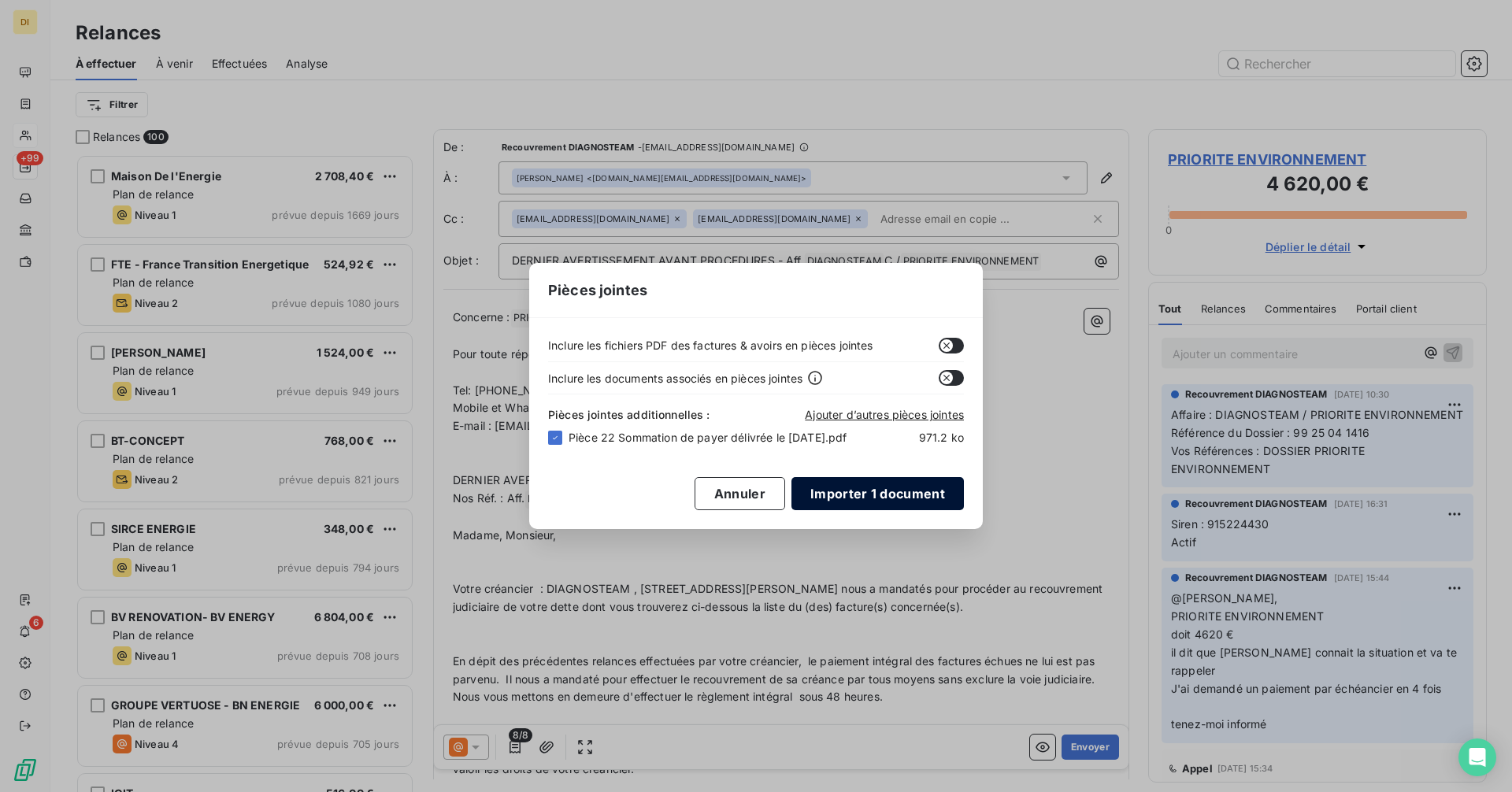
click at [869, 504] on button "Importer 1 document" at bounding box center [877, 494] width 172 height 33
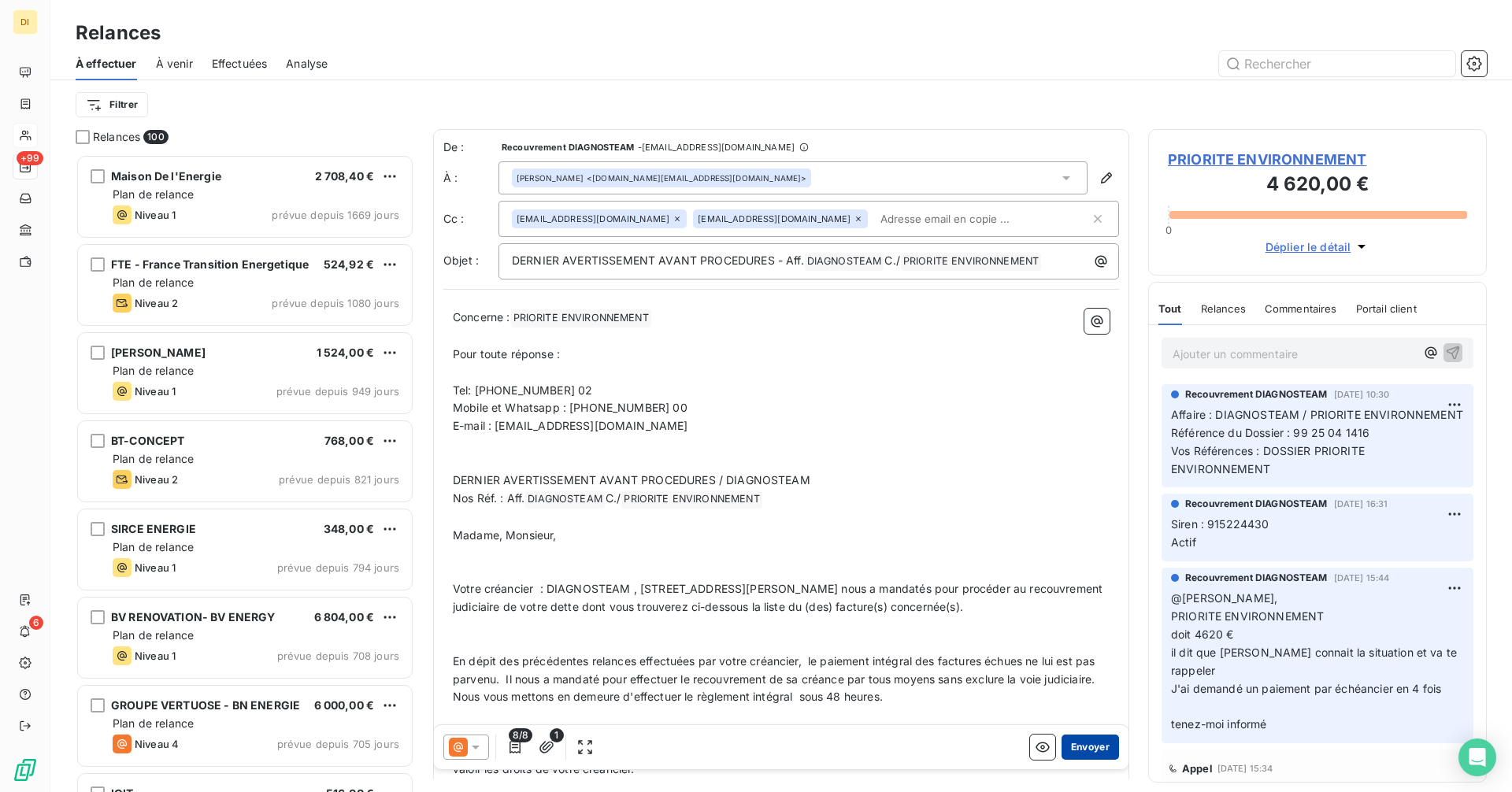
click at [1078, 739] on button "Envoyer" at bounding box center [1090, 747] width 57 height 25
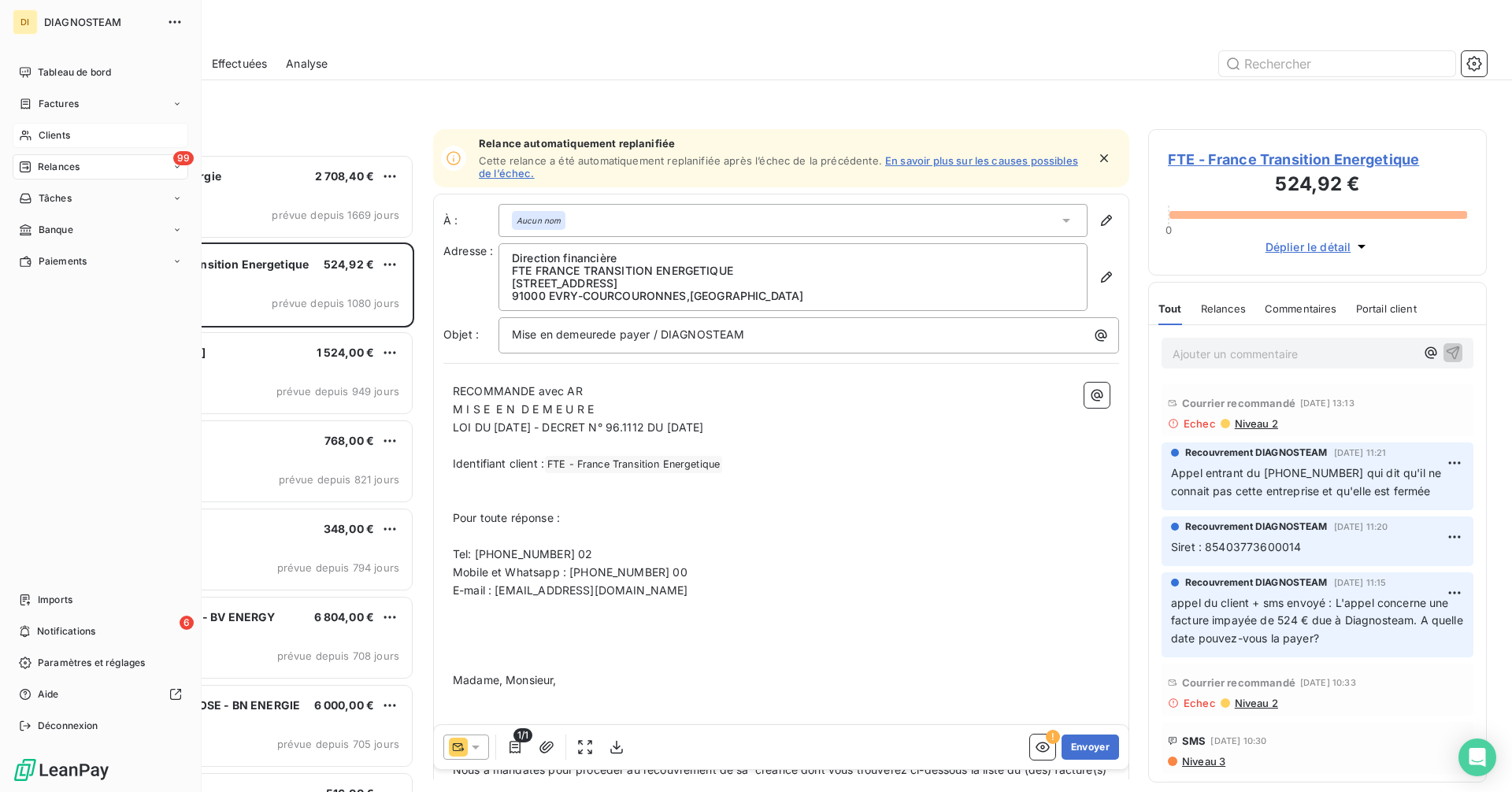
click at [70, 135] on span "Clients" at bounding box center [55, 135] width 31 height 14
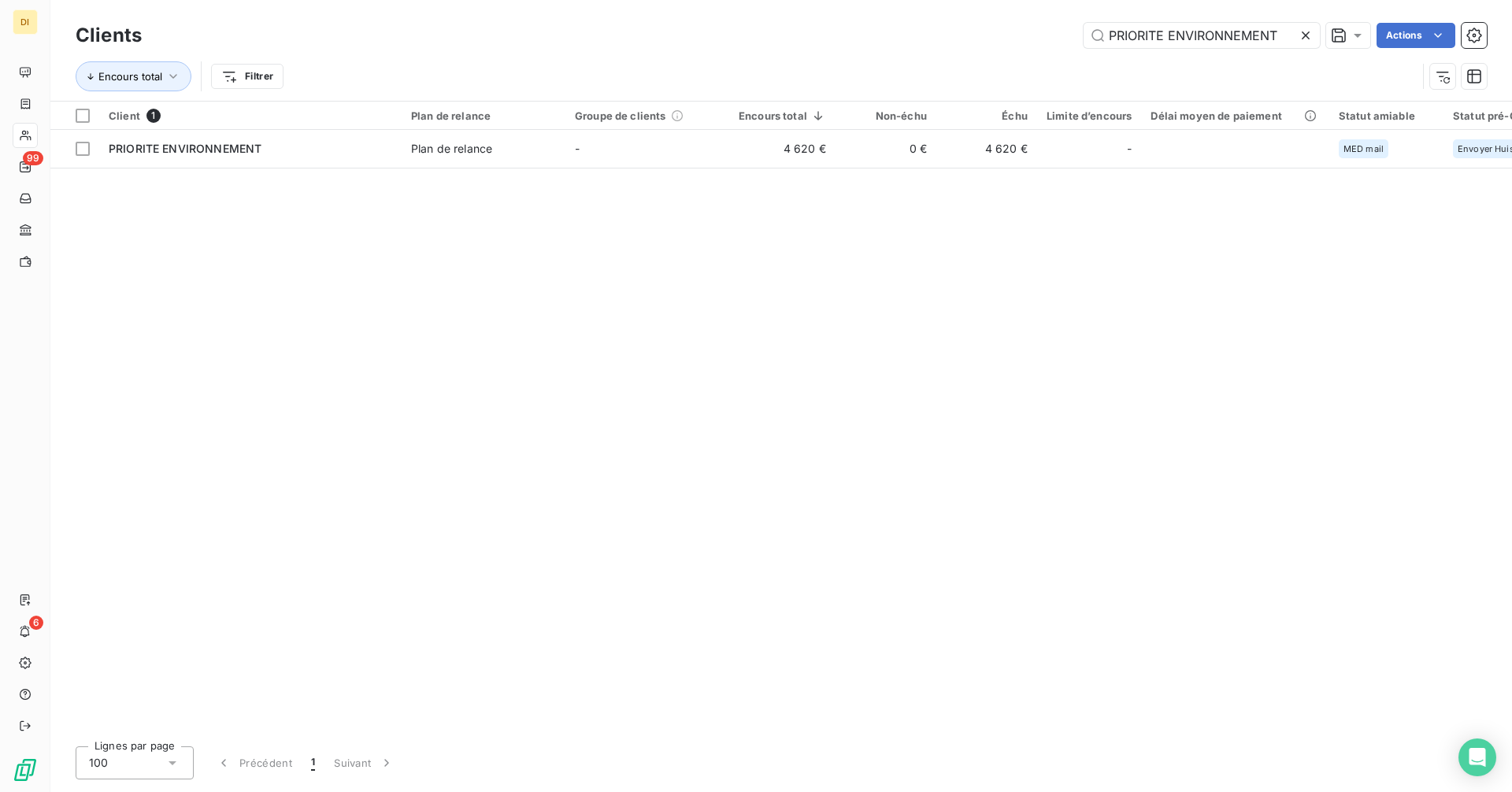
click at [1305, 25] on div at bounding box center [1308, 36] width 22 height 25
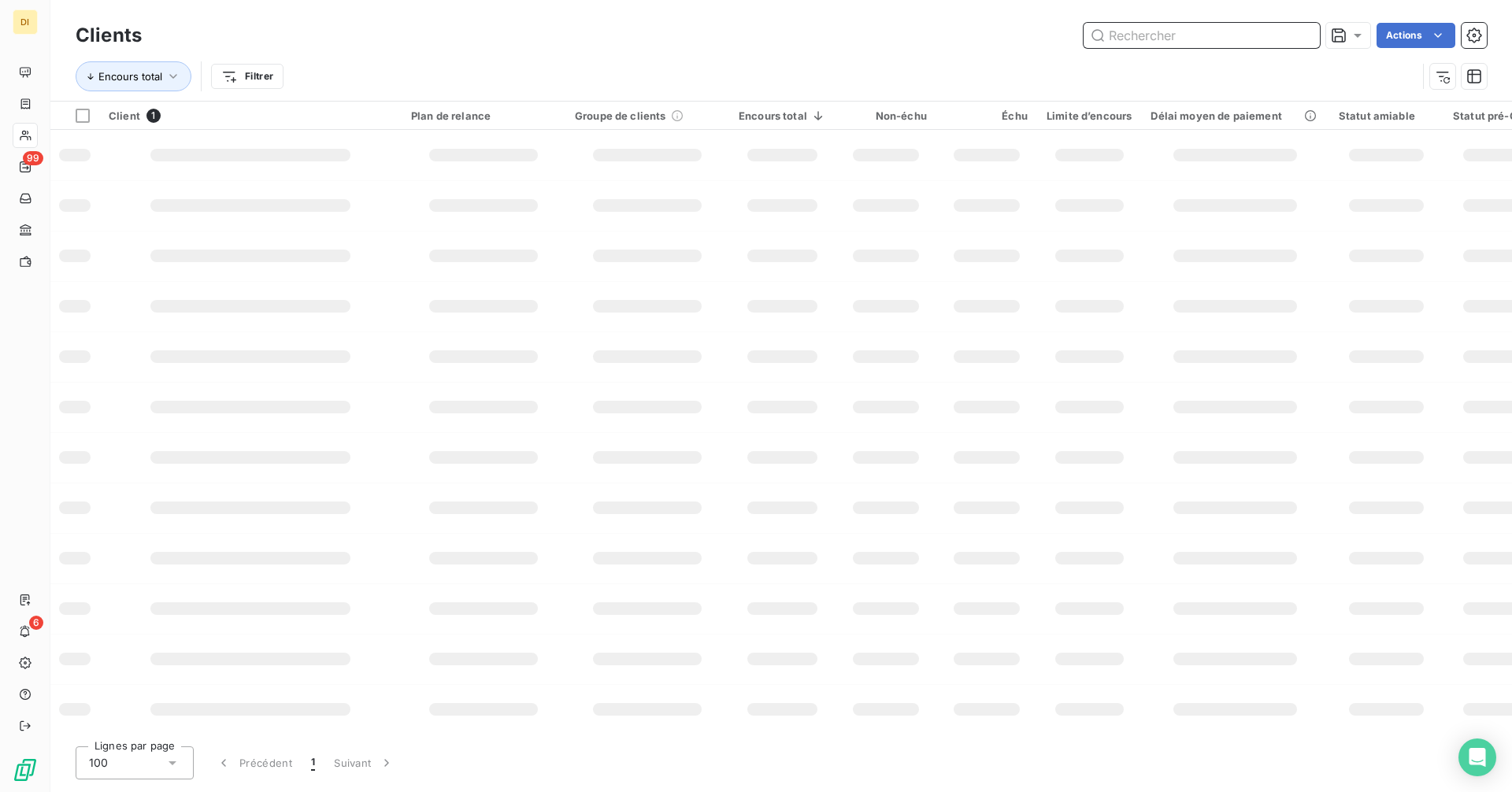
click at [1246, 37] on input "text" at bounding box center [1201, 36] width 236 height 25
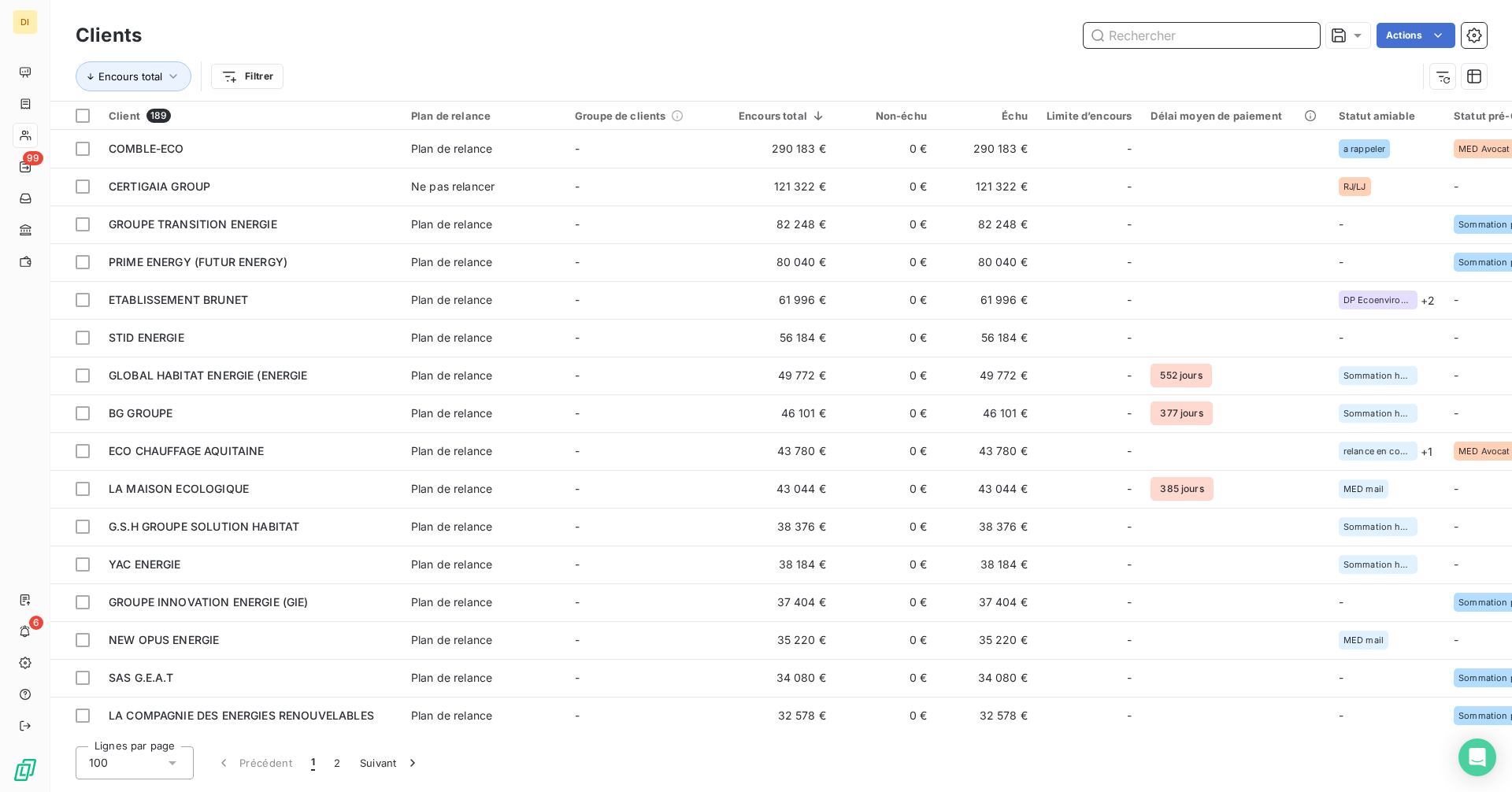
paste input "REGINA TRAD (ENERGIE VERTE DE FRANCE)"
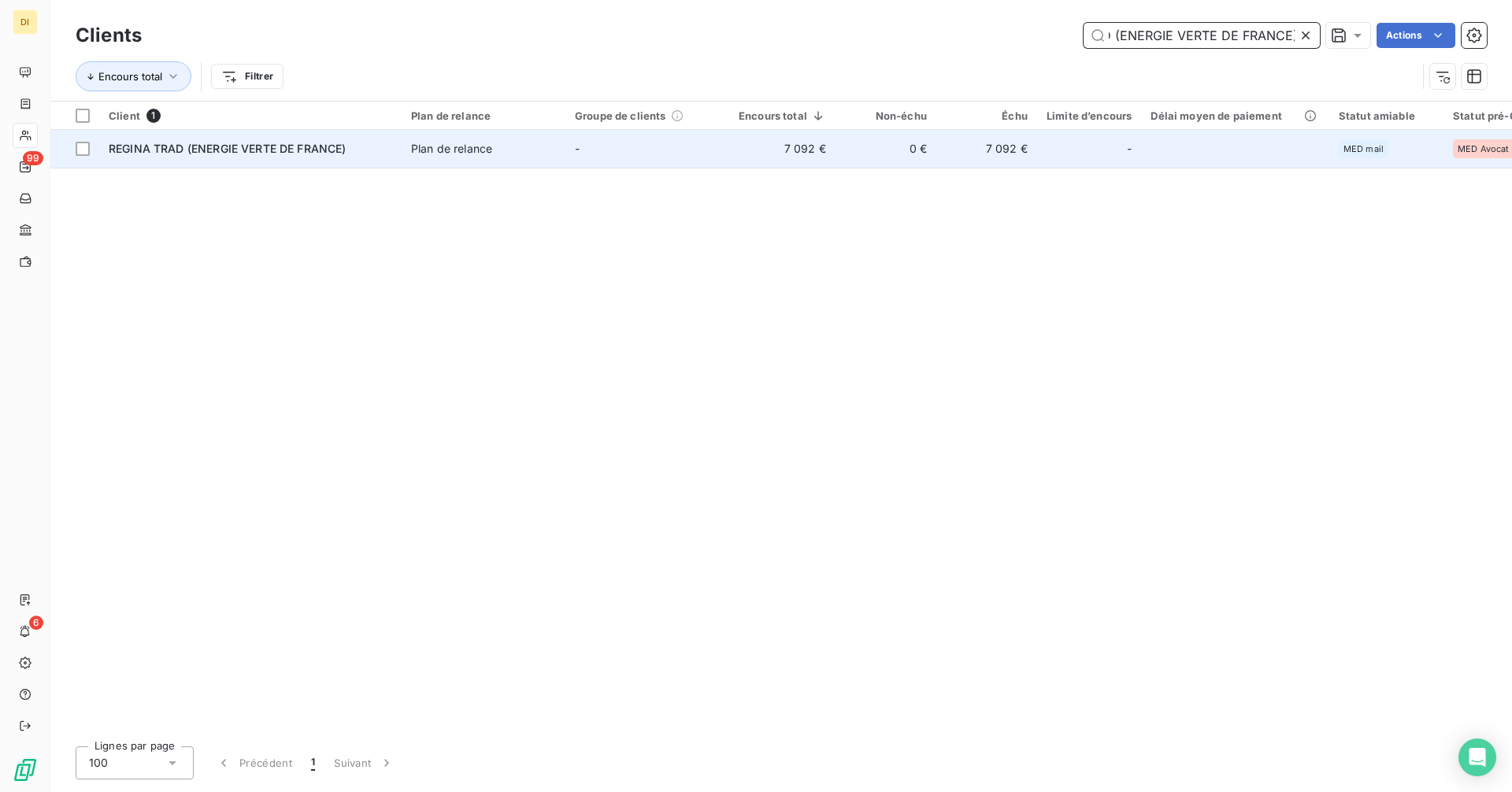
type input "REGINA TRAD (ENERGIE VERTE DE FRANCE)"
click at [408, 159] on td "Plan de relance" at bounding box center [483, 149] width 164 height 38
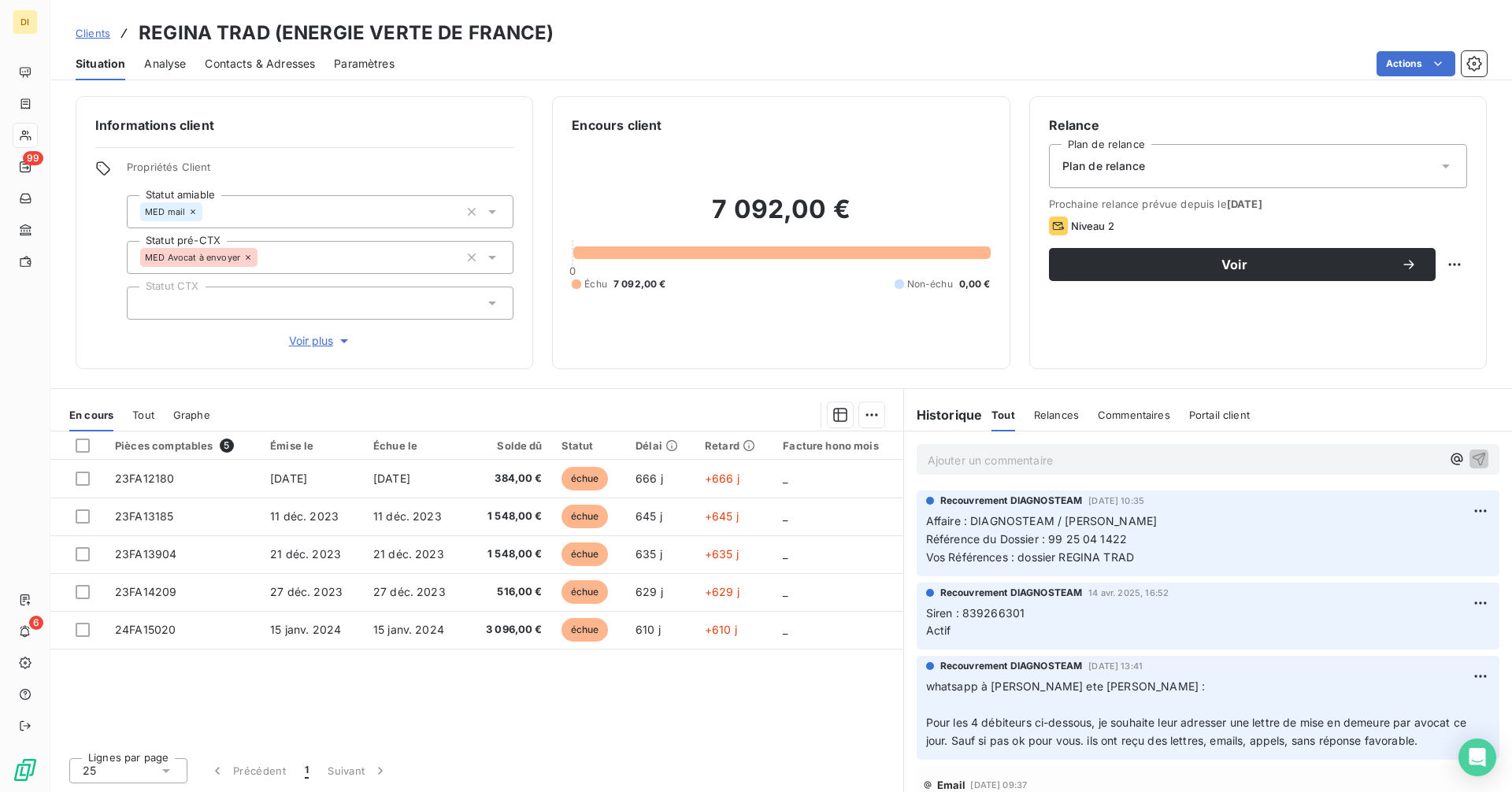
click at [239, 60] on span "Contacts & Adresses" at bounding box center [259, 64] width 110 height 16
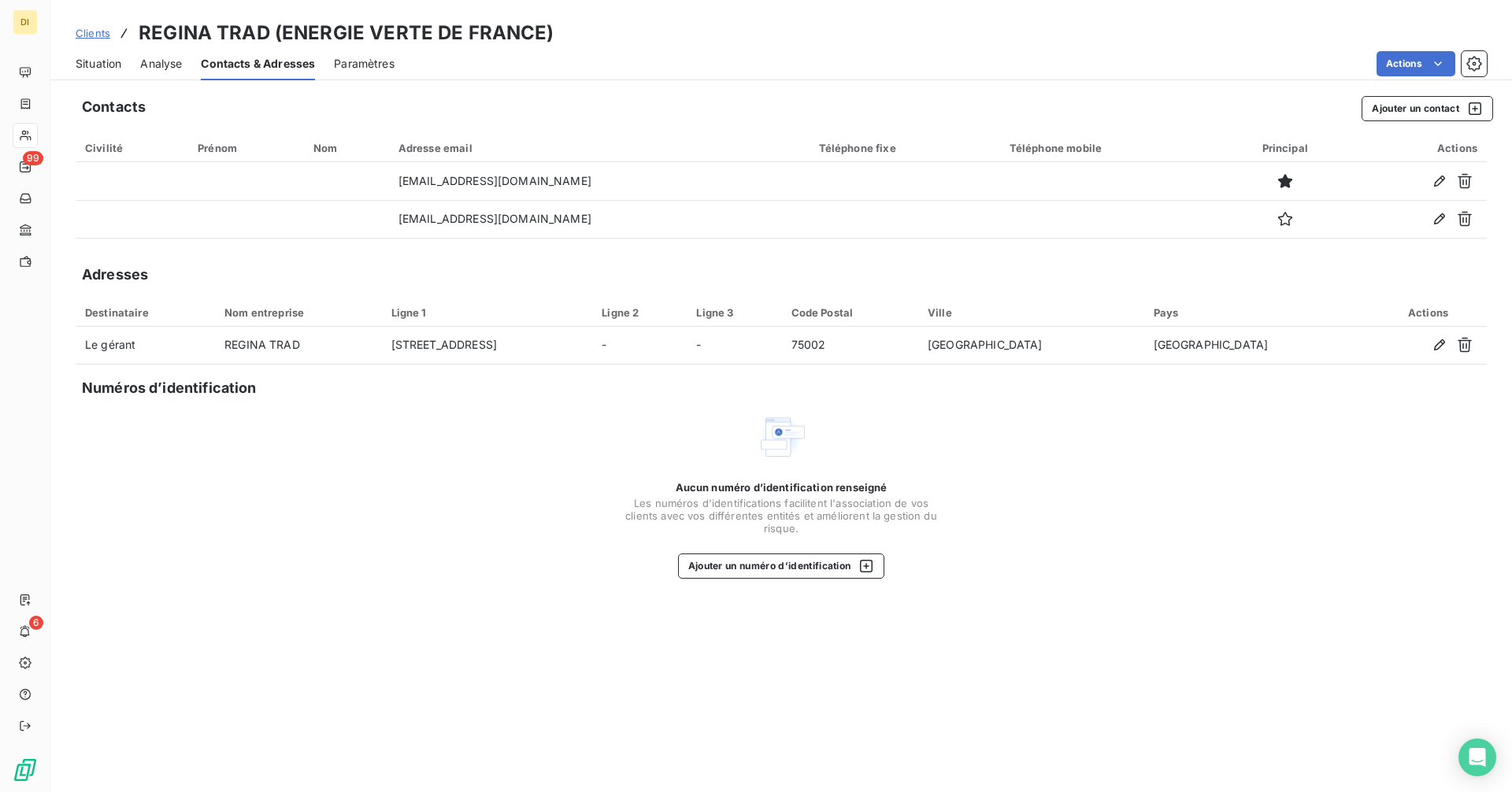
click at [103, 65] on span "Situation" at bounding box center [98, 64] width 46 height 16
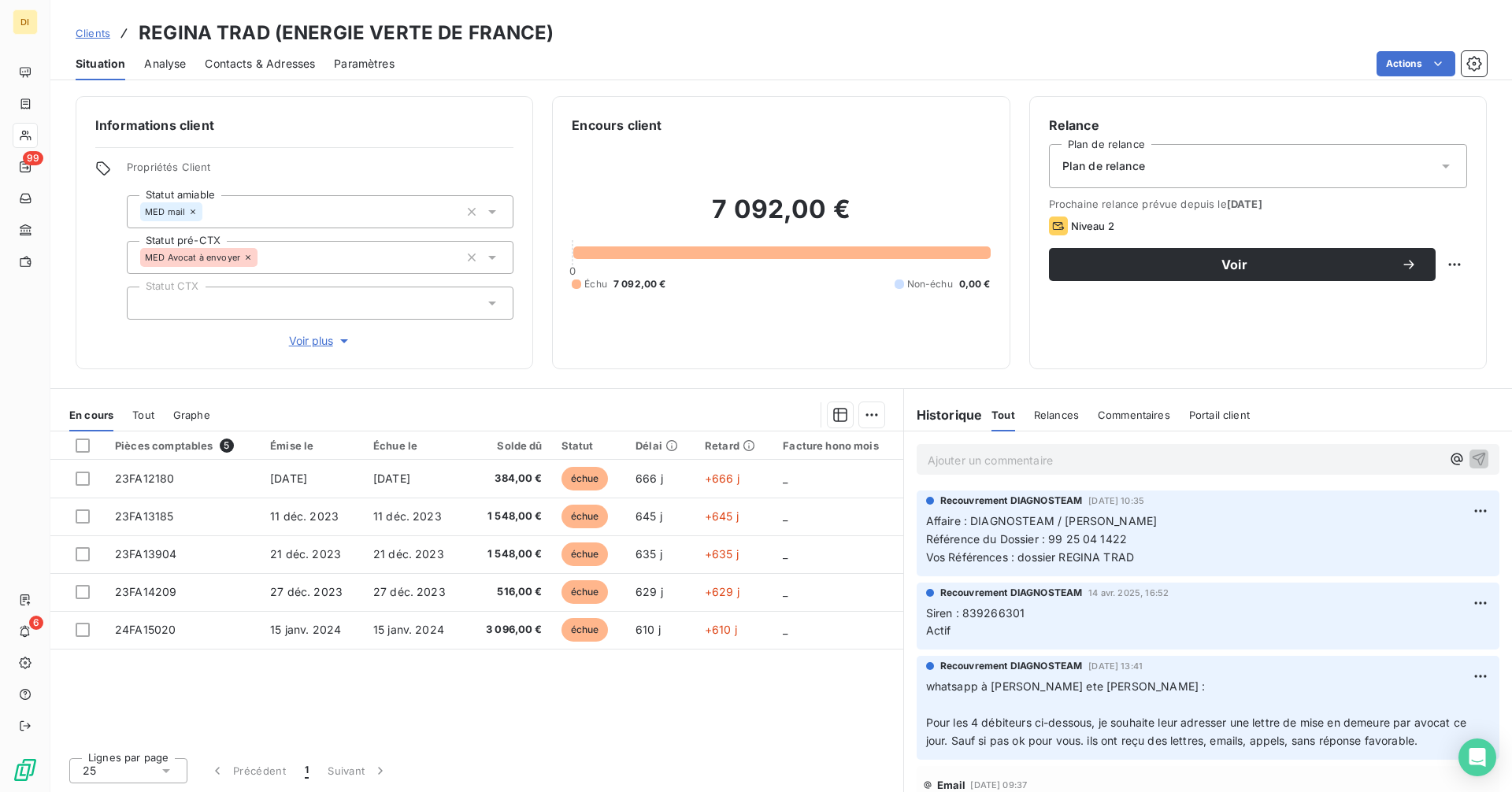
click at [89, 30] on span "Clients" at bounding box center [93, 32] width 35 height 12
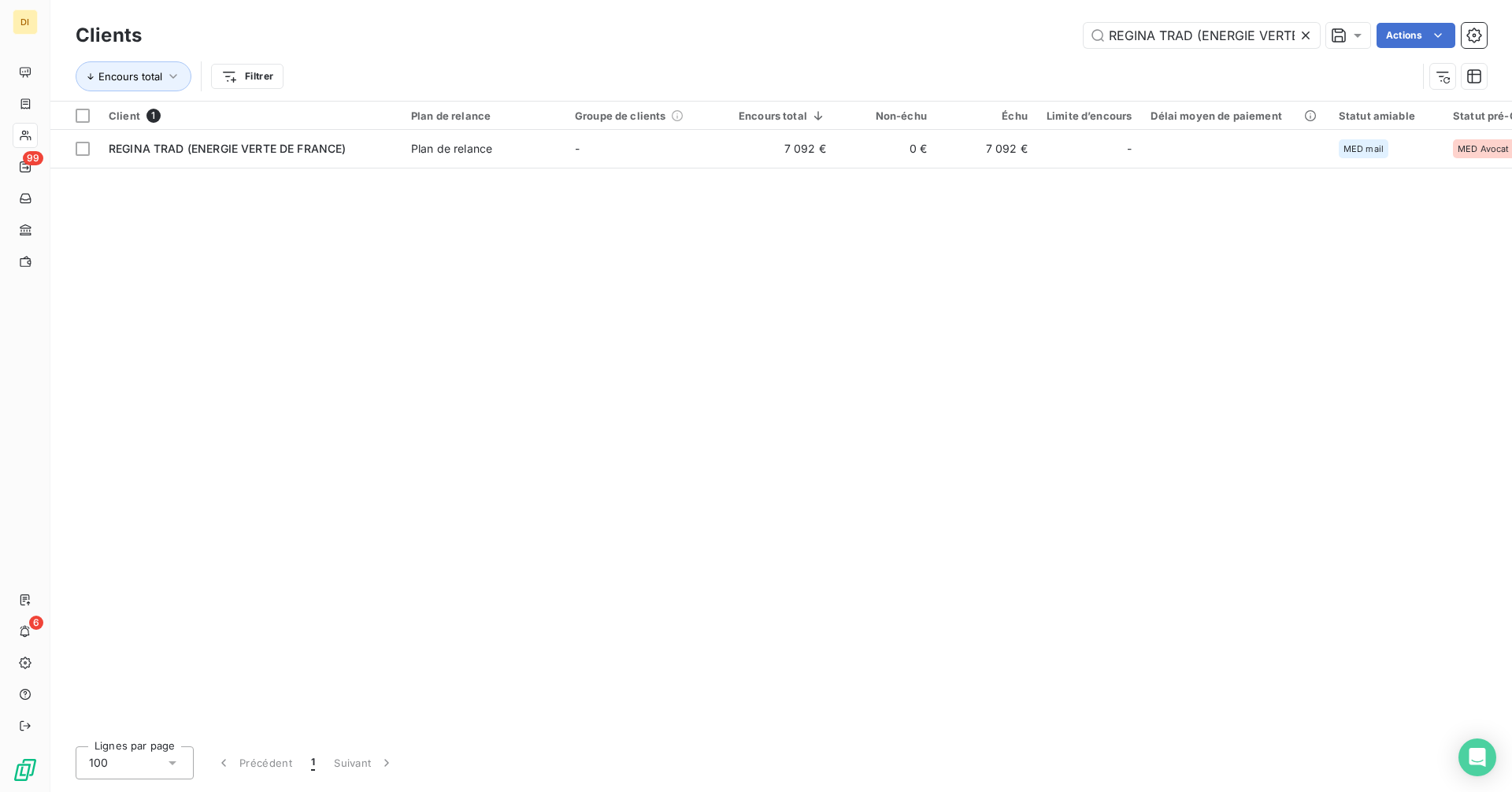
click at [1306, 31] on icon at bounding box center [1305, 35] width 16 height 16
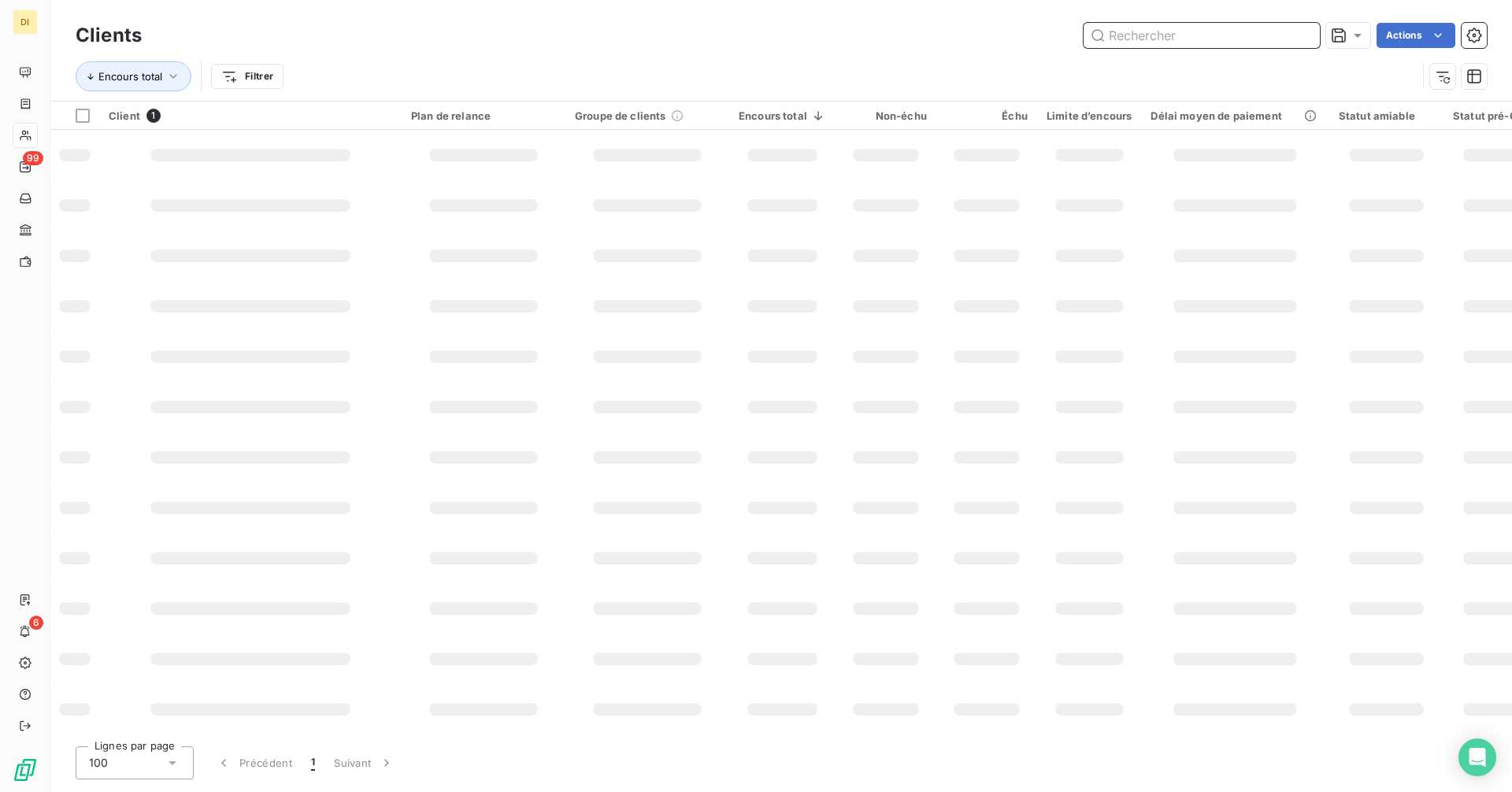
click at [1246, 33] on input "text" at bounding box center [1201, 36] width 236 height 25
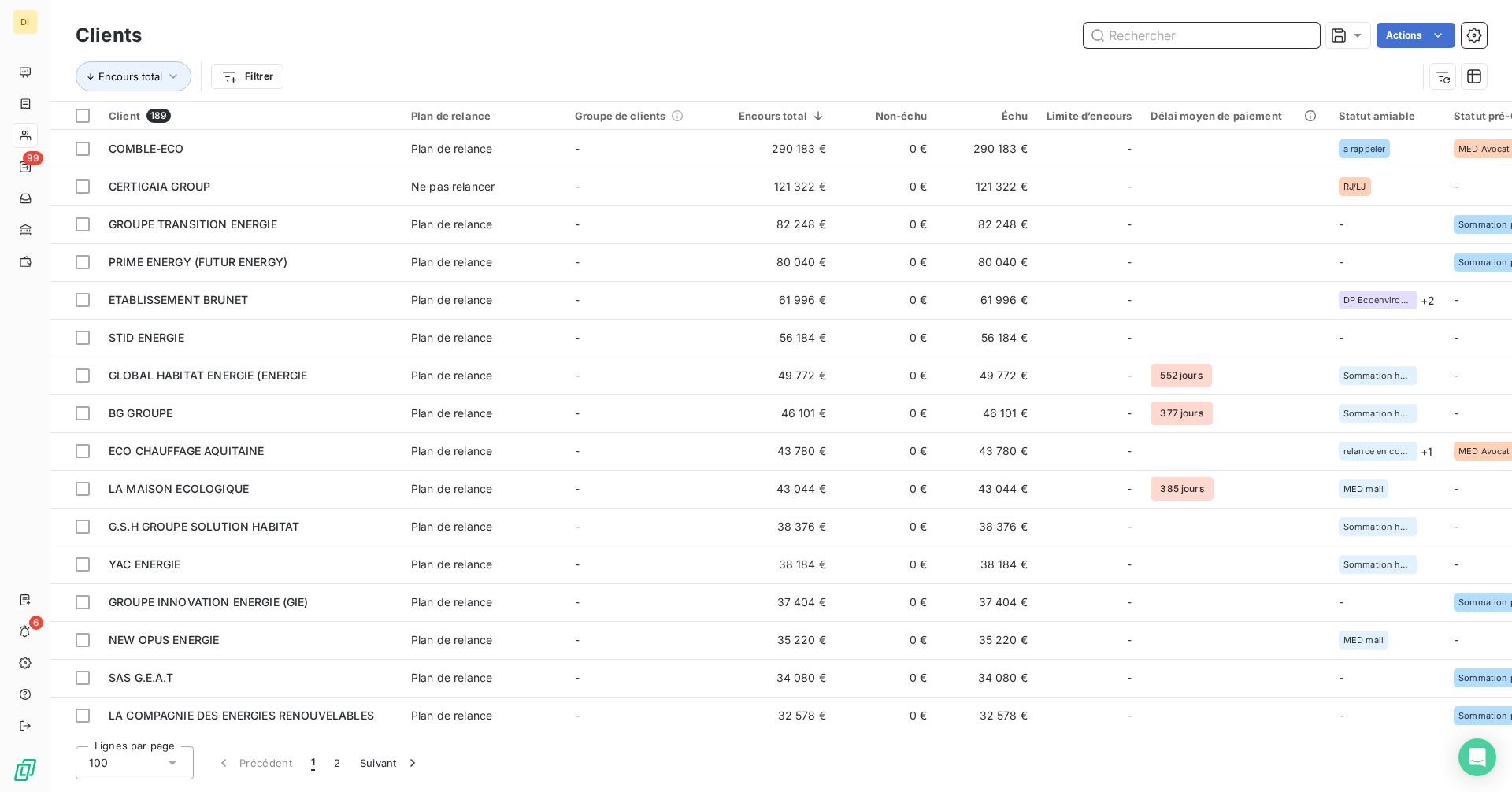
paste input "PRIORITE ENVIRONNEMENT"
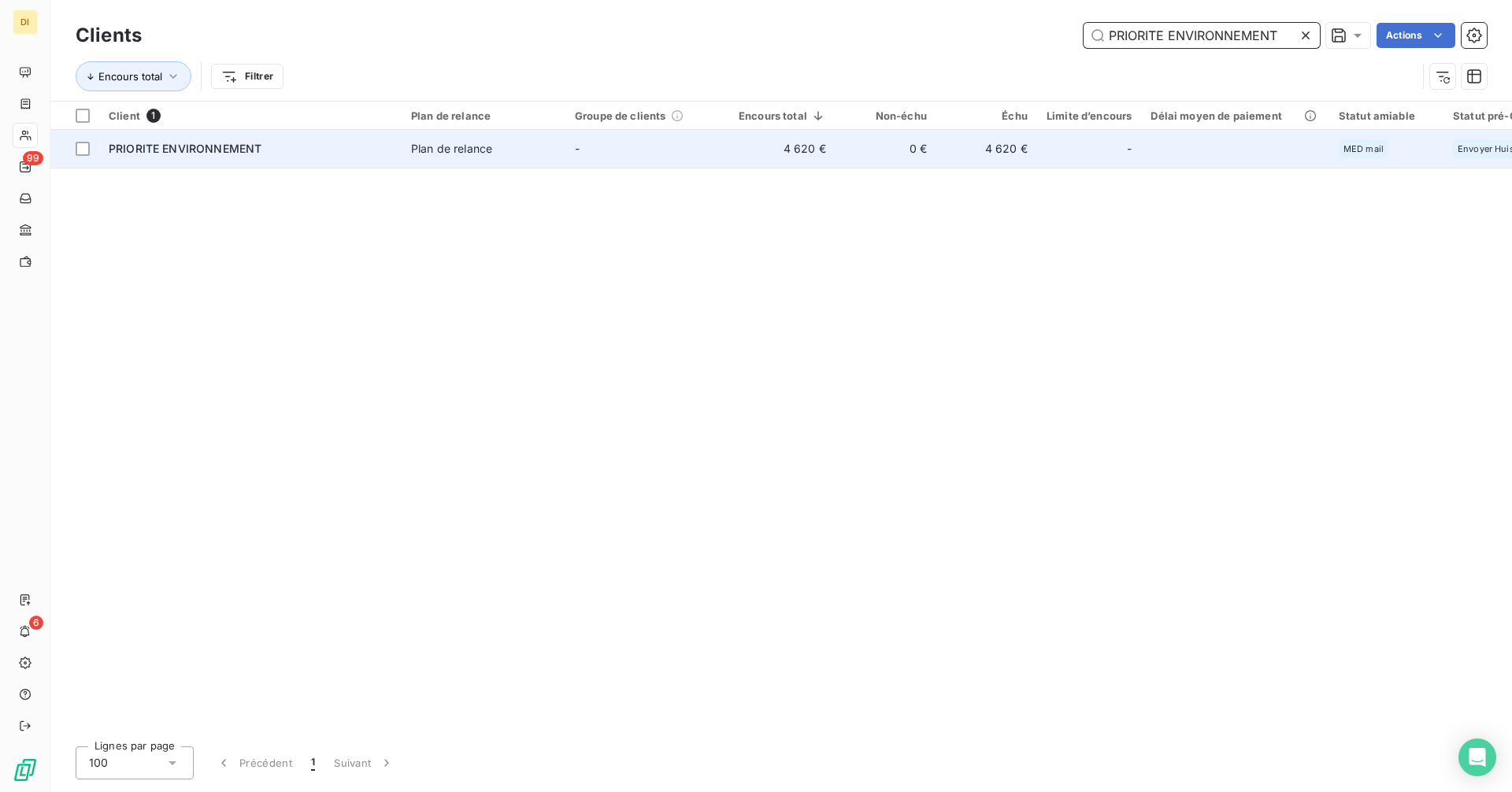
type input "PRIORITE ENVIRONNEMENT"
click at [545, 147] on span "Plan de relance" at bounding box center [483, 148] width 145 height 16
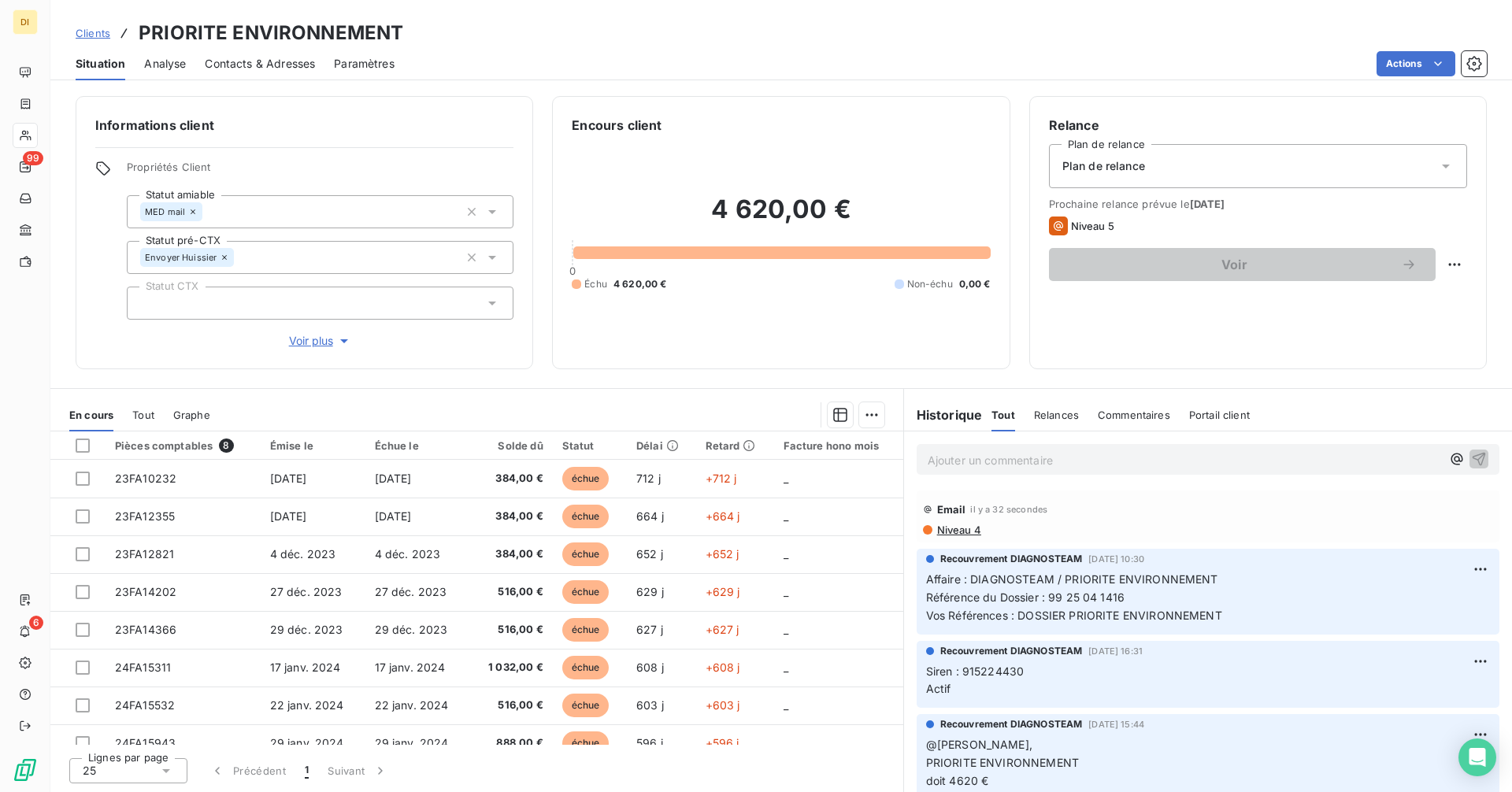
click at [280, 62] on span "Contacts & Adresses" at bounding box center [259, 64] width 110 height 16
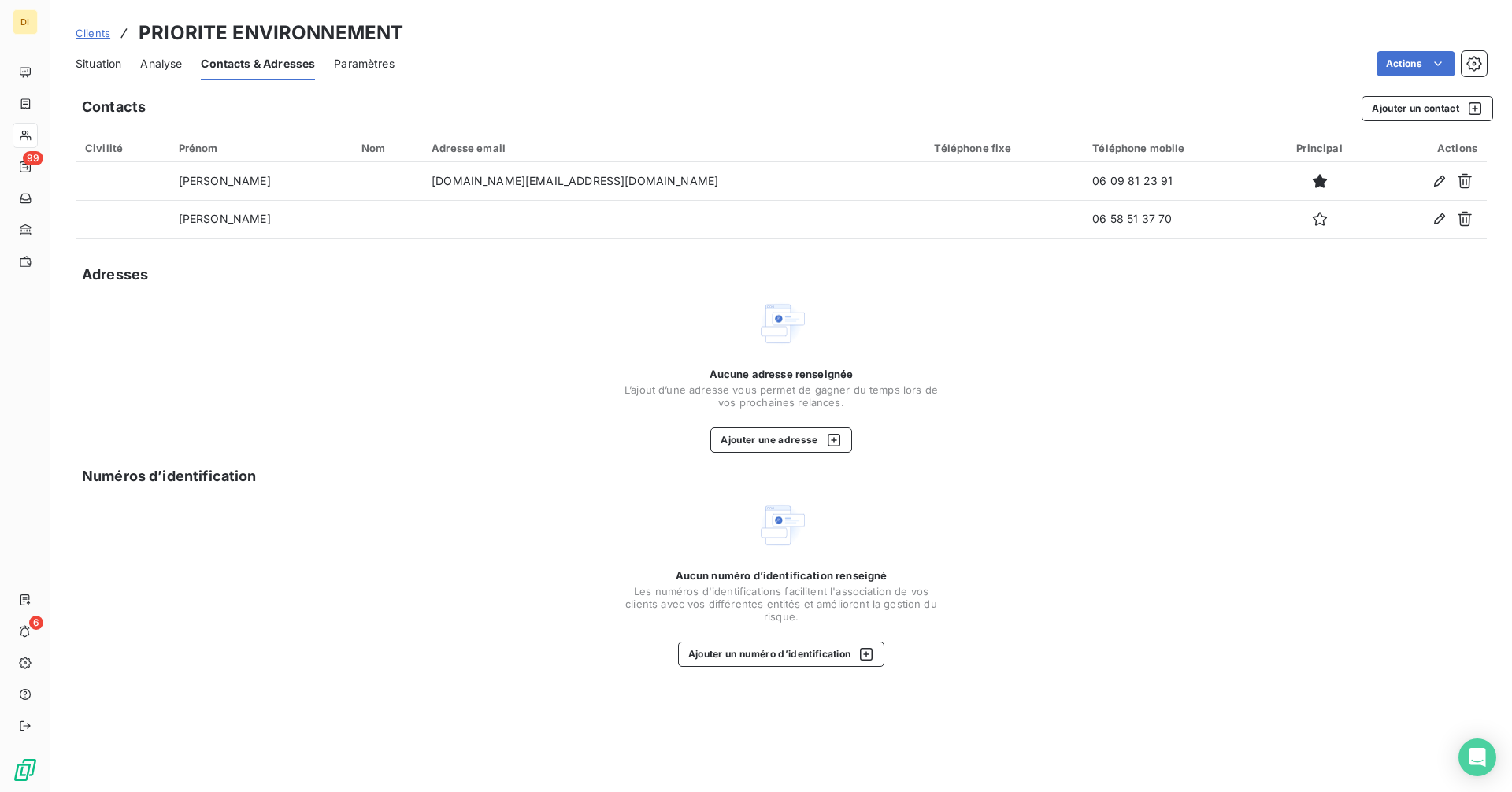
click at [90, 59] on span "Situation" at bounding box center [98, 64] width 46 height 16
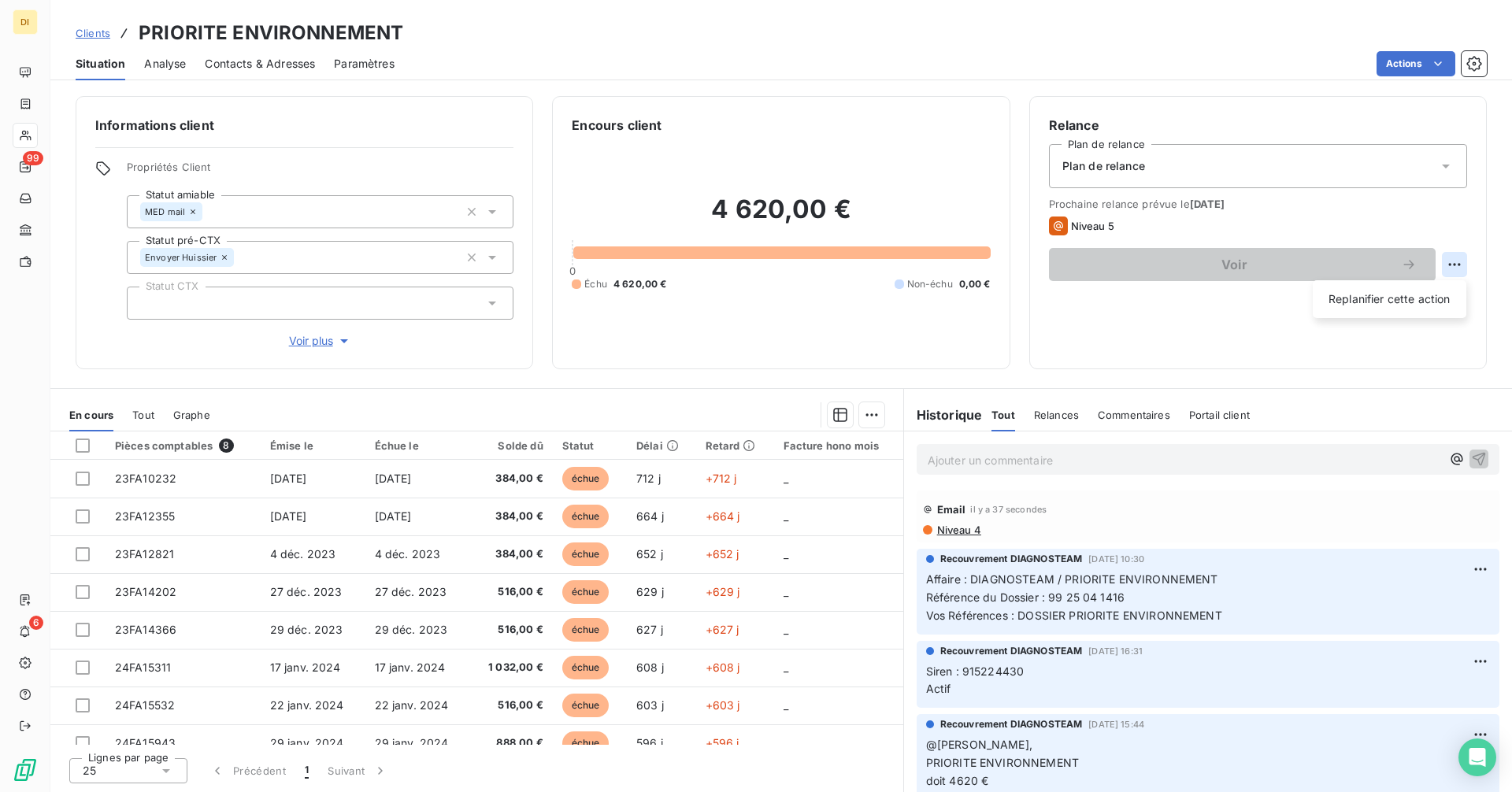
click at [1465, 261] on html "DI 99 6 Clients PRIORITE ENVIRONNEMENT Situation Analyse Contacts & Adresses Pa…" at bounding box center [756, 396] width 1512 height 792
click at [1370, 298] on div "Replanifier cette action" at bounding box center [1390, 299] width 141 height 25
select select "8"
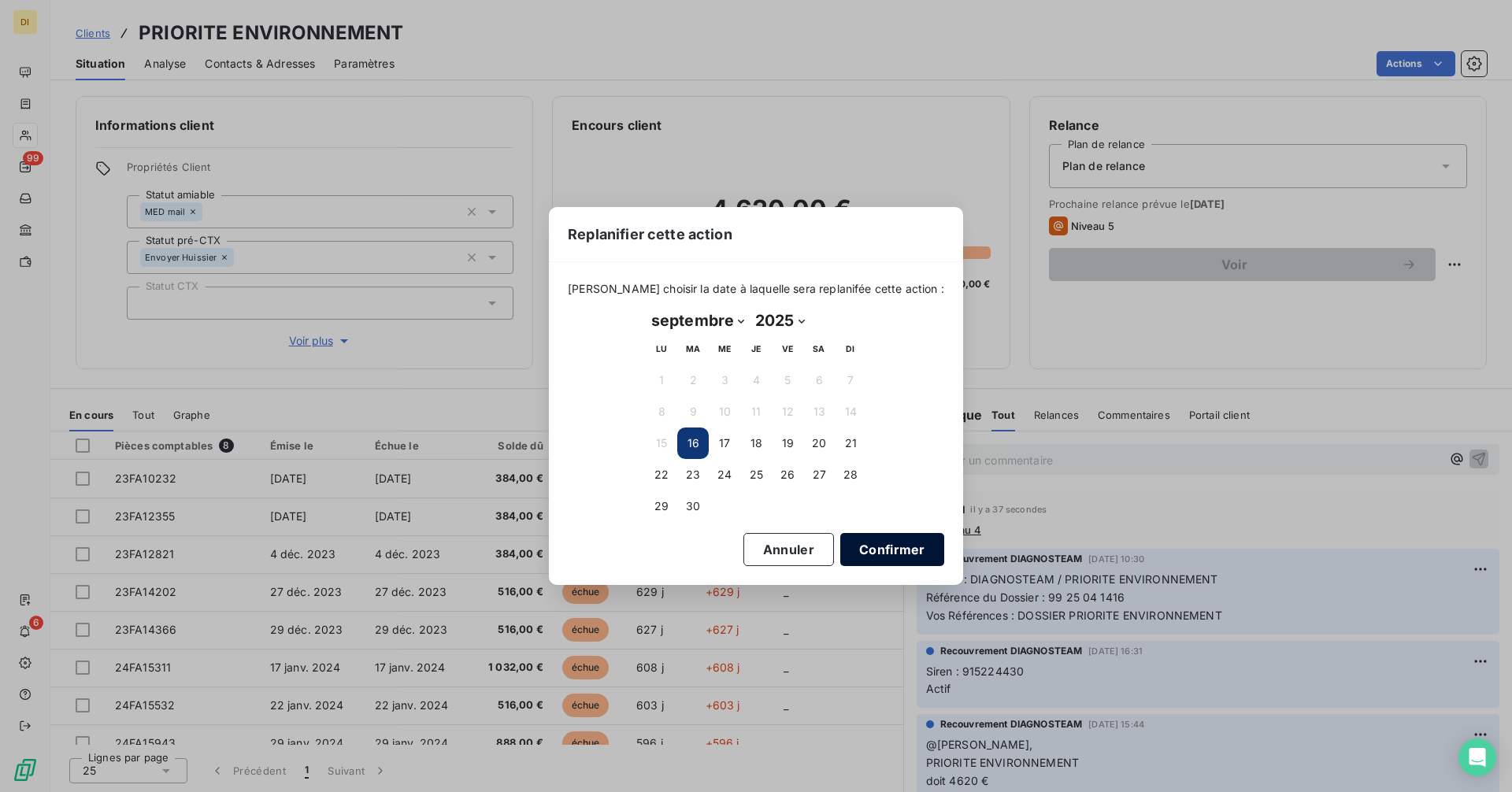
click at [873, 554] on button "Confirmer" at bounding box center [892, 550] width 104 height 33
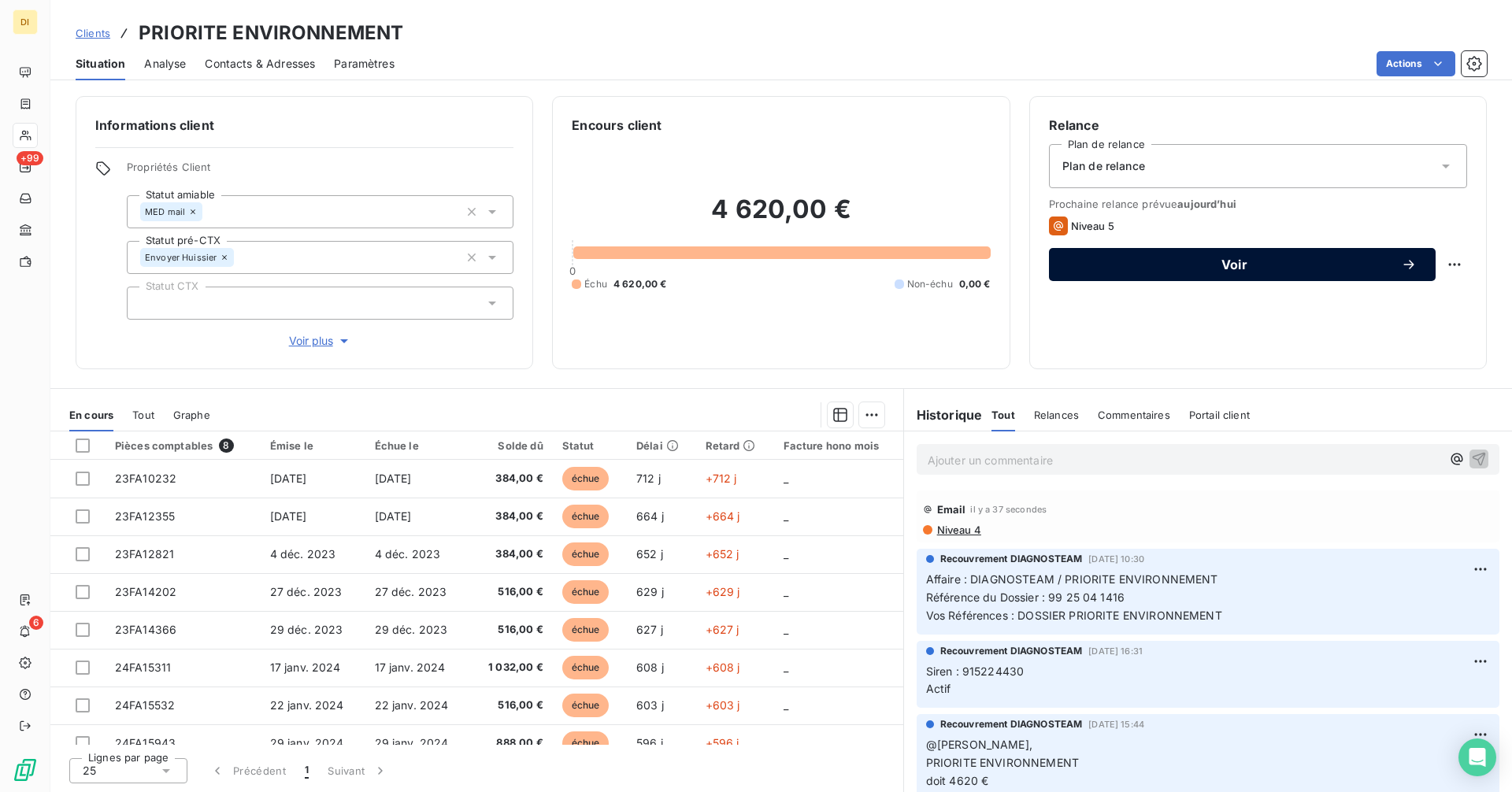
click at [1175, 257] on div "Voir" at bounding box center [1242, 264] width 349 height 16
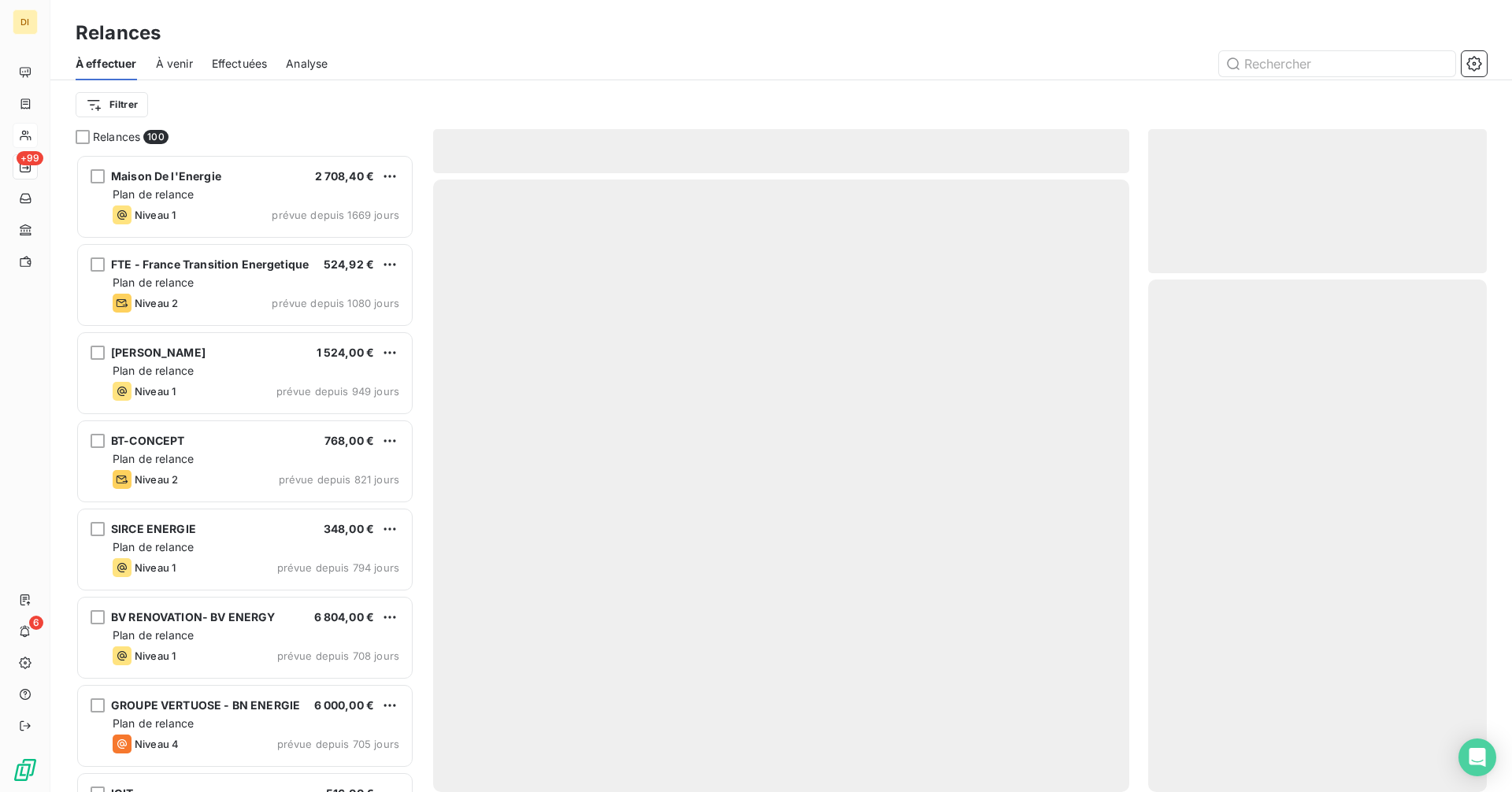
scroll to position [626, 327]
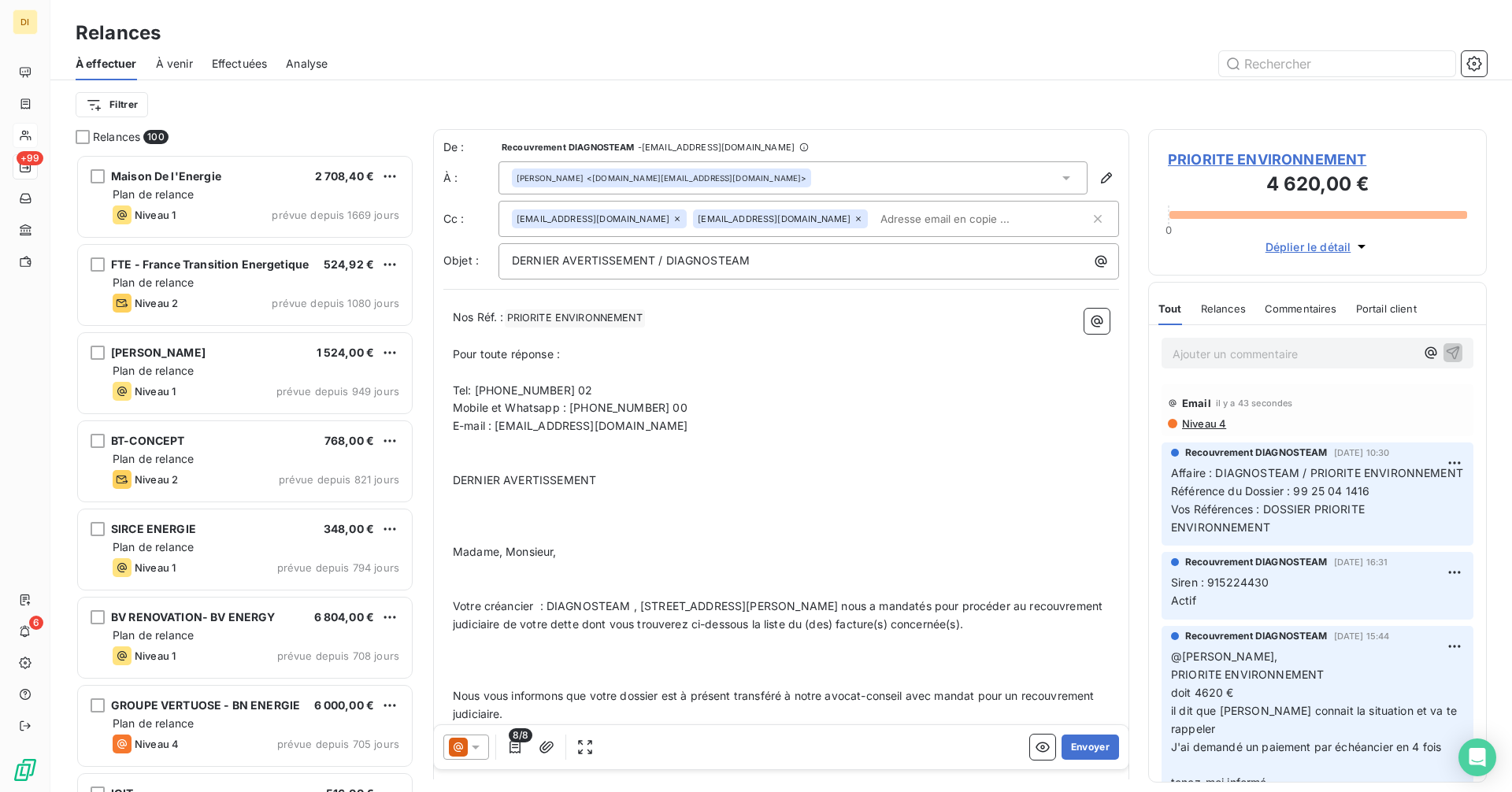
click at [477, 752] on icon at bounding box center [475, 746] width 16 height 16
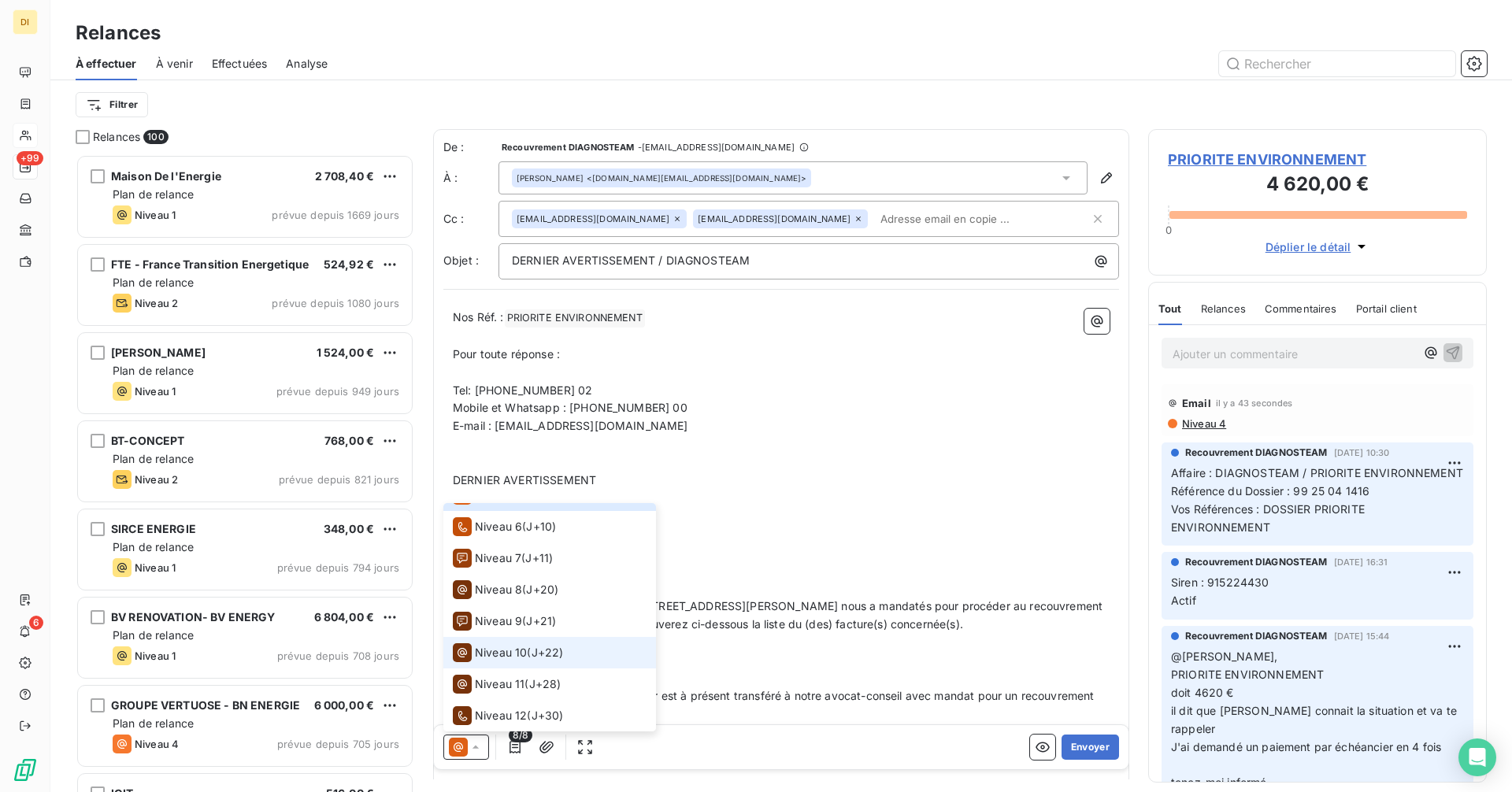
scroll to position [2, 0]
click at [523, 626] on div "Niveau 9 ( J+21 )" at bounding box center [504, 621] width 103 height 19
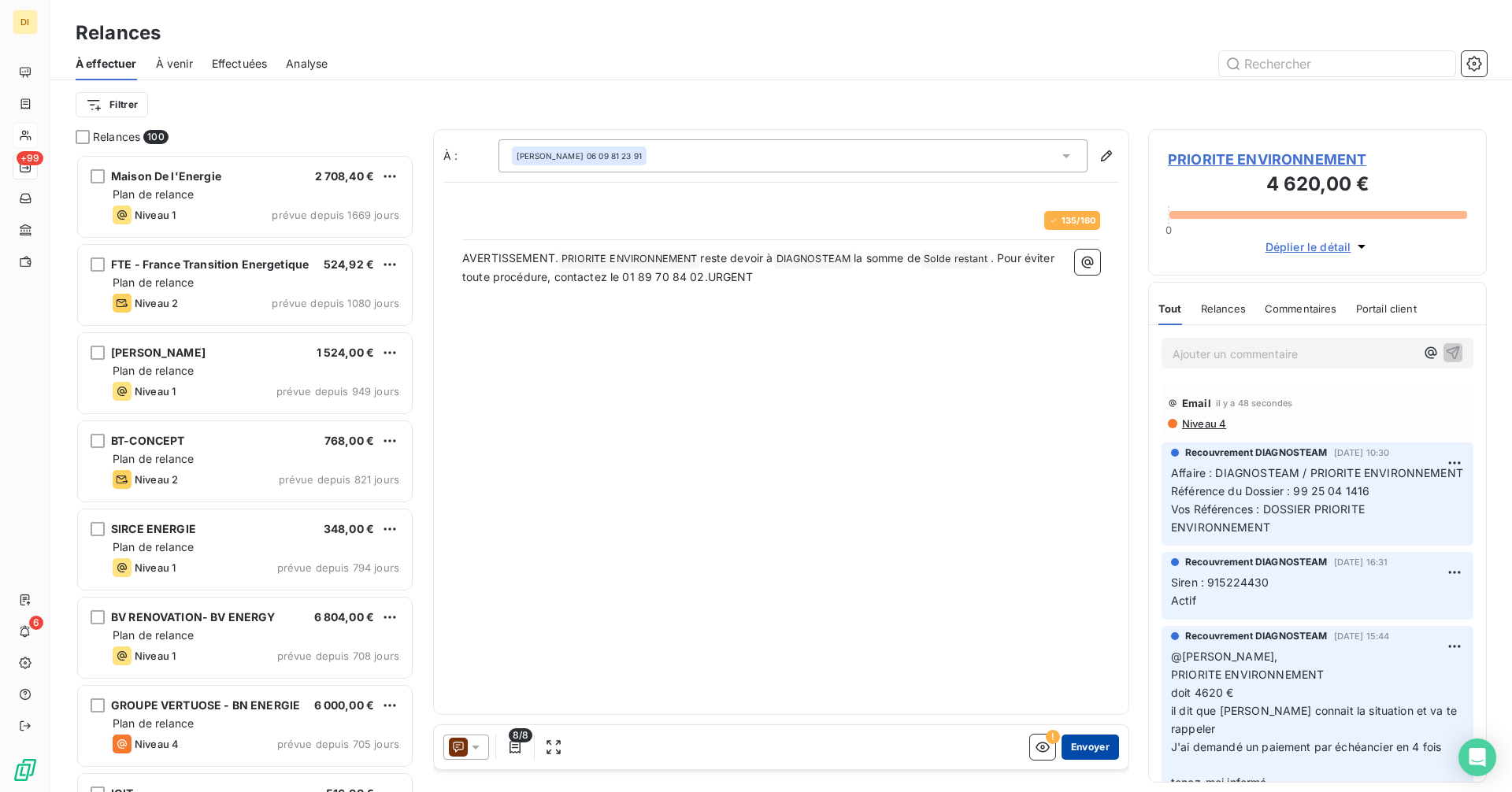
click at [1104, 756] on button "Envoyer" at bounding box center [1090, 747] width 57 height 25
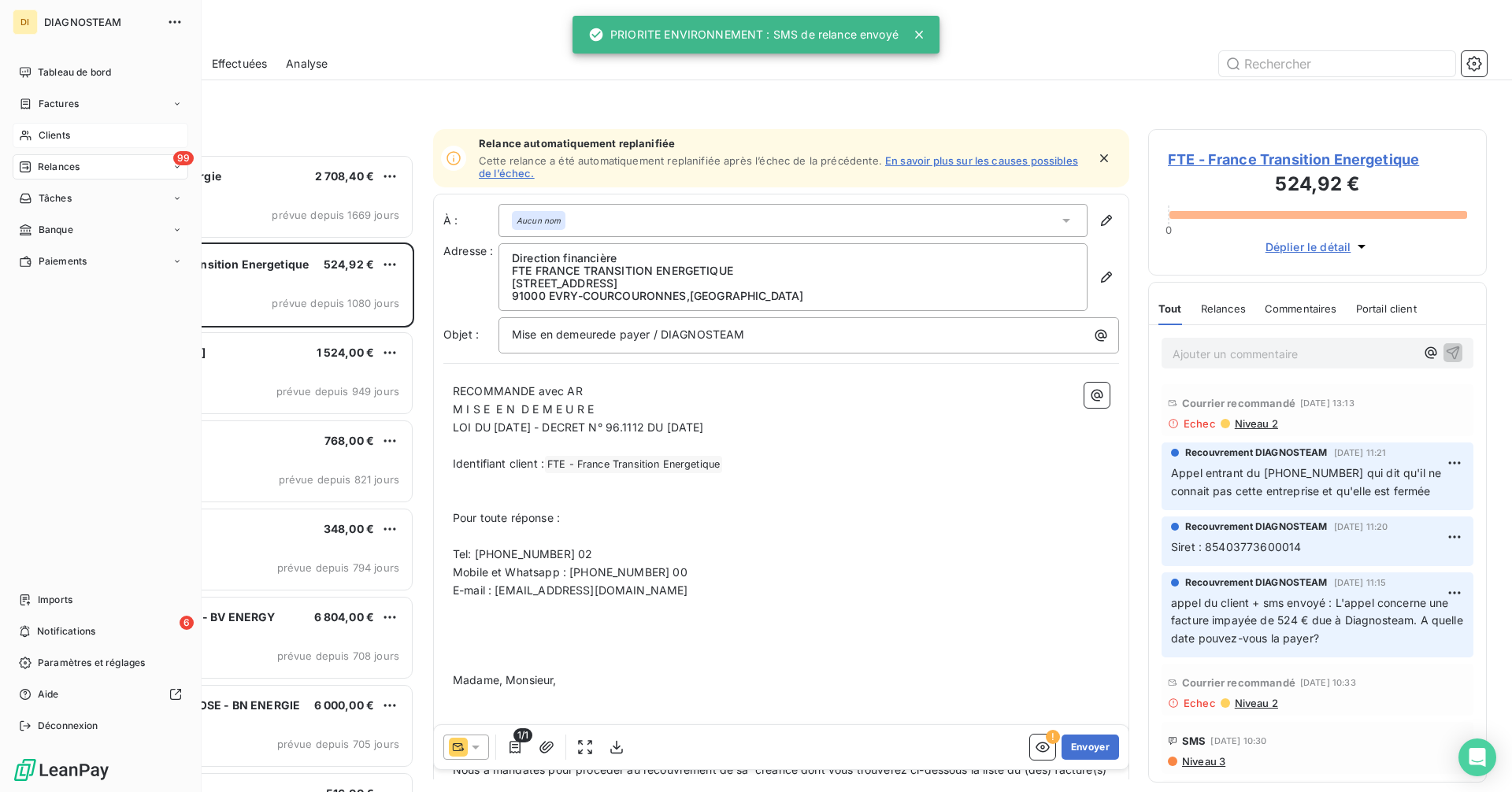
click at [39, 138] on span "Clients" at bounding box center [55, 135] width 31 height 14
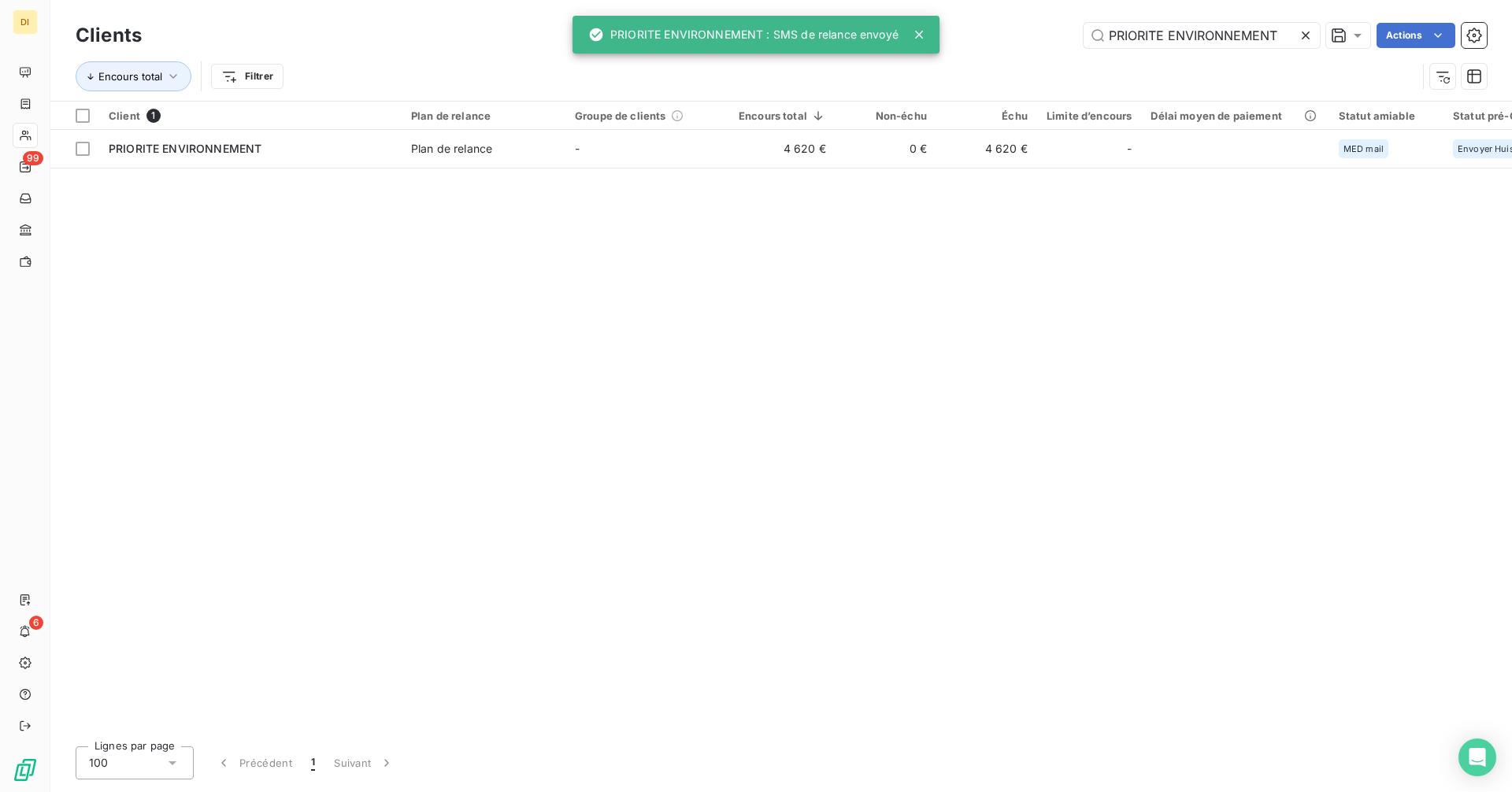
click at [1308, 37] on icon at bounding box center [1305, 35] width 16 height 16
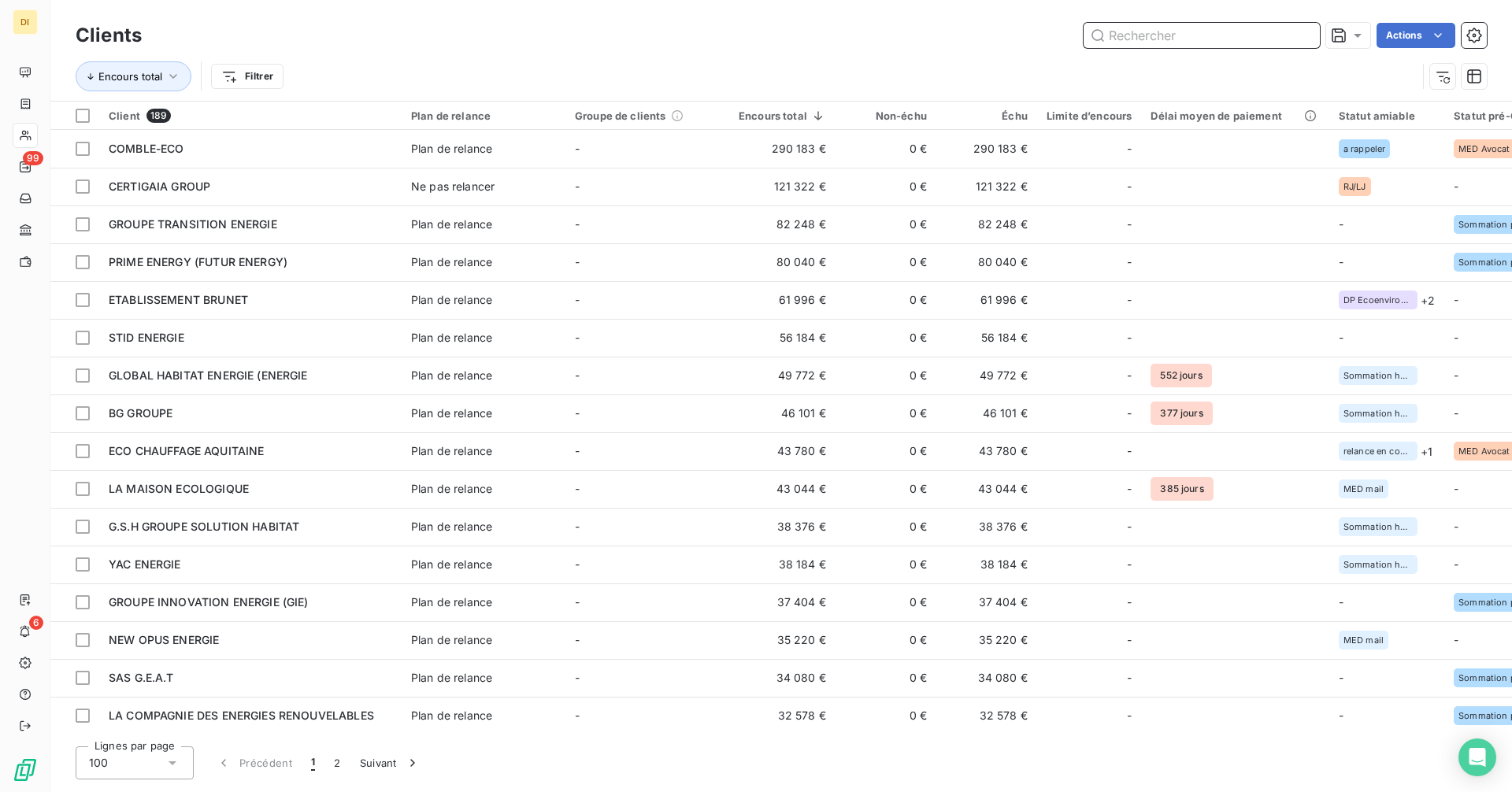
click at [1217, 41] on input "text" at bounding box center [1201, 36] width 236 height 25
paste input "PRIORITE ENVIRONNEMENT"
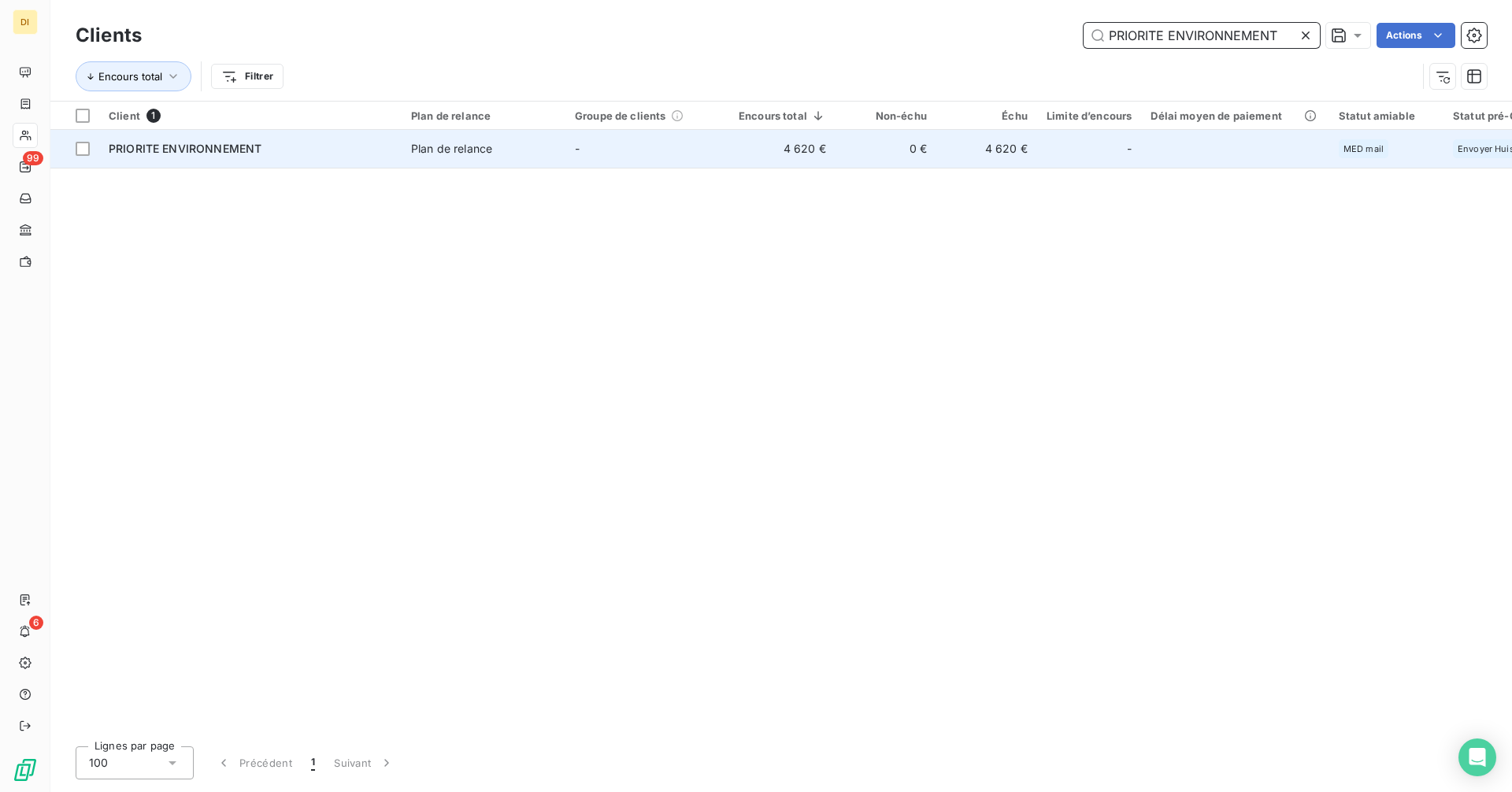
type input "PRIORITE ENVIRONNEMENT"
click at [737, 156] on td "4 620 €" at bounding box center [782, 149] width 106 height 38
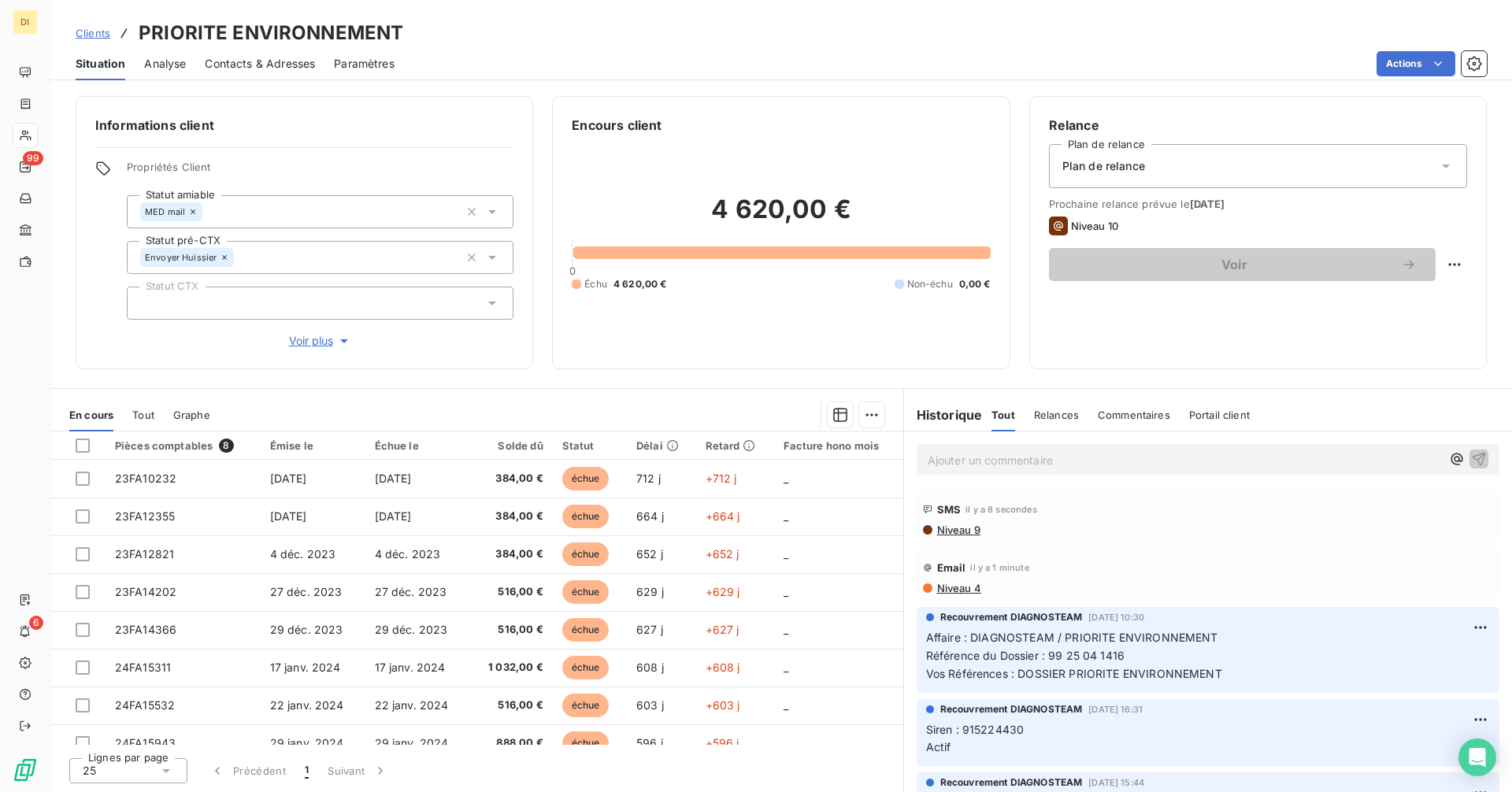
drag, startPoint x: 276, startPoint y: 60, endPoint x: 294, endPoint y: 65, distance: 18.7
click at [279, 61] on span "Contacts & Adresses" at bounding box center [259, 64] width 110 height 16
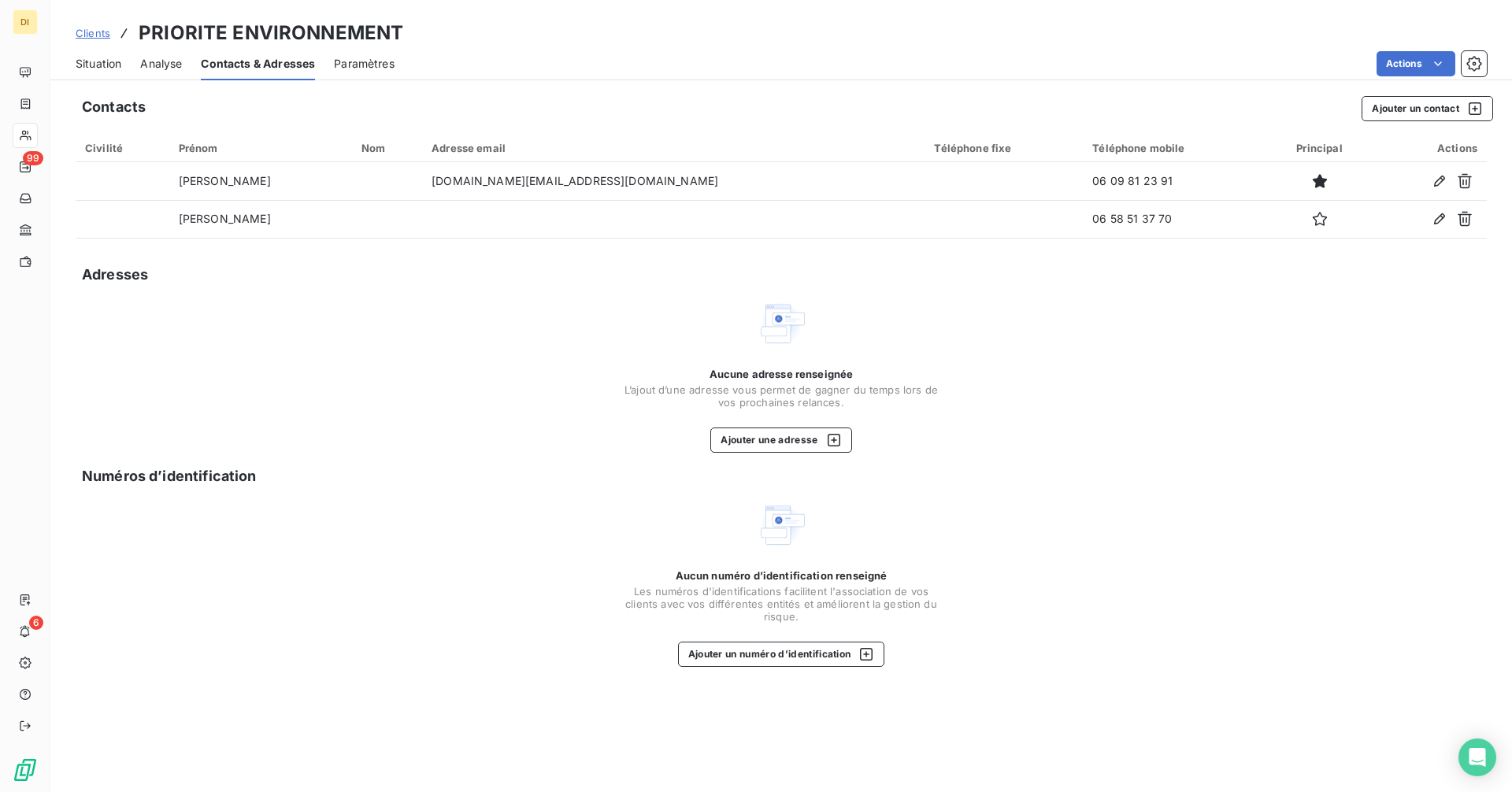
drag, startPoint x: 97, startPoint y: 68, endPoint x: 113, endPoint y: 76, distance: 17.9
click at [96, 68] on span "Situation" at bounding box center [98, 64] width 46 height 16
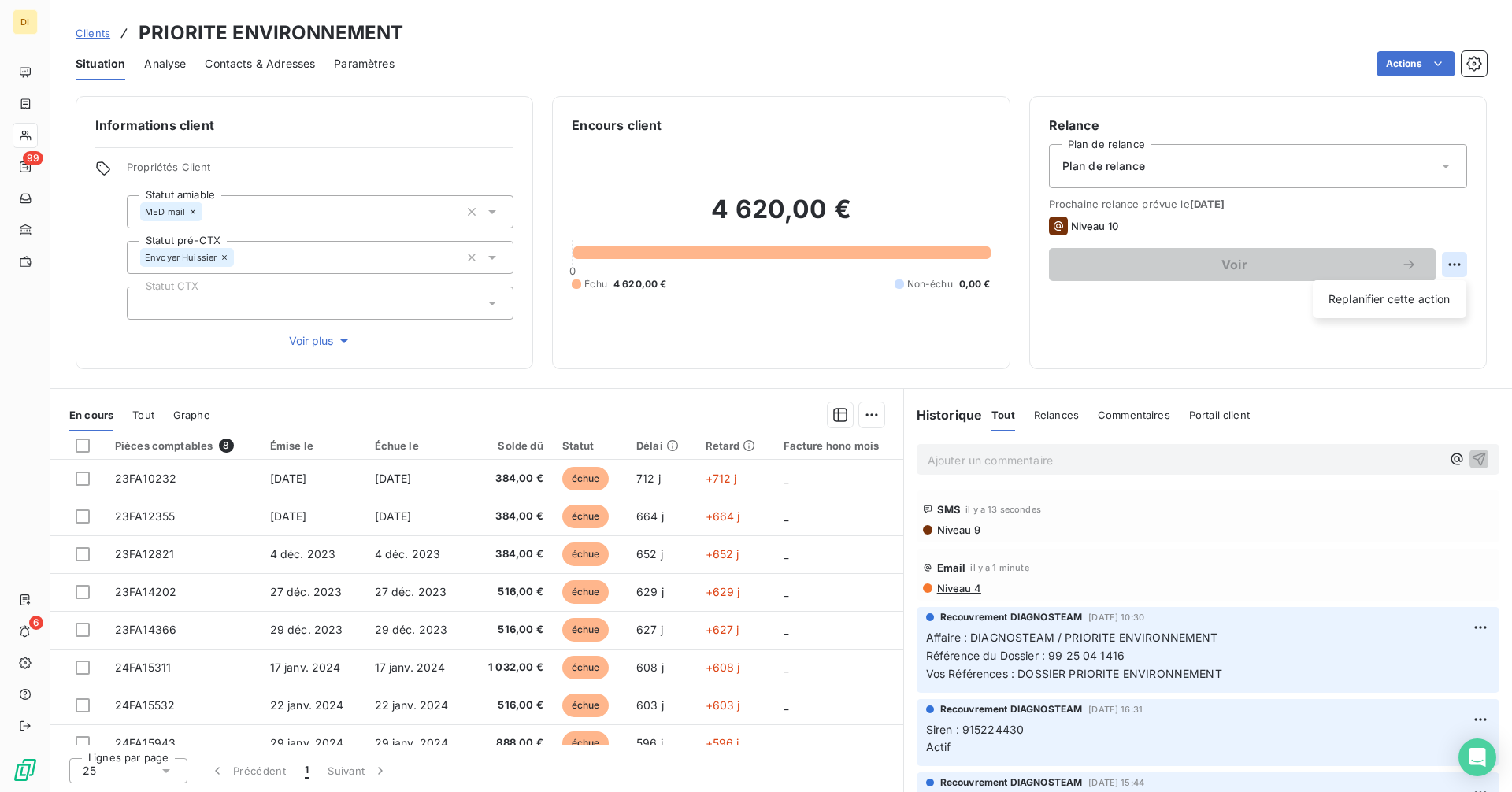
click at [1447, 259] on html "DI 99 6 Clients PRIORITE ENVIRONNEMENT Situation Analyse Contacts & Adresses Pa…" at bounding box center [756, 396] width 1512 height 792
select select "8"
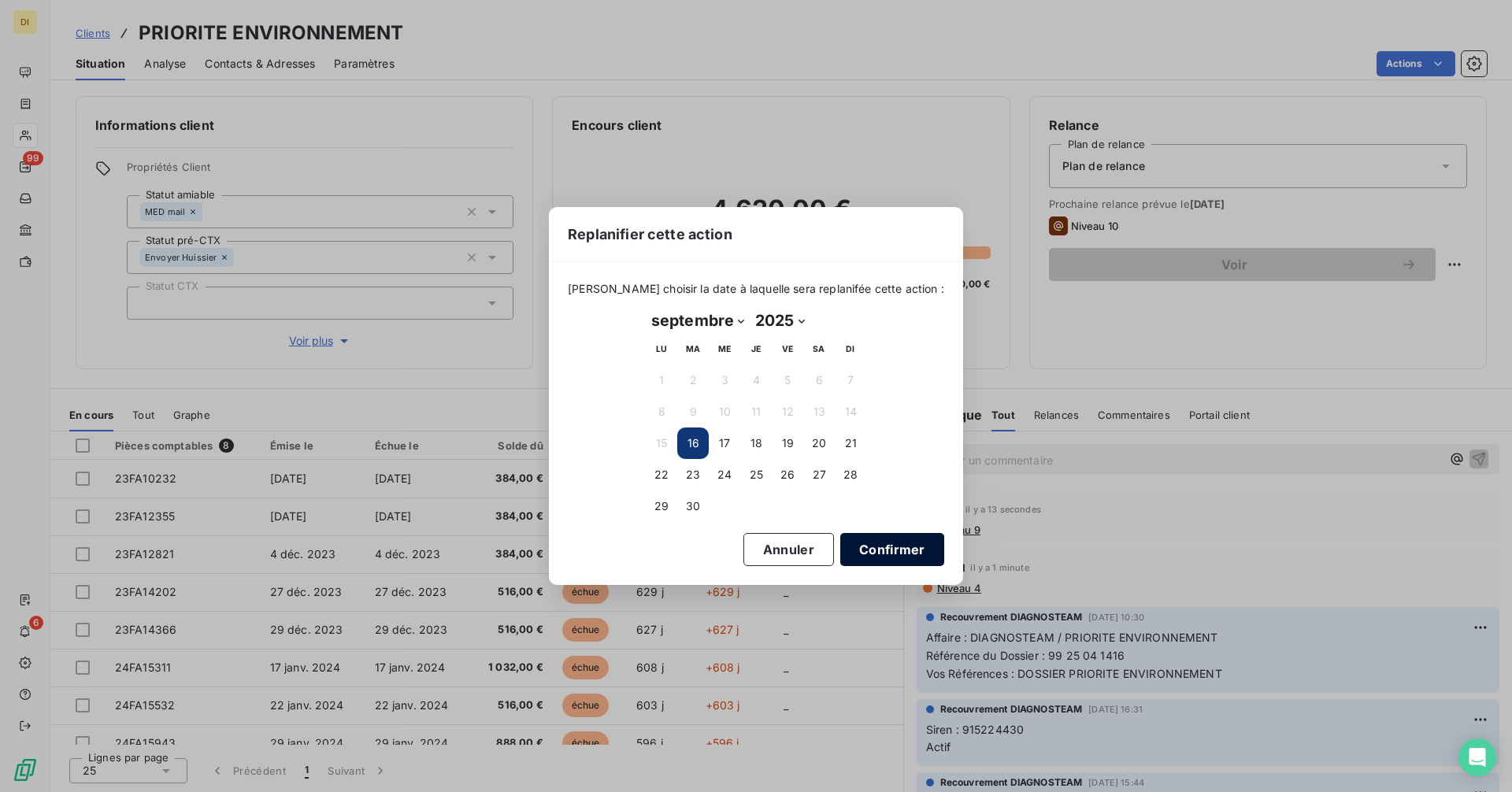
click at [877, 544] on button "Confirmer" at bounding box center [892, 550] width 104 height 33
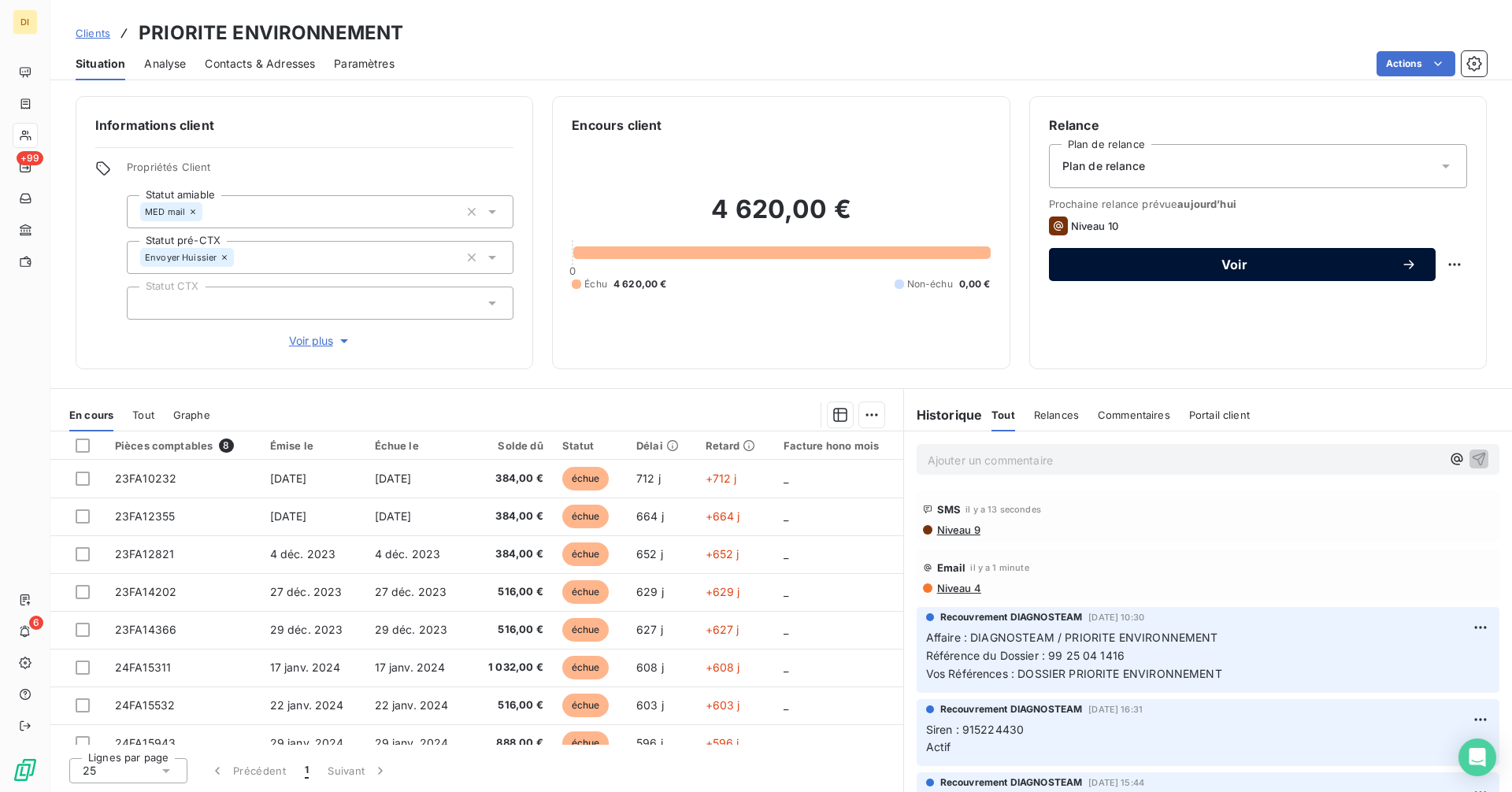
click at [1261, 270] on span "Voir" at bounding box center [1234, 264] width 333 height 12
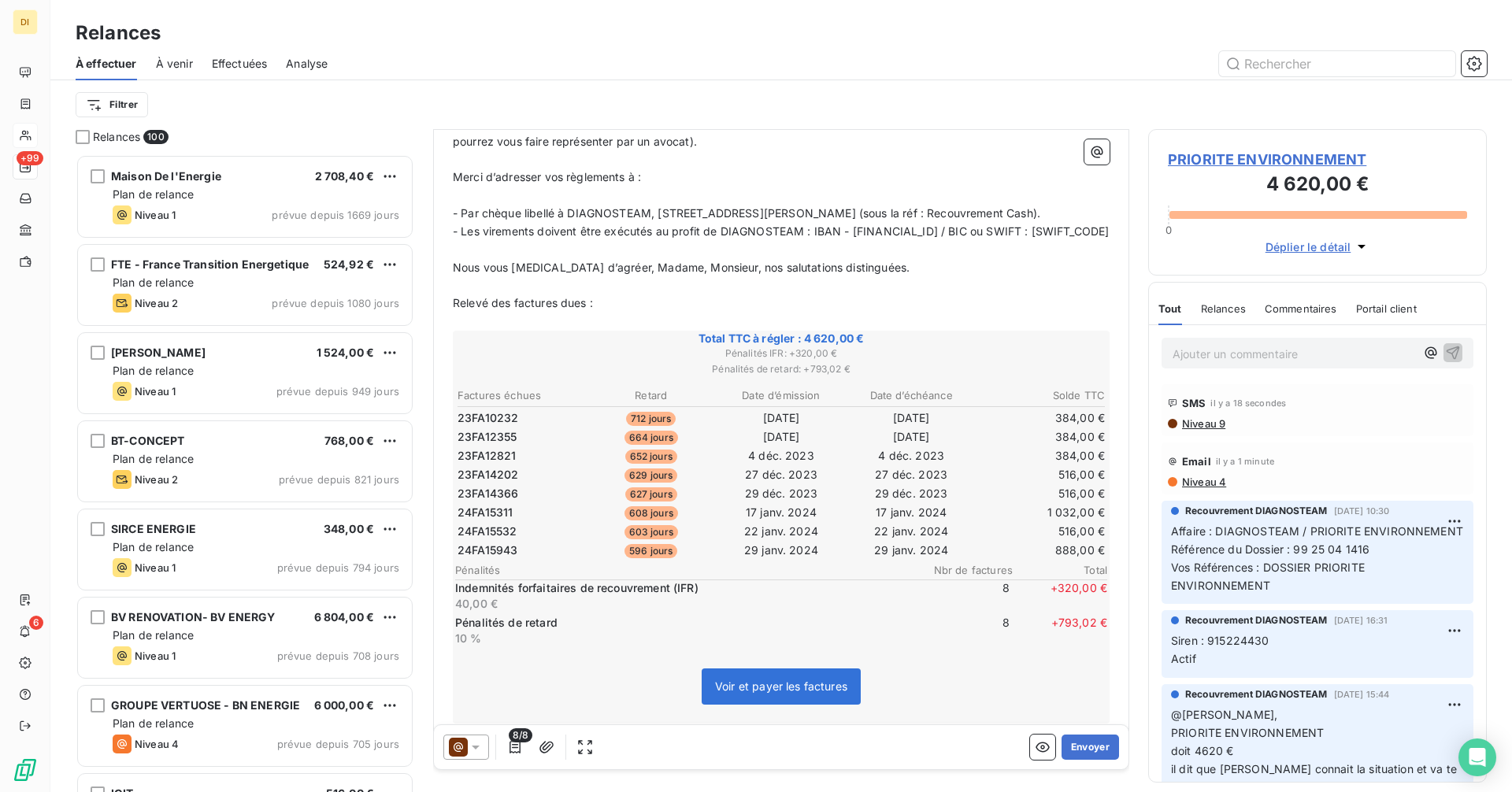
scroll to position [626, 0]
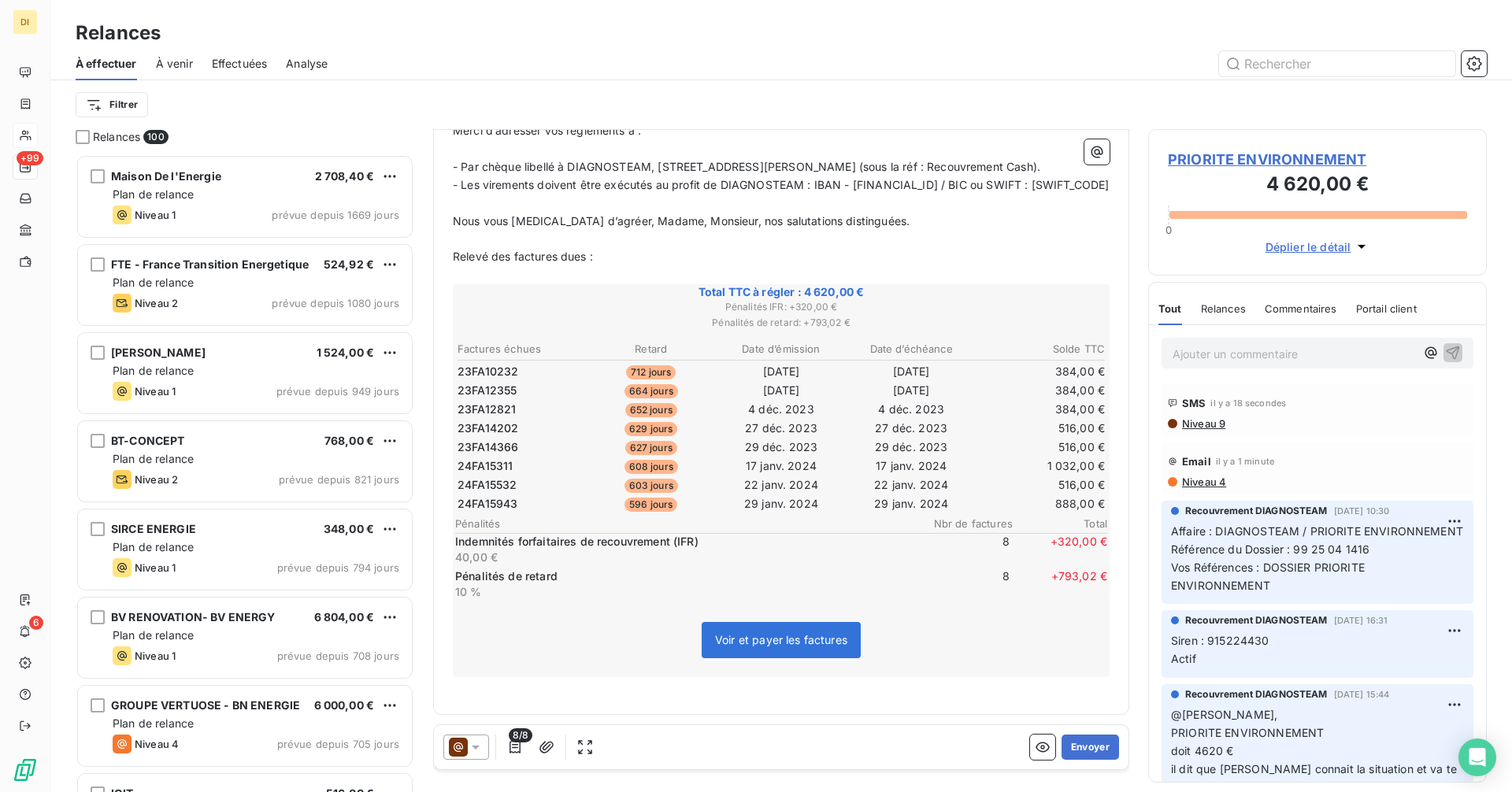
click at [487, 753] on div at bounding box center [466, 747] width 46 height 25
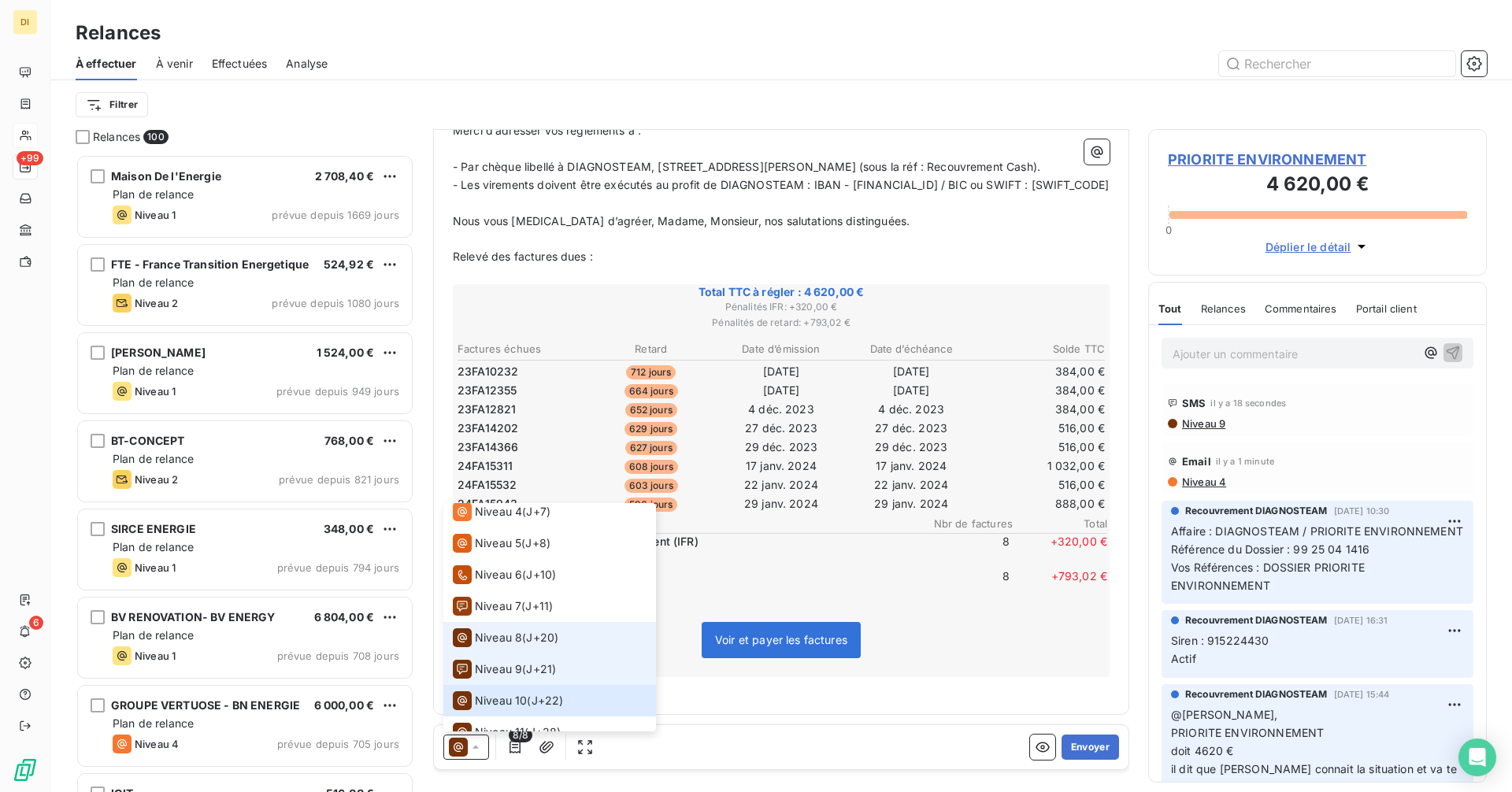
scroll to position [181, 0]
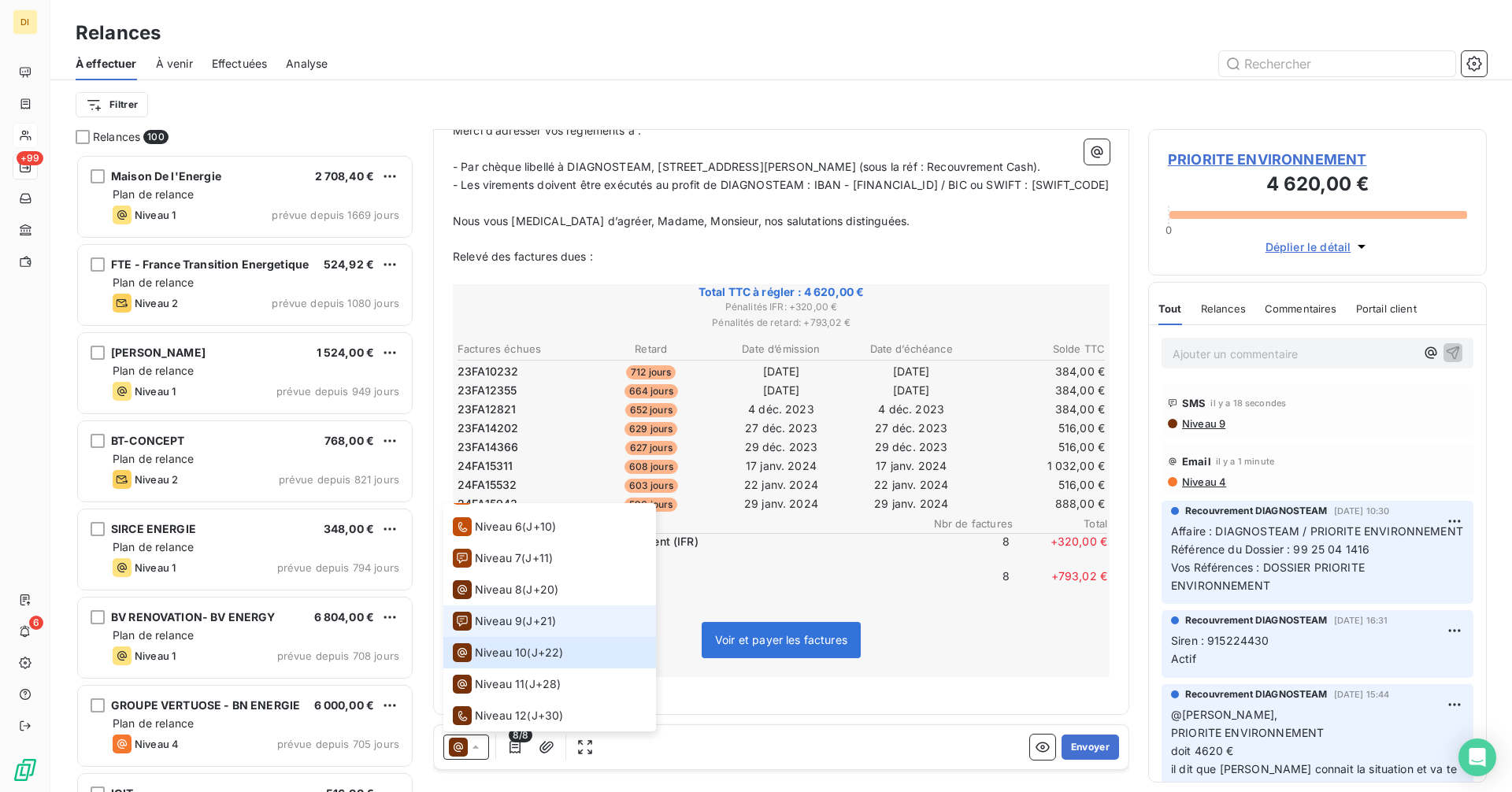
click at [522, 622] on div "Niveau 9 ( J+21 )" at bounding box center [504, 621] width 103 height 19
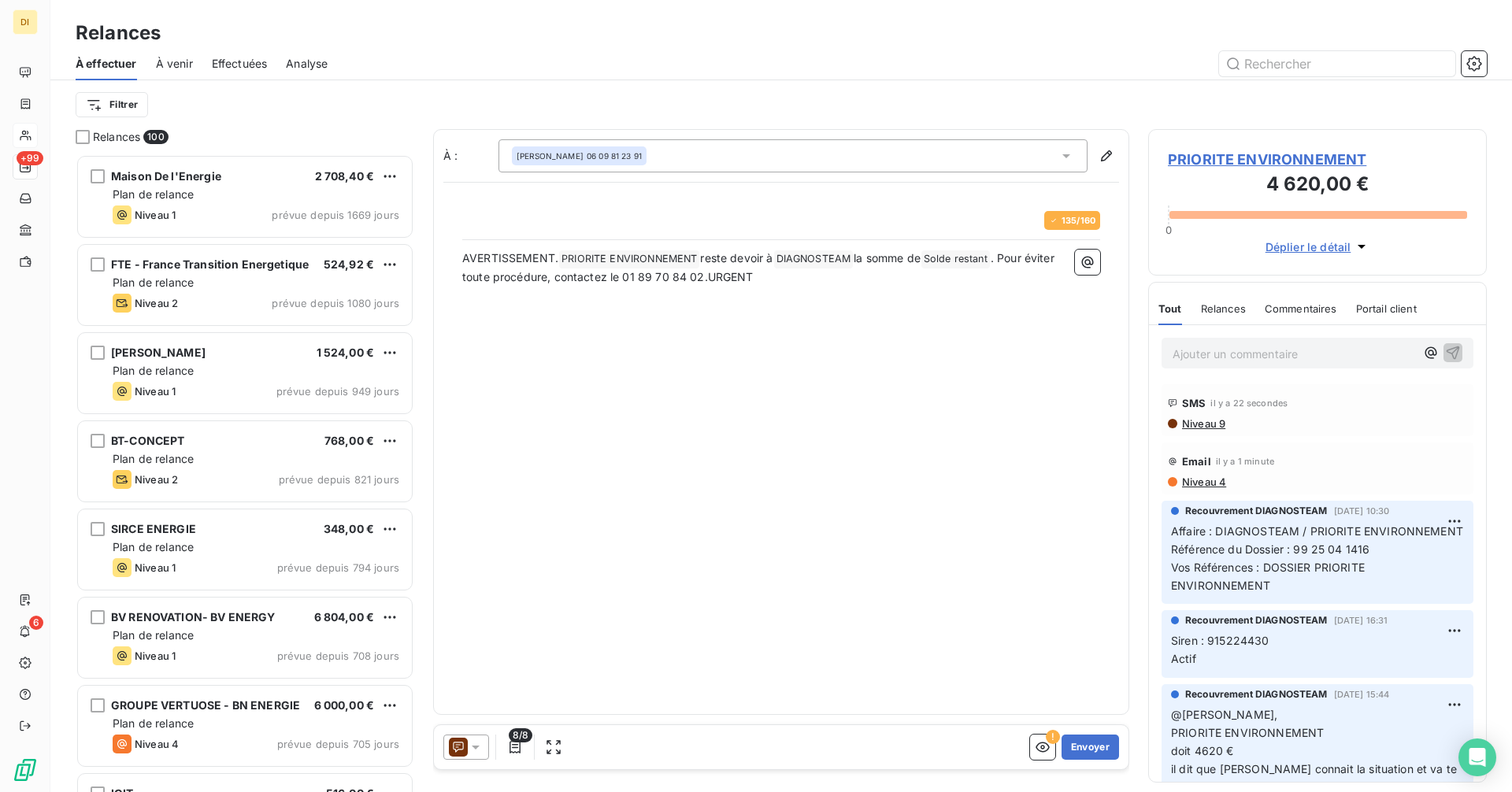
click at [863, 158] on div "Dan 06 09 81 23 91" at bounding box center [793, 156] width 589 height 33
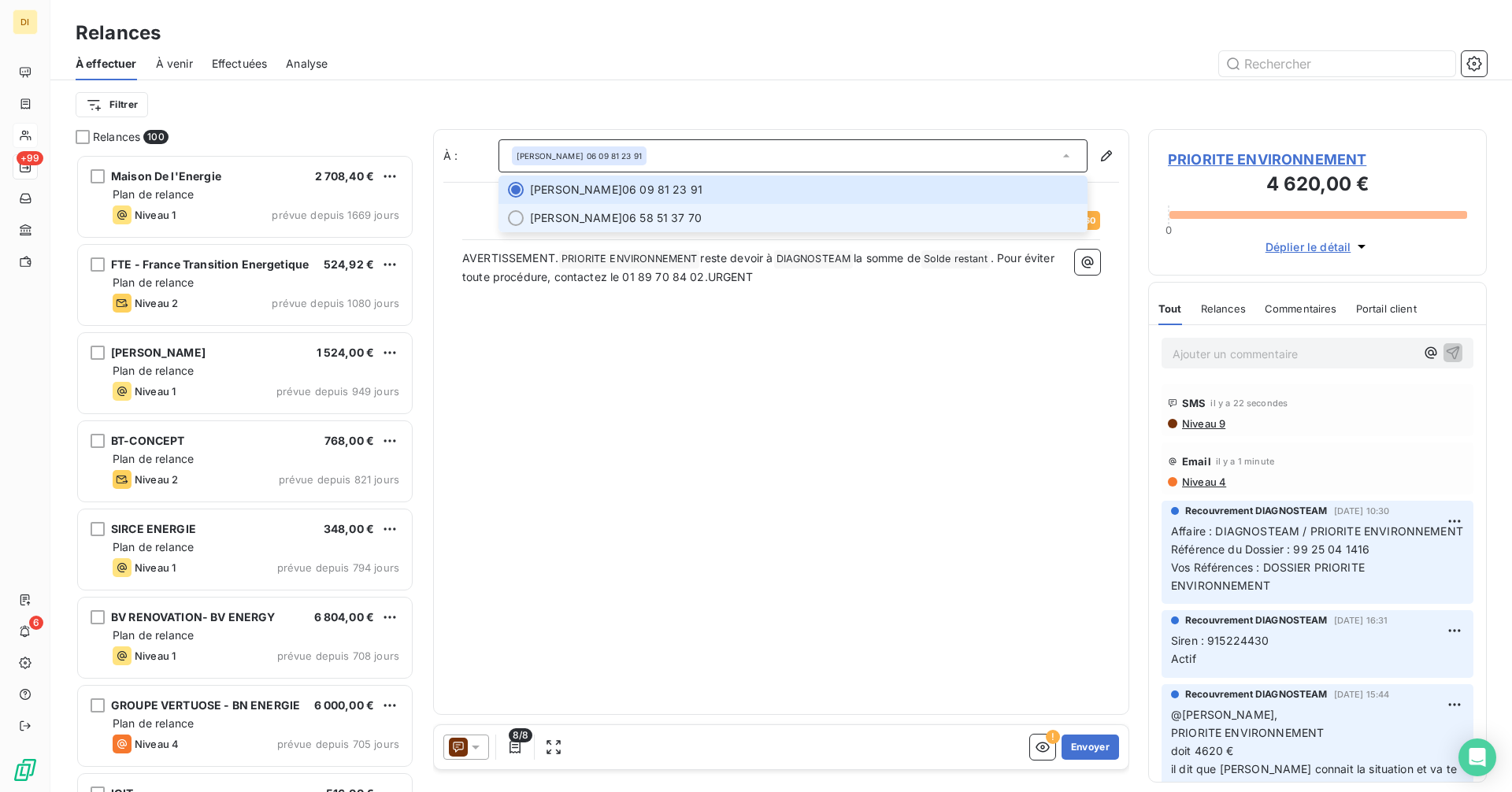
click at [797, 213] on span "[PERSON_NAME] 06 58 51 37 70" at bounding box center [804, 218] width 548 height 16
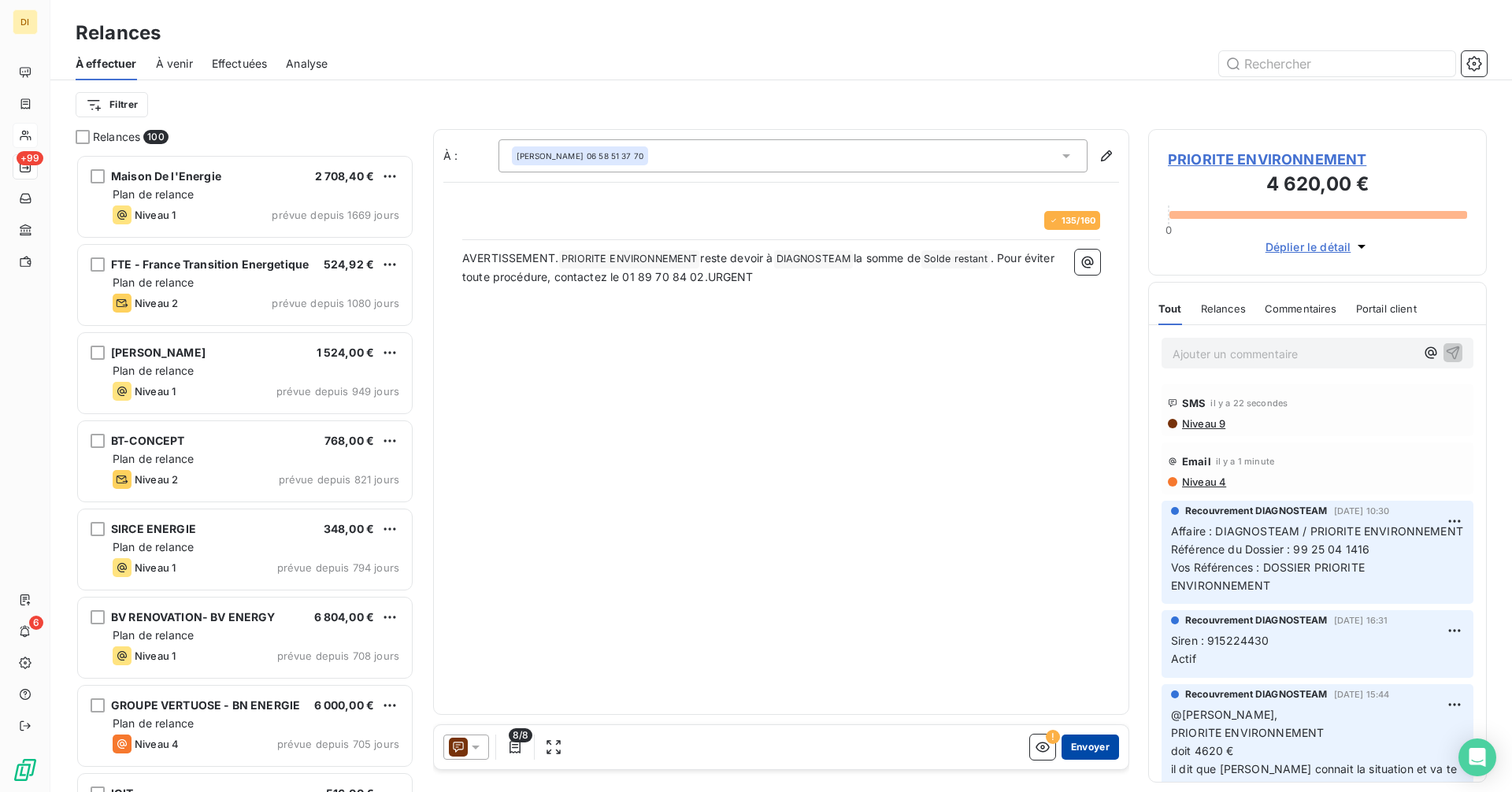
click at [1080, 753] on button "Envoyer" at bounding box center [1090, 747] width 57 height 25
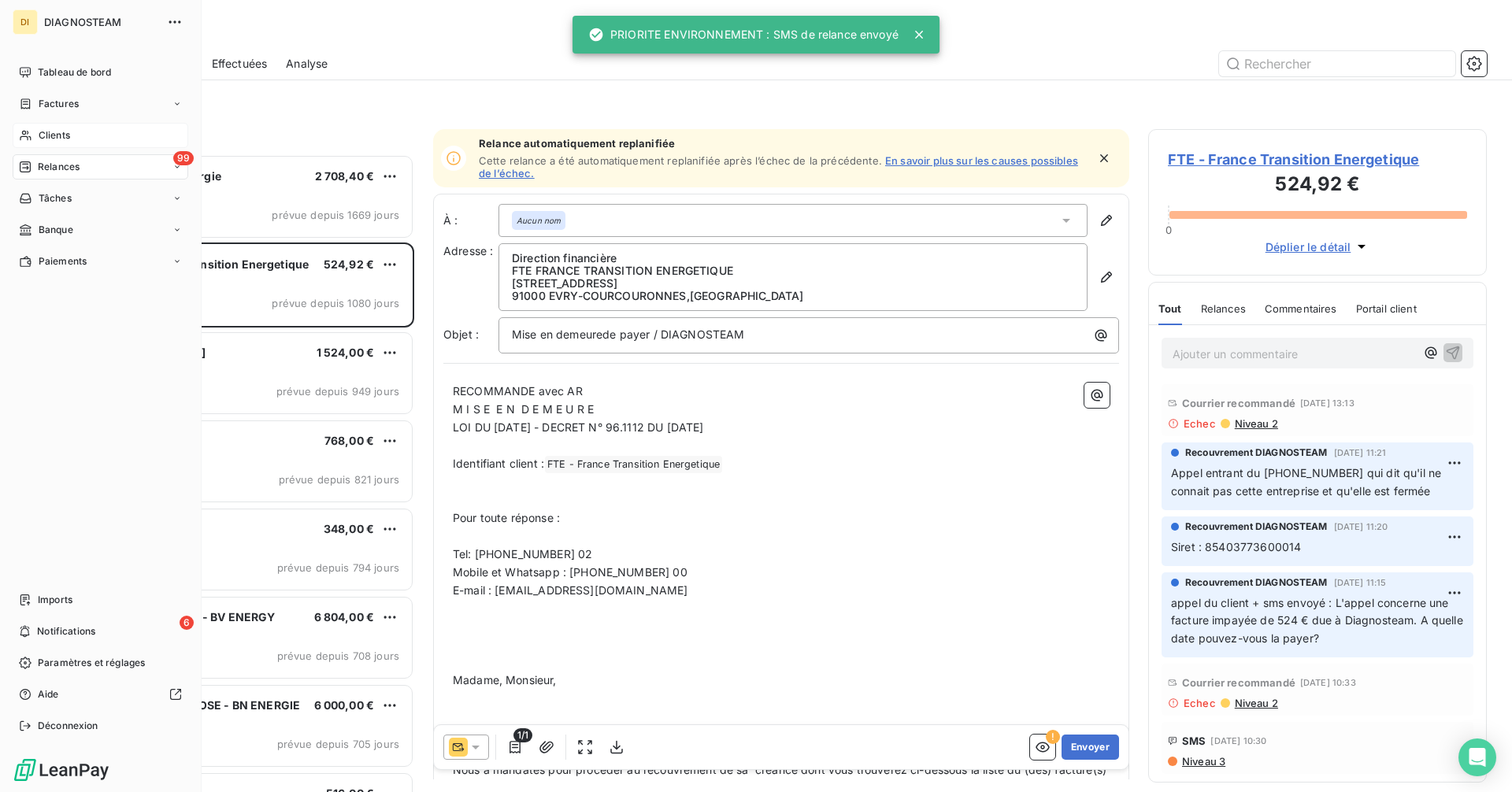
click at [39, 134] on span "Clients" at bounding box center [55, 135] width 31 height 14
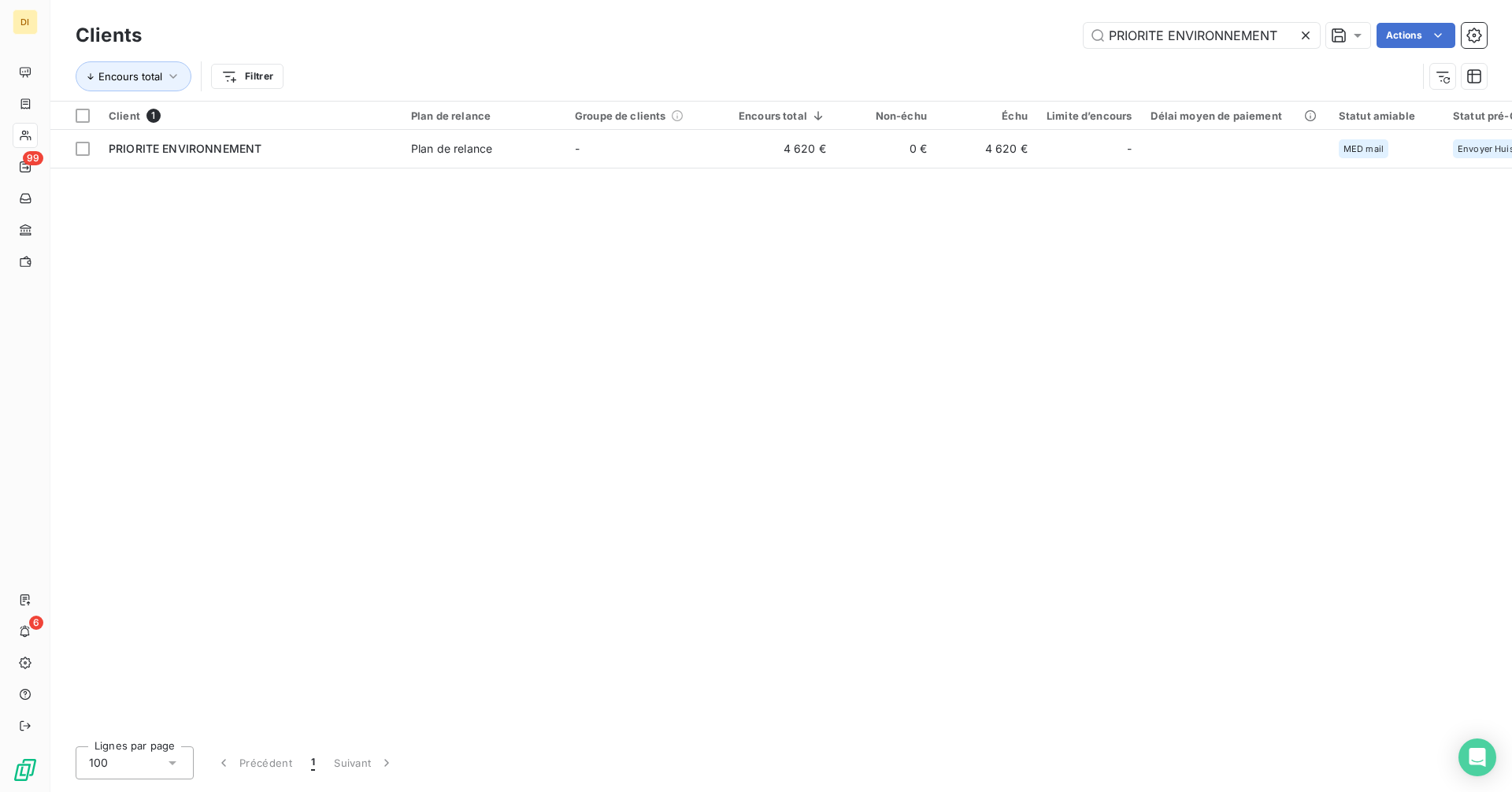
click at [1305, 36] on icon at bounding box center [1306, 36] width 8 height 8
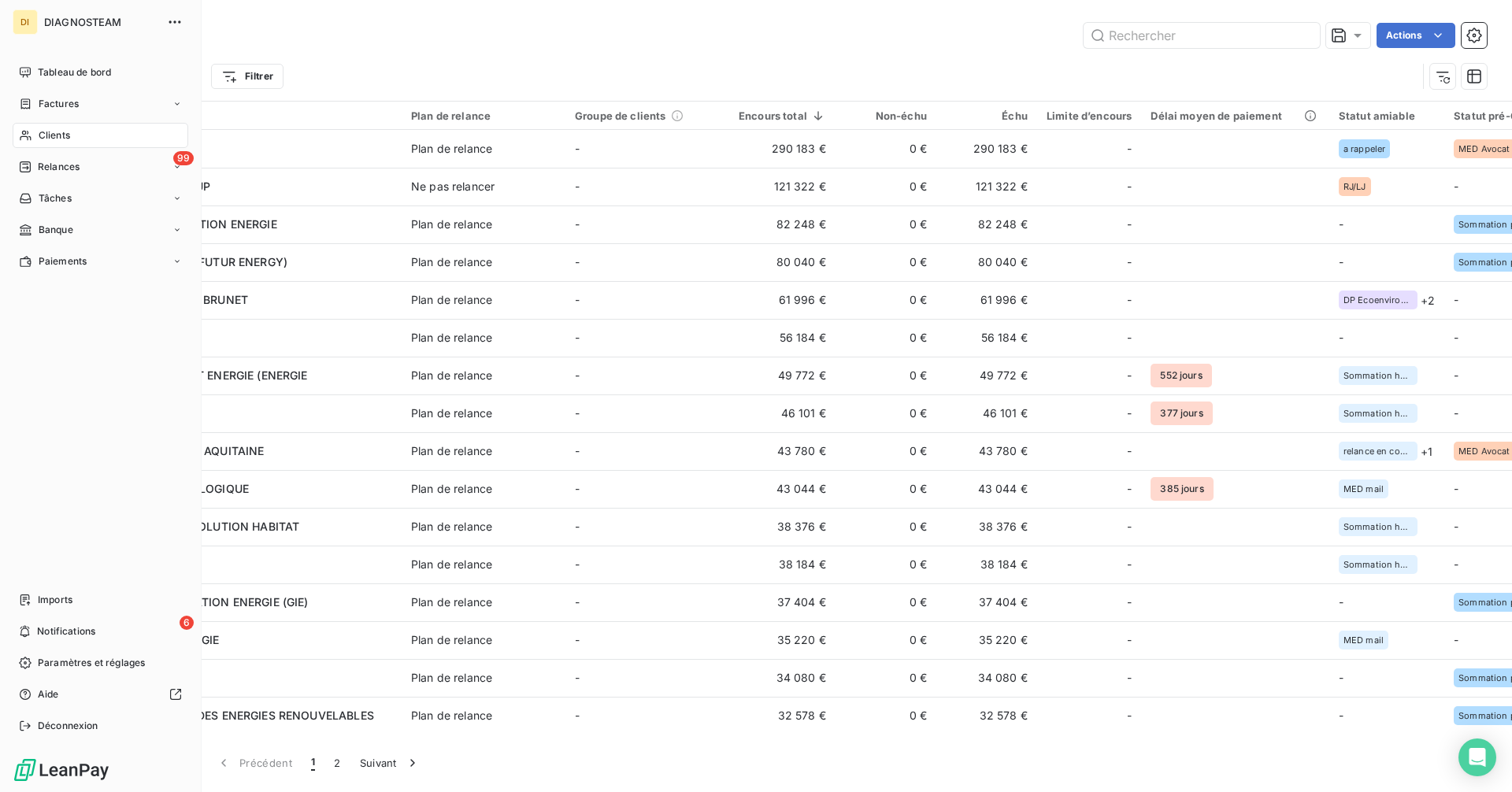
click at [49, 129] on span "Clients" at bounding box center [55, 135] width 31 height 14
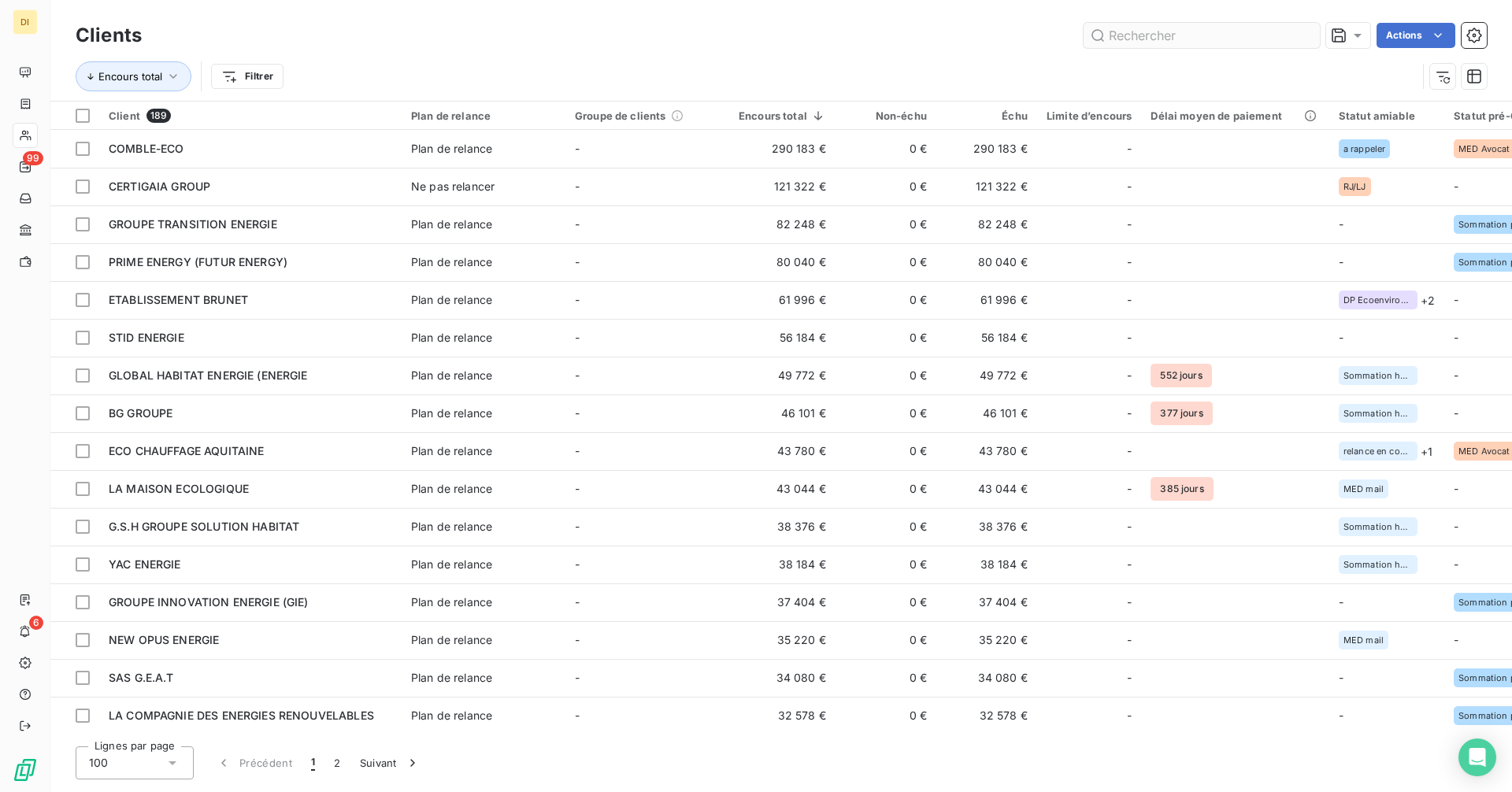
click at [1121, 47] on div "Clients Actions" at bounding box center [780, 36] width 1411 height 33
click at [1124, 42] on input "text" at bounding box center [1201, 36] width 236 height 25
paste input "REGINA TRAD (ENERGIE VERTE DE FRANCE)"
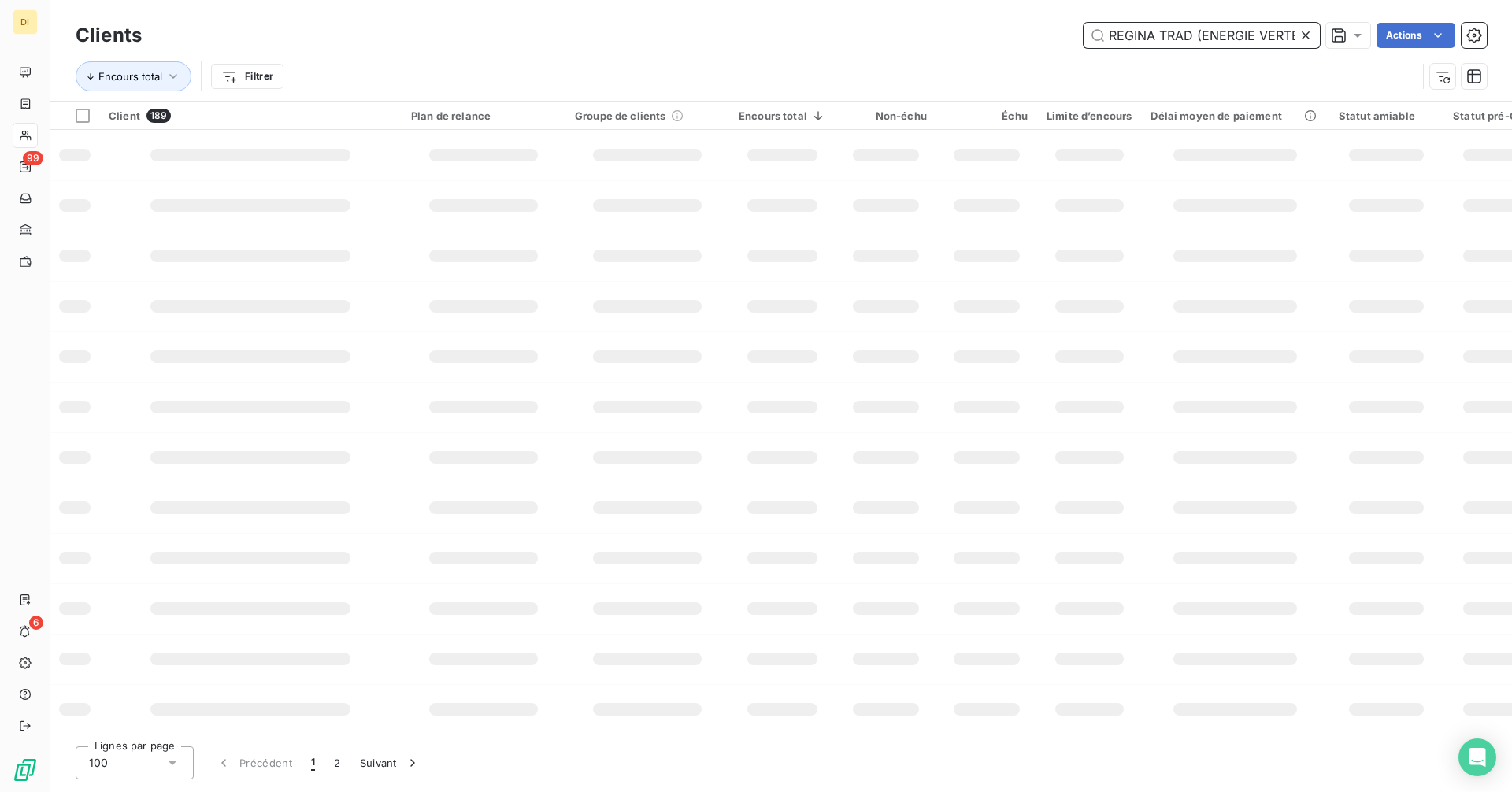
scroll to position [0, 82]
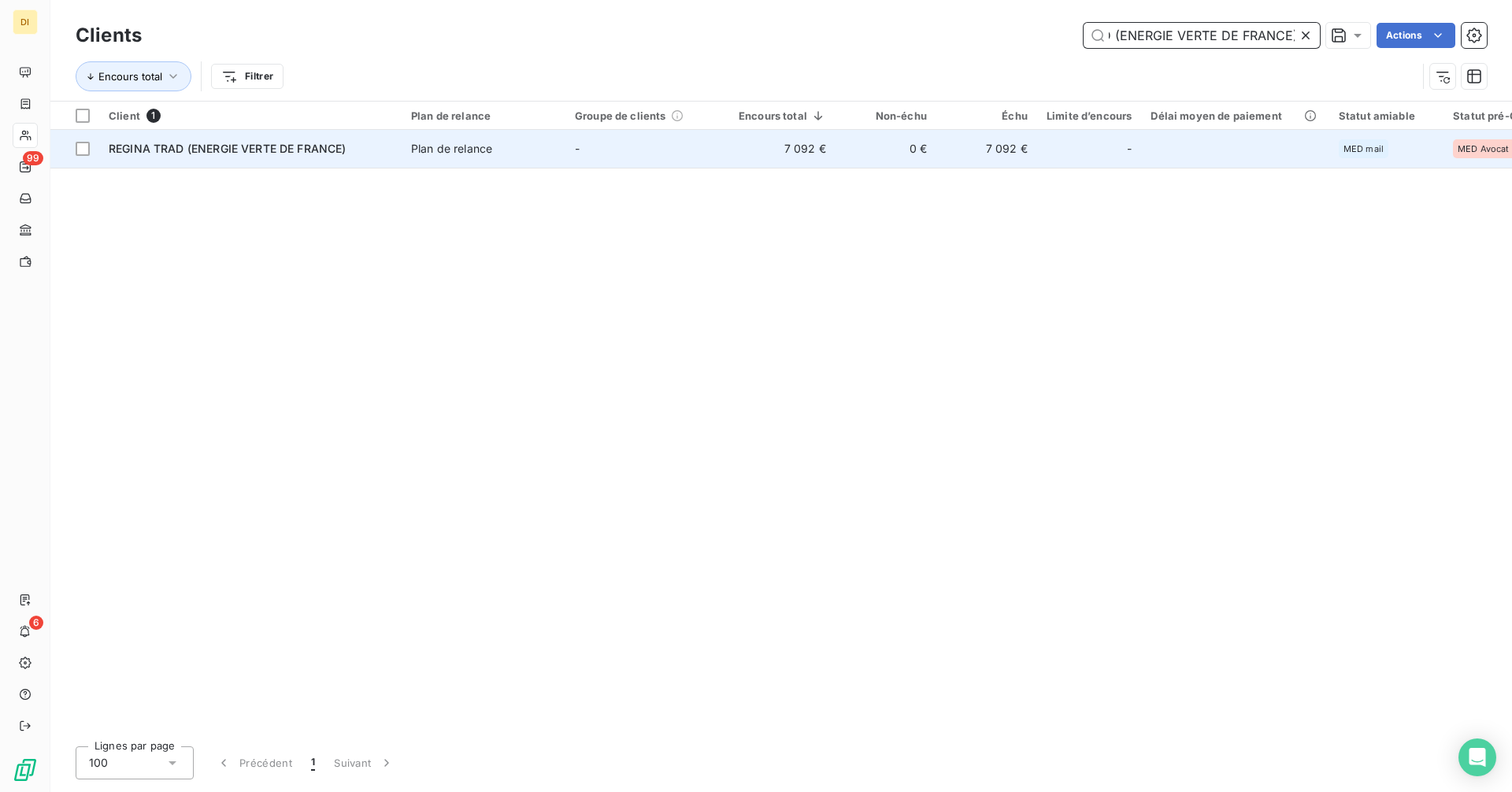
type input "REGINA TRAD (ENERGIE VERTE DE FRANCE)"
click at [548, 152] on span "Plan de relance" at bounding box center [483, 148] width 145 height 16
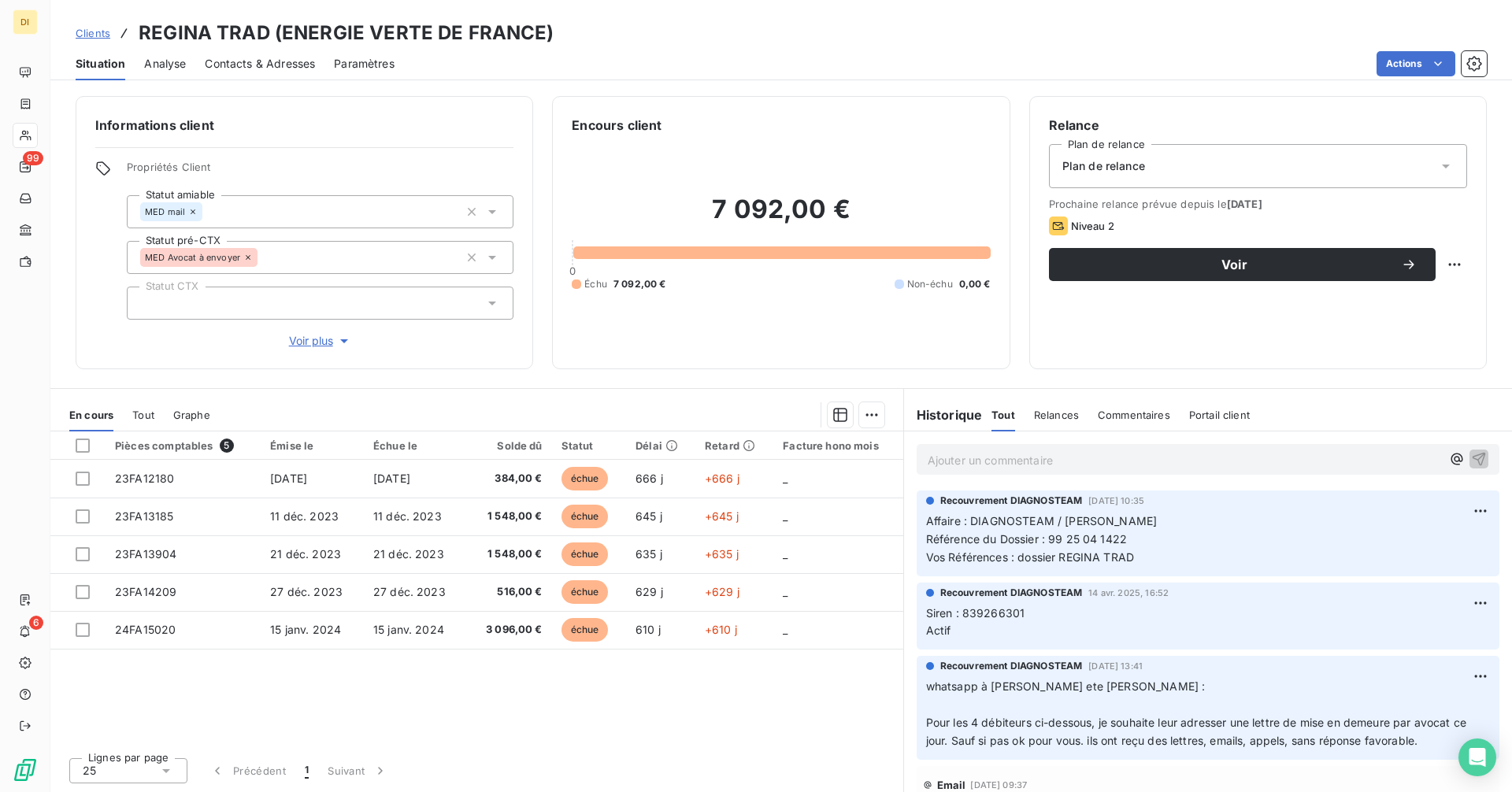
click at [258, 61] on span "Contacts & Adresses" at bounding box center [259, 64] width 110 height 16
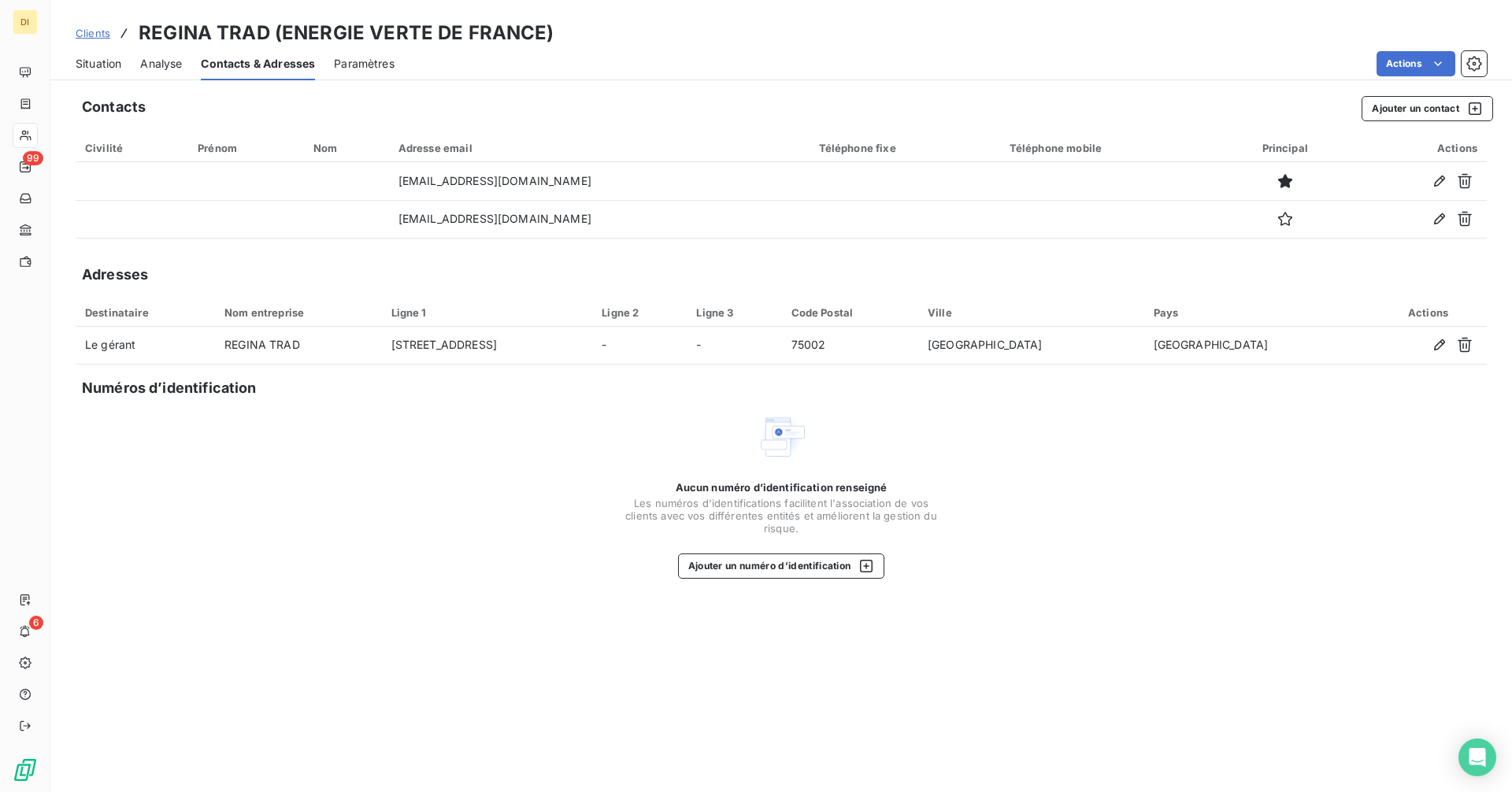
click at [101, 64] on span "Situation" at bounding box center [98, 64] width 46 height 16
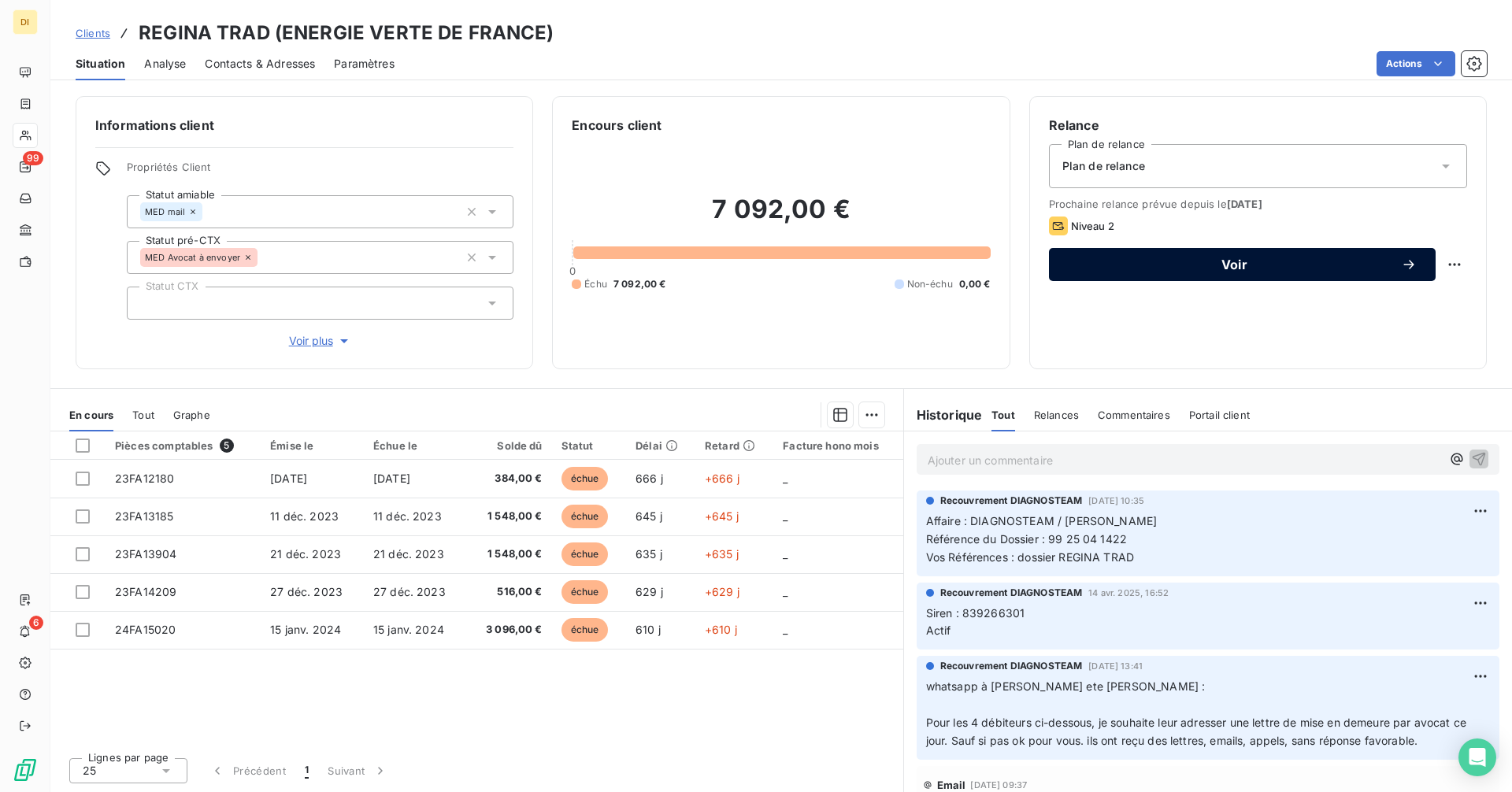
click at [1383, 269] on span "Voir" at bounding box center [1234, 264] width 333 height 12
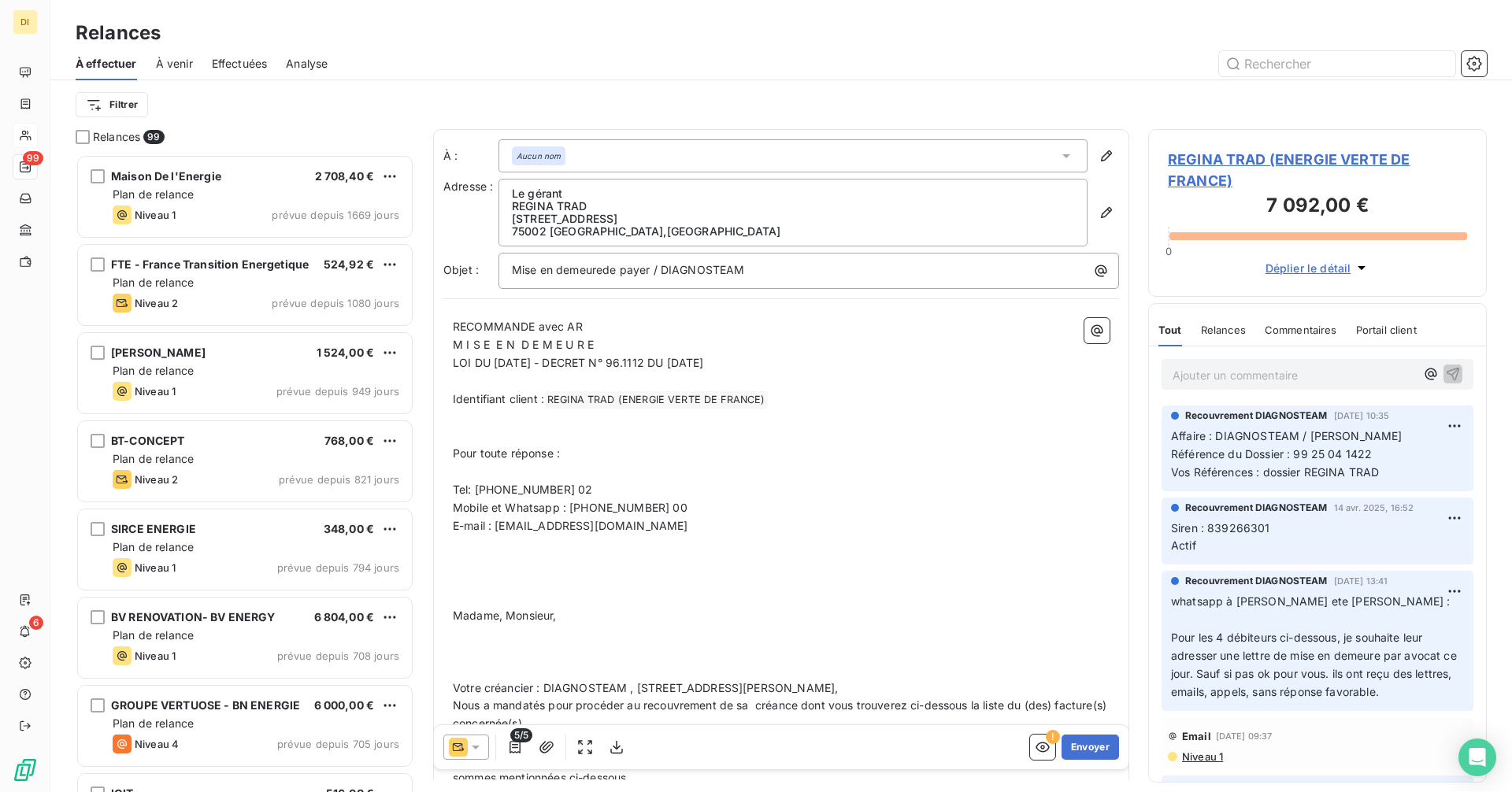
scroll to position [626, 327]
click at [473, 751] on icon at bounding box center [475, 746] width 16 height 16
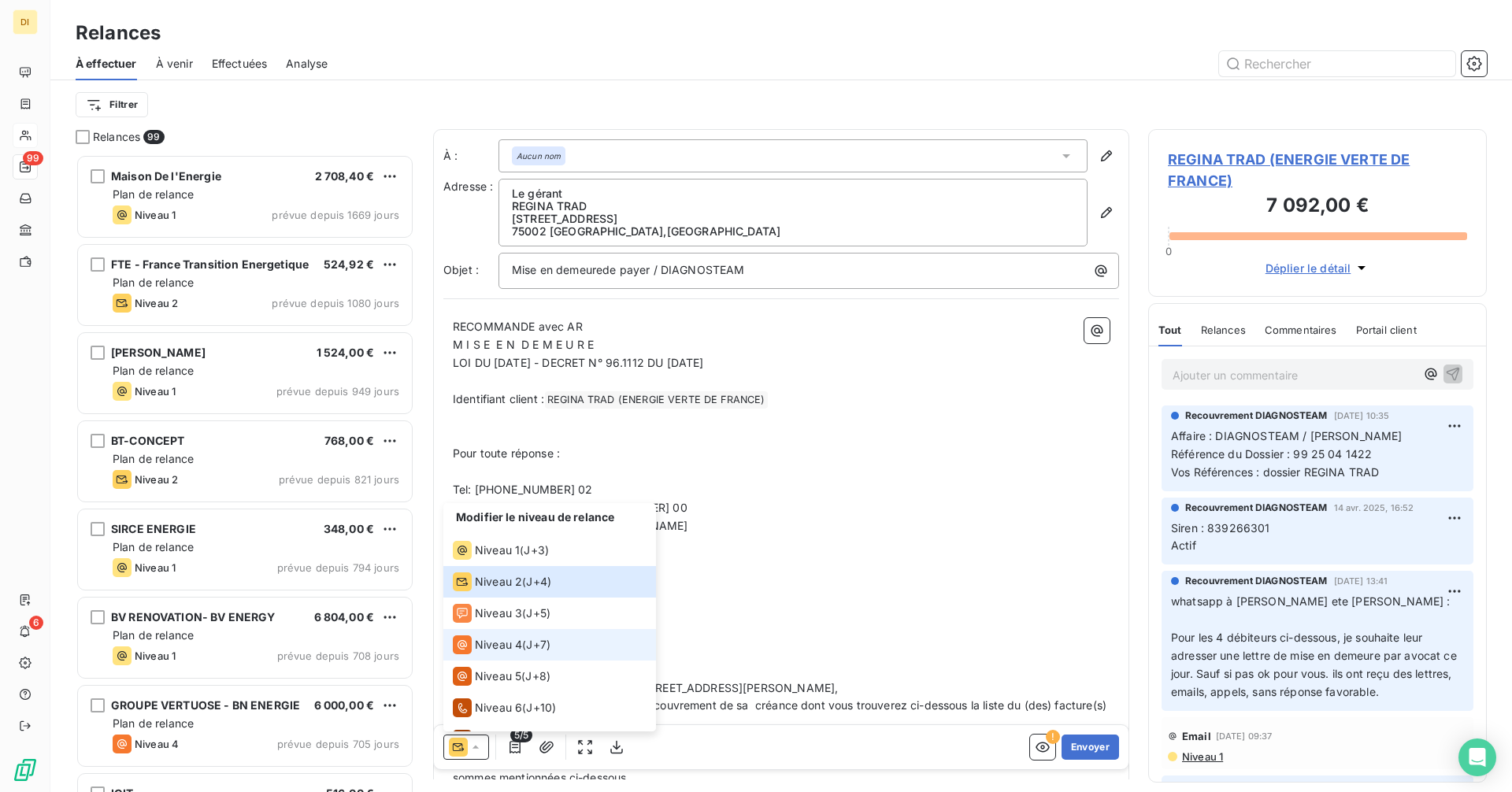
click at [499, 649] on span "Niveau 4" at bounding box center [498, 645] width 47 height 16
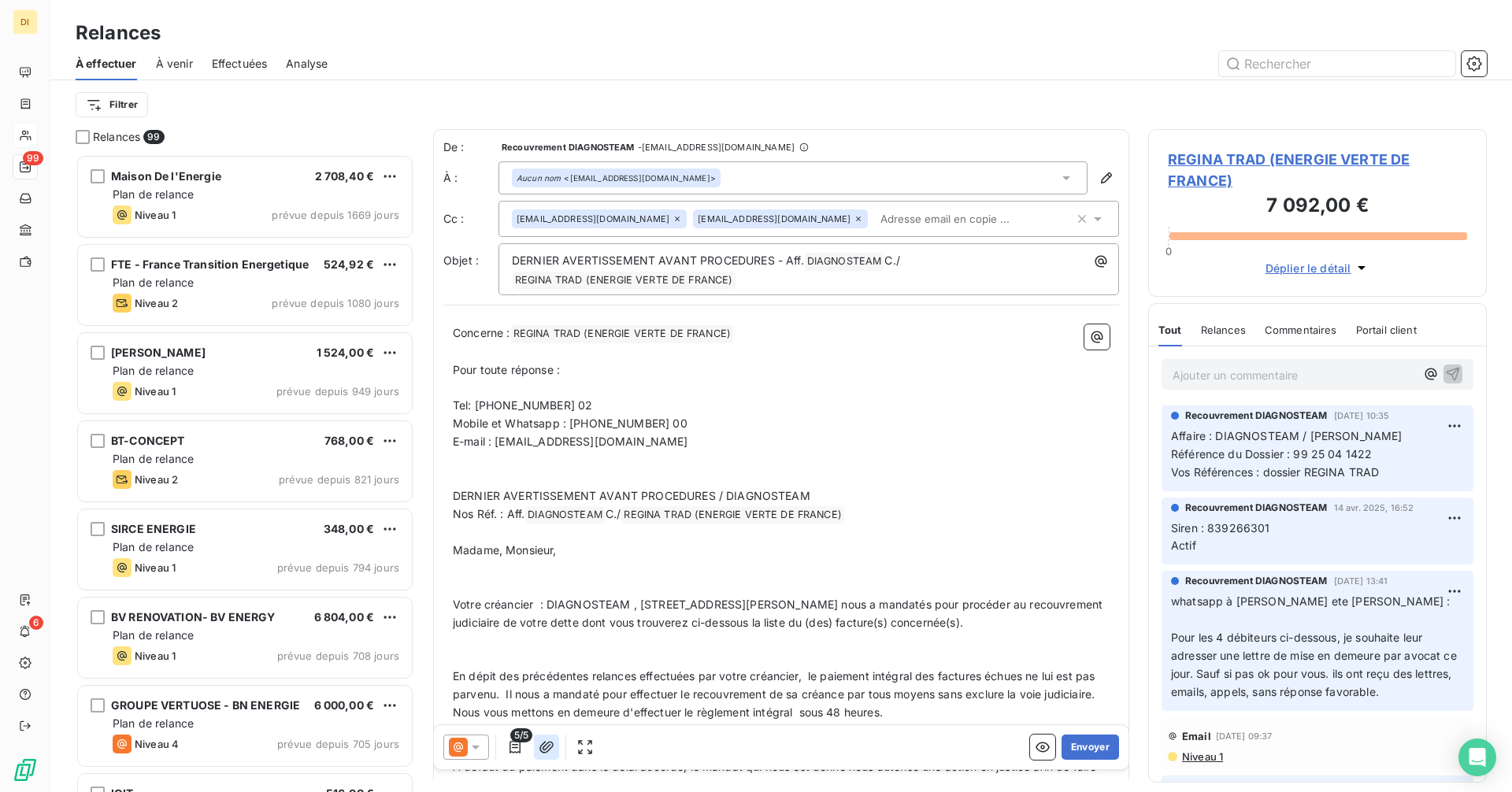
click at [541, 747] on icon "button" at bounding box center [546, 746] width 14 height 12
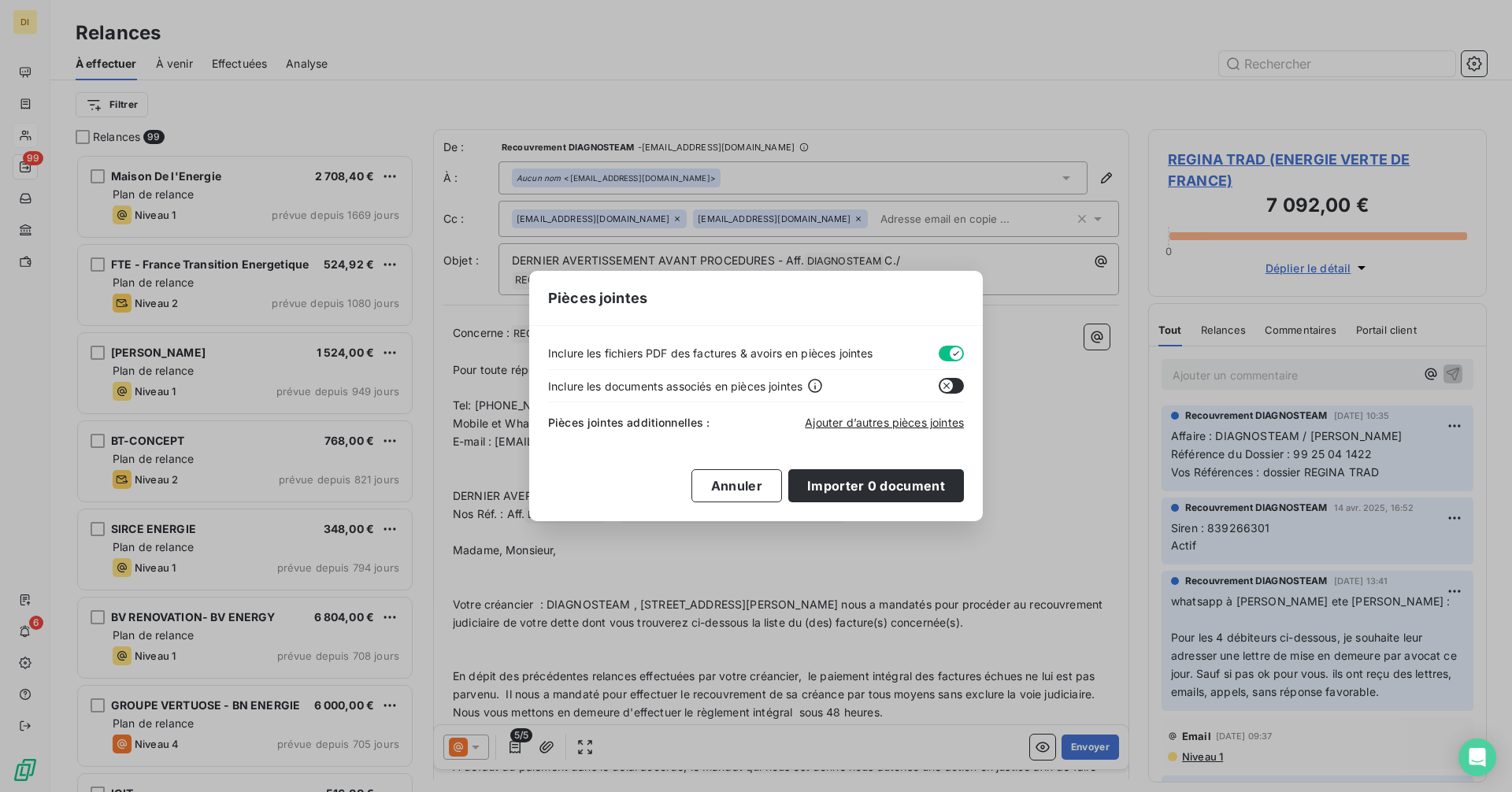
click at [953, 353] on icon "button" at bounding box center [956, 353] width 12 height 12
click at [889, 425] on span "Ajouter d’autres pièces jointes" at bounding box center [884, 422] width 159 height 13
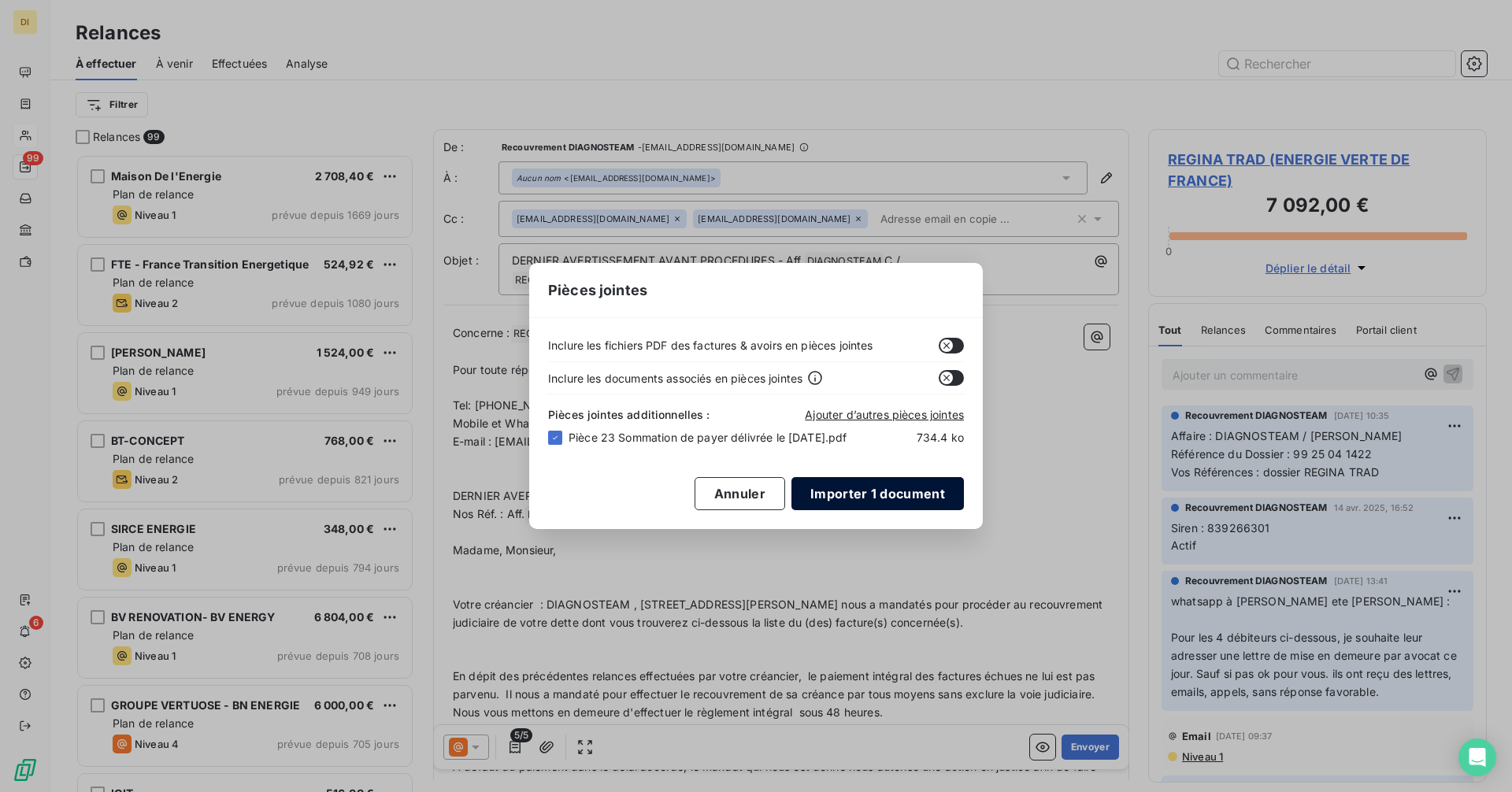
click at [899, 503] on button "Importer 1 document" at bounding box center [877, 494] width 172 height 33
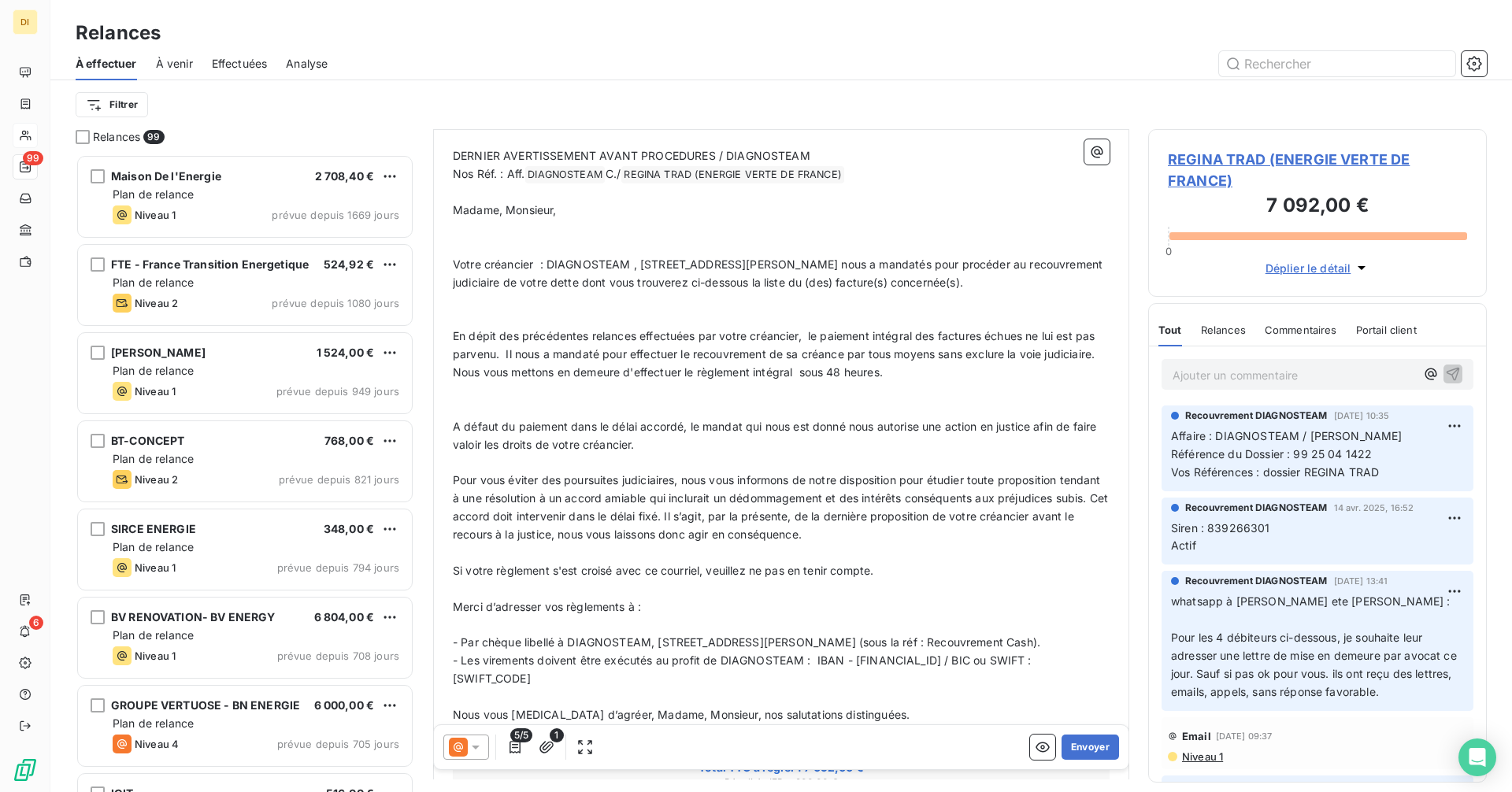
scroll to position [0, 0]
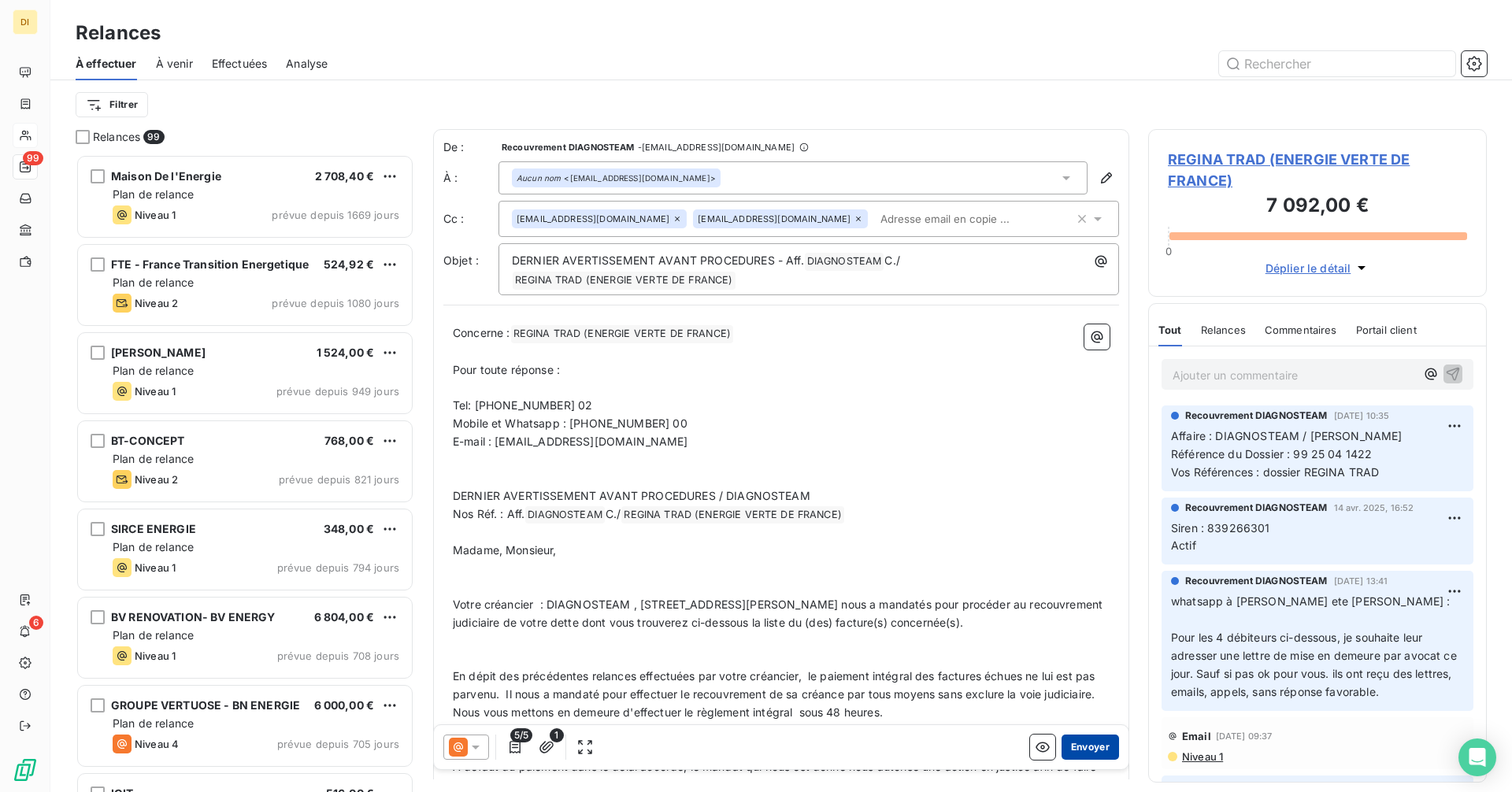
click at [1092, 740] on button "Envoyer" at bounding box center [1090, 747] width 57 height 25
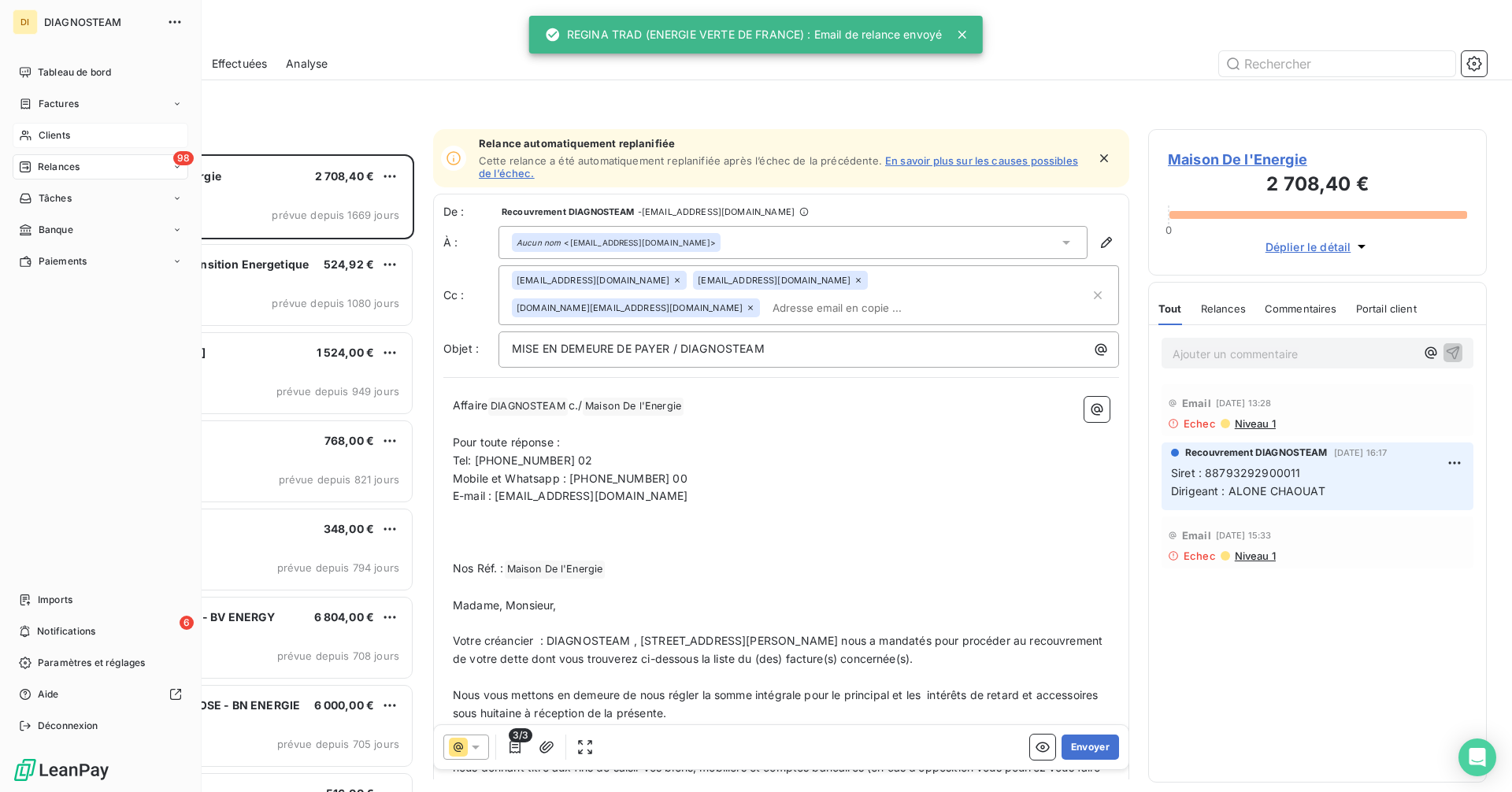
click at [57, 132] on span "Clients" at bounding box center [55, 135] width 31 height 14
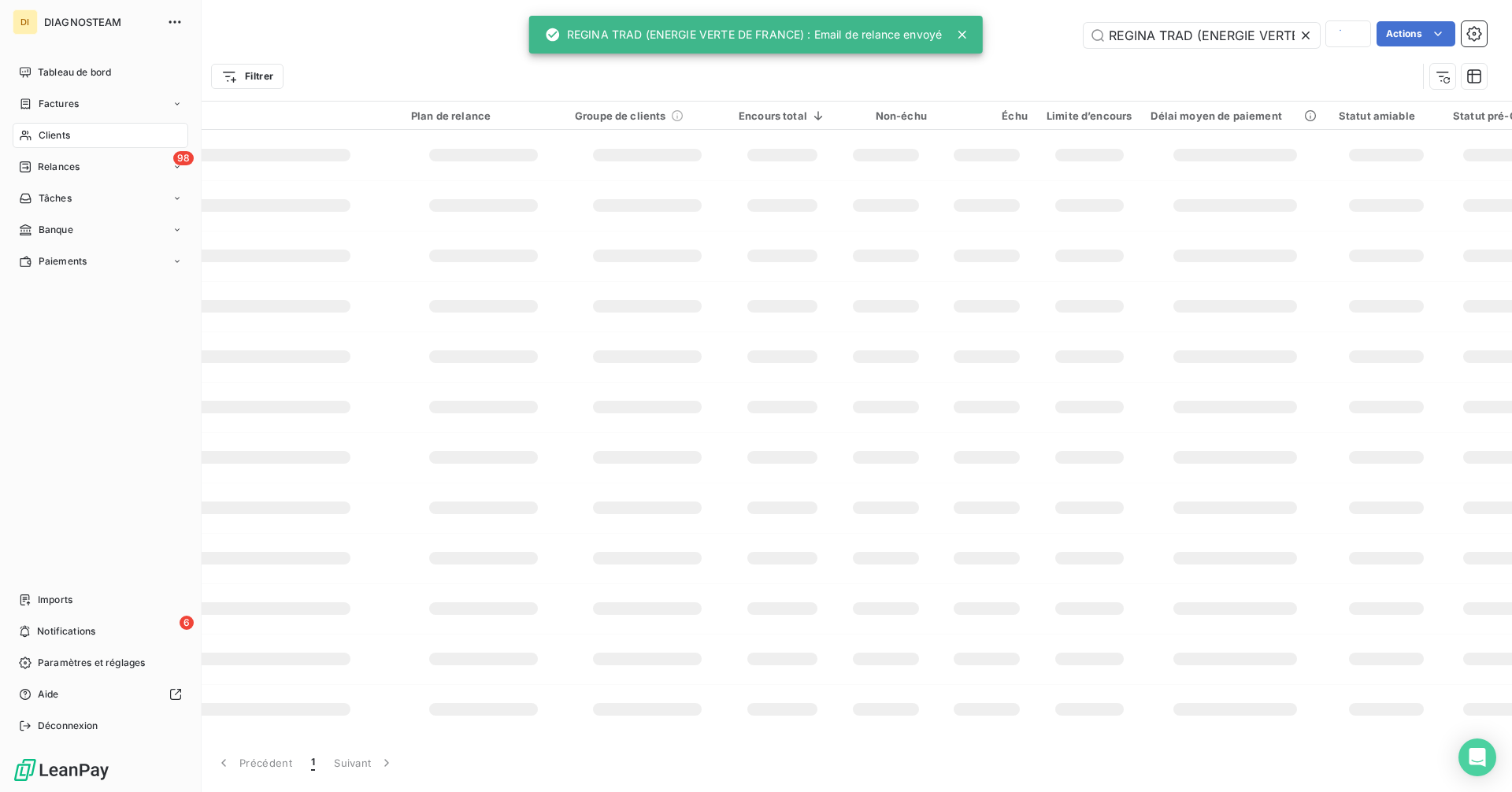
scroll to position [0, 82]
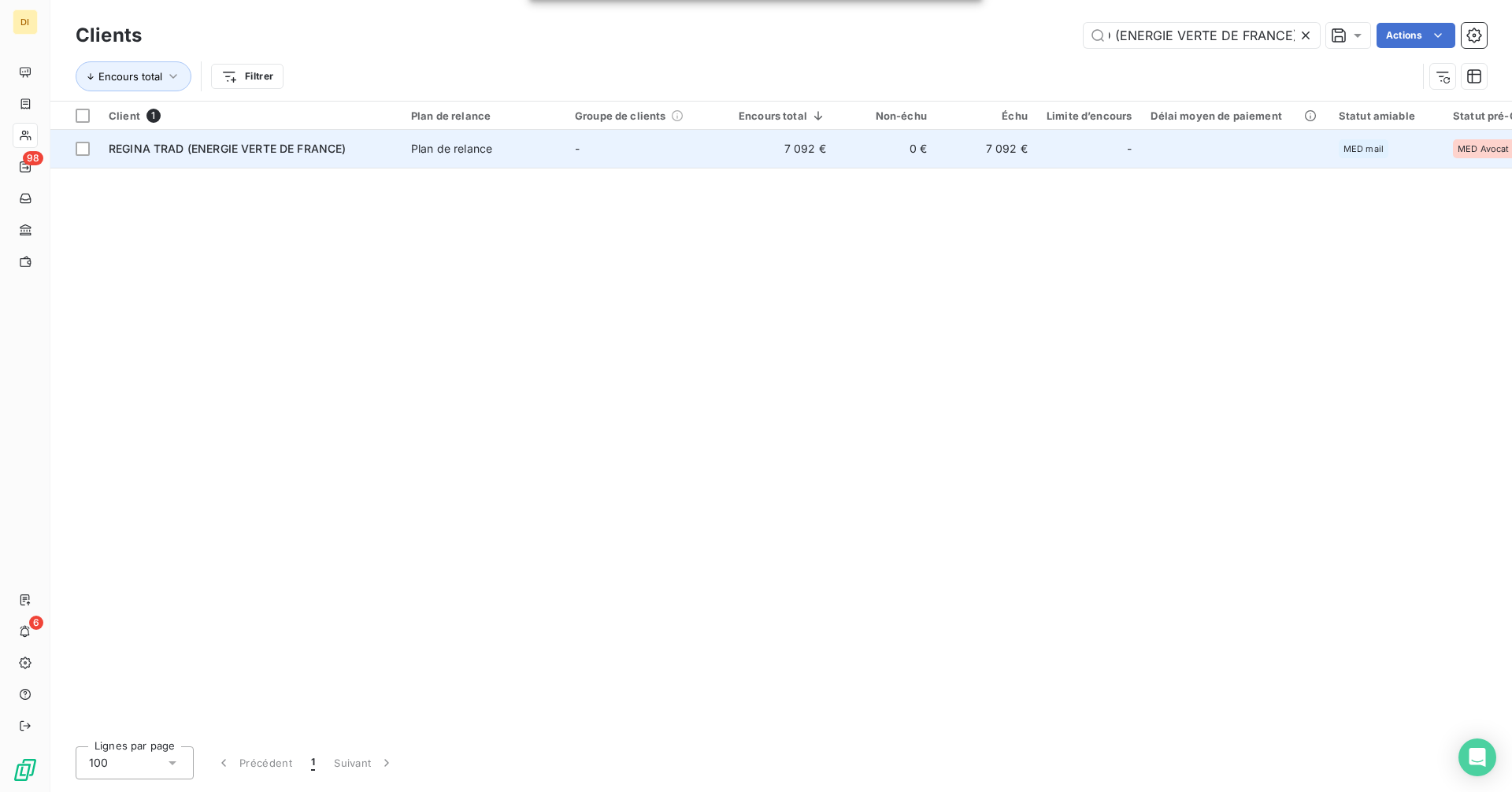
click at [567, 161] on td "-" at bounding box center [647, 149] width 164 height 38
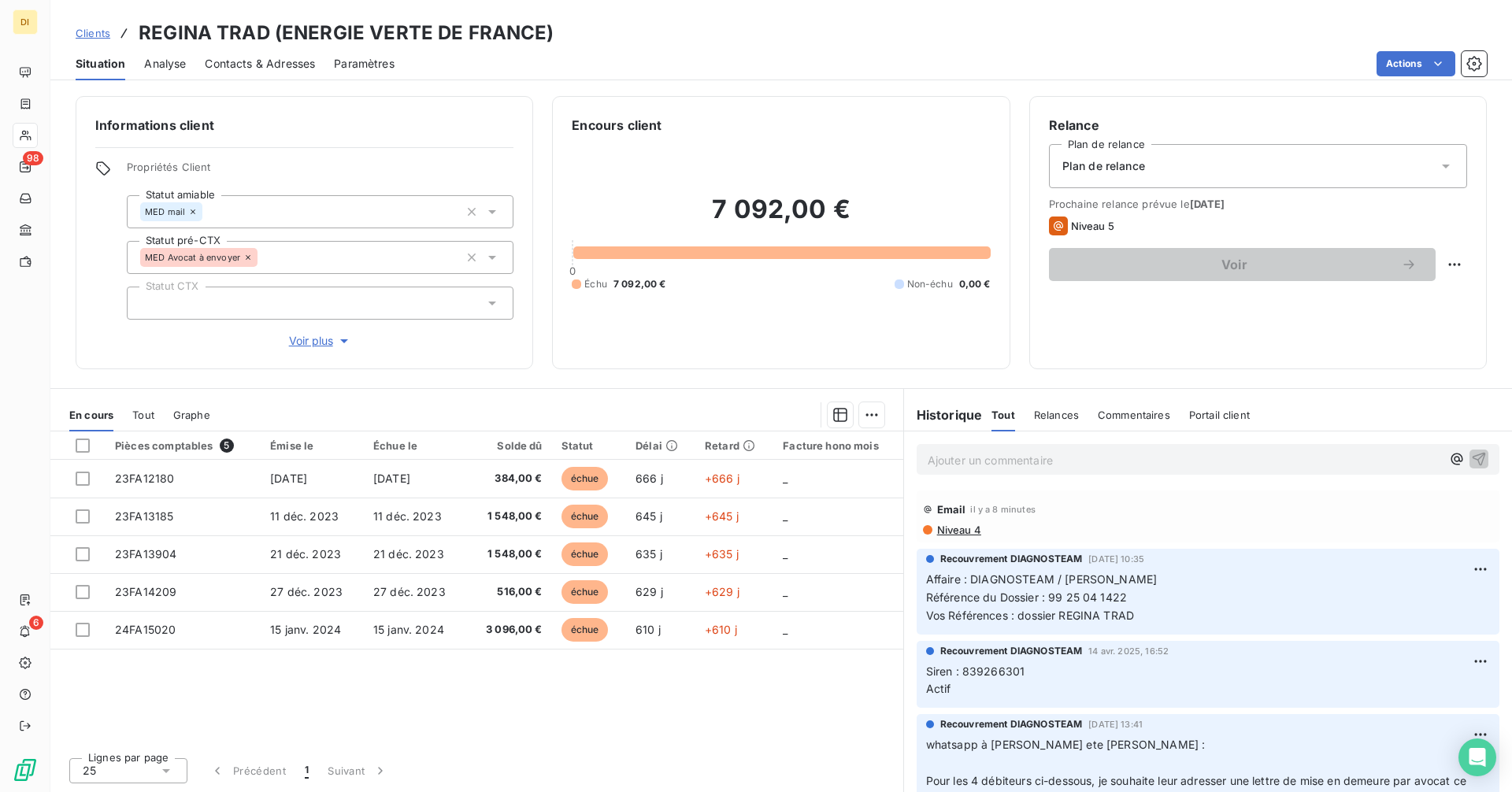
click at [236, 59] on span "Contacts & Adresses" at bounding box center [259, 64] width 110 height 16
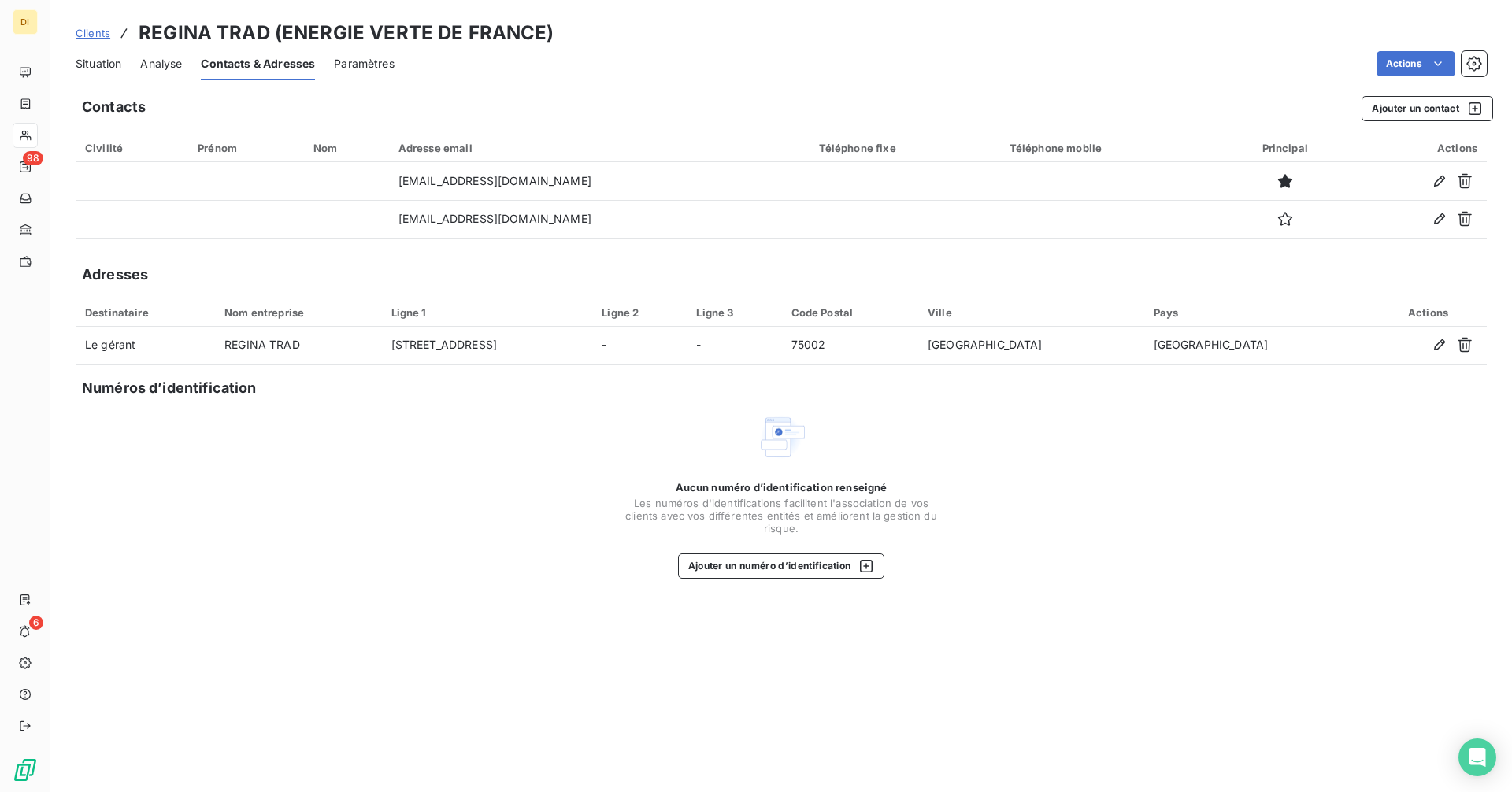
click at [98, 39] on link "Clients" at bounding box center [93, 32] width 35 height 16
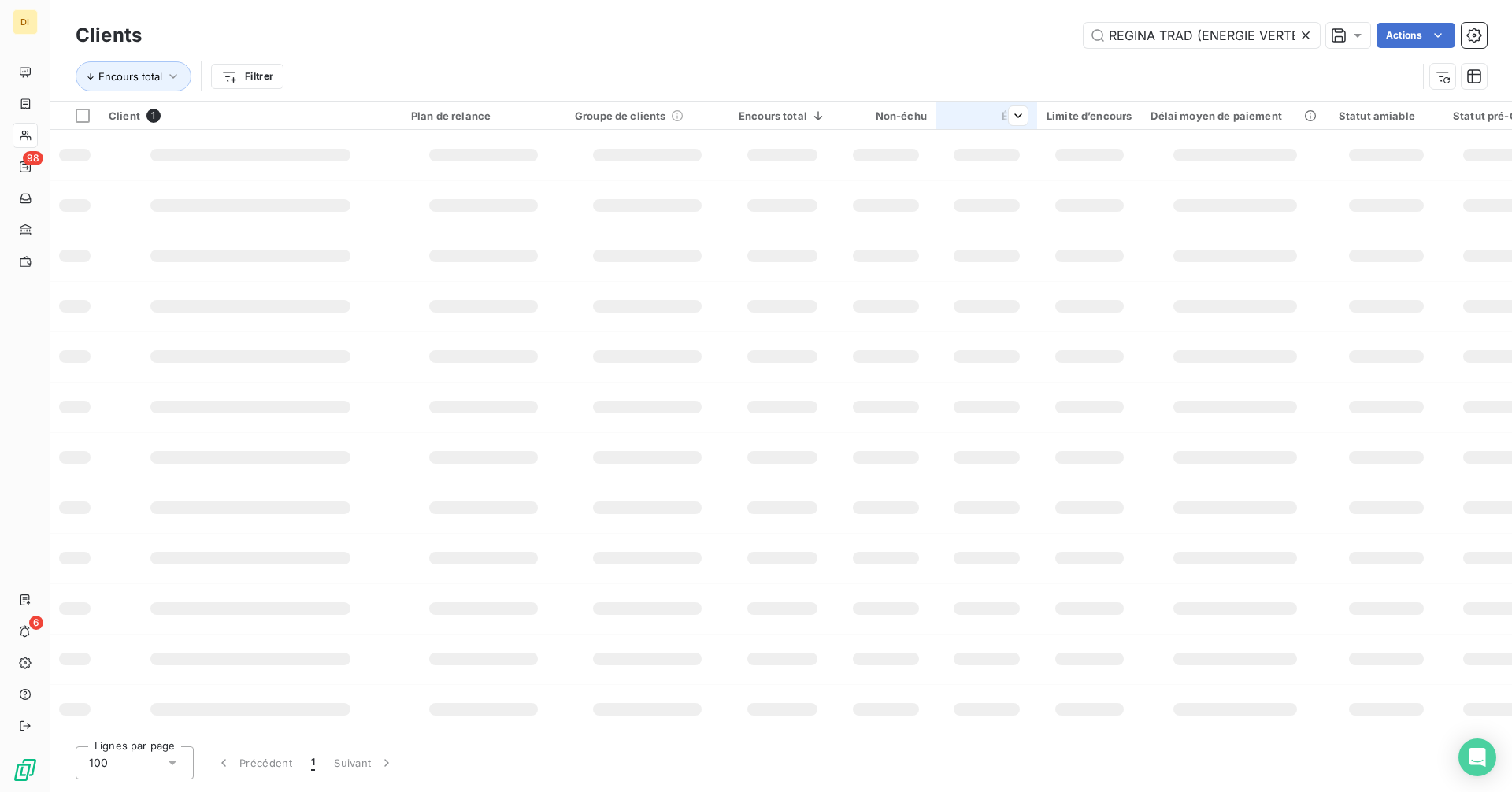
scroll to position [0, 82]
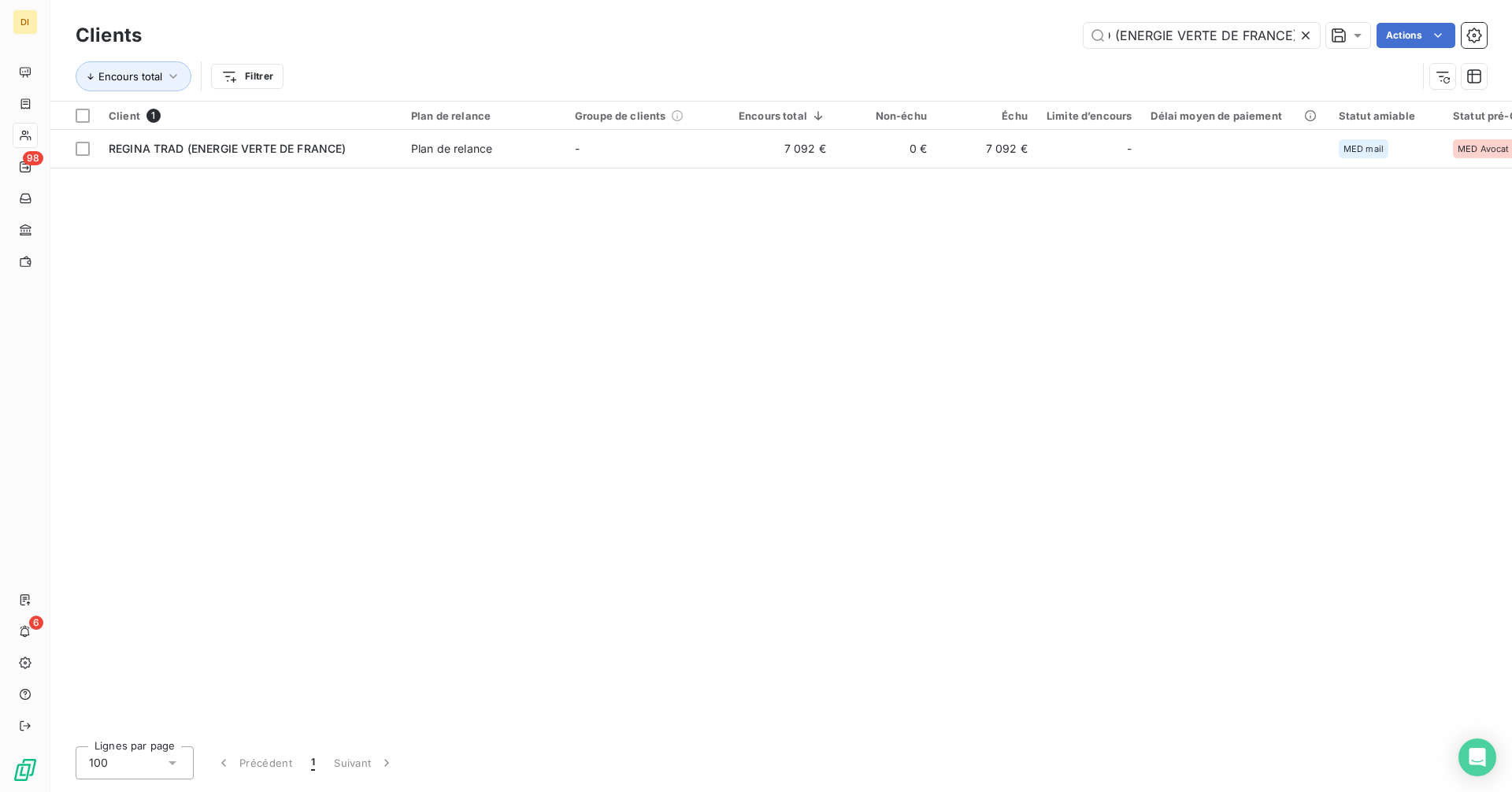
click at [1308, 36] on icon at bounding box center [1305, 35] width 16 height 16
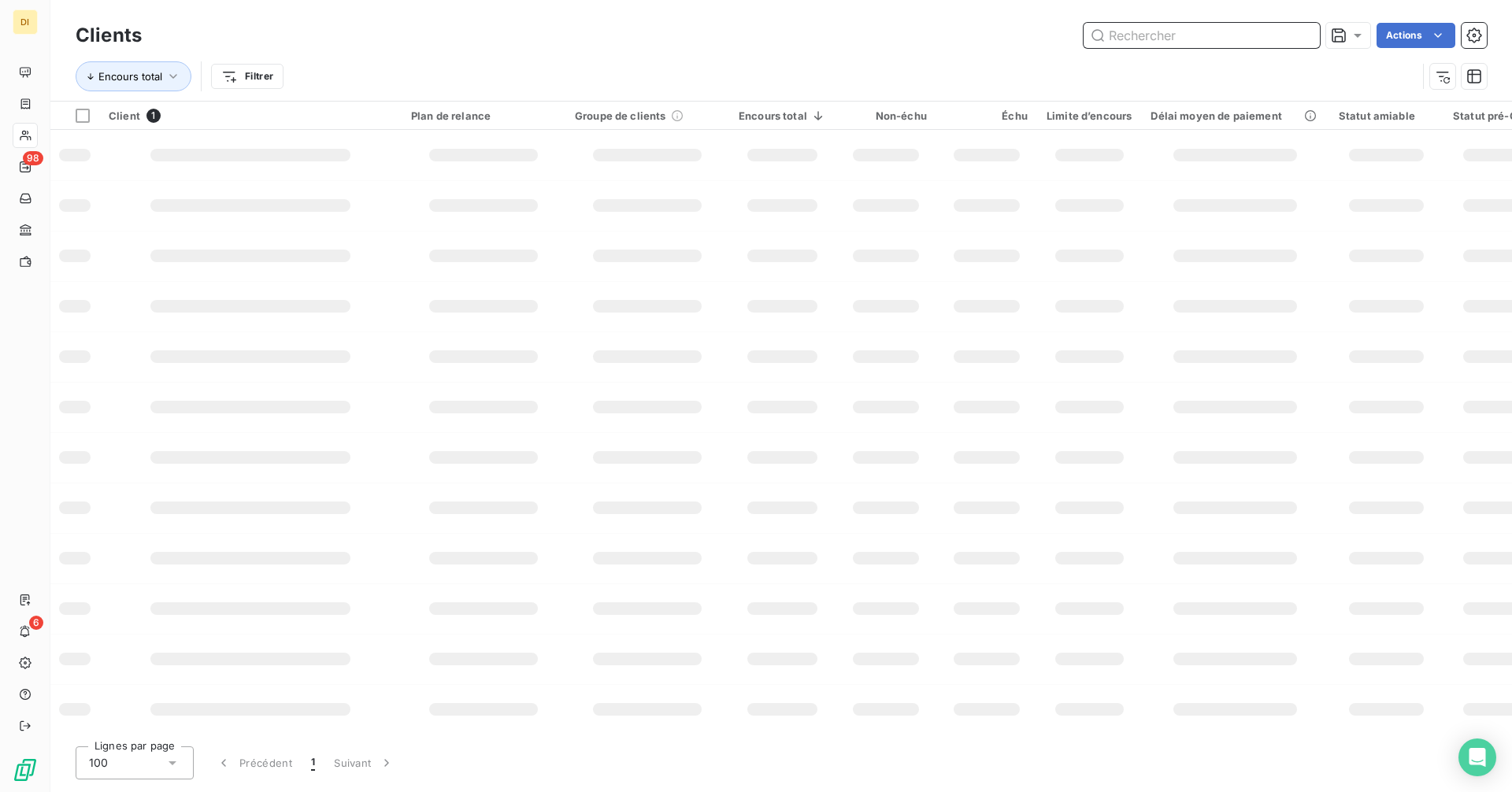
click at [1251, 37] on input "text" at bounding box center [1201, 36] width 236 height 25
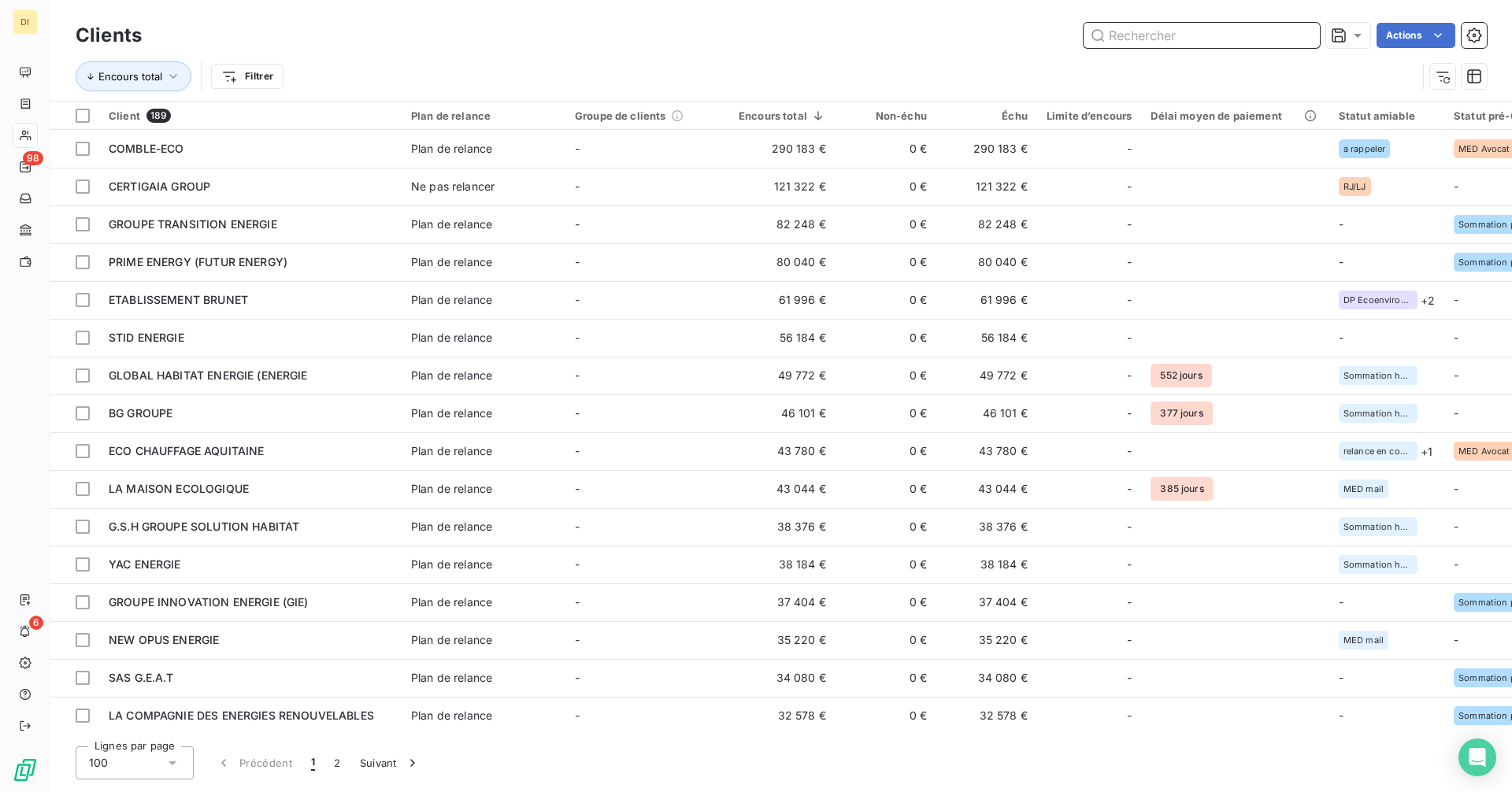
paste input "RSI RENOVATION SECURITE INTERIEURE"
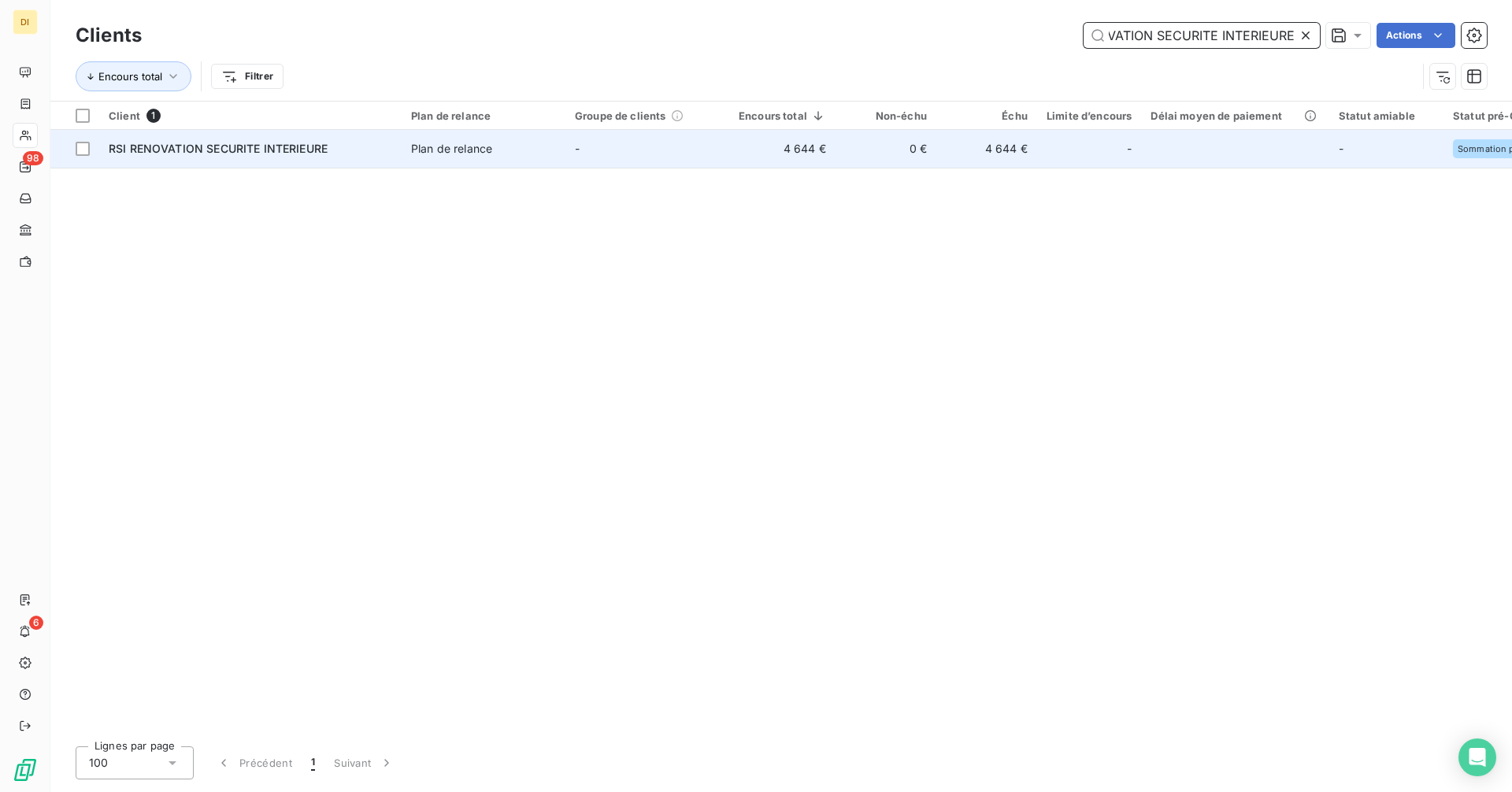
type input "RSI RENOVATION SECURITE INTERIEURE"
click at [454, 146] on div "Plan de relance" at bounding box center [452, 148] width 81 height 16
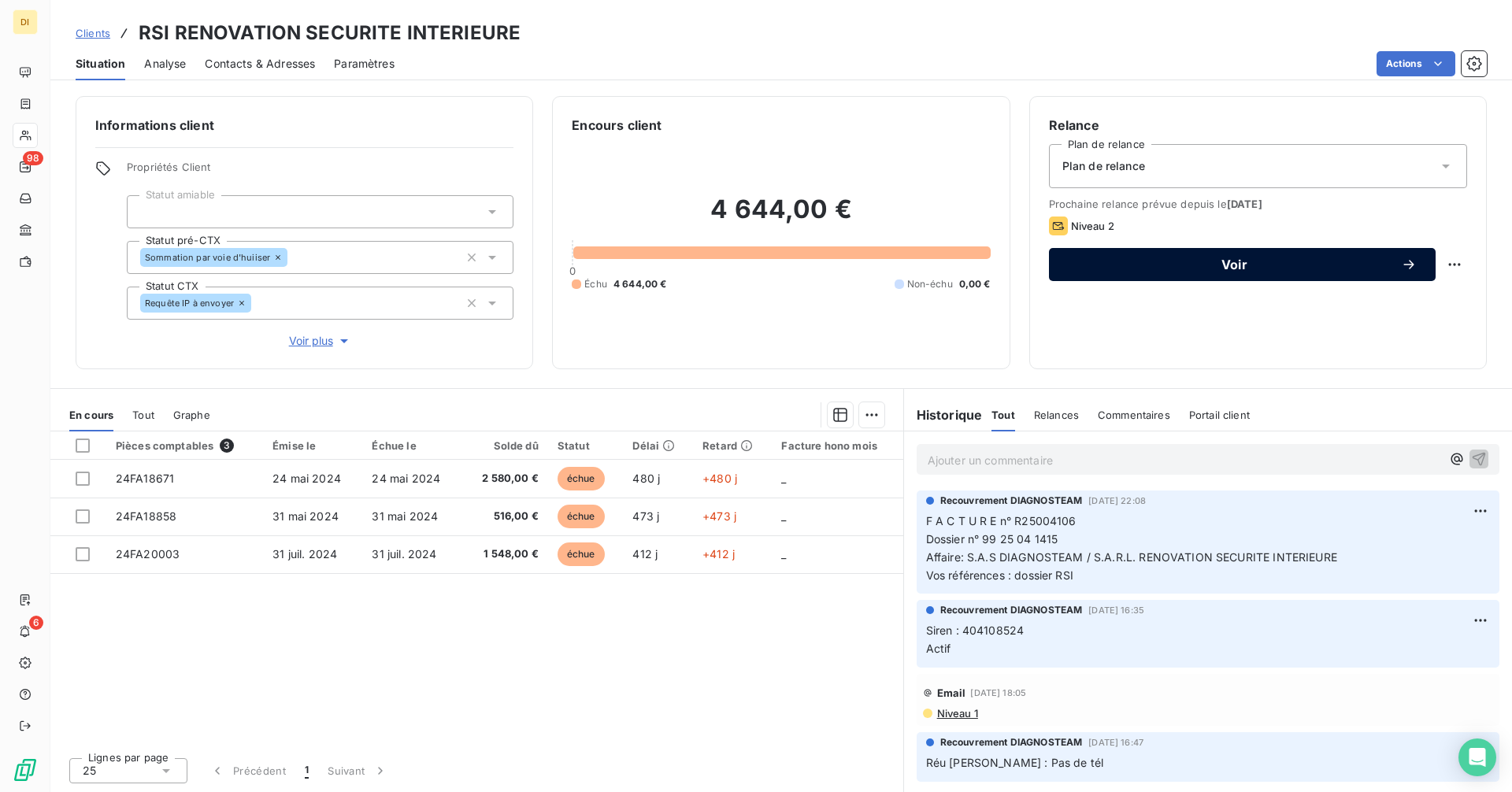
click at [1110, 259] on span "Voir" at bounding box center [1234, 264] width 333 height 12
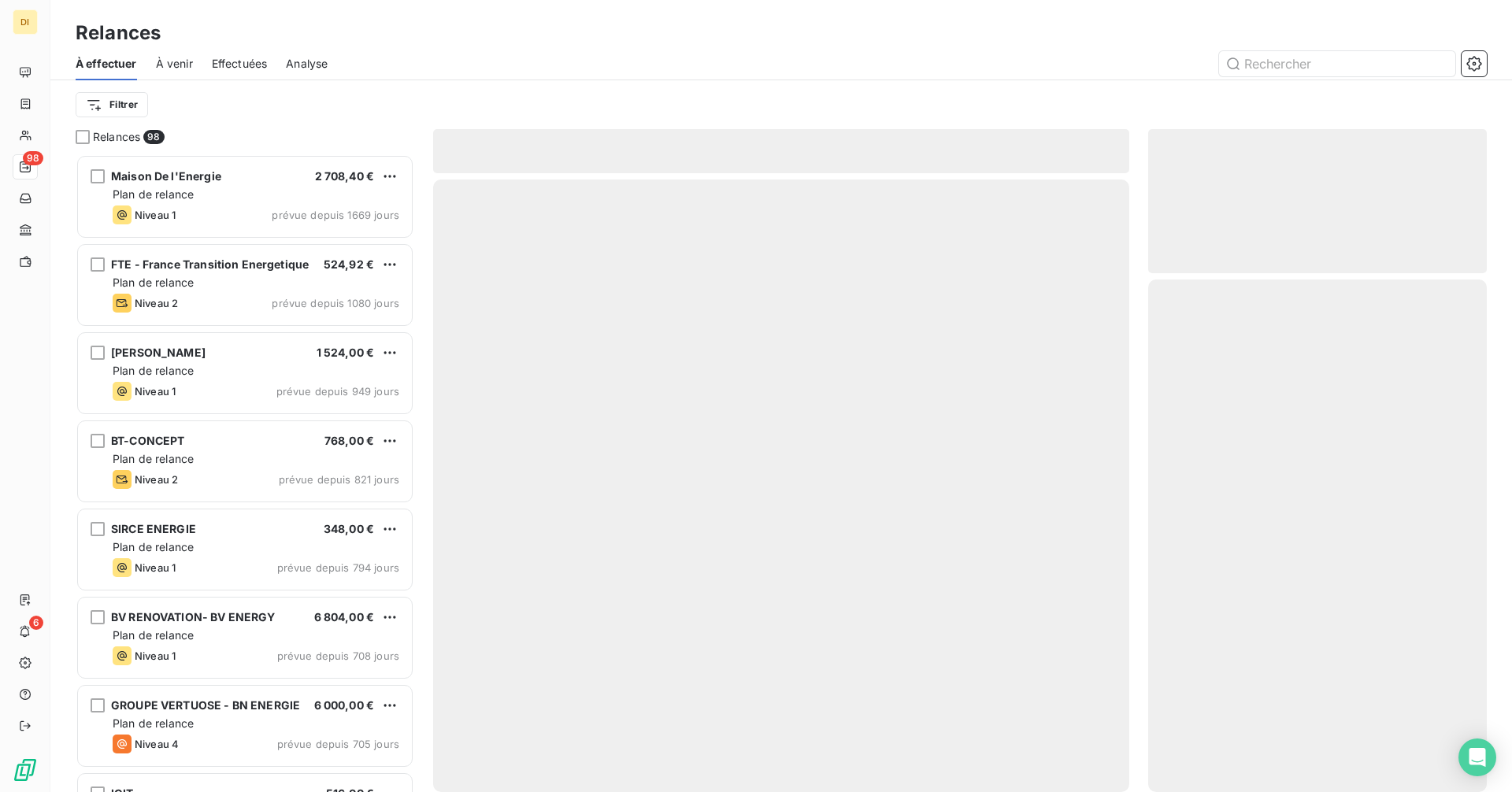
scroll to position [626, 327]
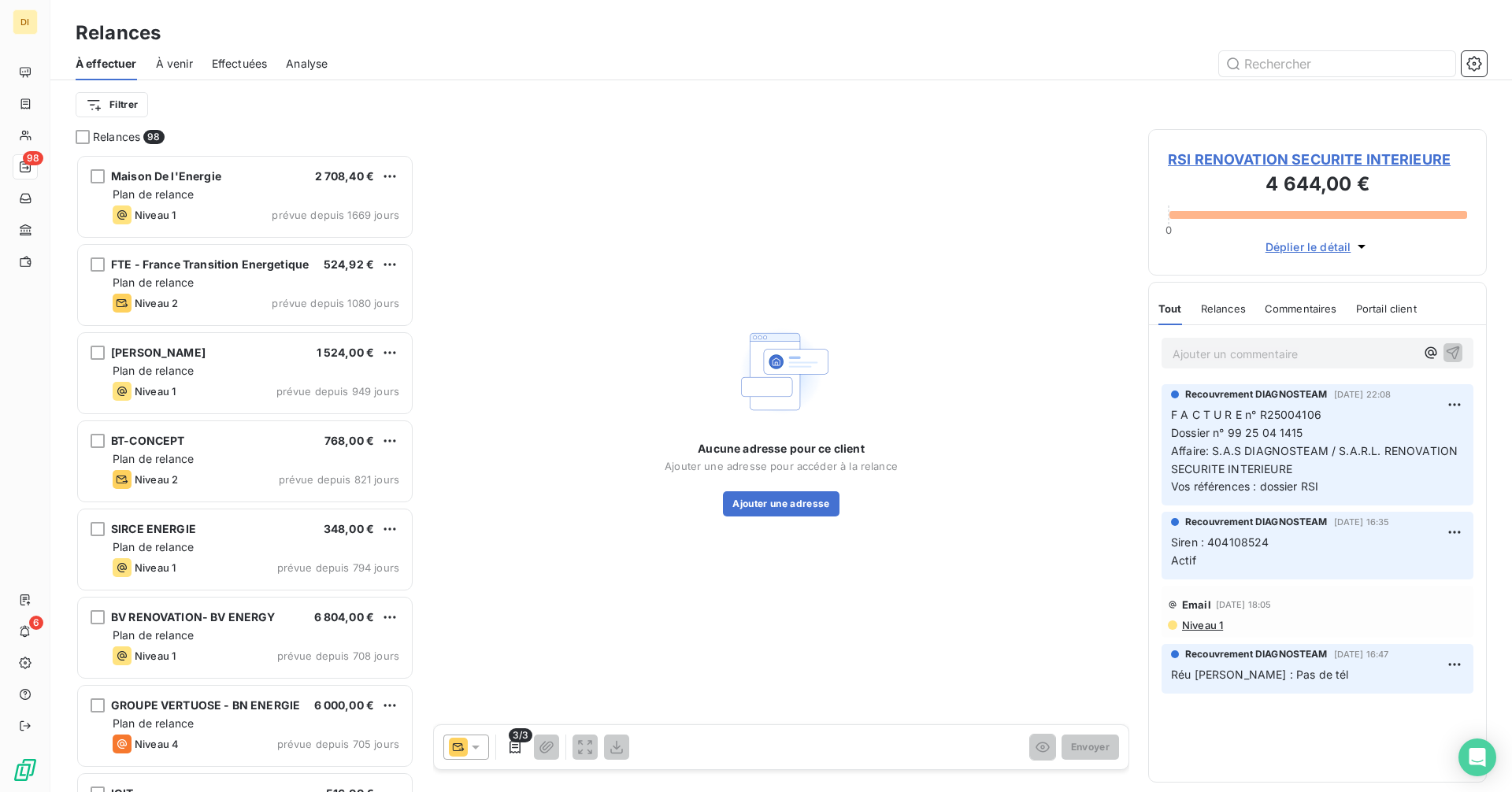
click at [468, 755] on icon at bounding box center [475, 746] width 16 height 16
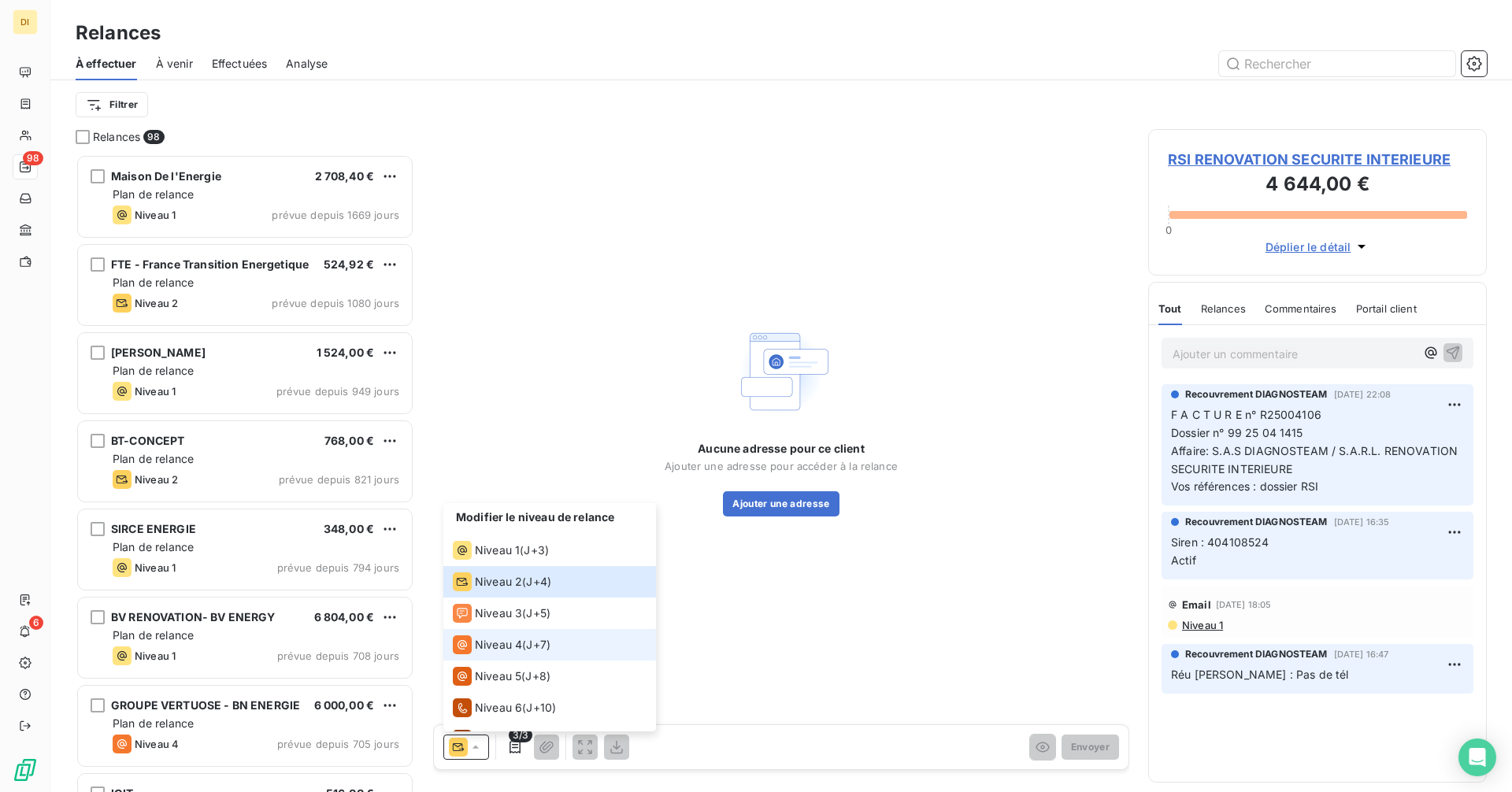
click at [483, 642] on span "Niveau 4" at bounding box center [498, 645] width 47 height 16
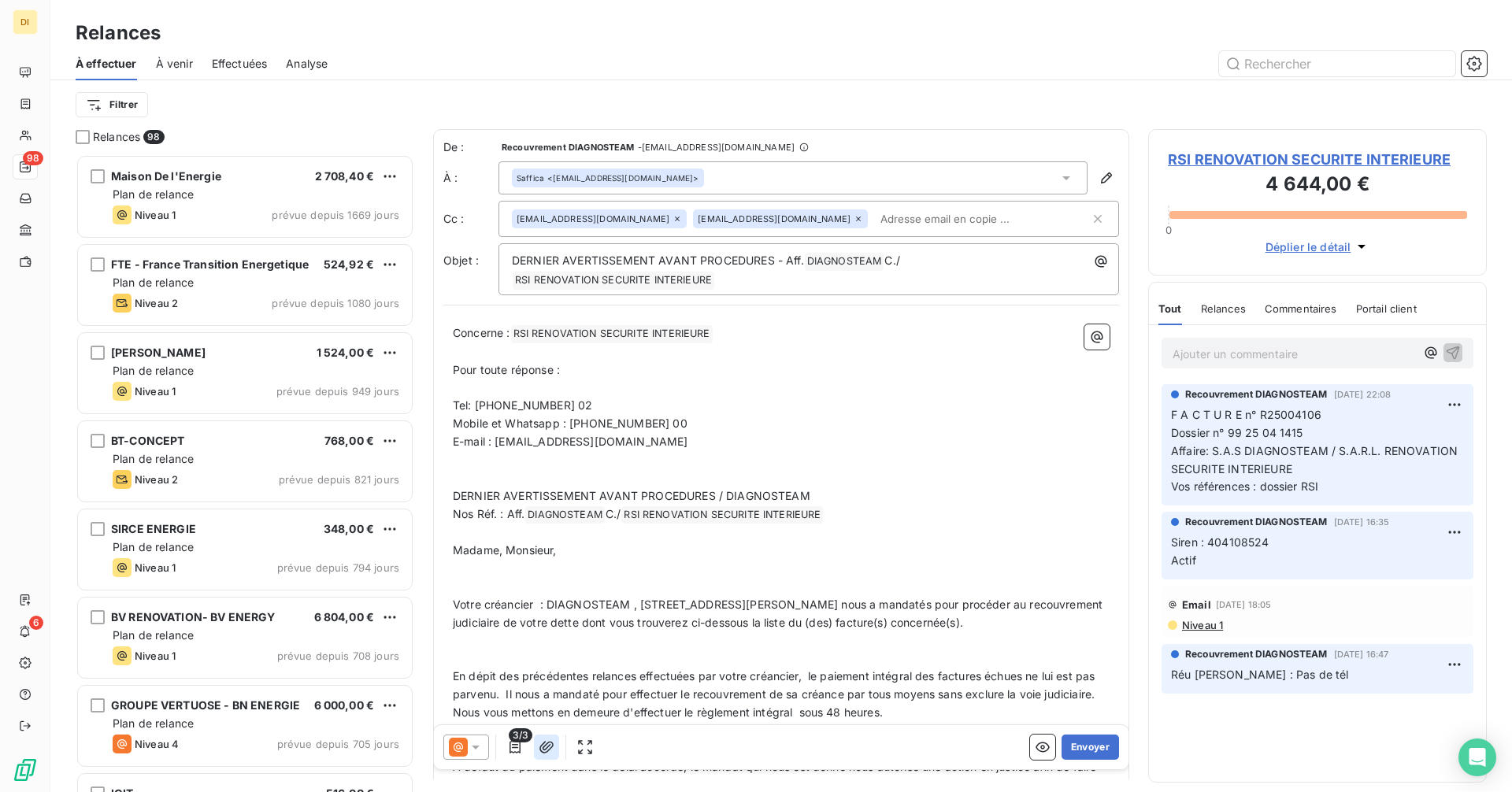
click at [541, 742] on icon "button" at bounding box center [546, 746] width 16 height 16
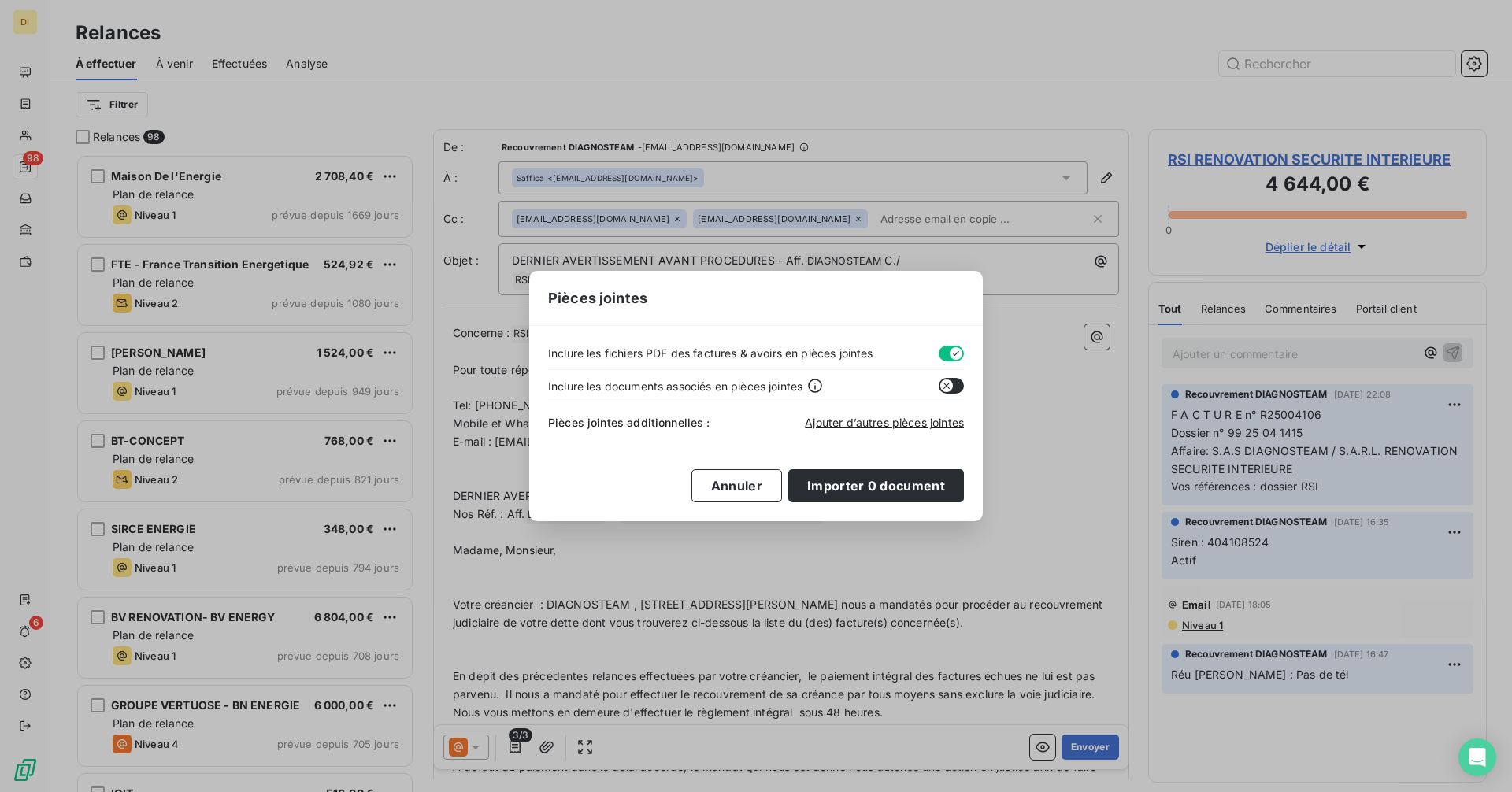
click at [953, 348] on icon "button" at bounding box center [956, 353] width 12 height 12
click at [869, 424] on span "Ajouter d’autres pièces jointes" at bounding box center [884, 422] width 159 height 13
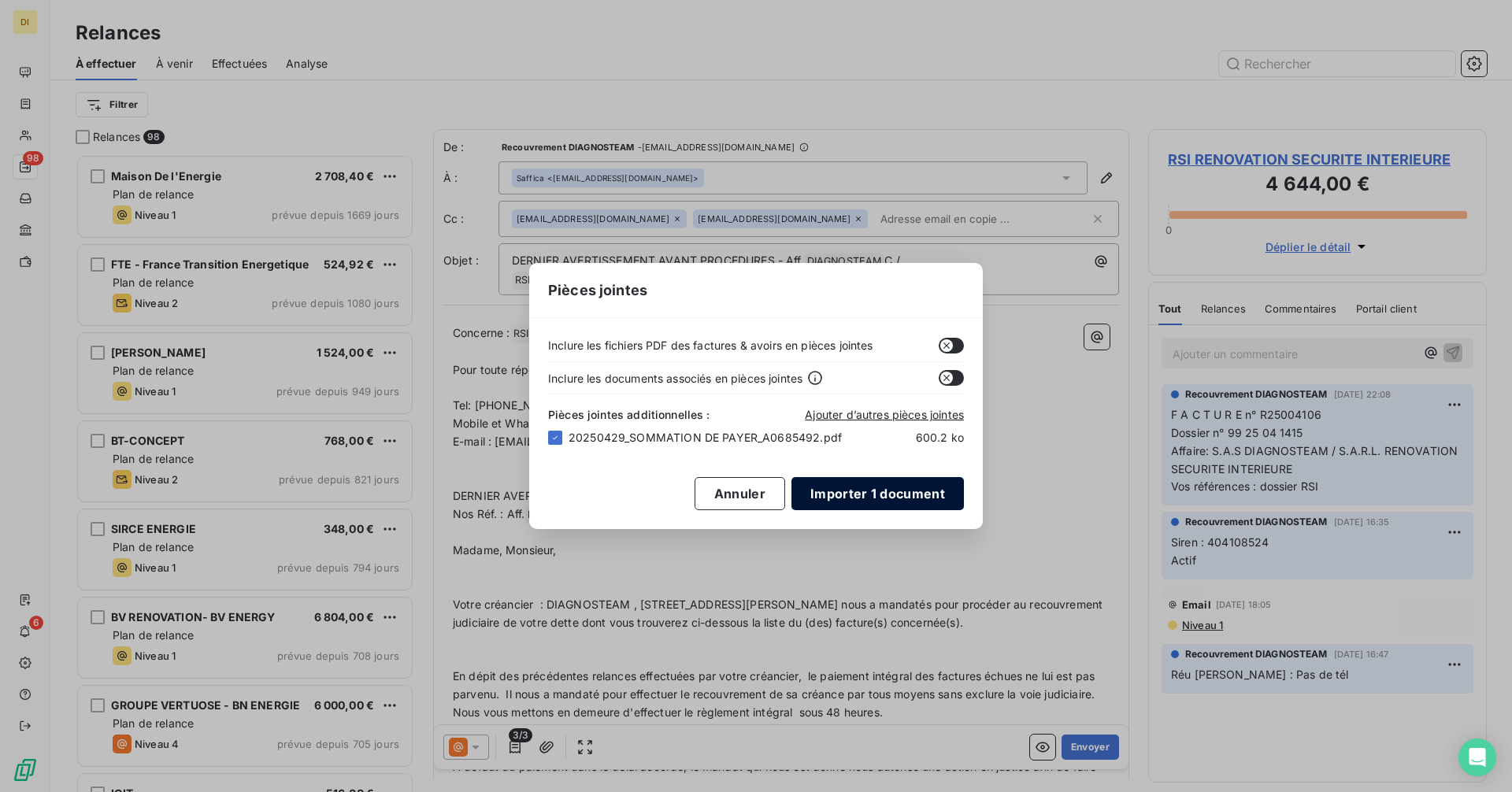
click at [910, 497] on button "Importer 1 document" at bounding box center [877, 494] width 172 height 33
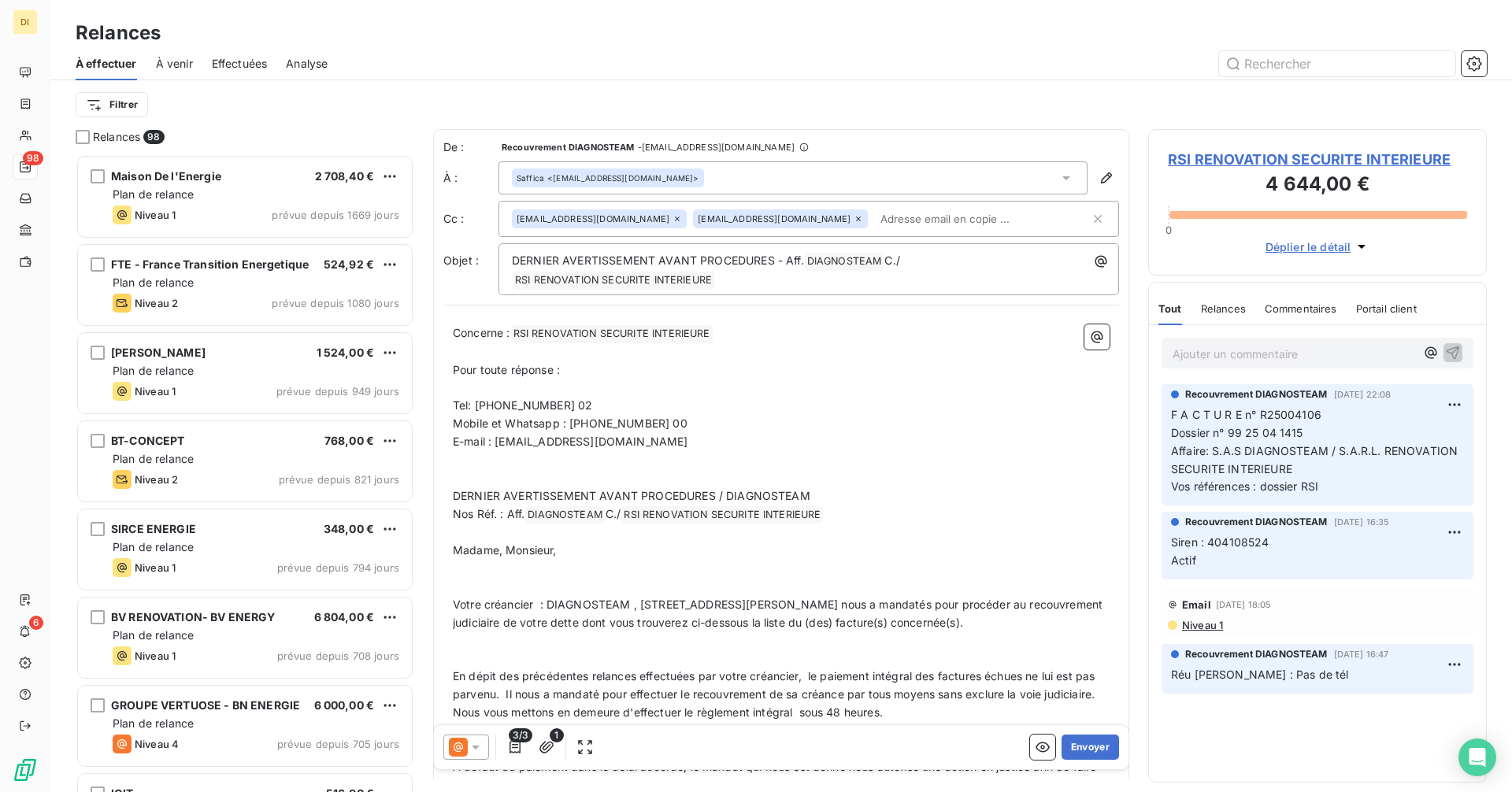
click at [962, 219] on input "text" at bounding box center [965, 218] width 182 height 24
click at [962, 219] on input "text" at bounding box center [982, 218] width 216 height 24
click at [1068, 756] on button "Envoyer" at bounding box center [1090, 747] width 57 height 25
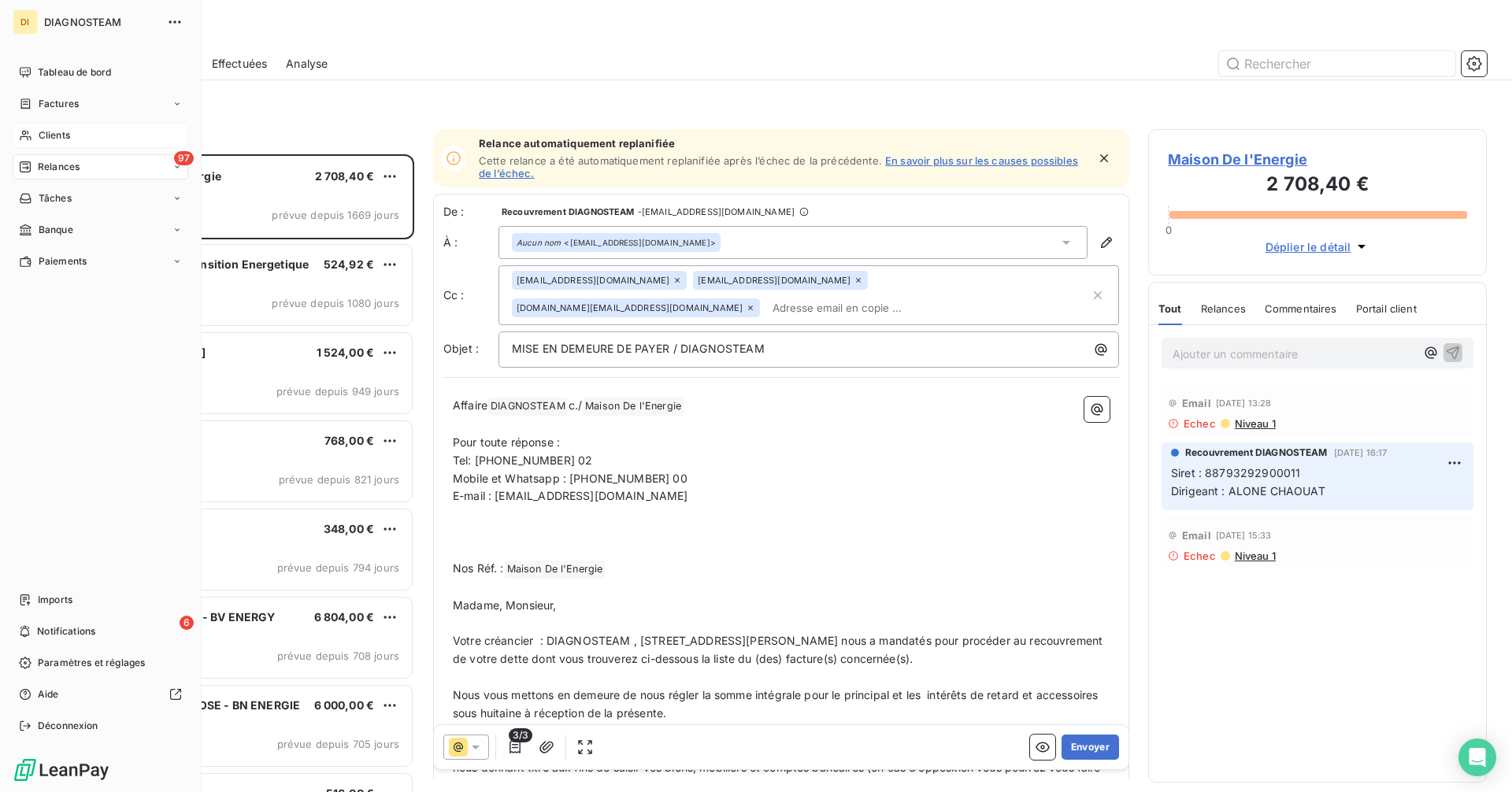
click at [48, 136] on span "Clients" at bounding box center [55, 135] width 31 height 14
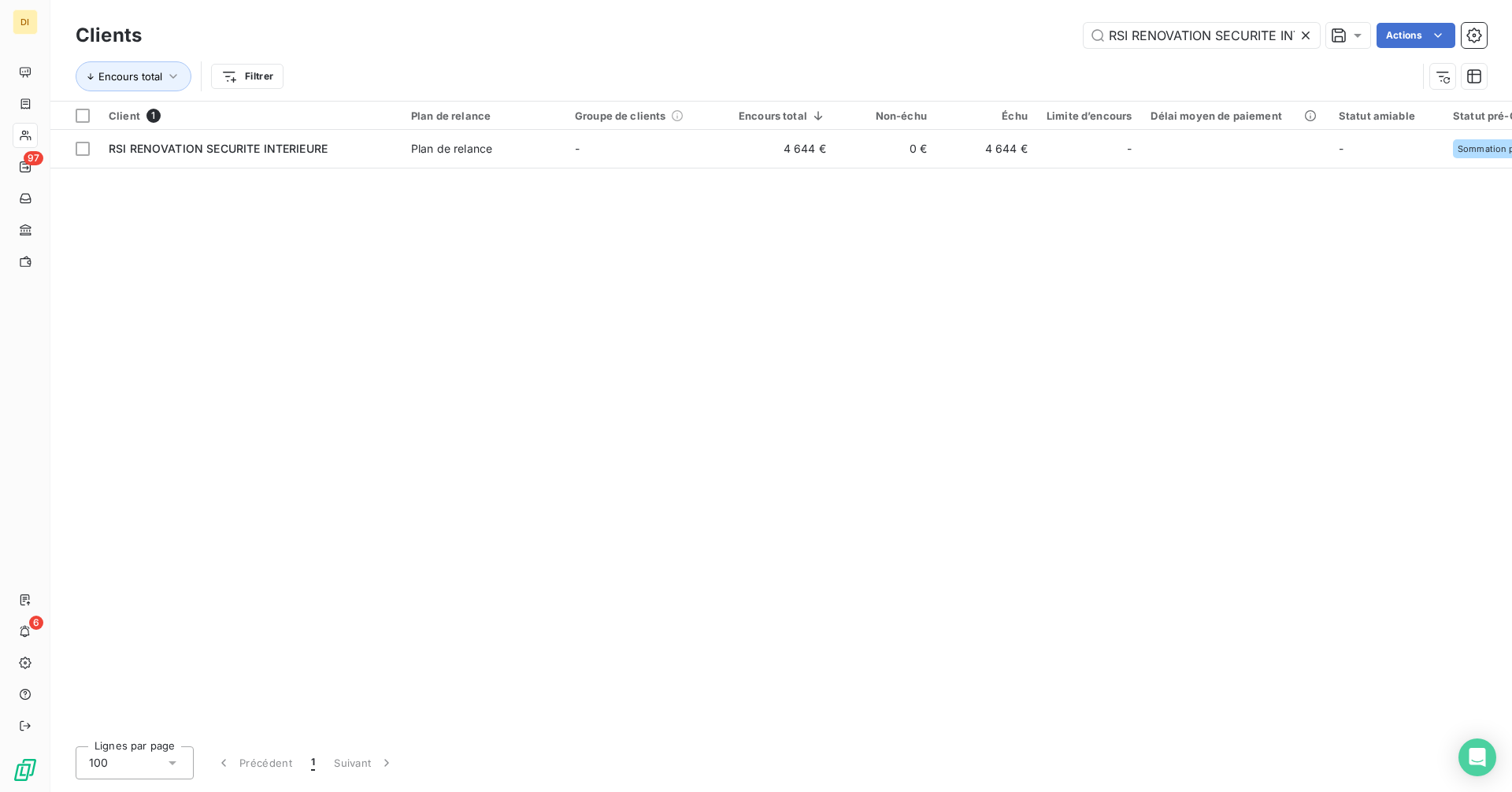
click at [1303, 38] on icon at bounding box center [1305, 35] width 16 height 16
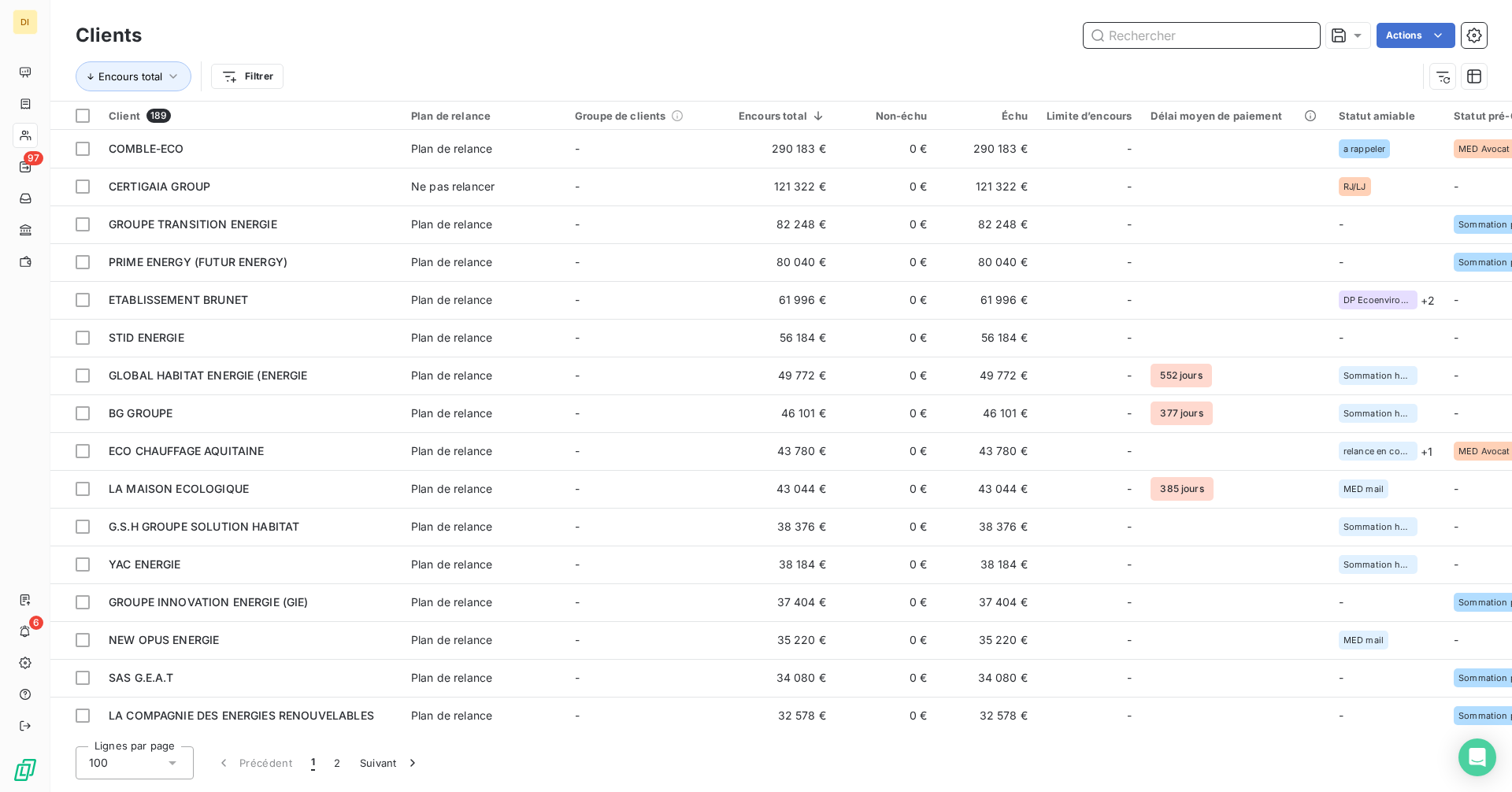
click at [1263, 43] on input "text" at bounding box center [1201, 36] width 236 height 25
paste input "SOCIETE NATIONALE D'ISOLATION THERMIQUE - SNIT"
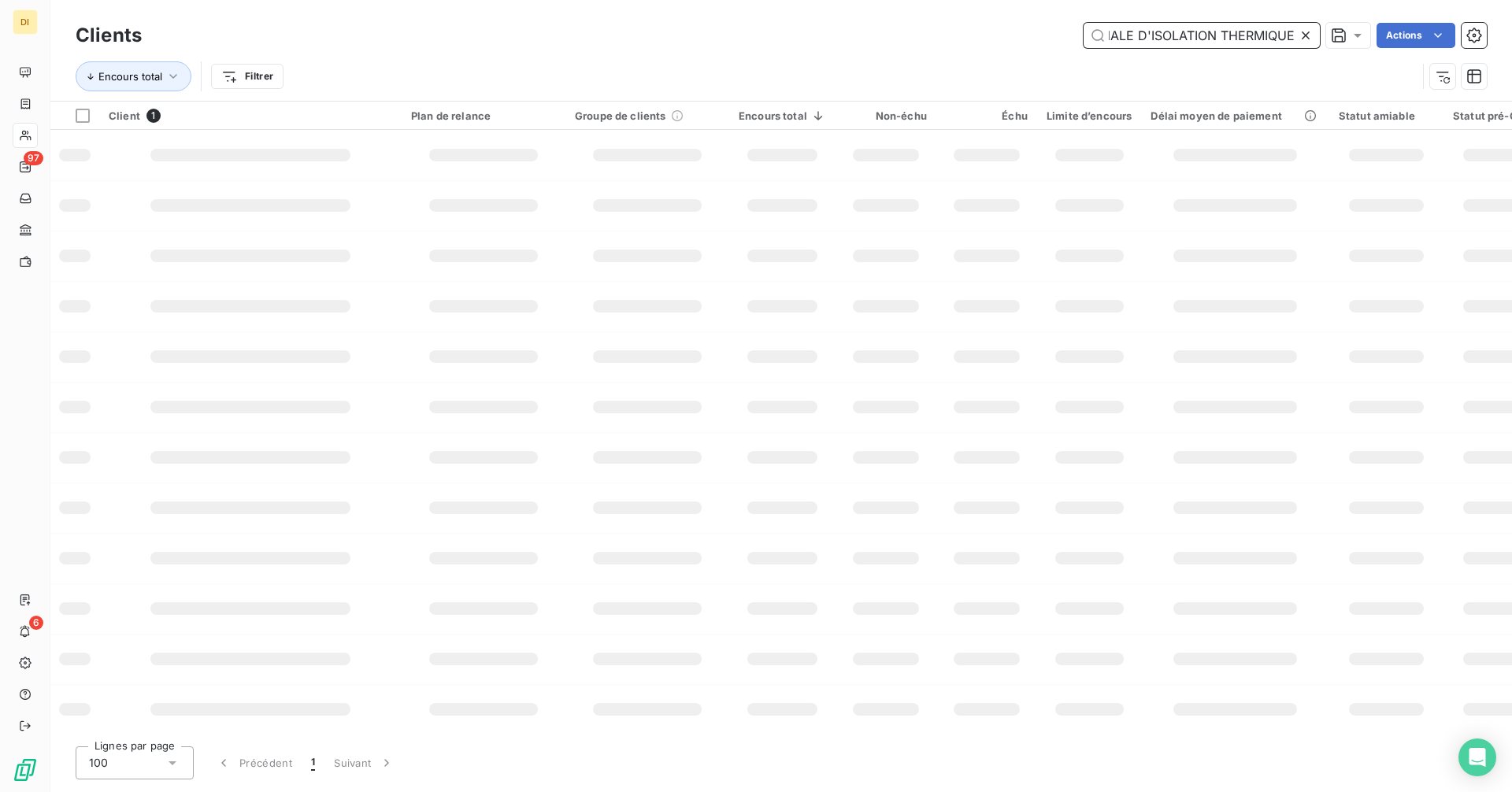
scroll to position [0, 103]
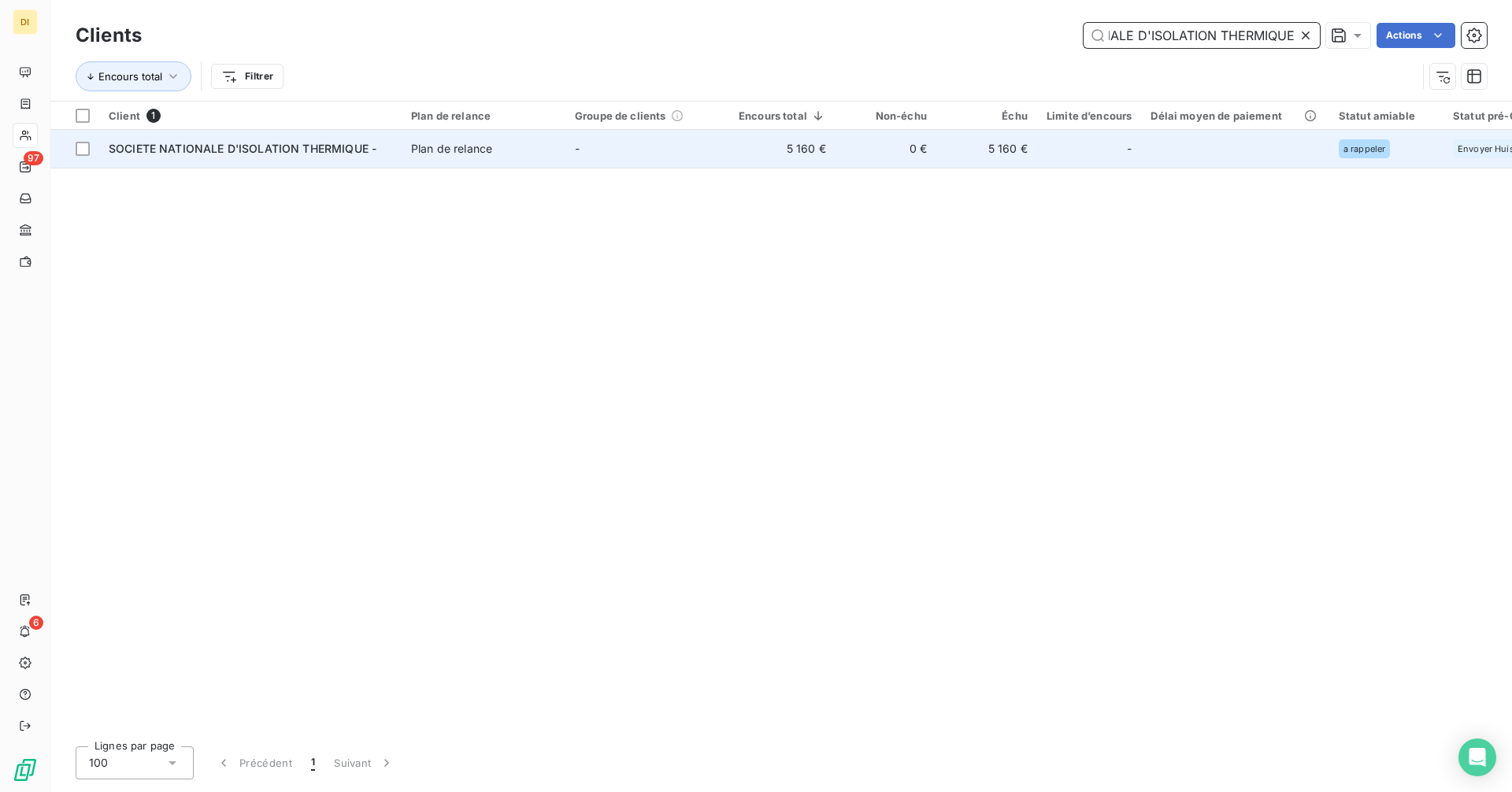
type input "SOCIETE NATIONALE D'ISOLATION THERMIQUE"
click at [415, 138] on td "Plan de relance" at bounding box center [483, 149] width 164 height 38
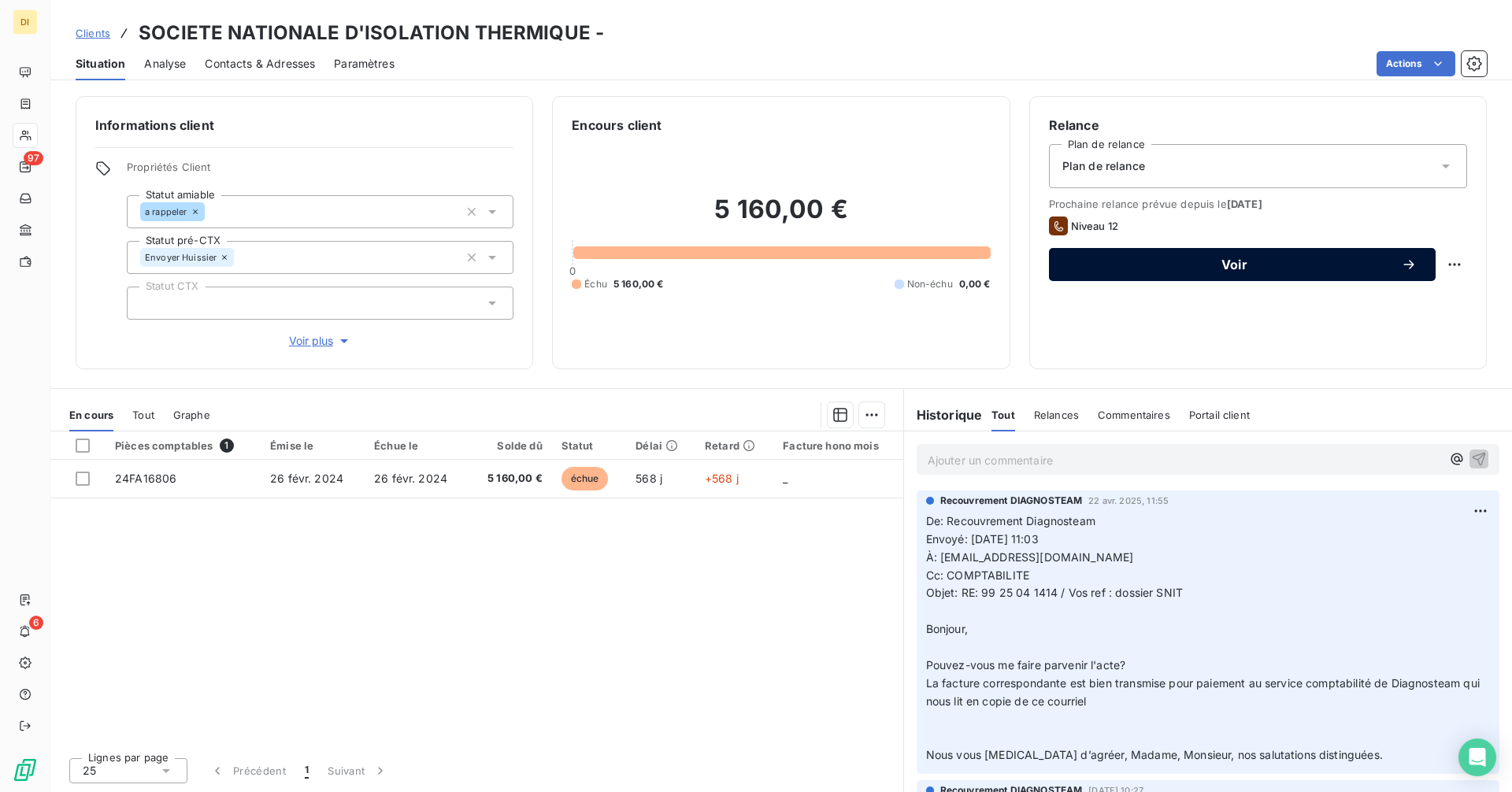
click at [1210, 260] on span "Voir" at bounding box center [1234, 264] width 333 height 12
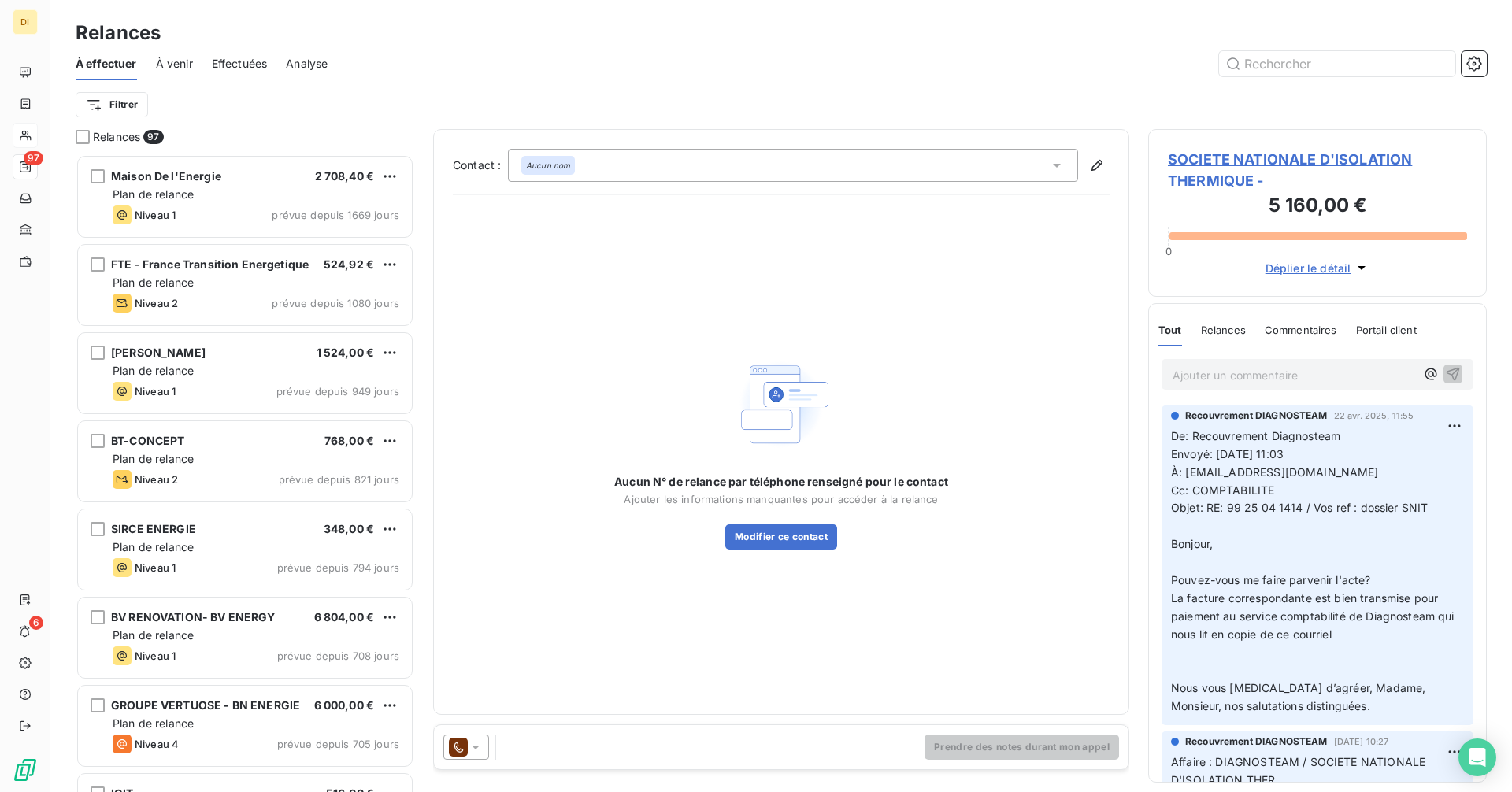
scroll to position [626, 327]
click at [451, 750] on icon at bounding box center [458, 747] width 19 height 19
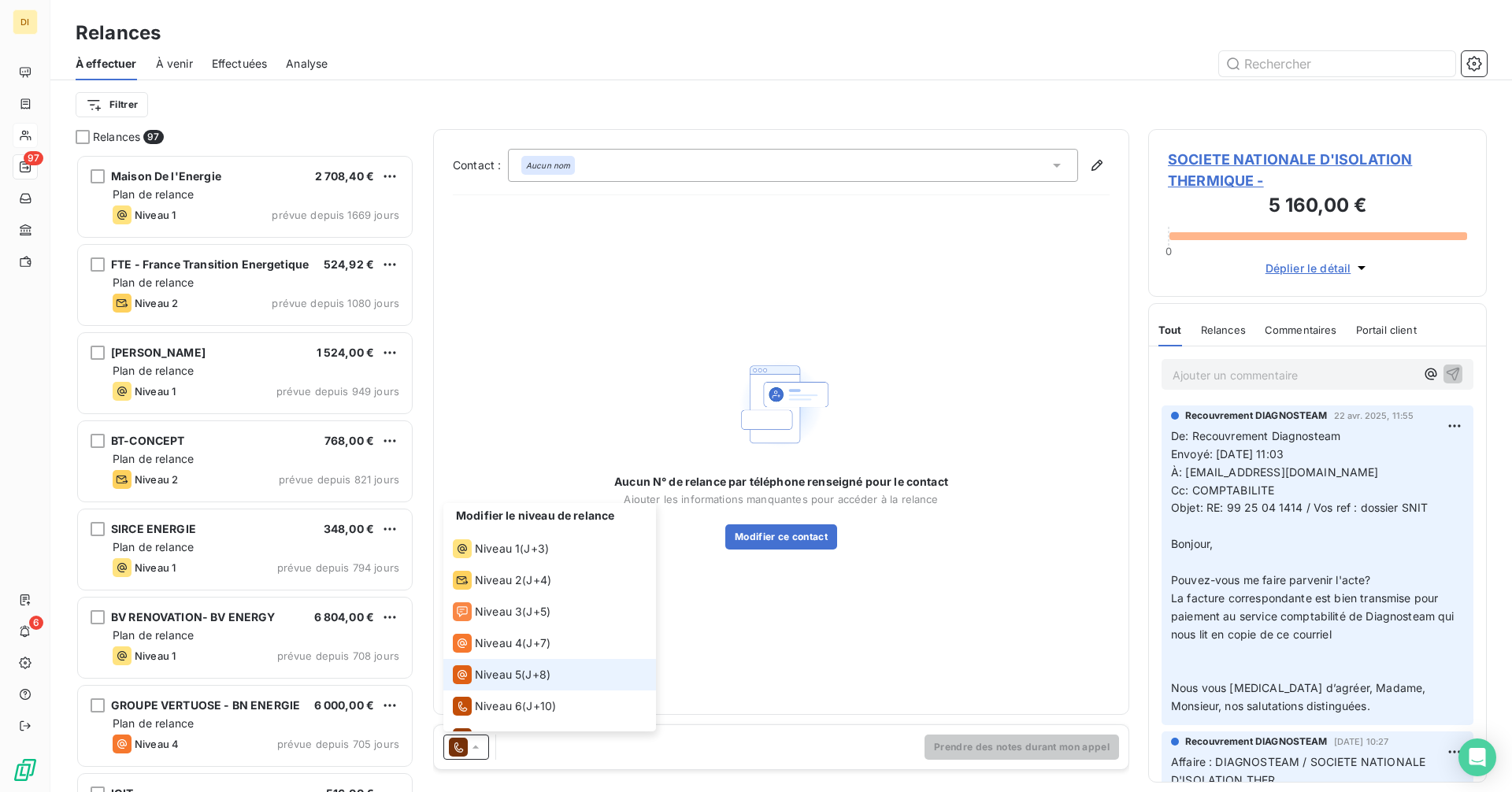
scroll to position [0, 0]
click at [526, 646] on div "Niveau 4 ( J+7 )" at bounding box center [502, 645] width 98 height 19
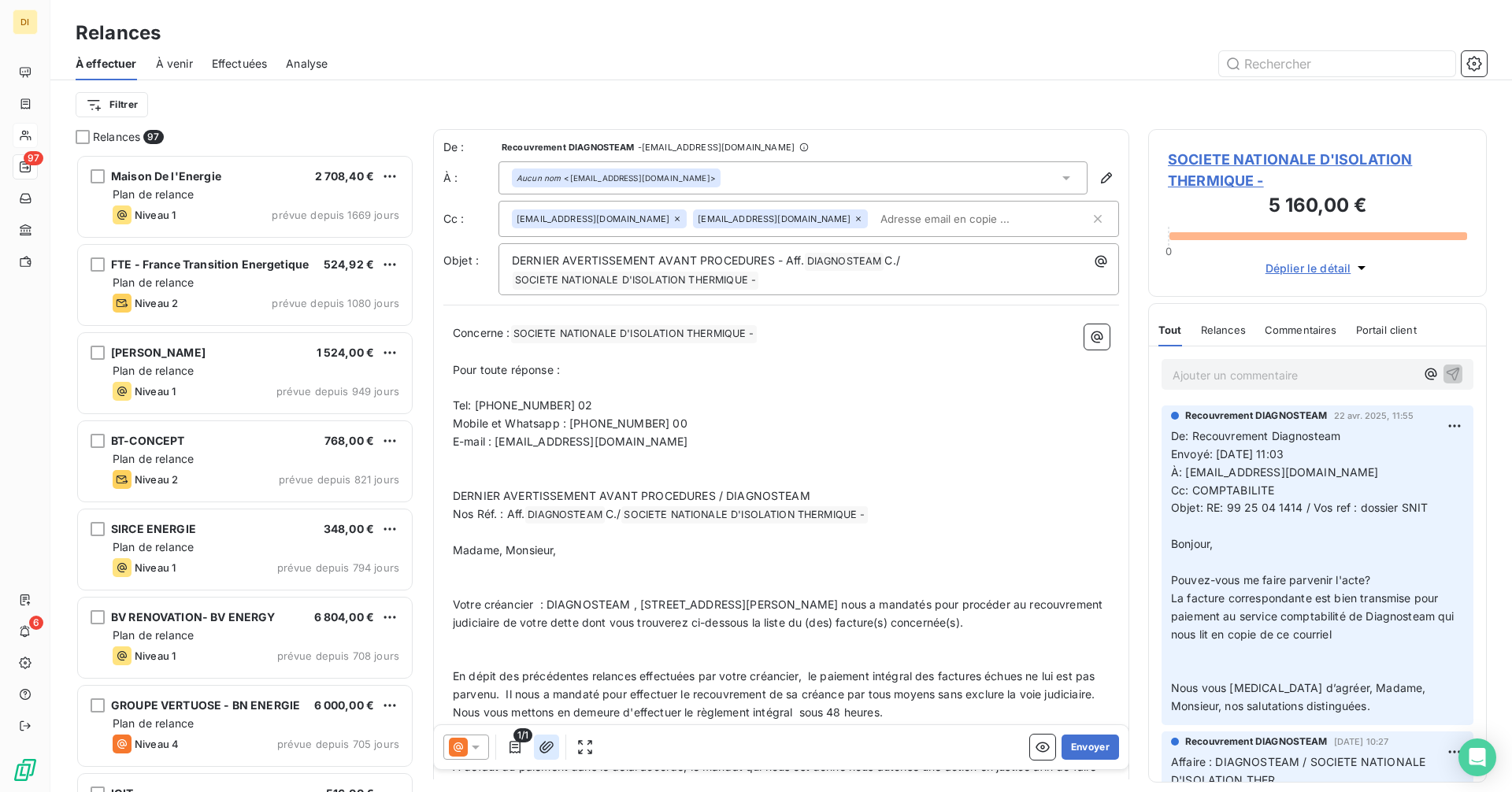
click at [541, 747] on icon "button" at bounding box center [546, 746] width 14 height 12
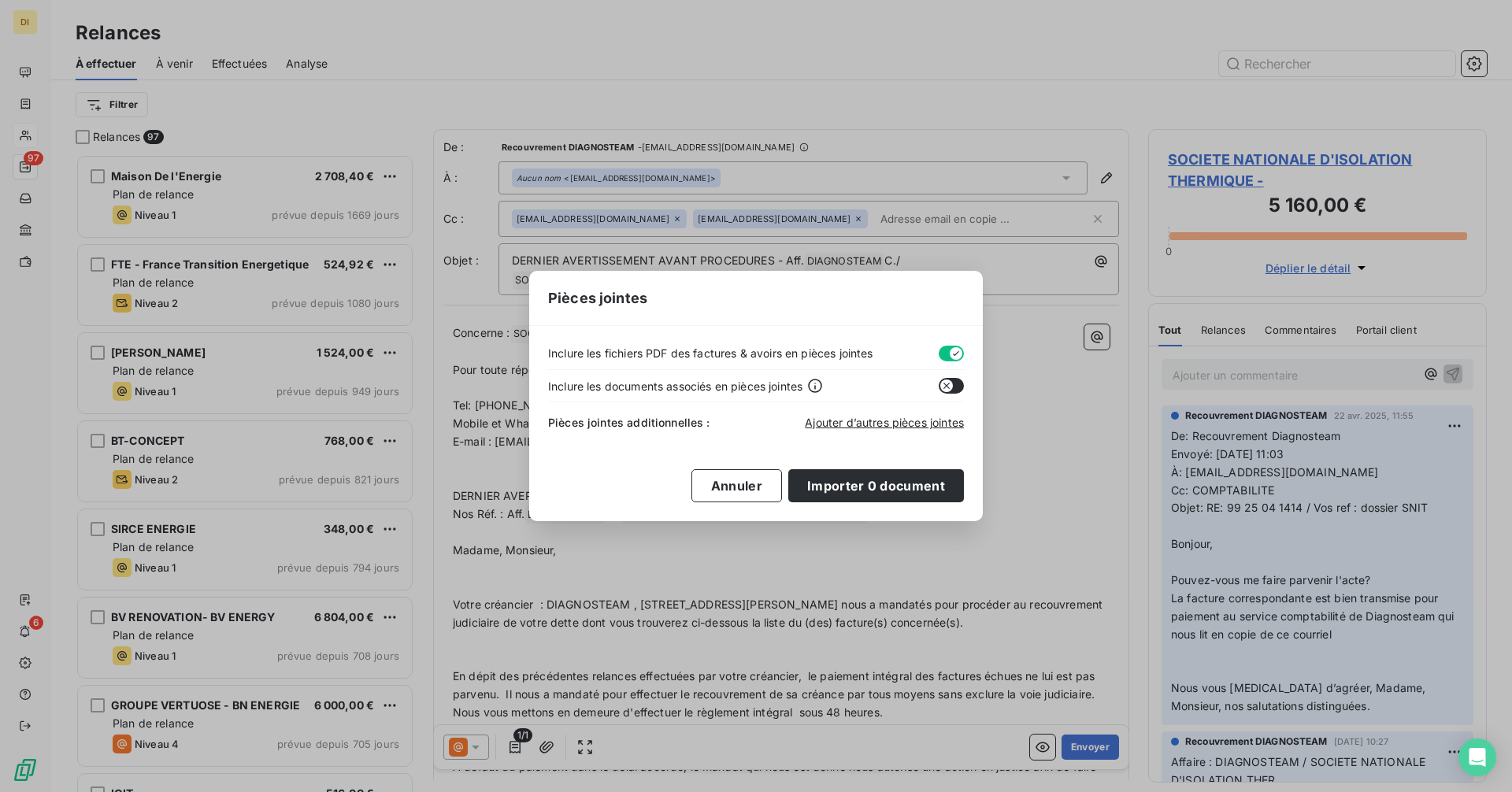
click at [957, 341] on div "Inclure les fichiers PDF des factures & avoirs en pièces jointes Inclure les do…" at bounding box center [756, 423] width 454 height 194
click at [948, 350] on button "button" at bounding box center [951, 353] width 25 height 16
click at [900, 420] on span "Ajouter d’autres pièces jointes" at bounding box center [884, 422] width 159 height 13
click at [758, 488] on button "Annuler" at bounding box center [736, 486] width 90 height 33
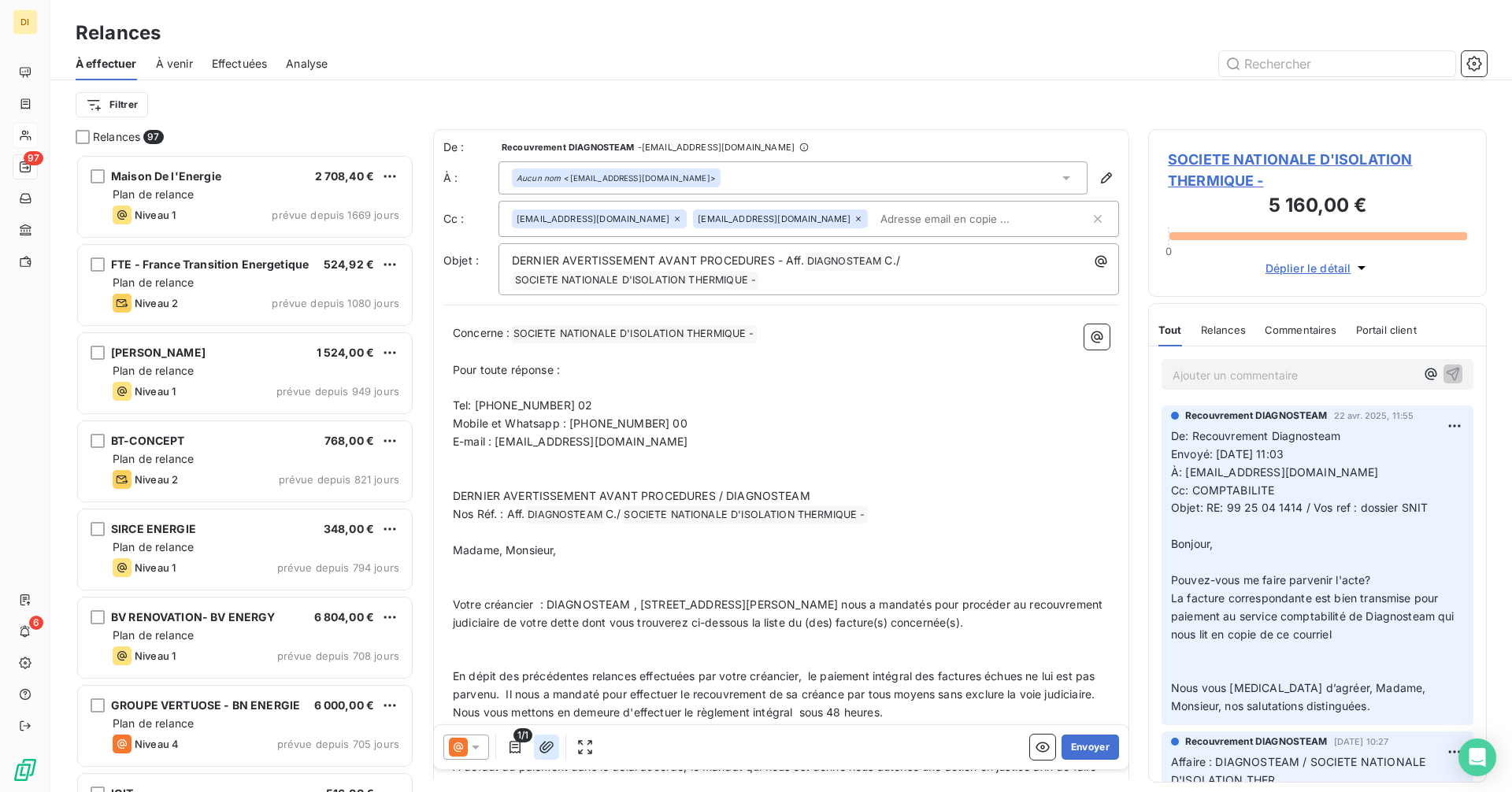
click at [558, 744] on button "button" at bounding box center [546, 747] width 25 height 25
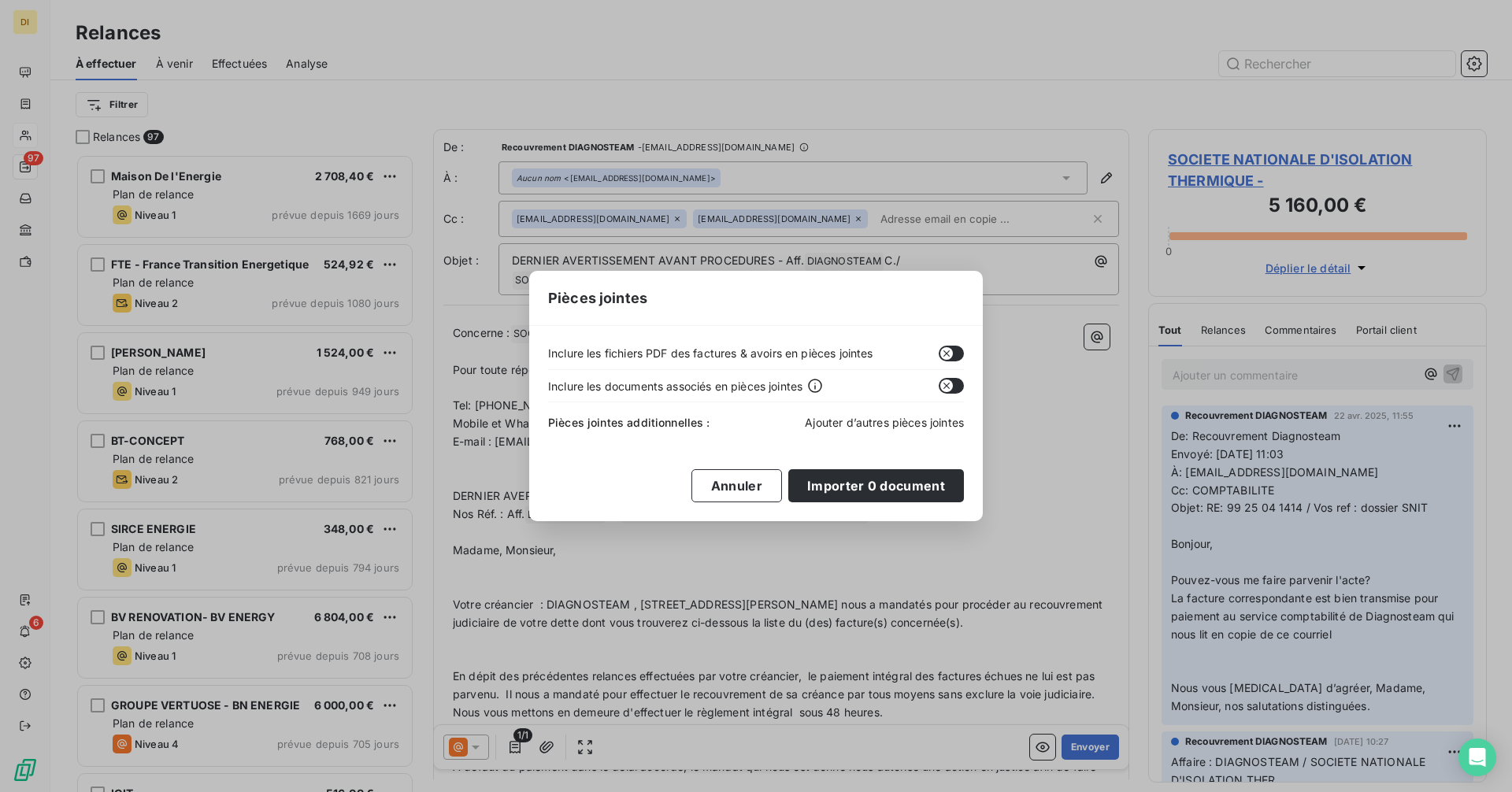
click at [914, 424] on span "Ajouter d’autres pièces jointes" at bounding box center [884, 422] width 159 height 13
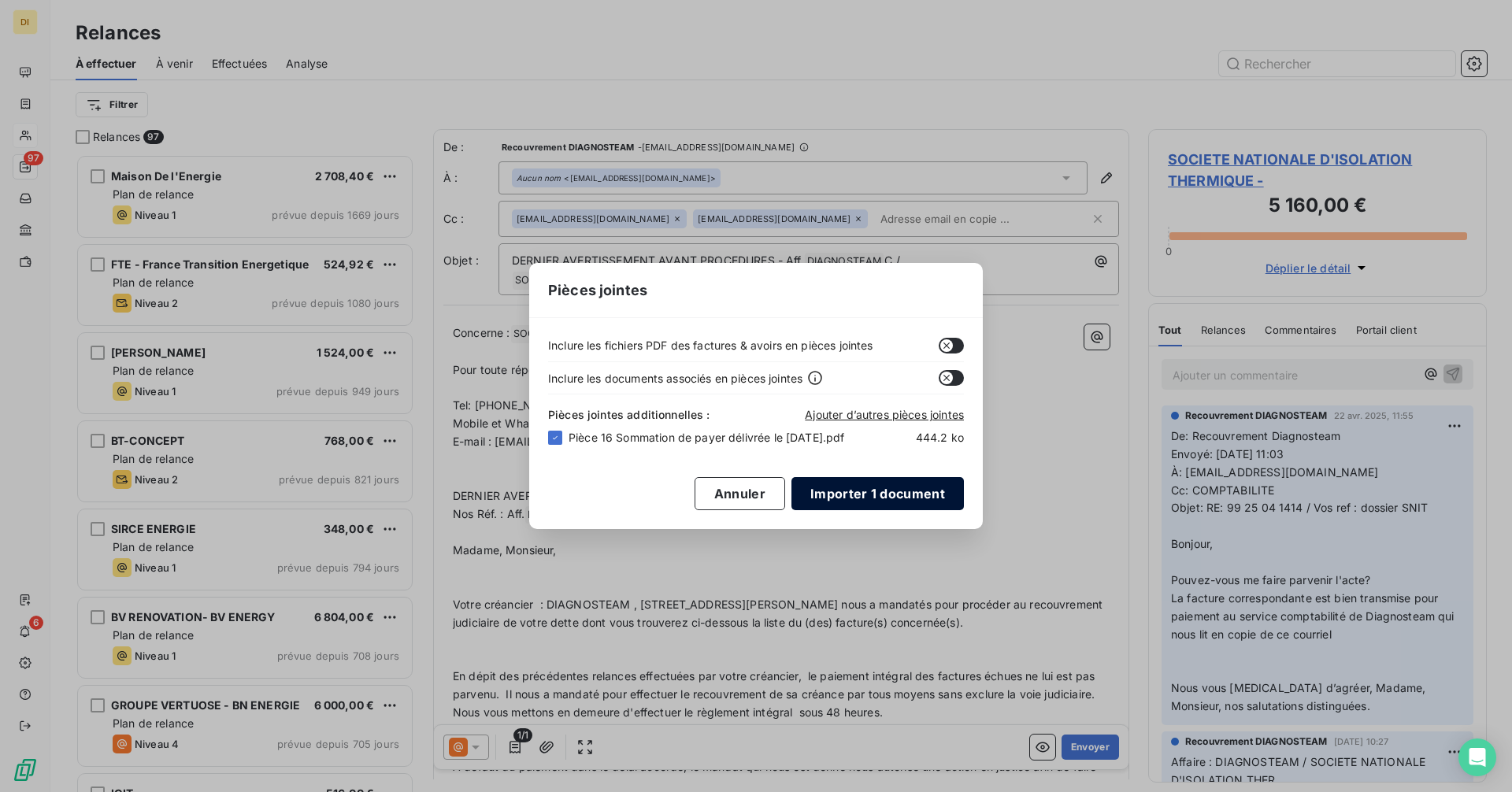
click at [933, 511] on button "Importer 1 document" at bounding box center [877, 494] width 172 height 33
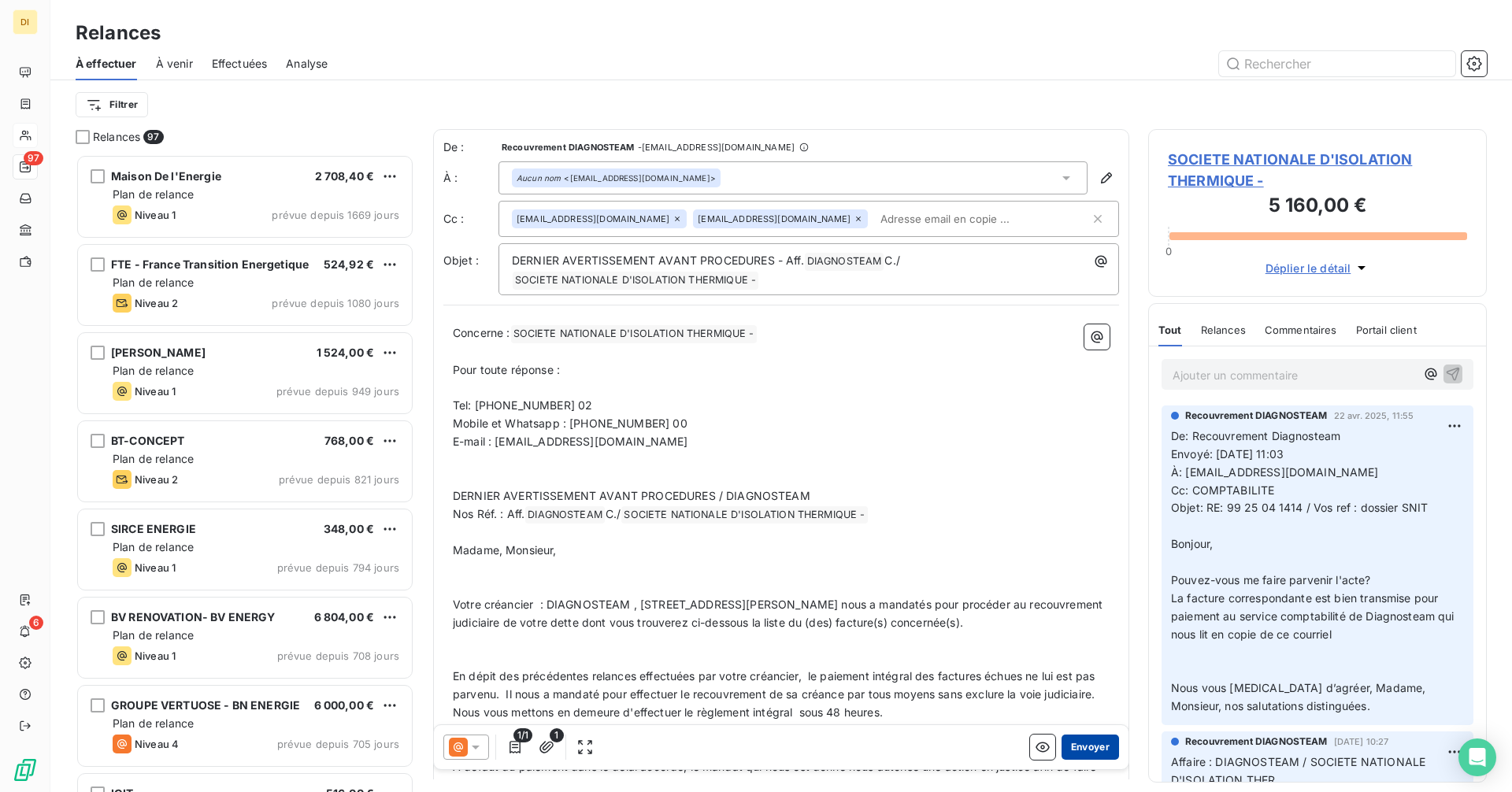
click at [1097, 748] on button "Envoyer" at bounding box center [1090, 747] width 57 height 25
